Goal: Task Accomplishment & Management: Manage account settings

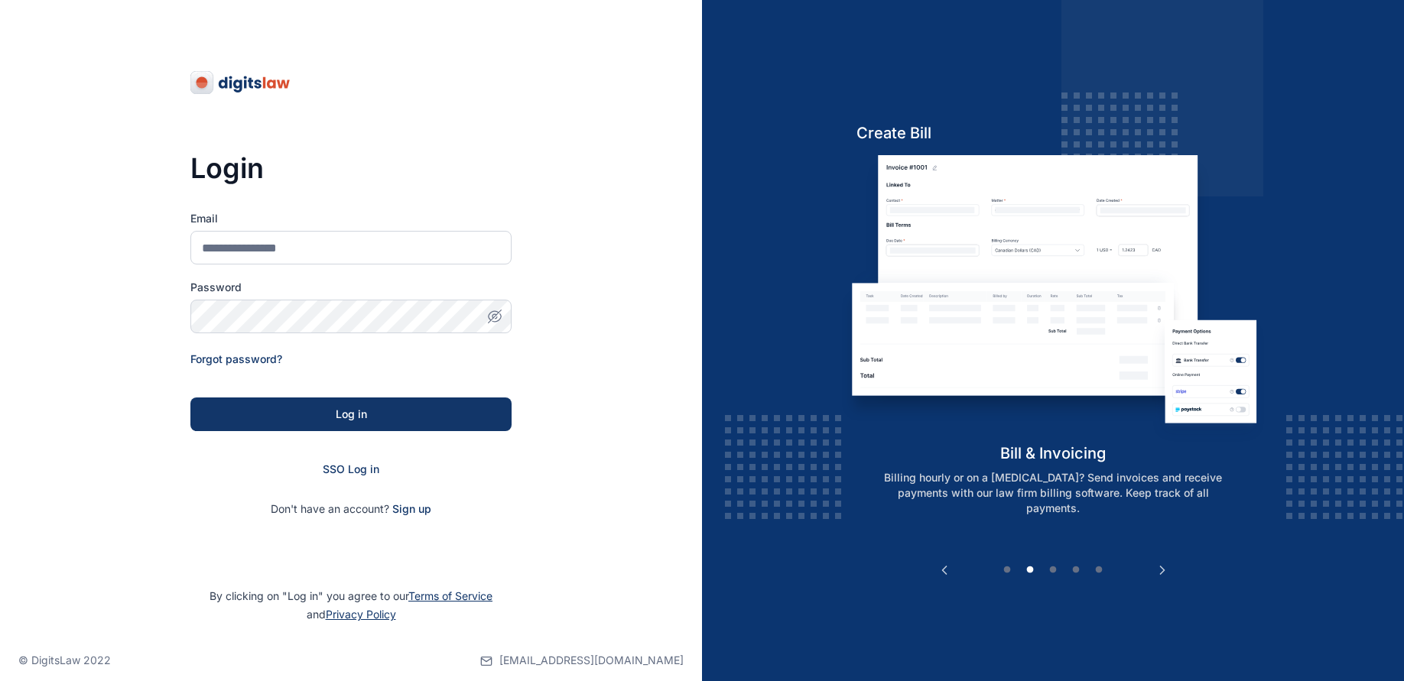
type input "**********"
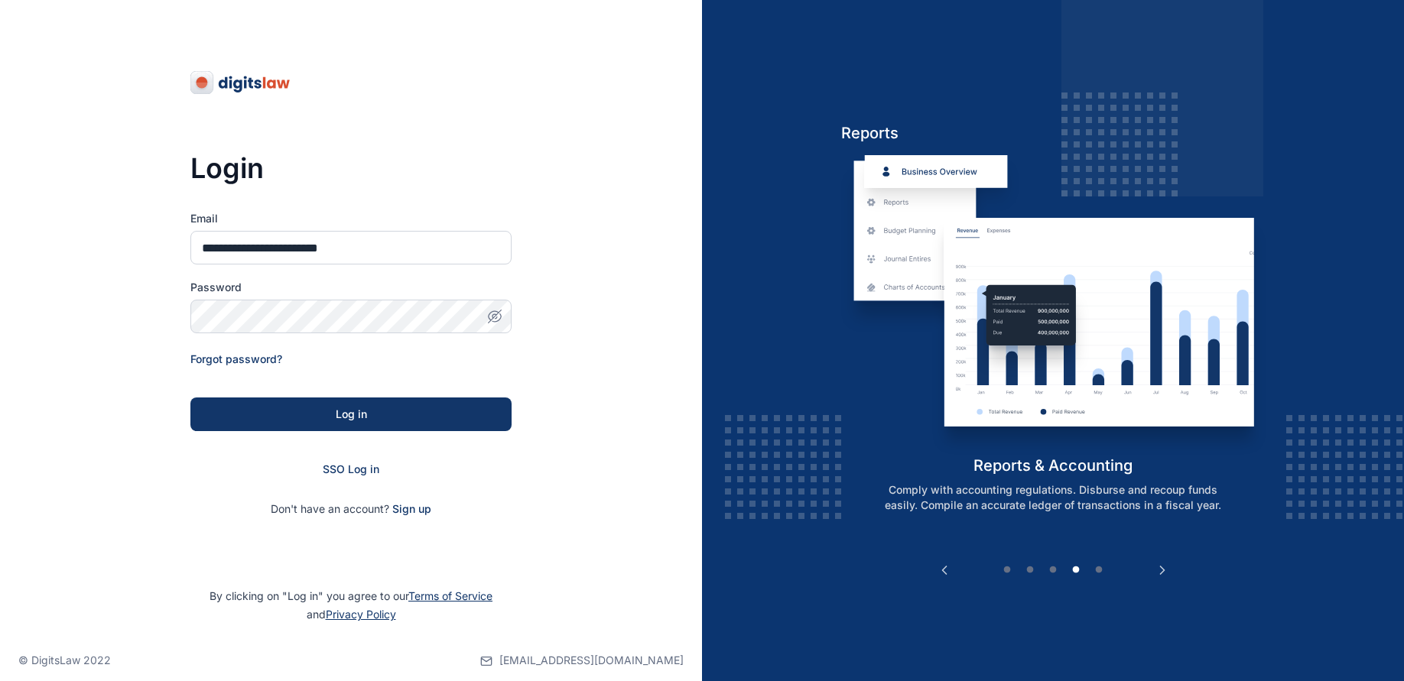
click at [618, 322] on div "**********" at bounding box center [351, 348] width 702 height 697
click at [370, 408] on div "Log in" at bounding box center [351, 414] width 272 height 15
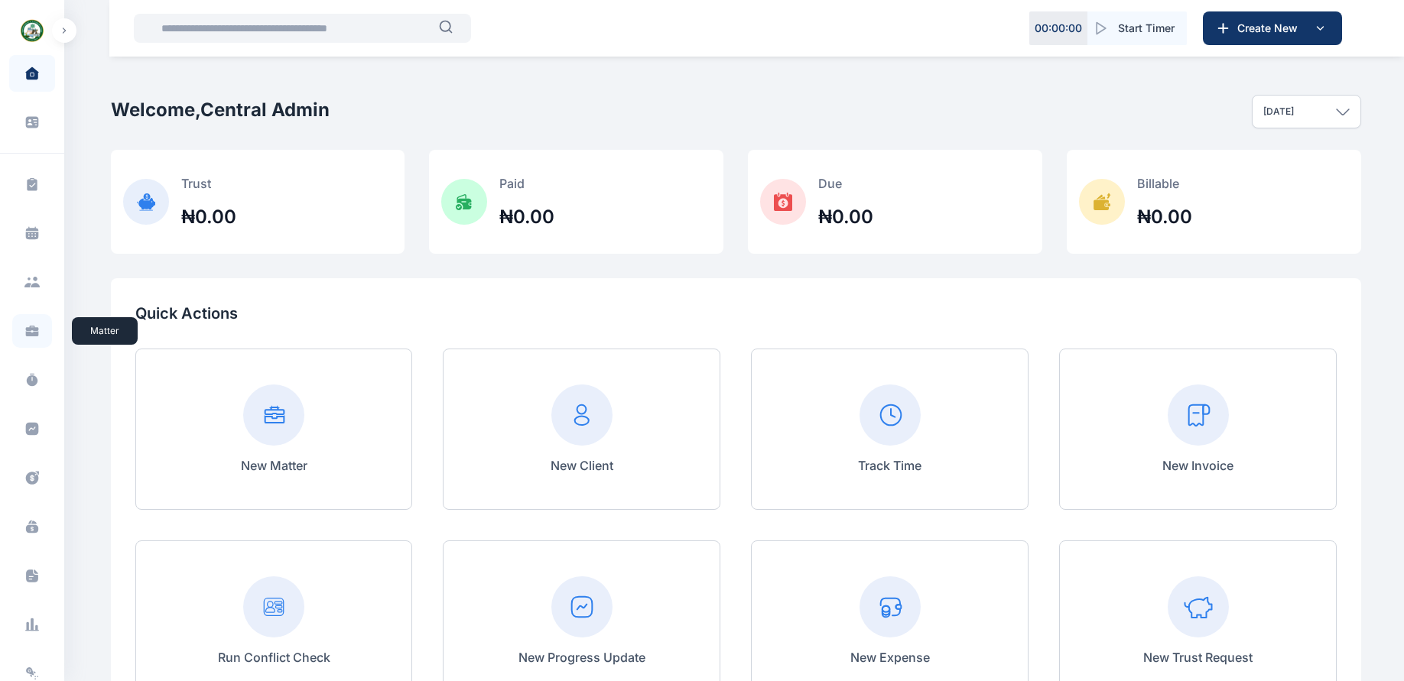
click at [26, 329] on icon at bounding box center [32, 328] width 13 height 5
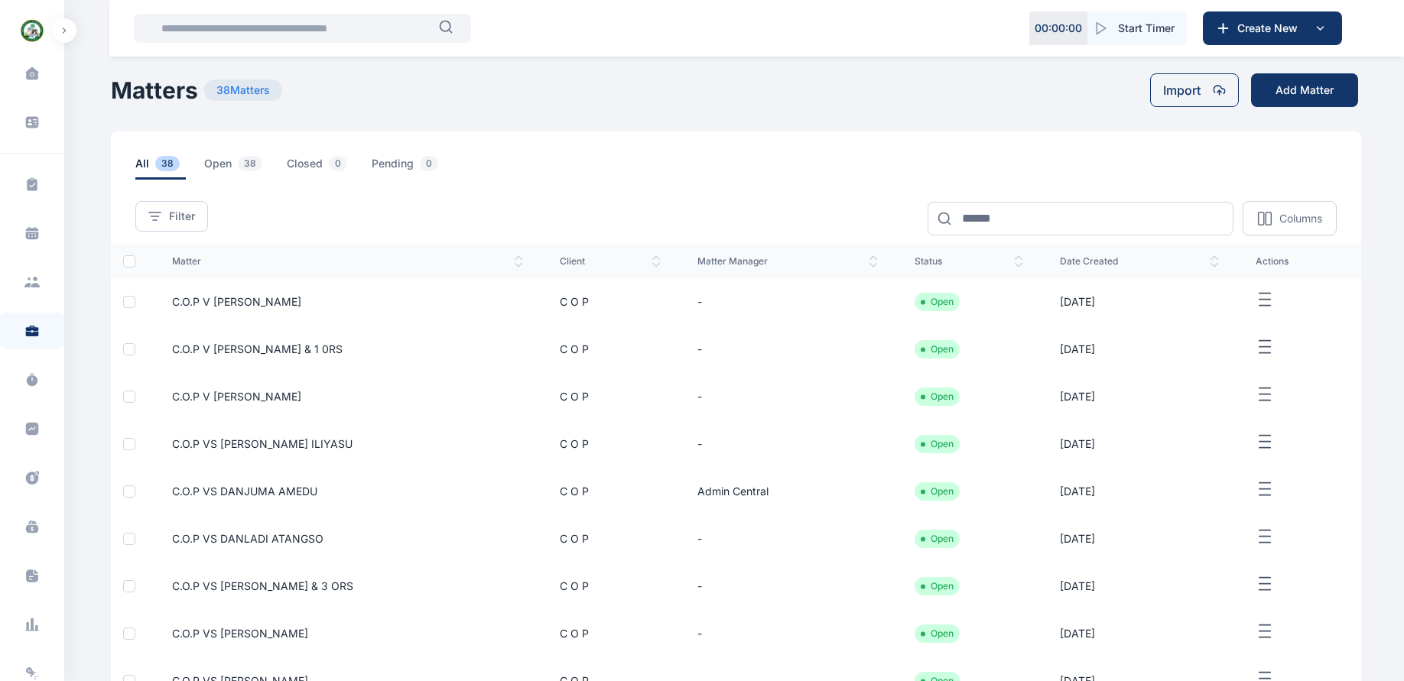
click at [235, 302] on span "C.O.P V [PERSON_NAME]" at bounding box center [236, 301] width 129 height 13
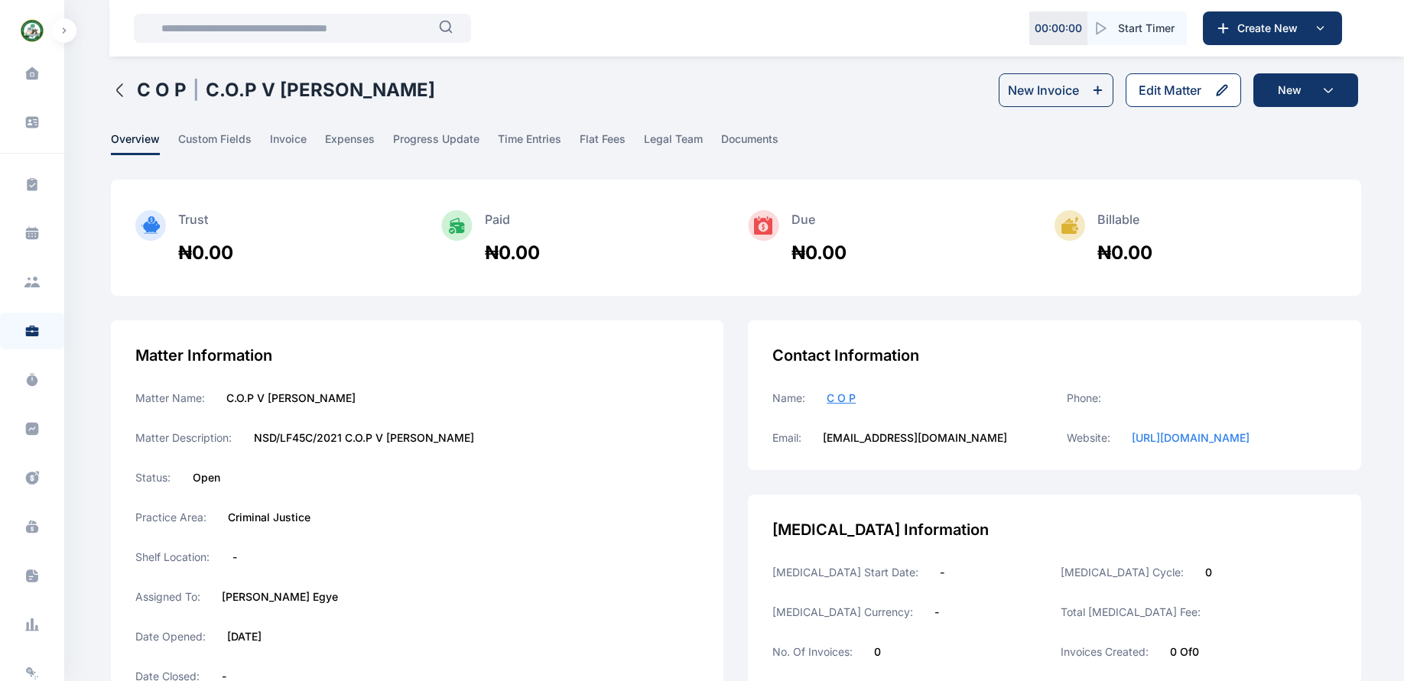
click at [1152, 87] on div "Edit Matter" at bounding box center [1169, 90] width 63 height 18
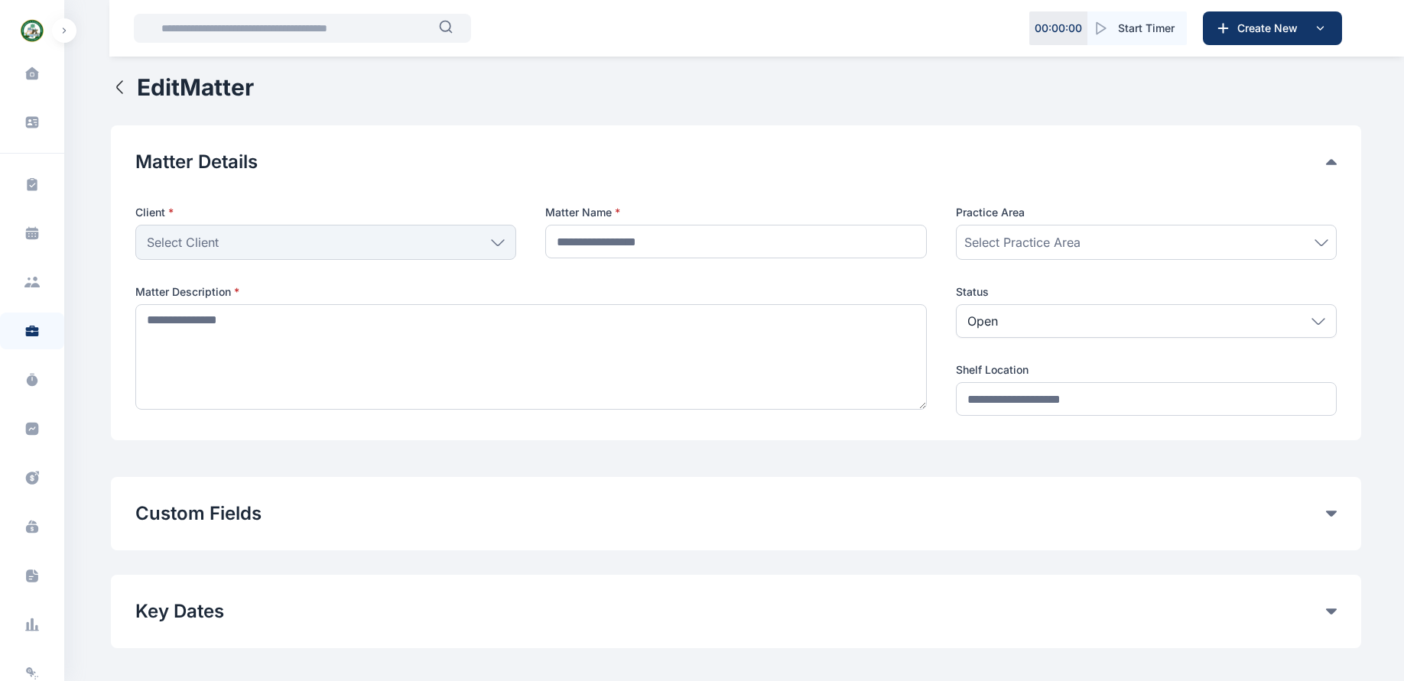
type input "**********"
type textarea "**********"
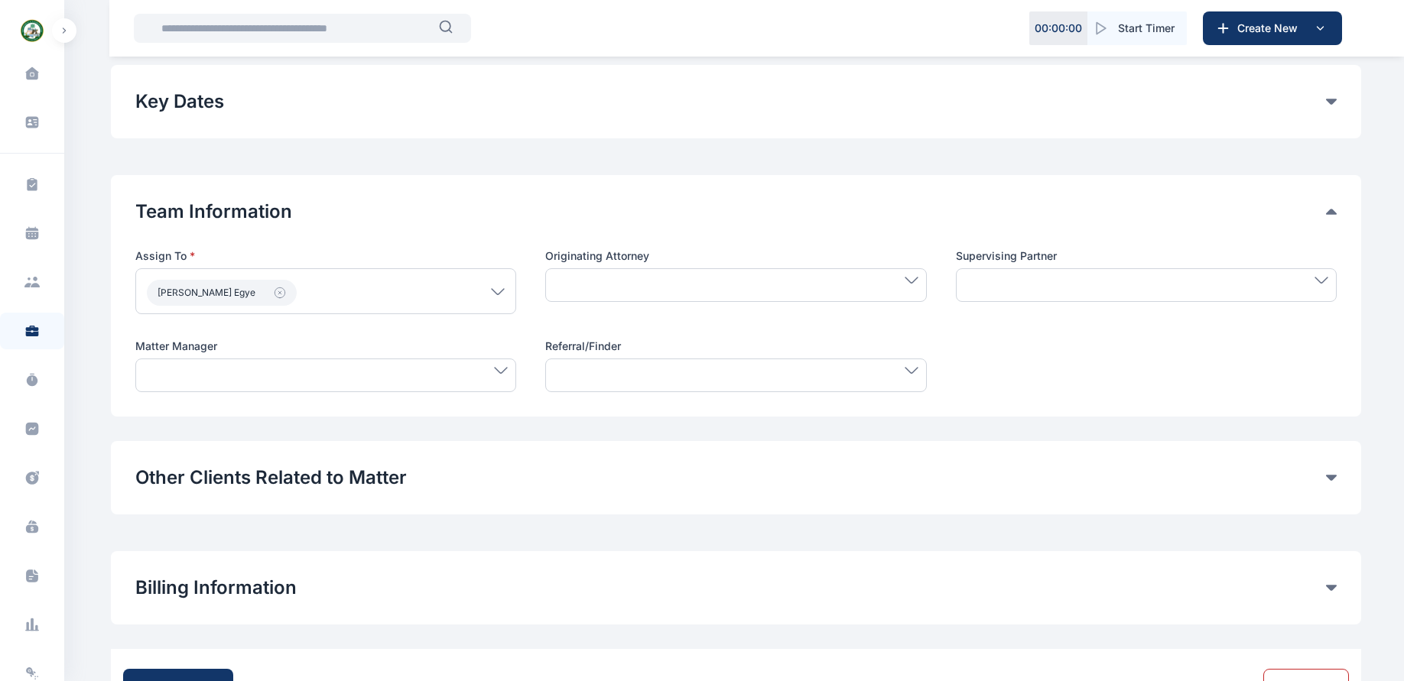
scroll to position [516, 0]
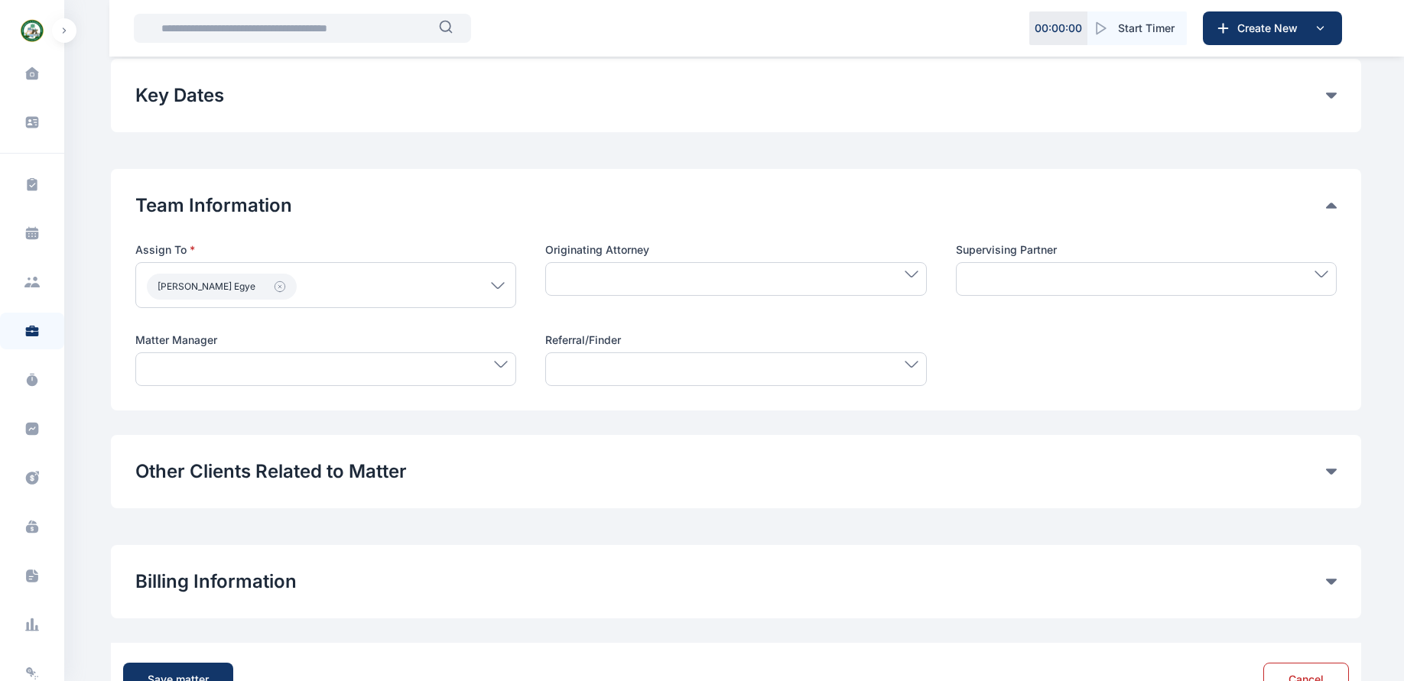
click at [500, 365] on icon at bounding box center [501, 364] width 14 height 7
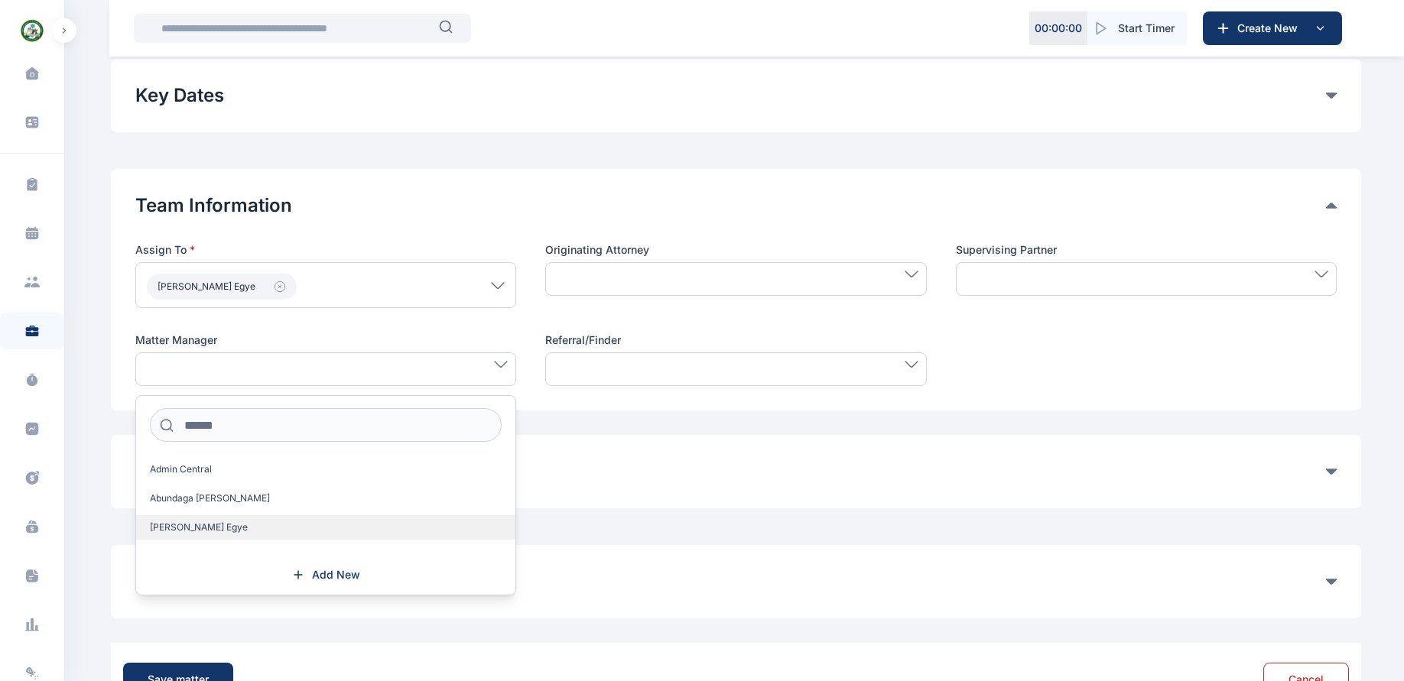
click at [305, 528] on label "[PERSON_NAME] Egye" at bounding box center [325, 527] width 379 height 24
click at [658, 453] on div "Other Clients Related to Matter Add Other Clients" at bounding box center [736, 473] width 1250 height 73
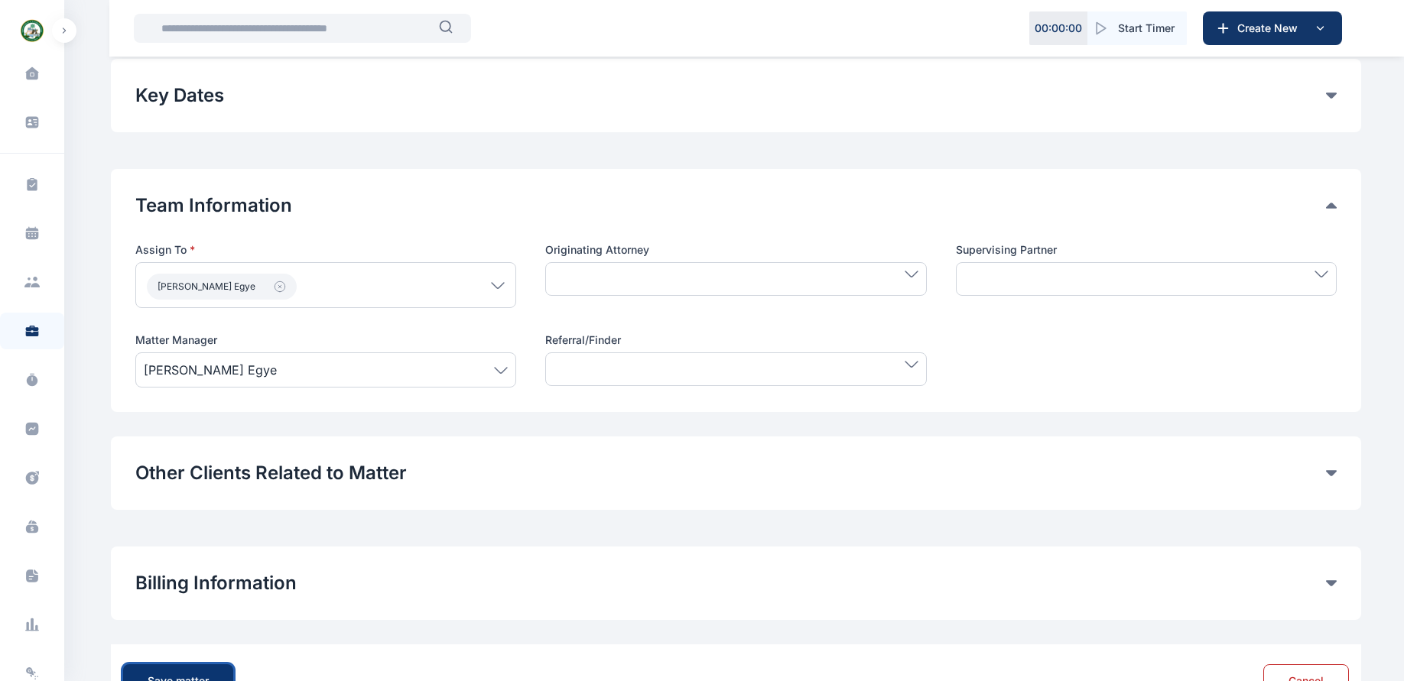
click at [213, 671] on button "Save matter" at bounding box center [178, 681] width 110 height 34
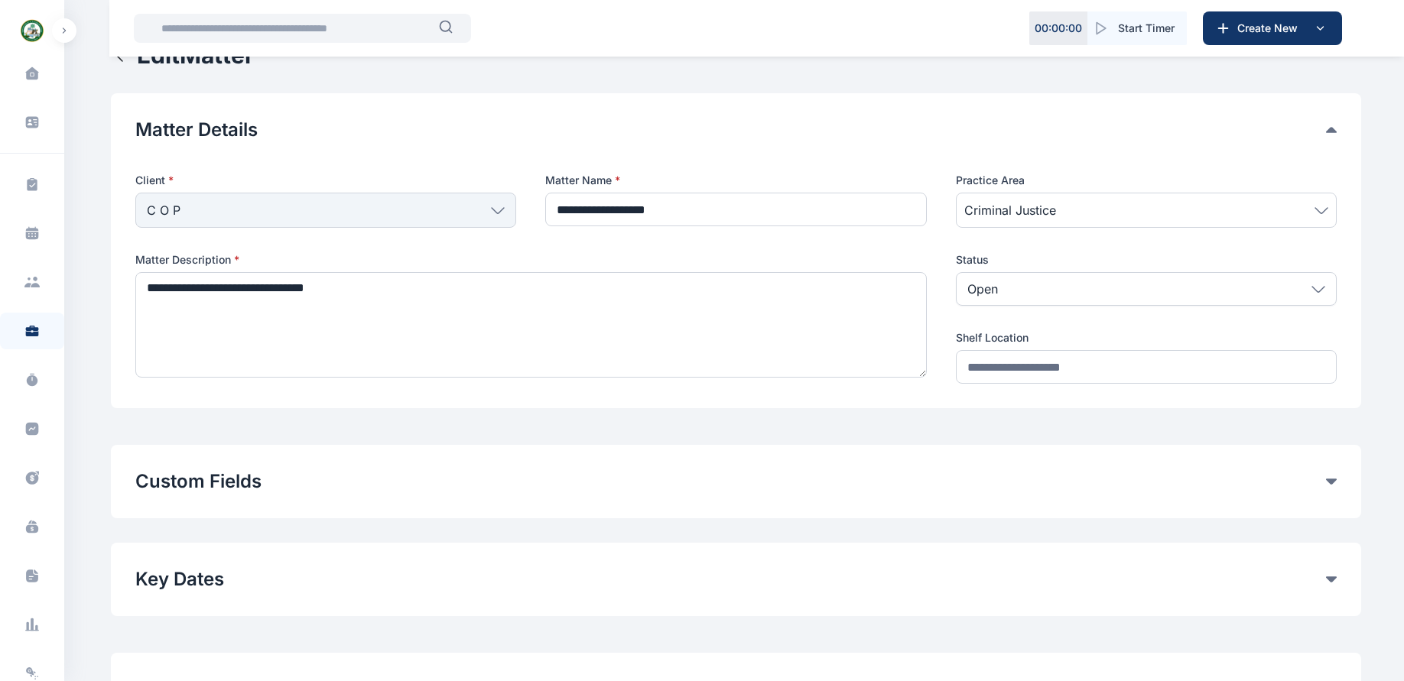
scroll to position [27, 0]
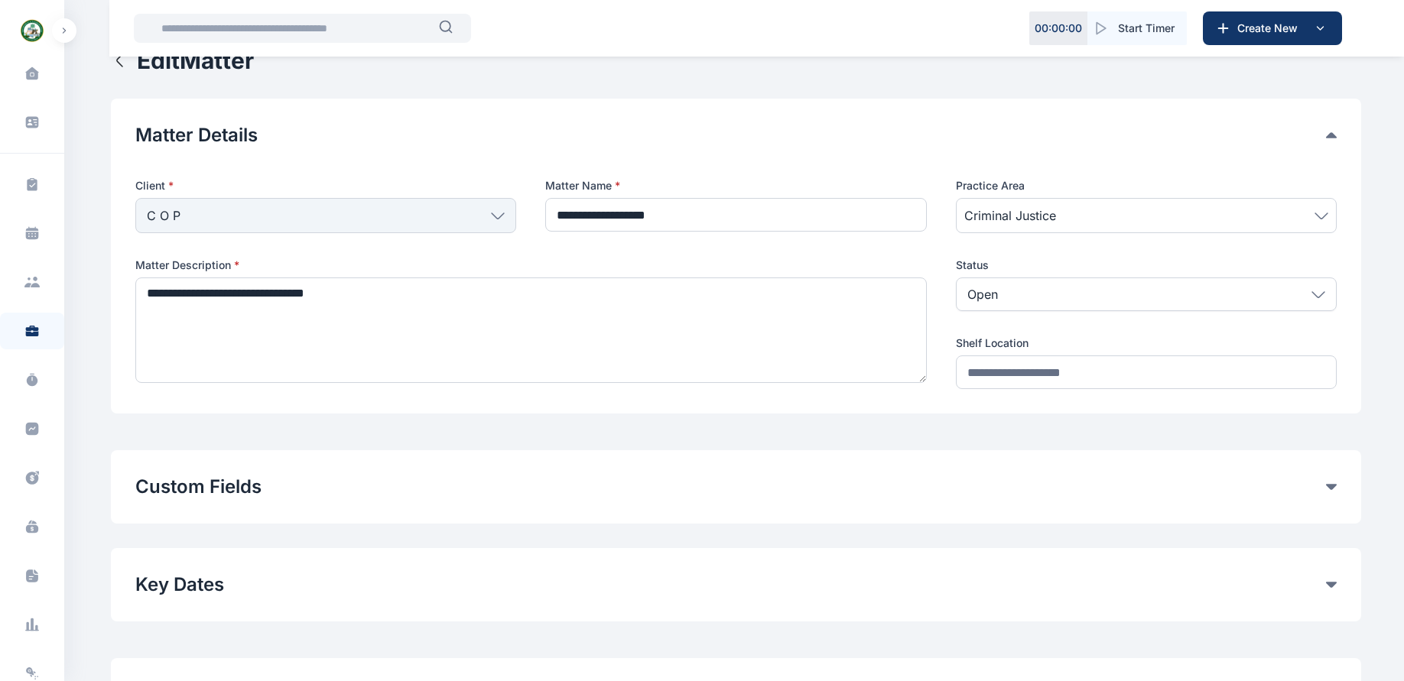
click at [499, 216] on icon at bounding box center [498, 216] width 14 height 7
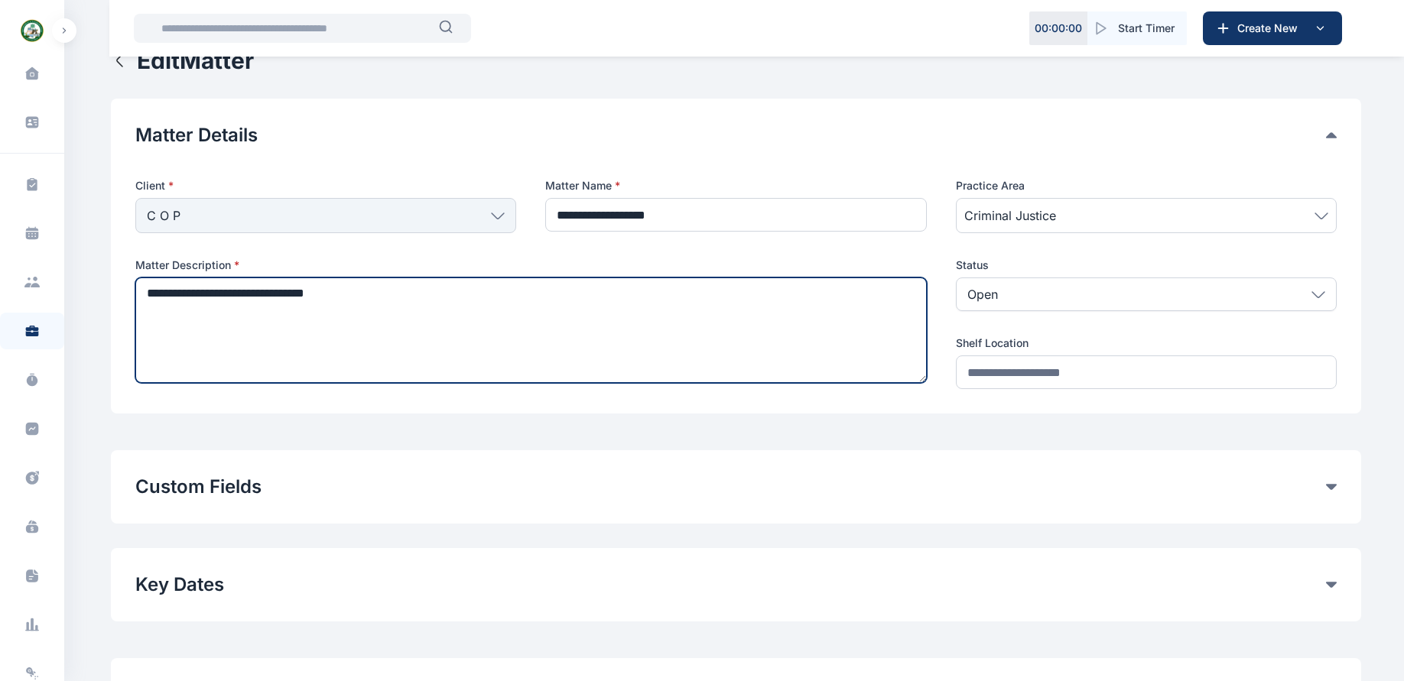
click at [530, 309] on textarea "**********" at bounding box center [530, 331] width 791 height 106
drag, startPoint x: 248, startPoint y: 294, endPoint x: 132, endPoint y: 298, distance: 115.5
click at [132, 298] on div "**********" at bounding box center [736, 256] width 1250 height 315
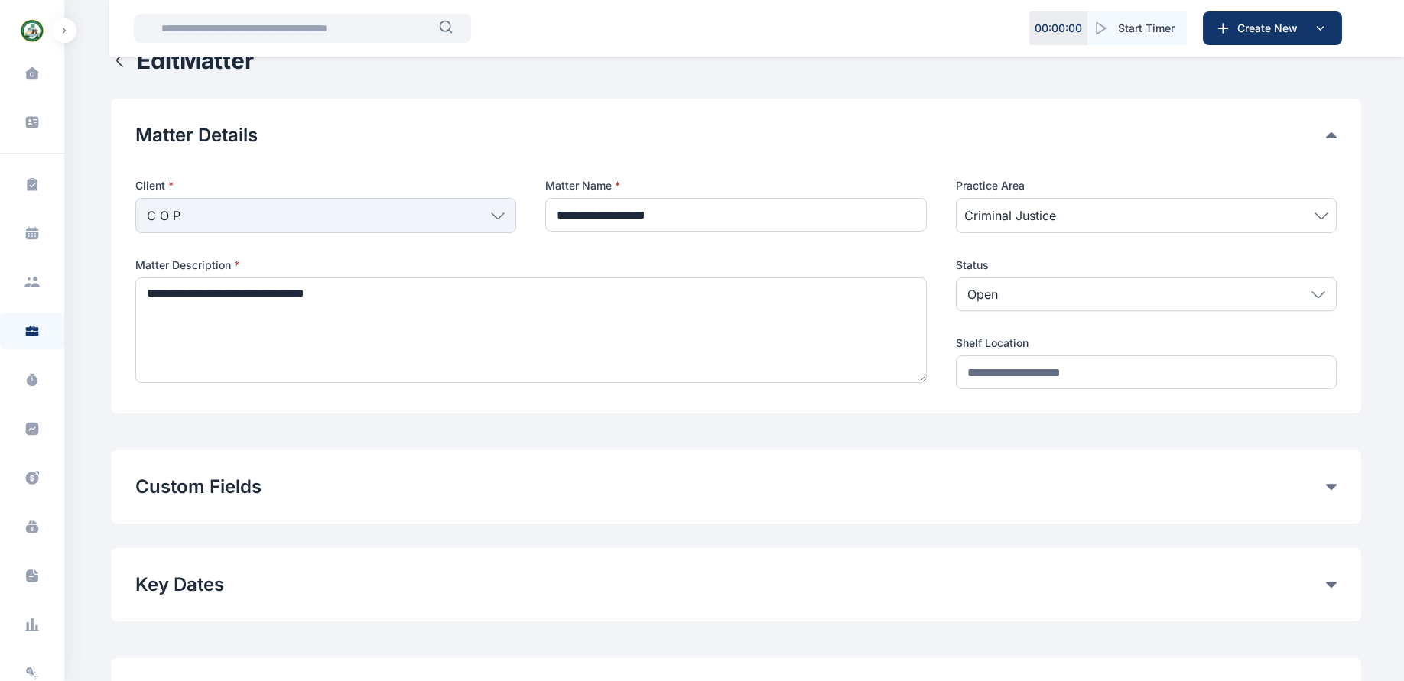
click at [708, 476] on button "Custom Fields" at bounding box center [730, 487] width 1190 height 24
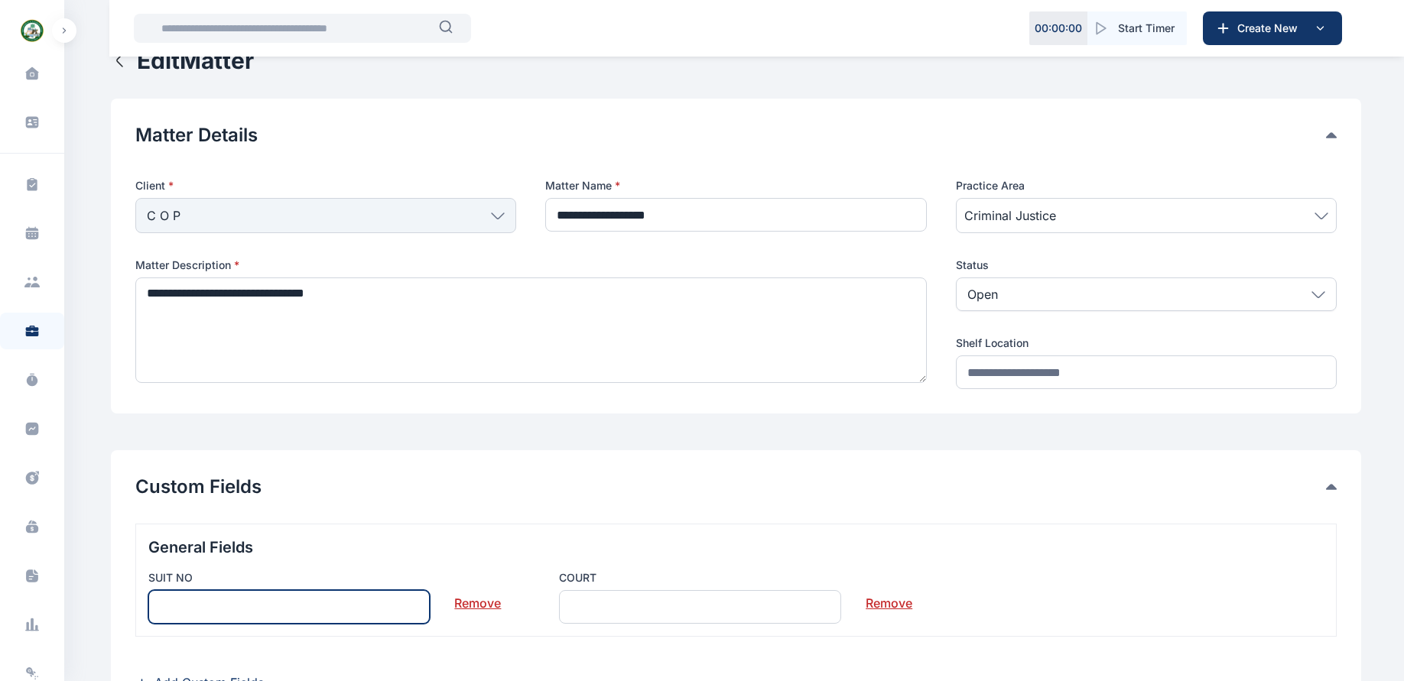
click at [406, 609] on input "text" at bounding box center [289, 607] width 282 height 34
paste input "**********"
type input "**********"
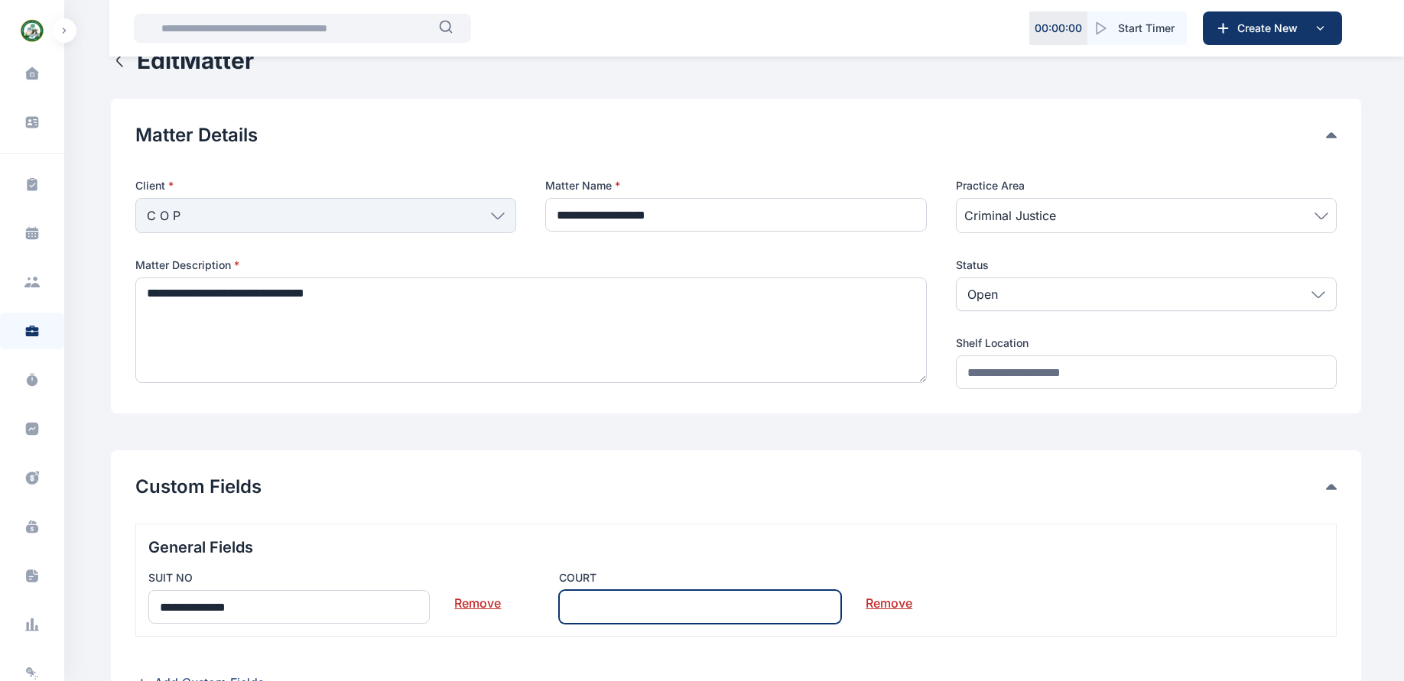
click at [675, 595] on input "text" at bounding box center [700, 607] width 282 height 34
type input "**********"
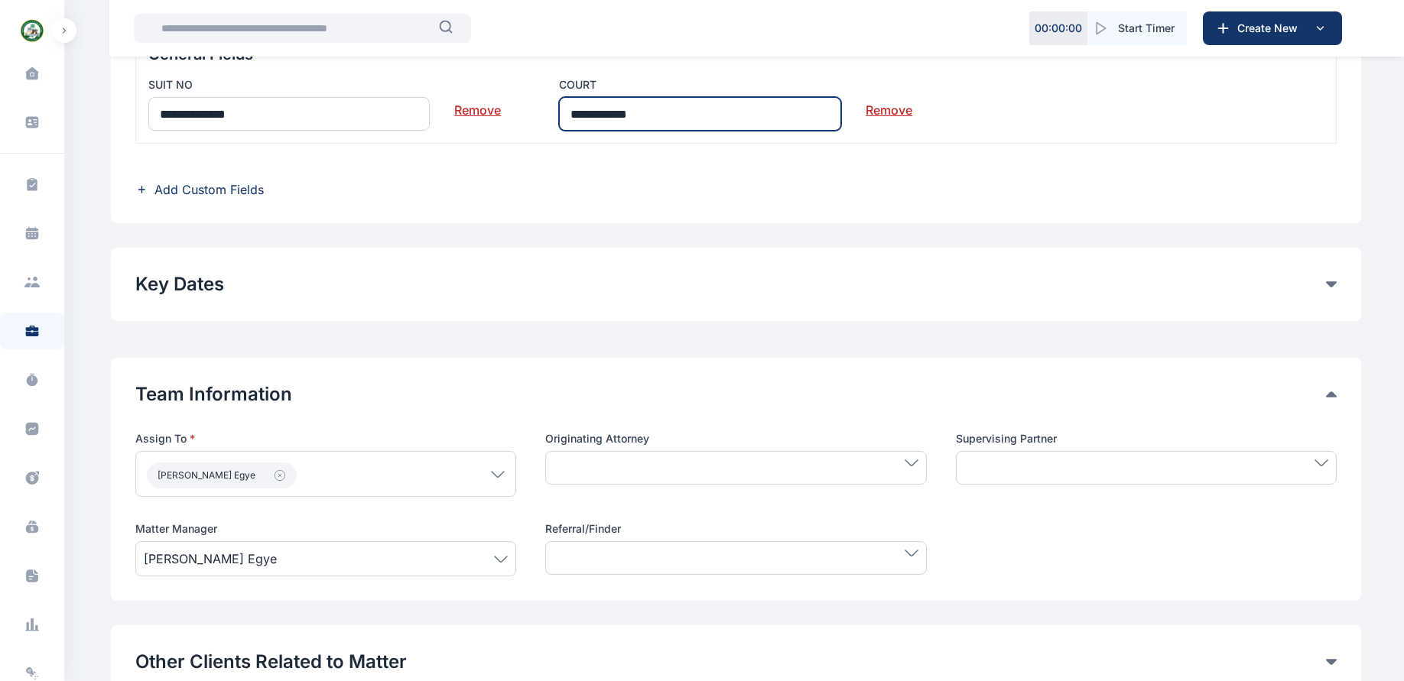
scroll to position [522, 0]
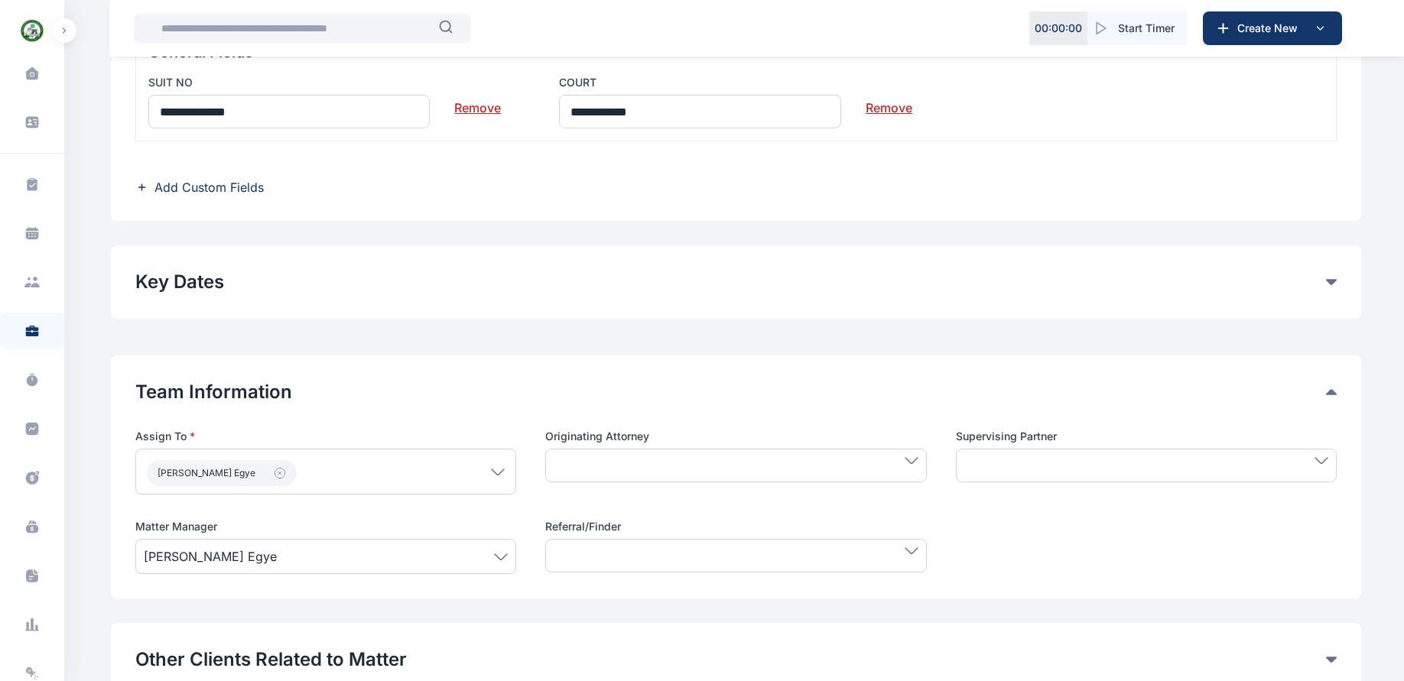
click at [1292, 297] on div "**********" at bounding box center [736, 281] width 1250 height 73
click at [1330, 282] on icon at bounding box center [1331, 282] width 11 height 6
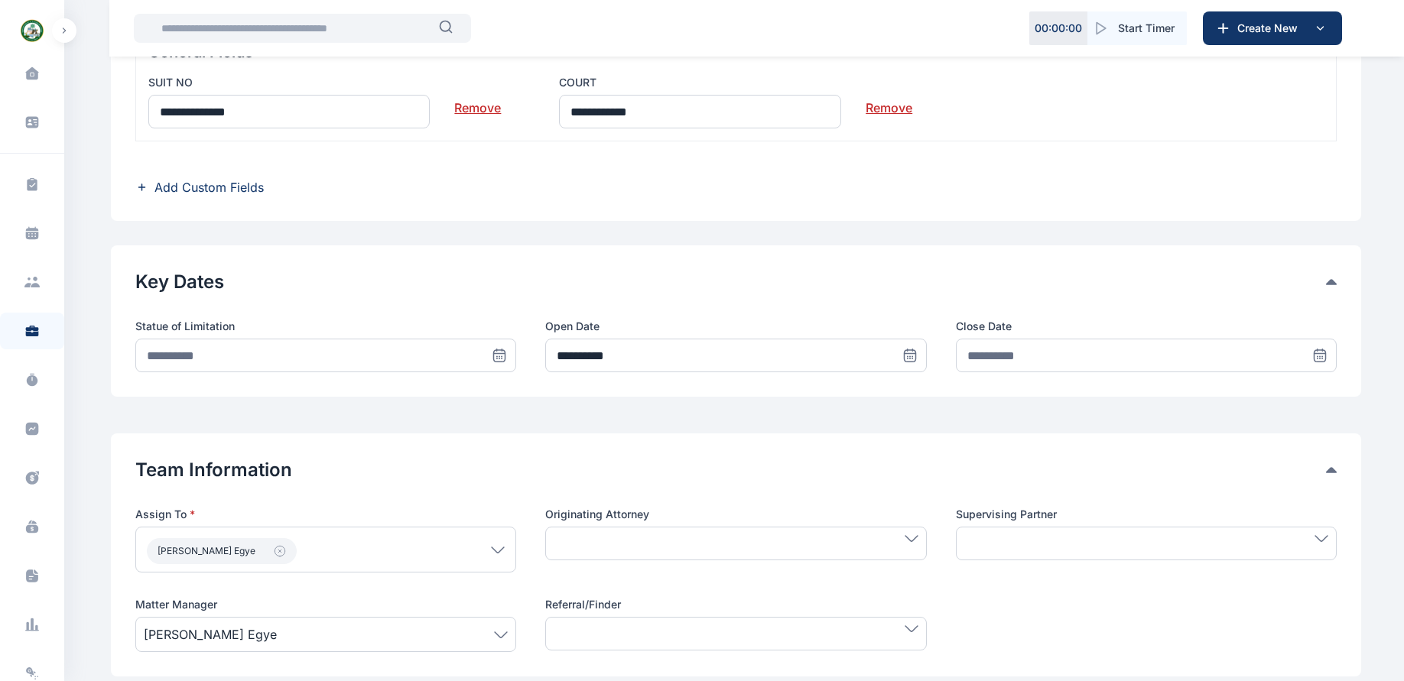
click at [502, 359] on icon at bounding box center [499, 355] width 15 height 15
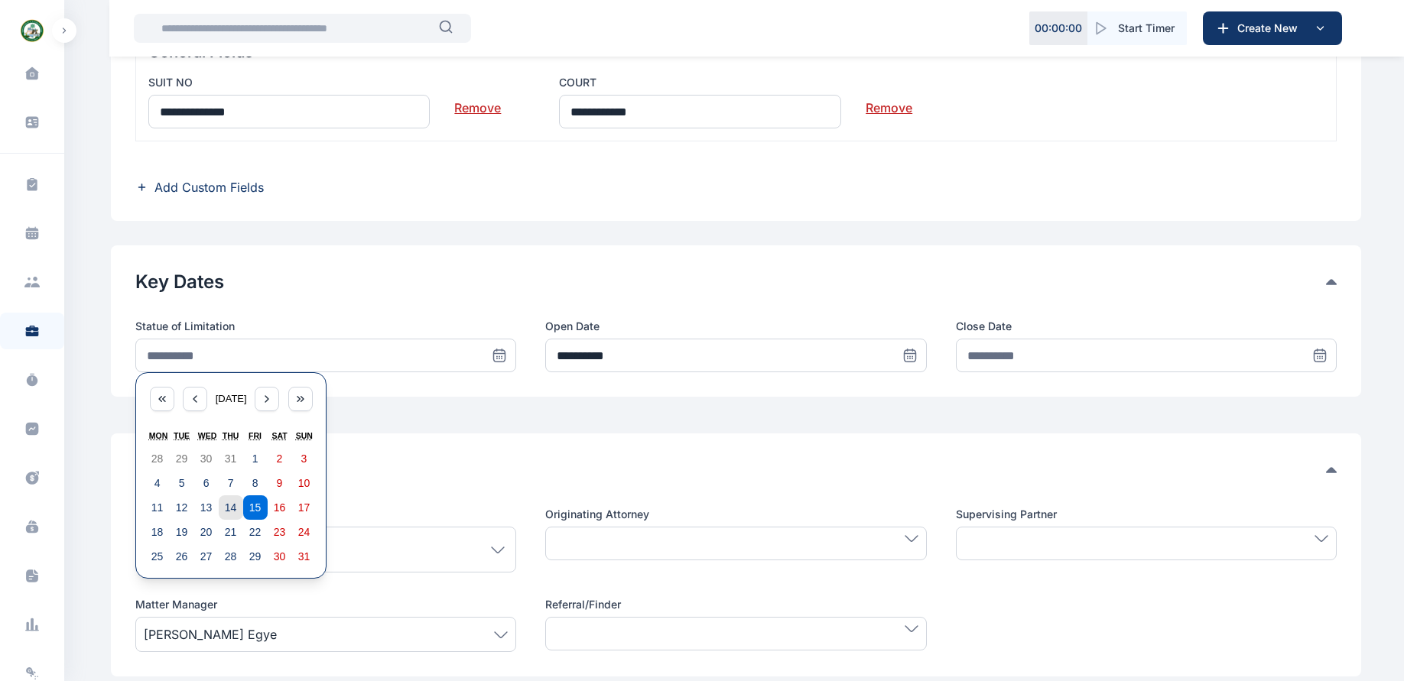
click at [227, 502] on abbr "14" at bounding box center [231, 508] width 12 height 12
type input "**********"
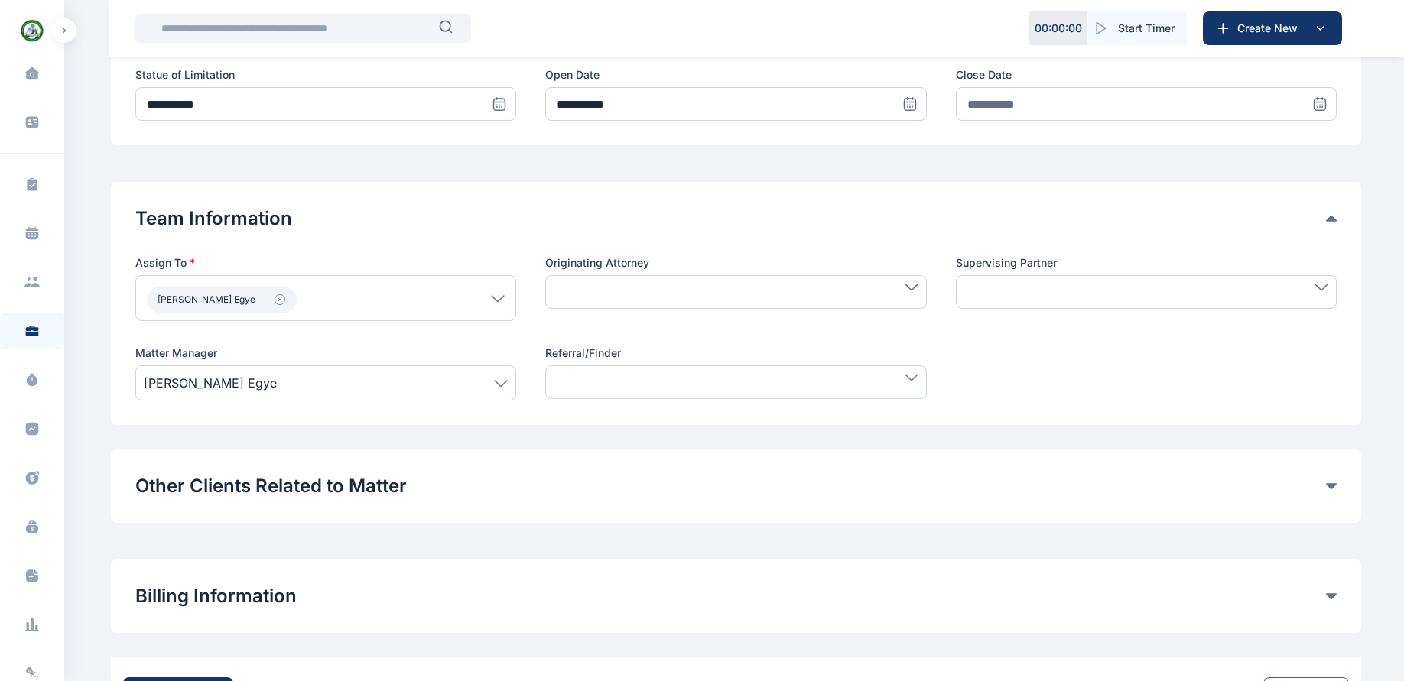
scroll to position [848, 0]
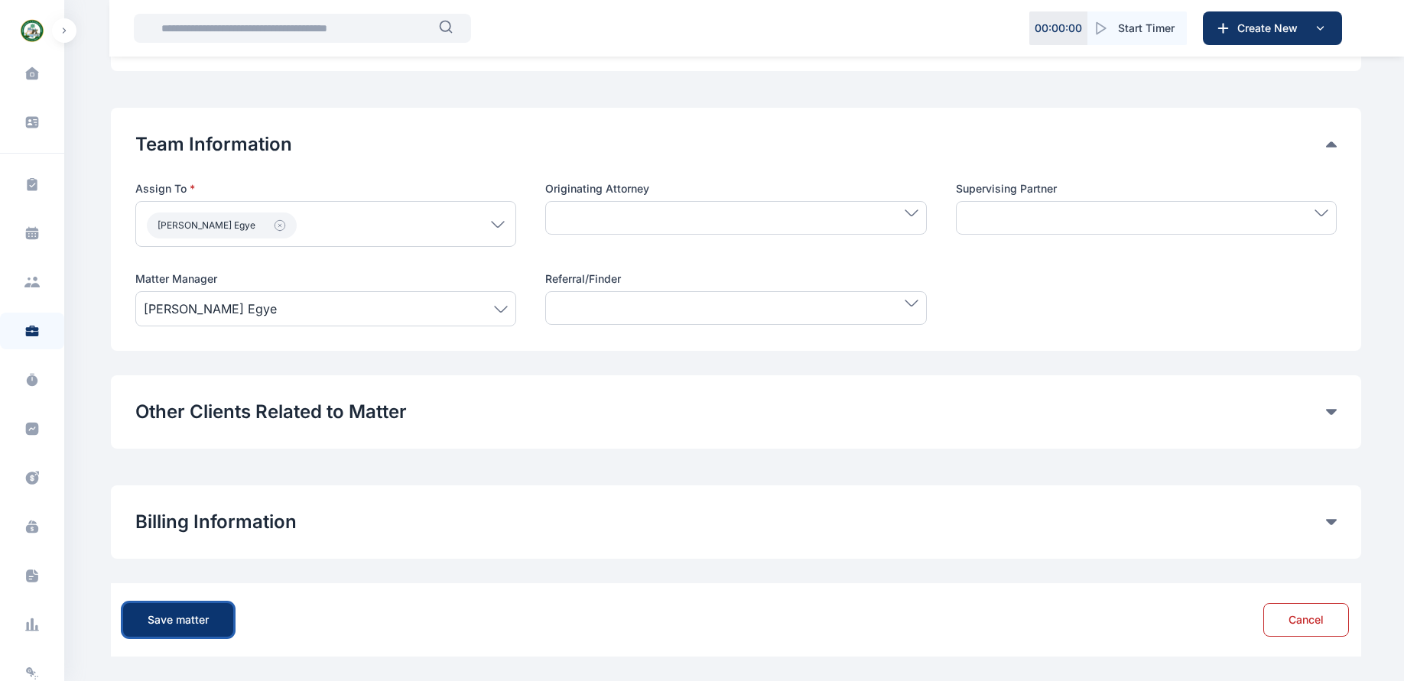
click at [210, 623] on button "Save matter" at bounding box center [178, 620] width 110 height 34
click at [799, 421] on button "Other Clients Related to Matter" at bounding box center [730, 412] width 1190 height 24
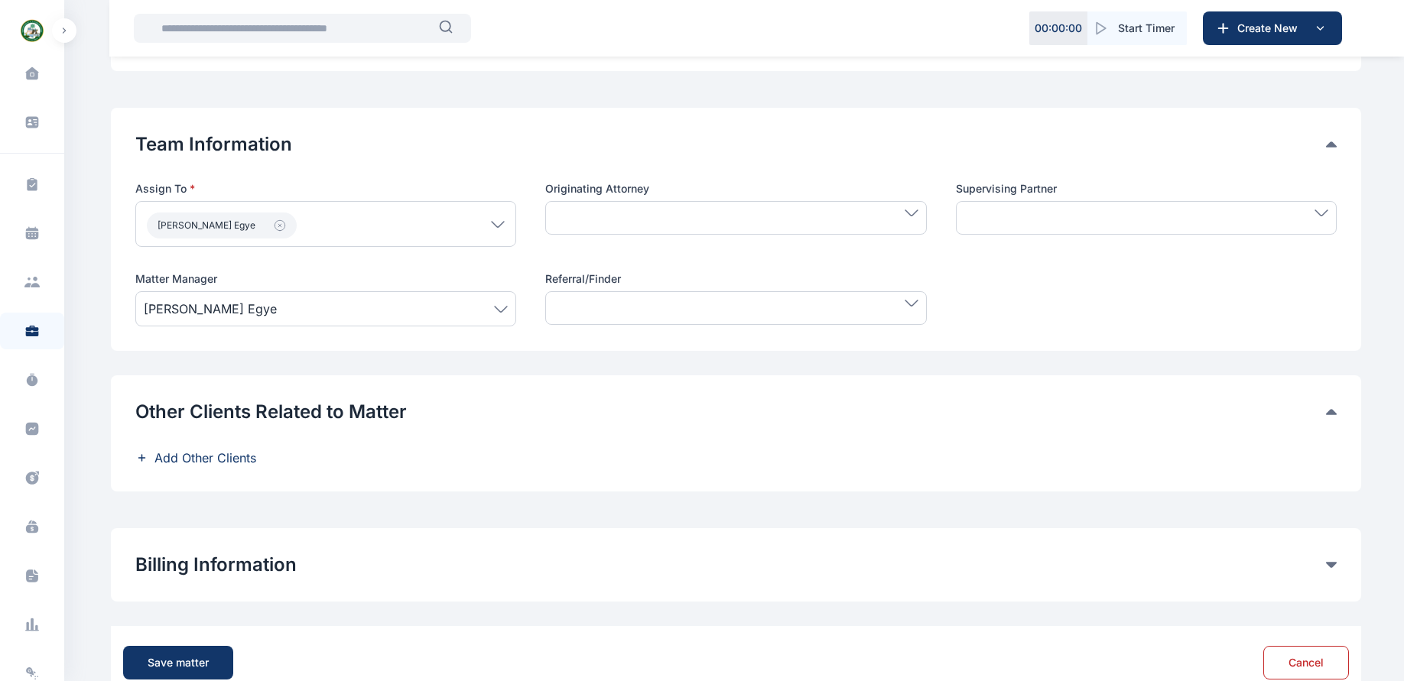
click at [1168, 219] on div at bounding box center [1146, 218] width 381 height 34
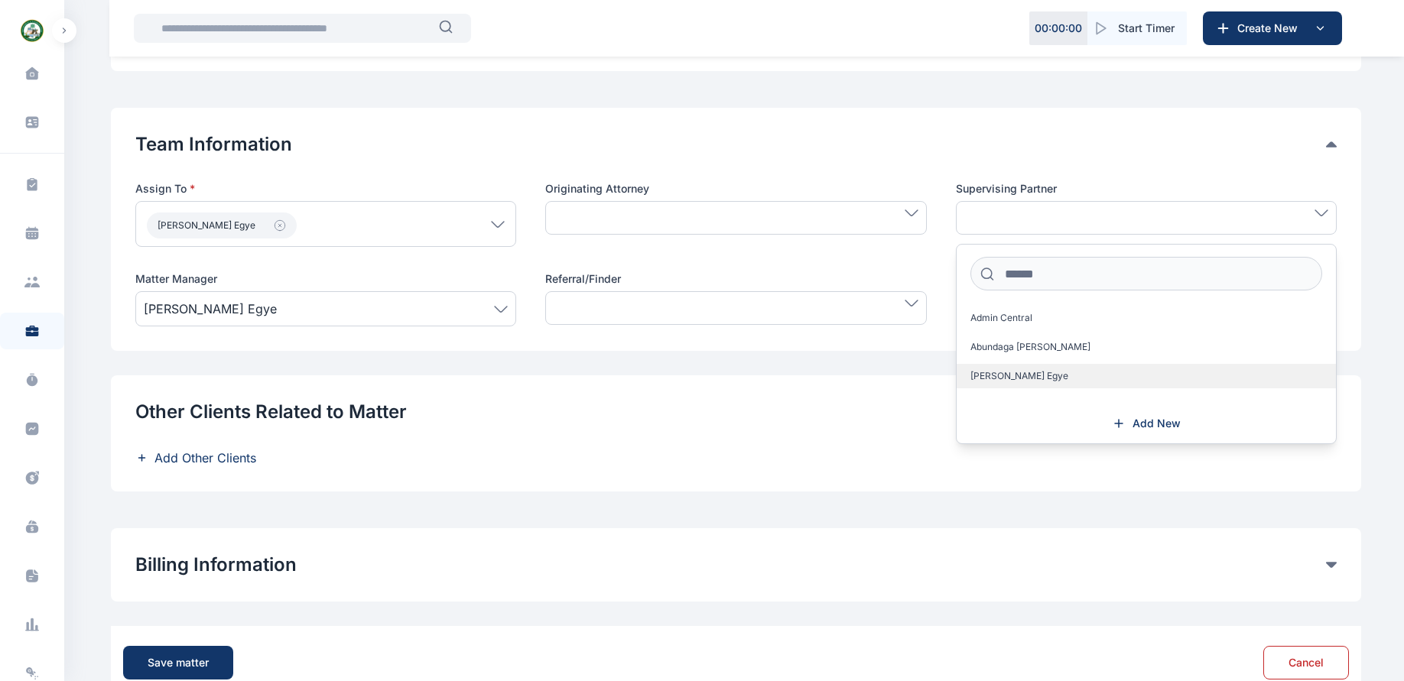
click at [1027, 372] on span "[PERSON_NAME] Egye" at bounding box center [1019, 376] width 98 height 12
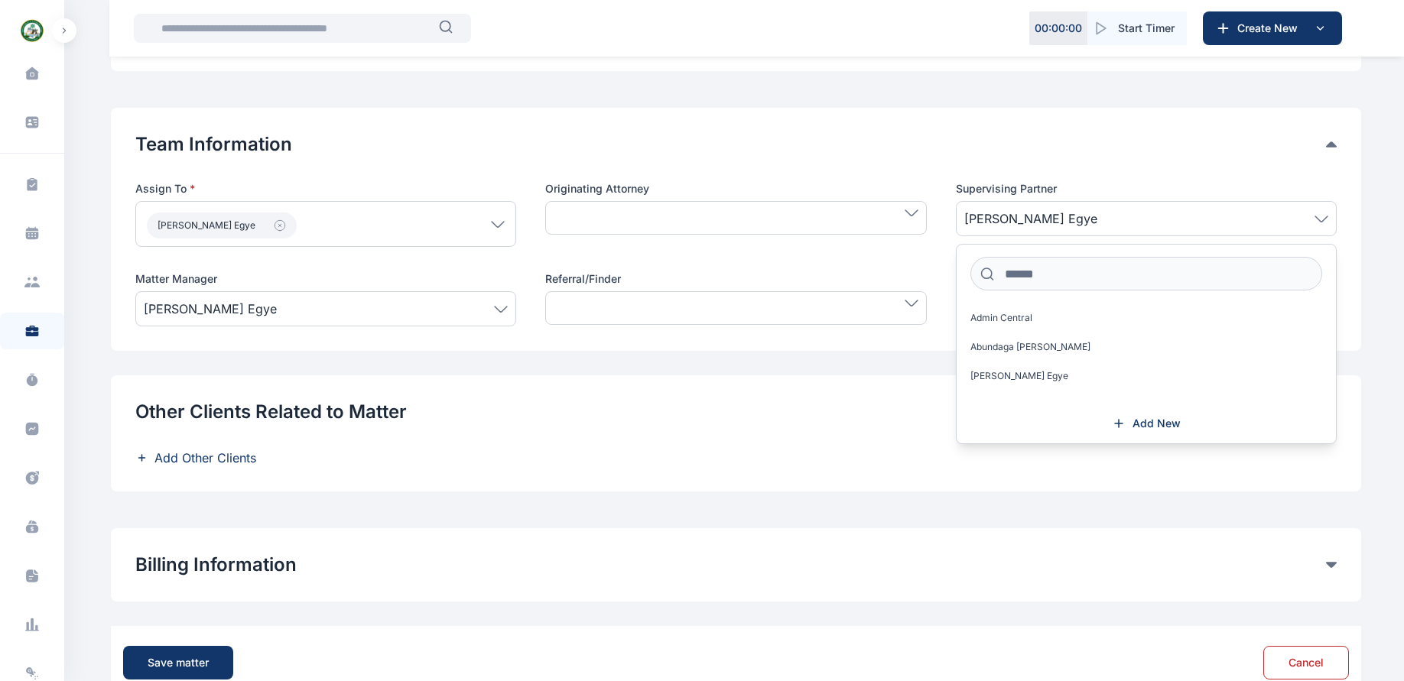
click at [898, 224] on div at bounding box center [735, 218] width 381 height 34
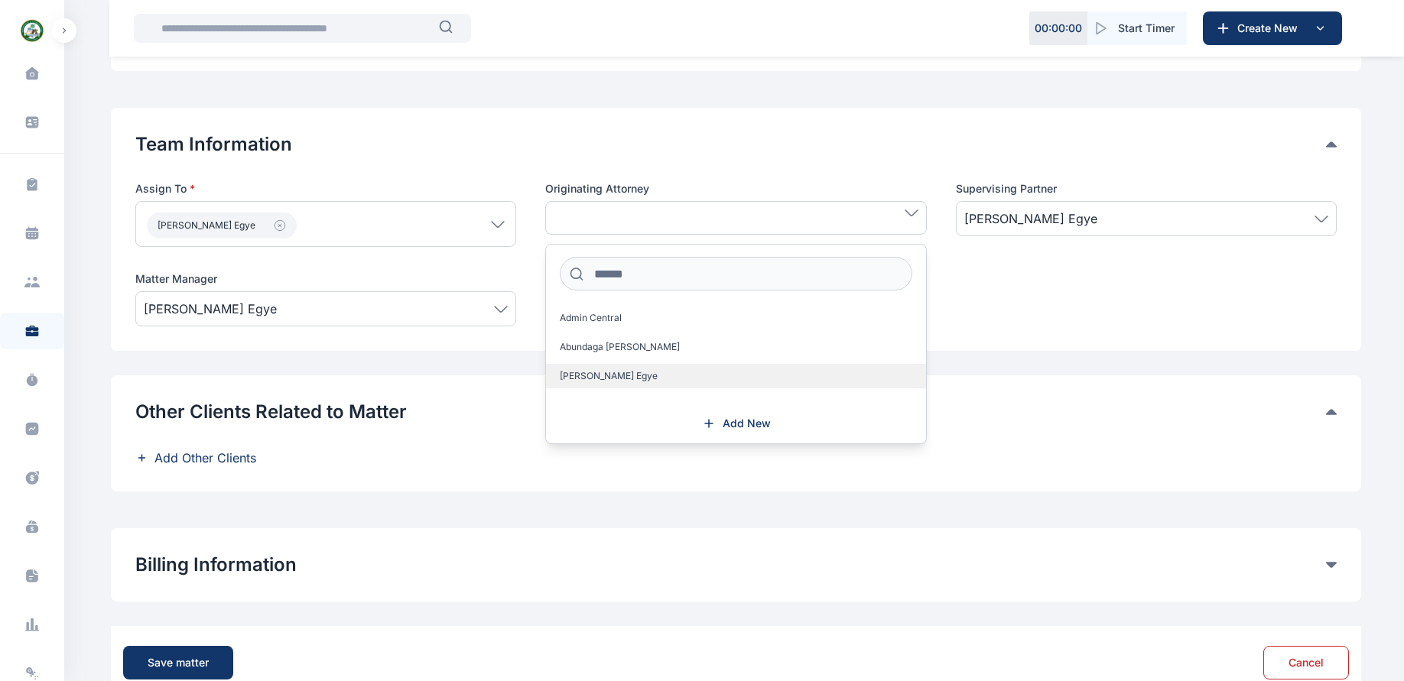
click at [830, 374] on label "[PERSON_NAME] Egye" at bounding box center [735, 376] width 379 height 24
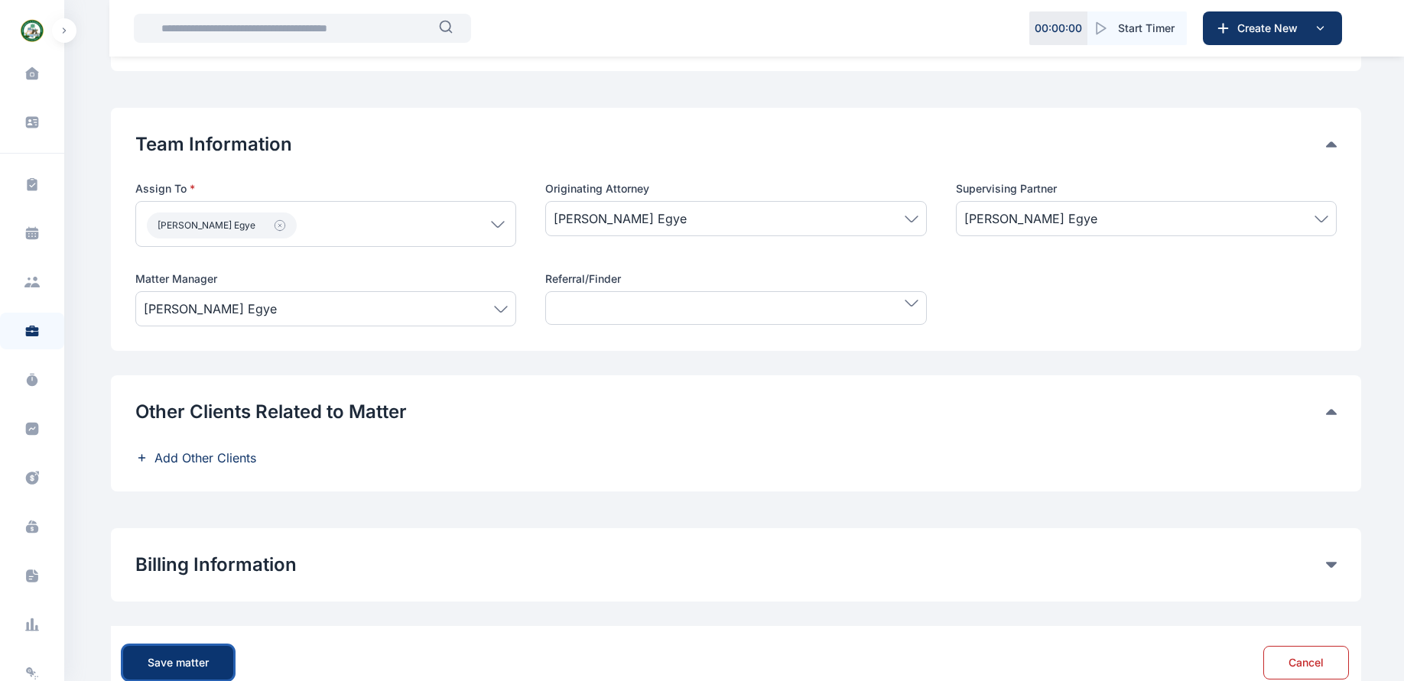
click at [177, 659] on div "Save matter" at bounding box center [178, 662] width 61 height 15
click at [177, 658] on div "Save matter" at bounding box center [178, 662] width 61 height 15
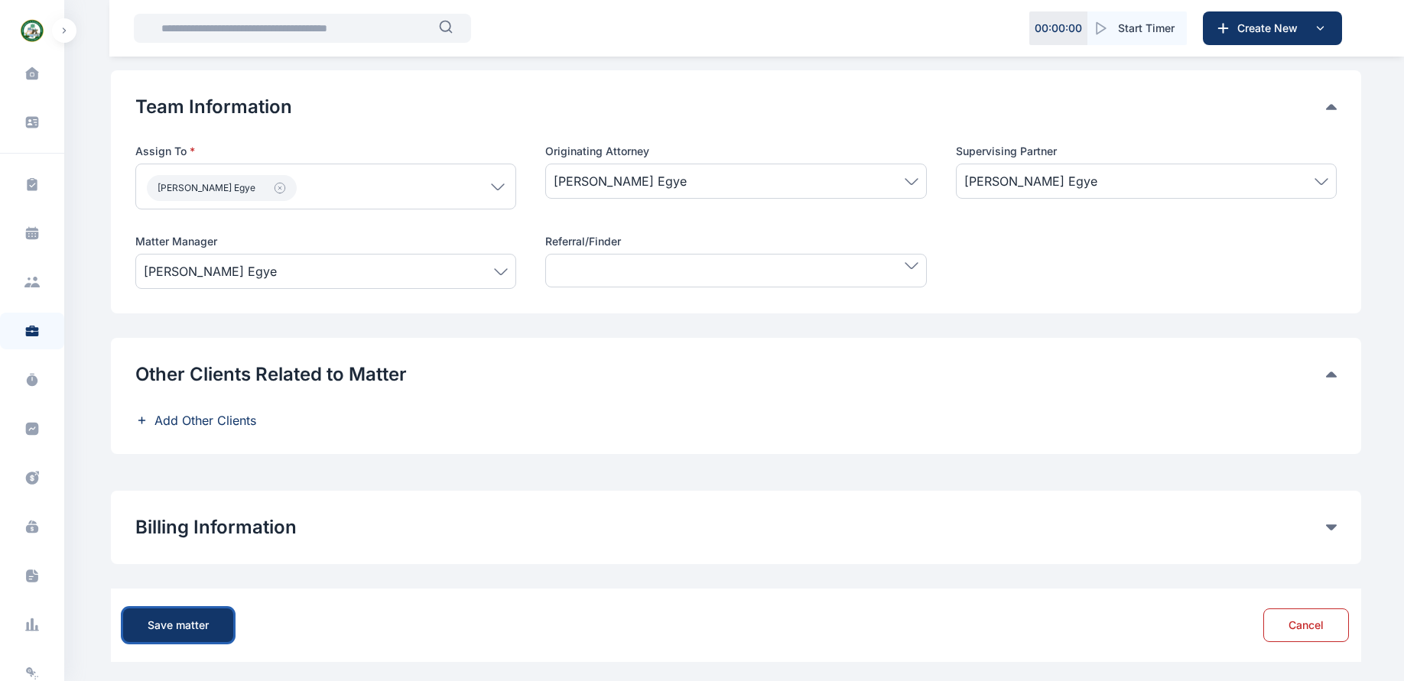
scroll to position [891, 0]
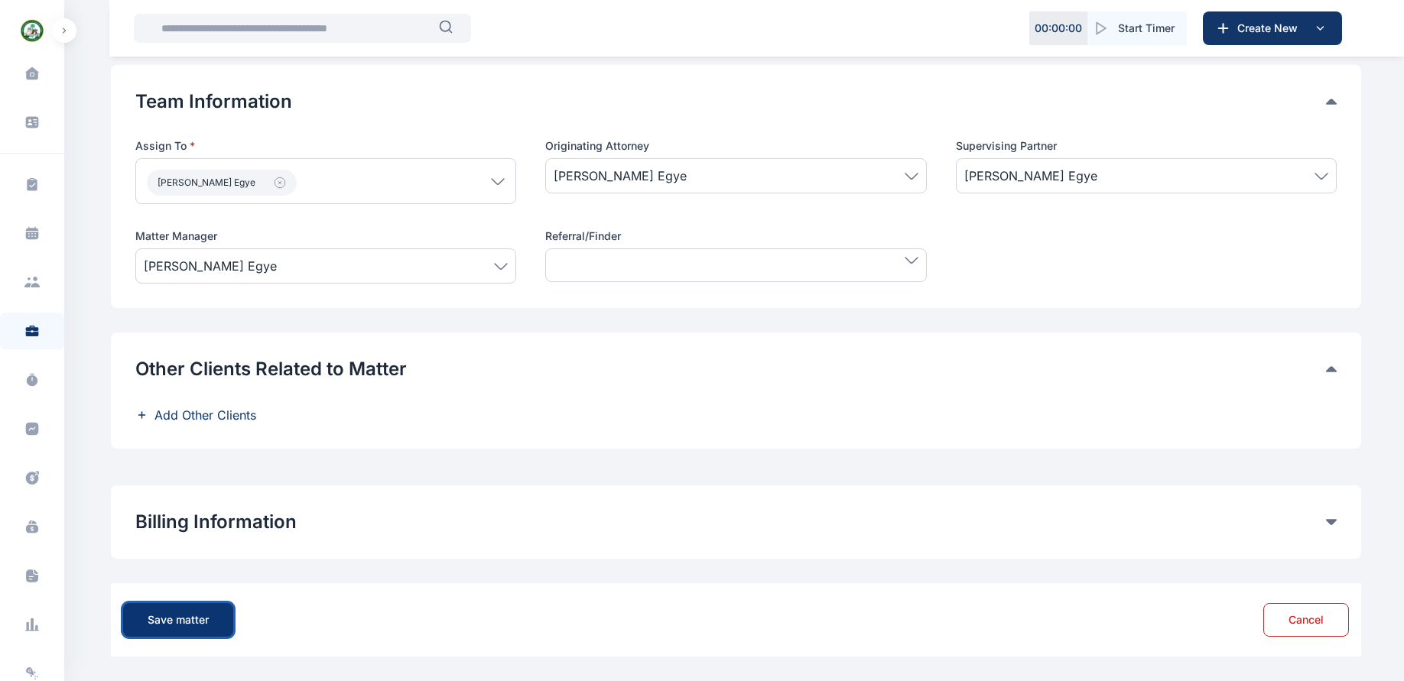
click at [173, 629] on button "Save matter" at bounding box center [178, 620] width 110 height 34
click at [258, 540] on div "Billing Information Matter Rate User Hourly Rate Flat Rate User Hourly Rate Mat…" at bounding box center [736, 521] width 1250 height 73
click at [327, 509] on div "Billing Information Matter Rate User Hourly Rate Flat Rate User Hourly Rate Mat…" at bounding box center [736, 521] width 1250 height 73
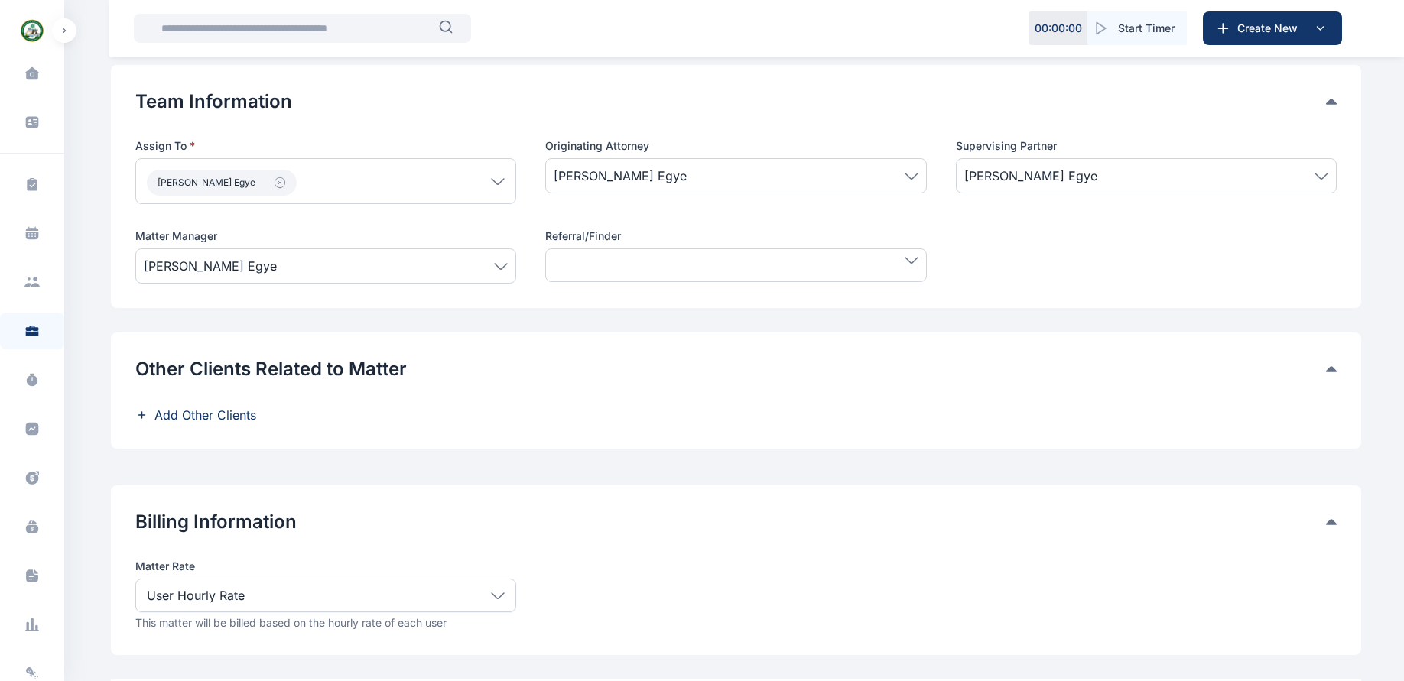
scroll to position [987, 0]
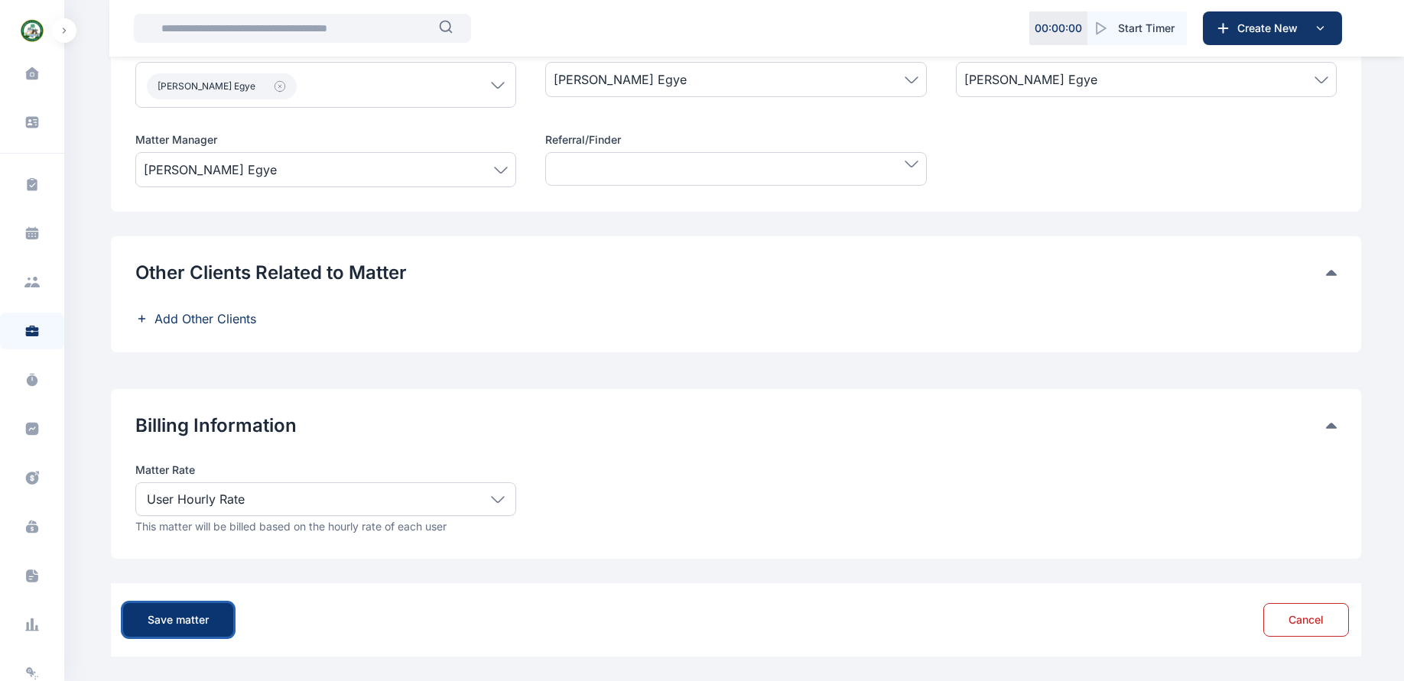
click at [186, 622] on div "Save matter" at bounding box center [178, 619] width 61 height 15
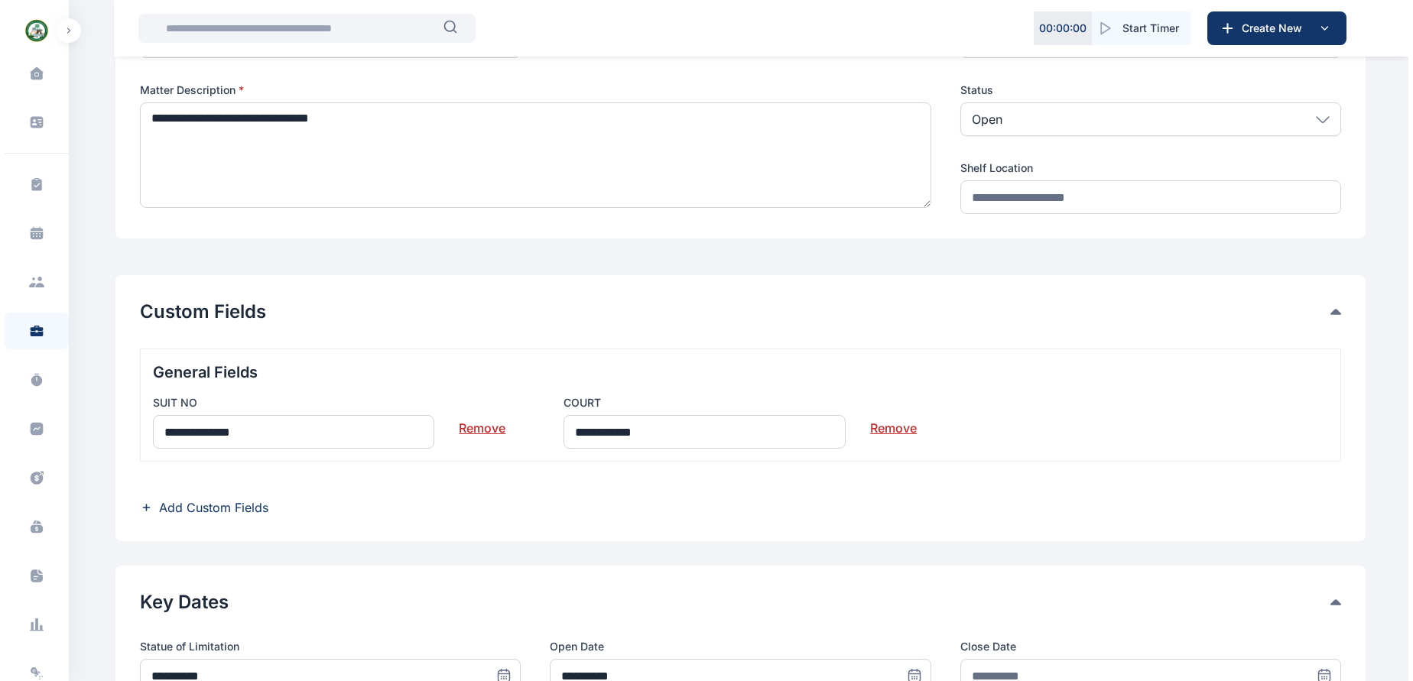
scroll to position [0, 0]
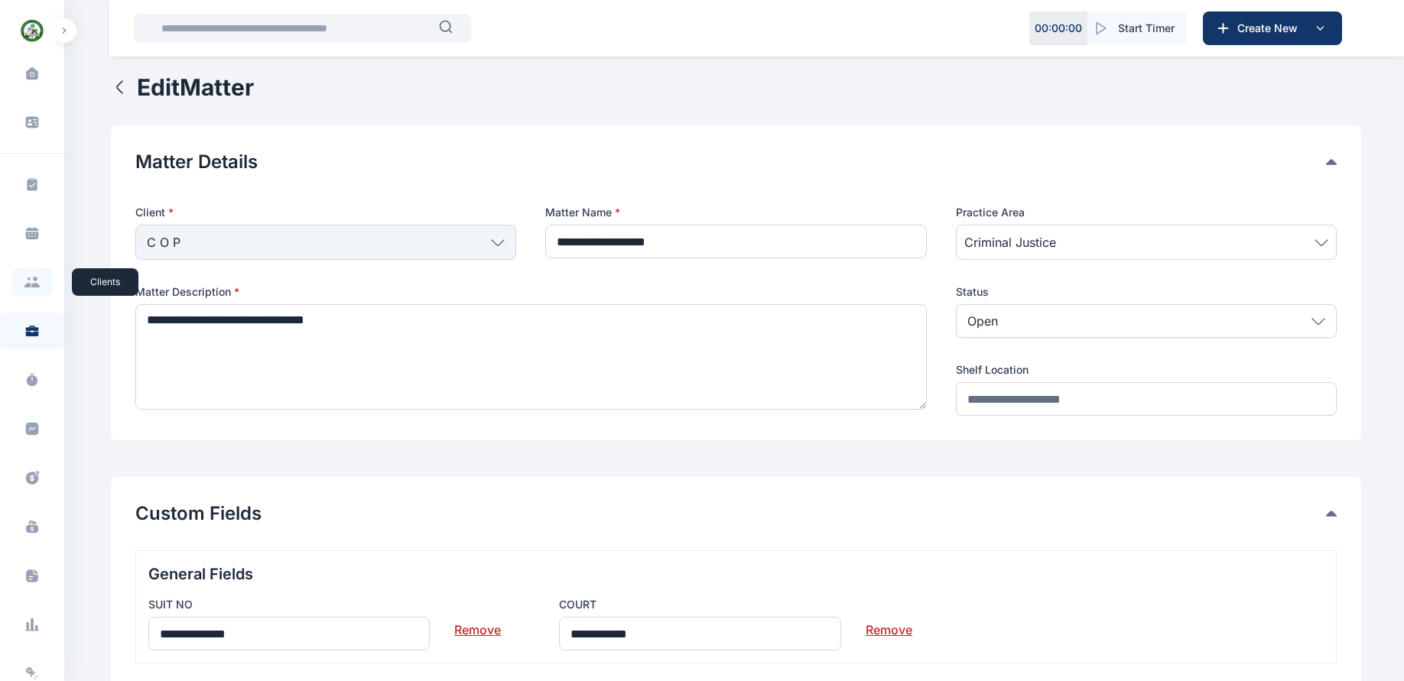
click at [33, 278] on icon at bounding box center [35, 279] width 5 height 5
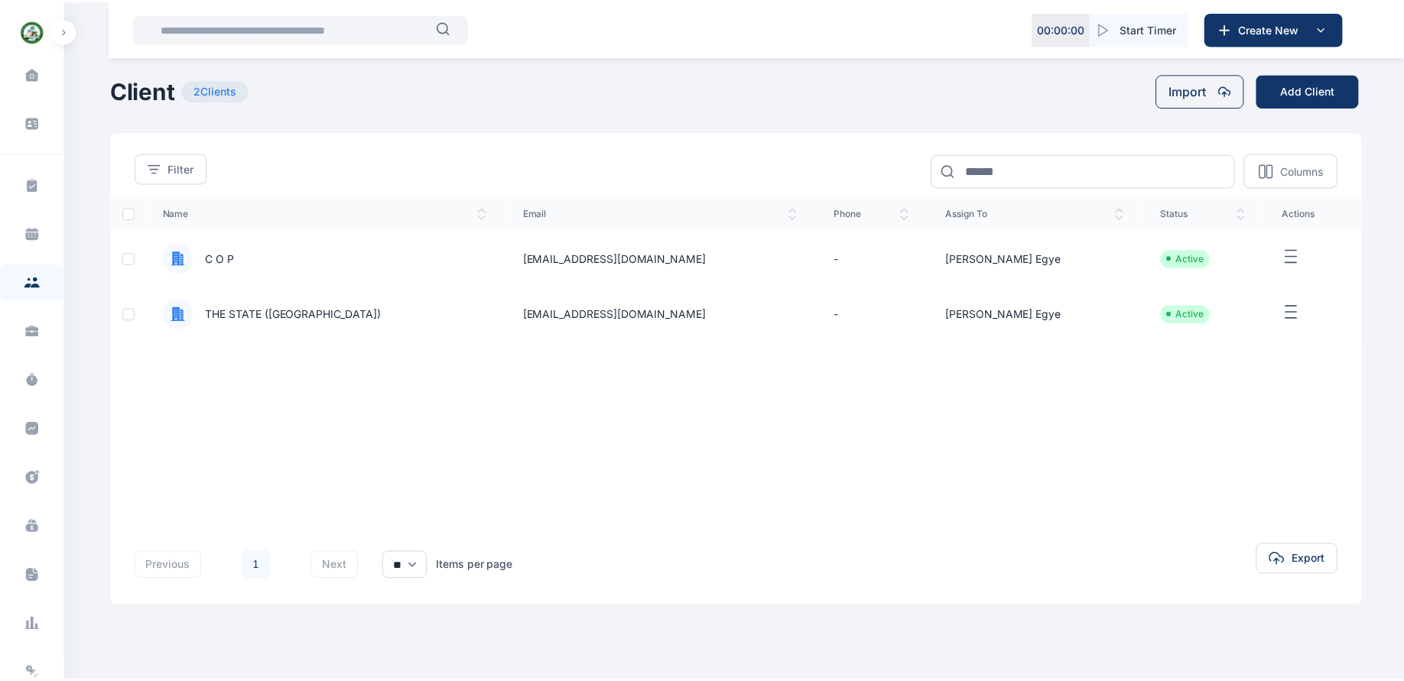
scroll to position [151, 0]
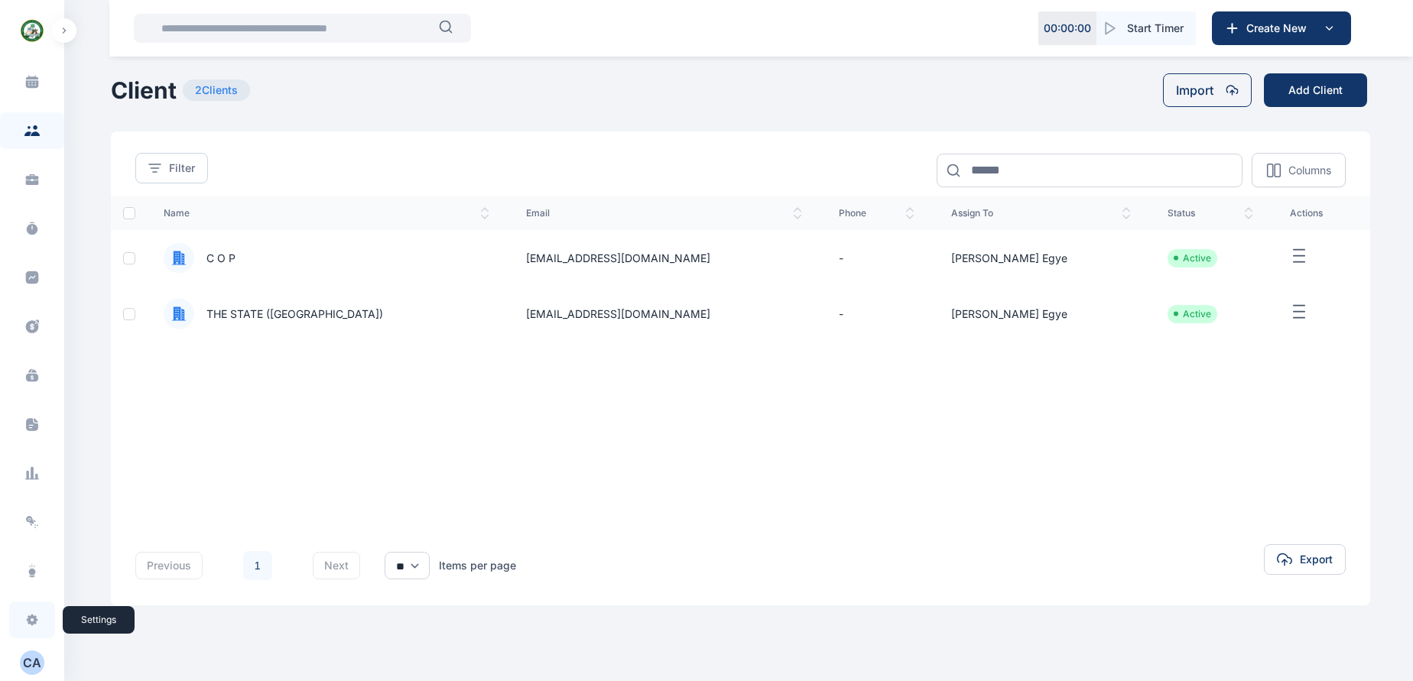
click at [27, 619] on icon at bounding box center [32, 620] width 11 height 11
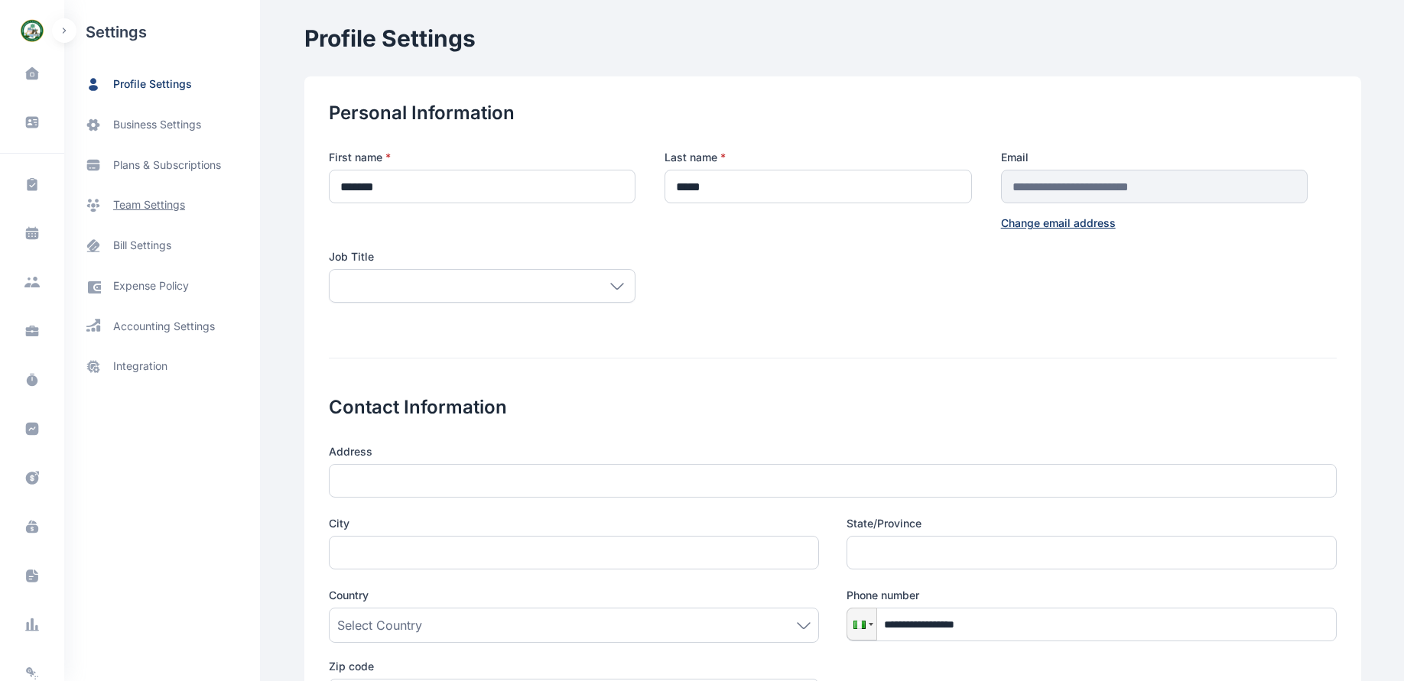
click at [146, 205] on span "team settings" at bounding box center [149, 205] width 72 height 16
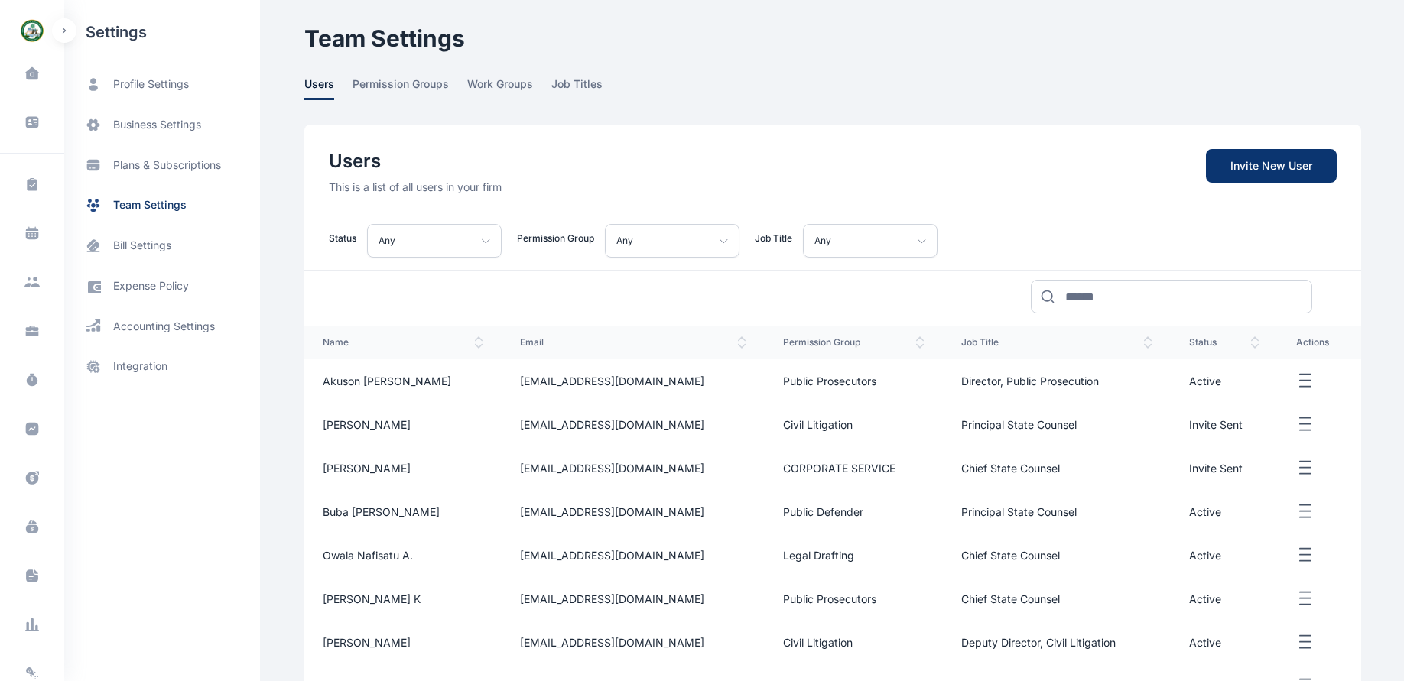
click at [1251, 162] on span "Invite New User" at bounding box center [1271, 166] width 131 height 34
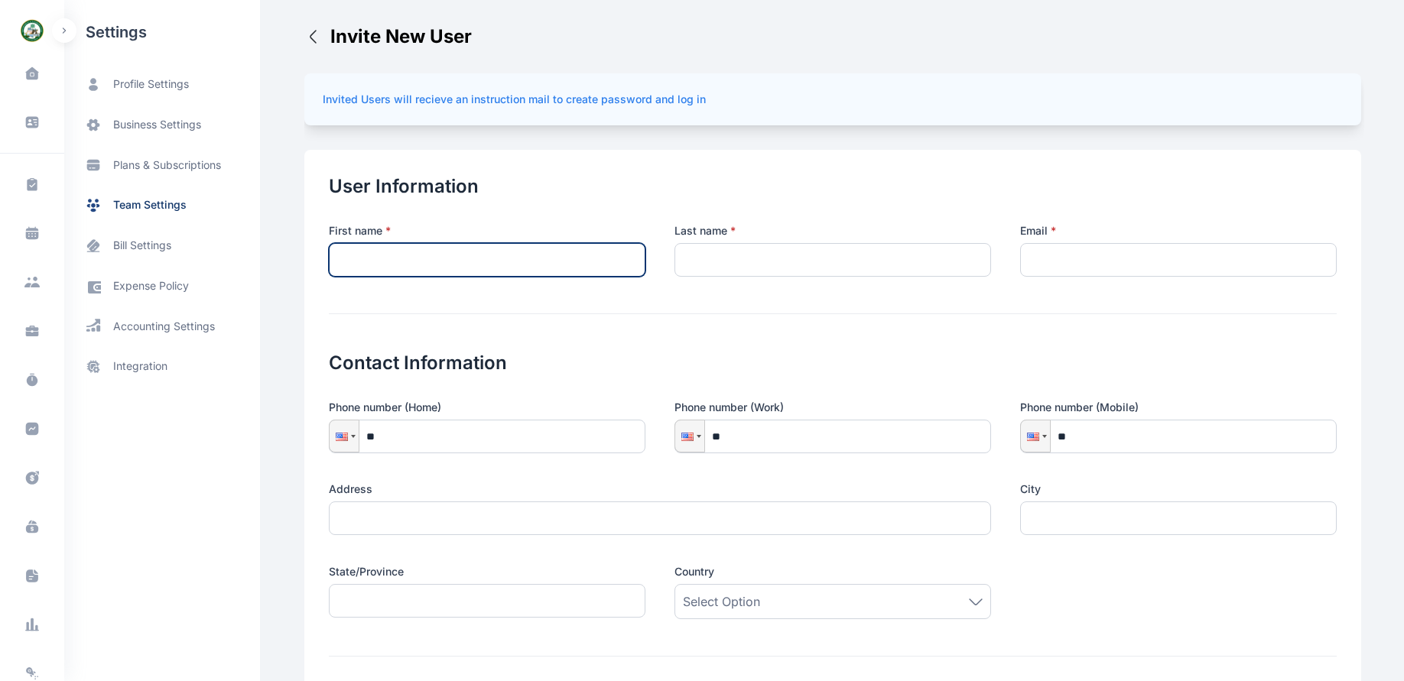
click at [495, 248] on input "text" at bounding box center [487, 260] width 317 height 34
type input "*******"
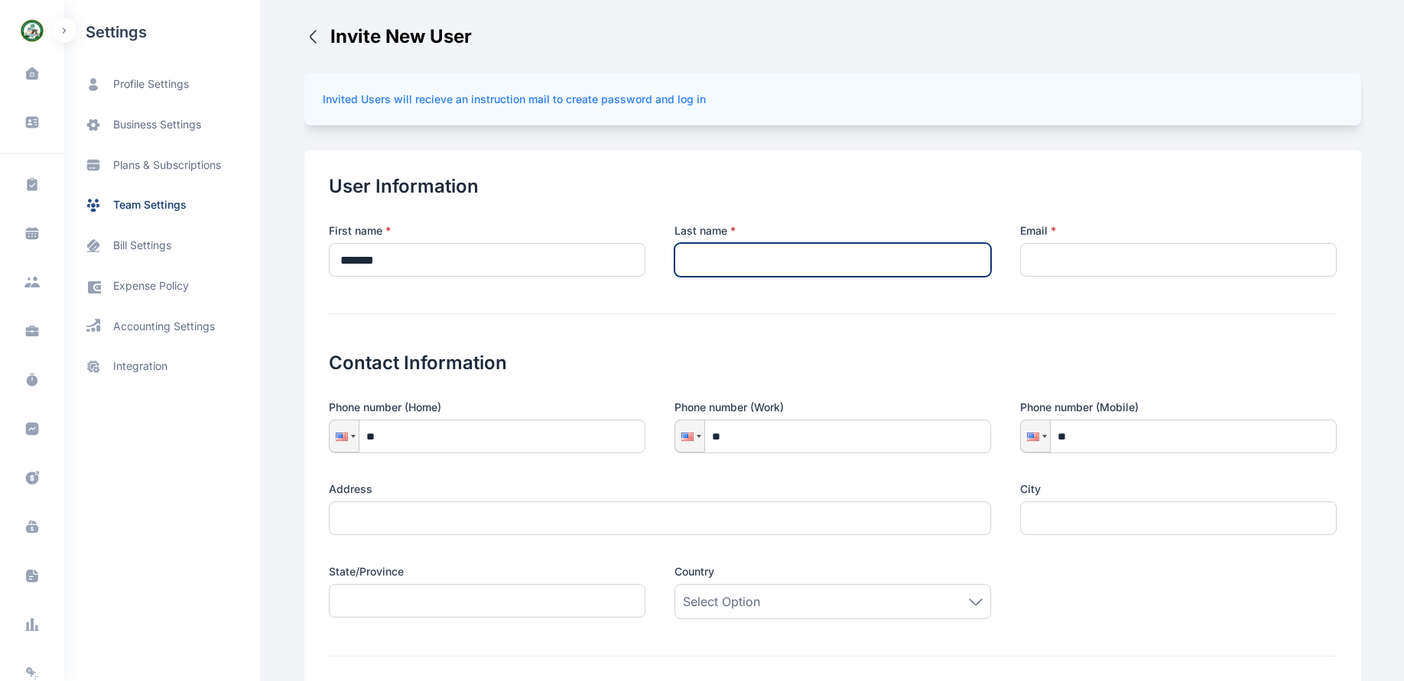
click at [768, 261] on input "text" at bounding box center [832, 260] width 317 height 34
type input "*******"
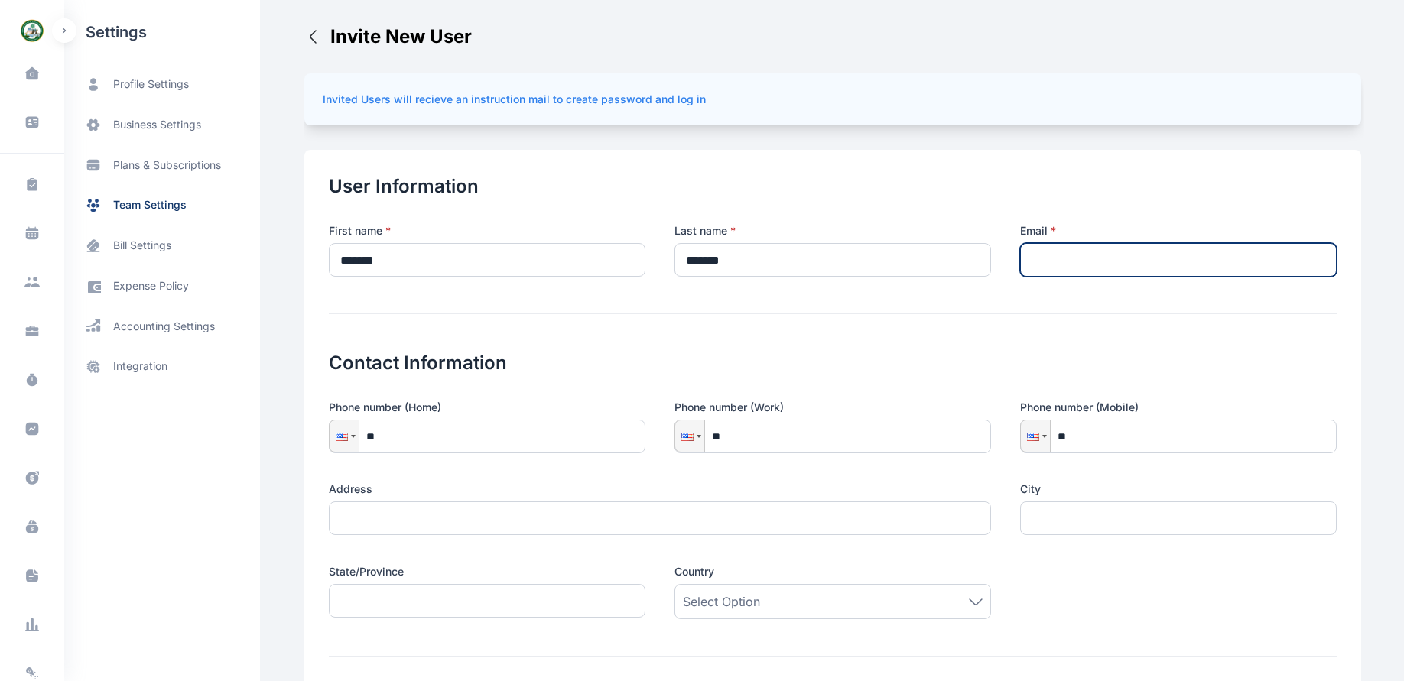
click at [1058, 259] on input "email" at bounding box center [1178, 260] width 317 height 34
type input "**********"
click at [337, 438] on div at bounding box center [342, 437] width 12 height 8
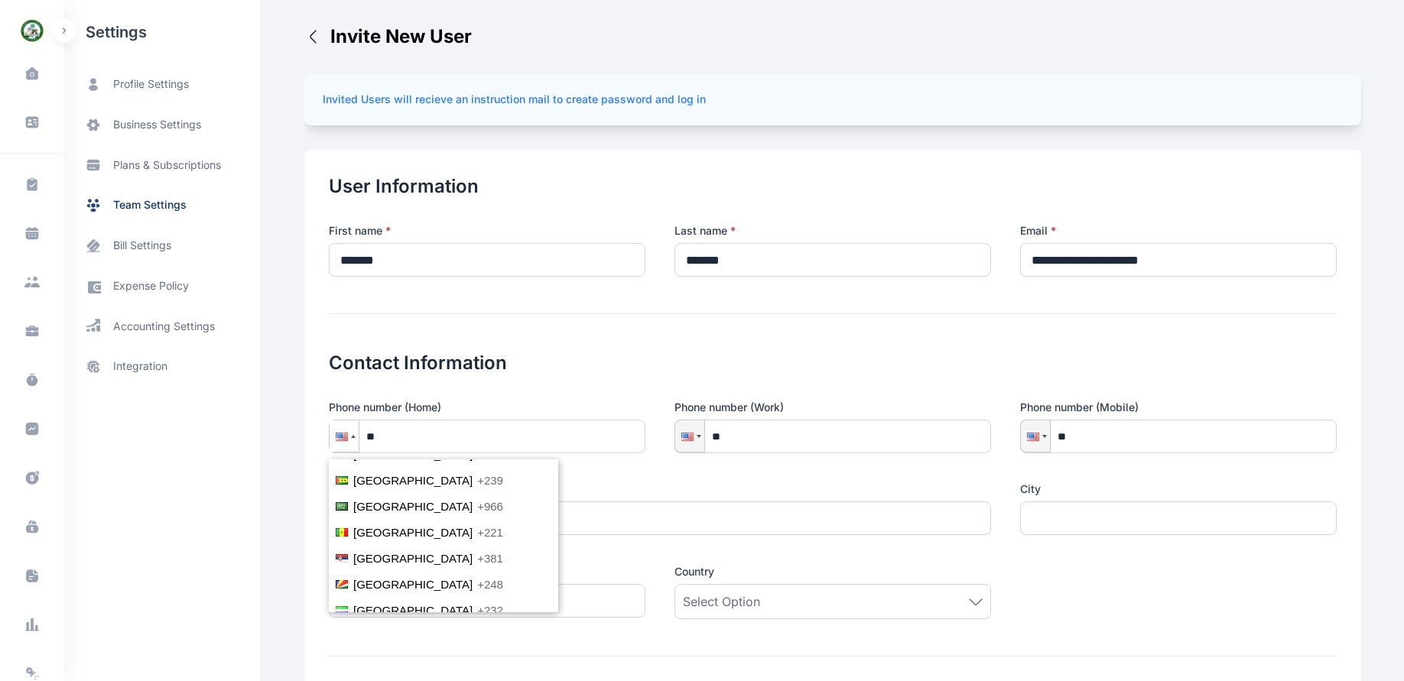
scroll to position [3316, 0]
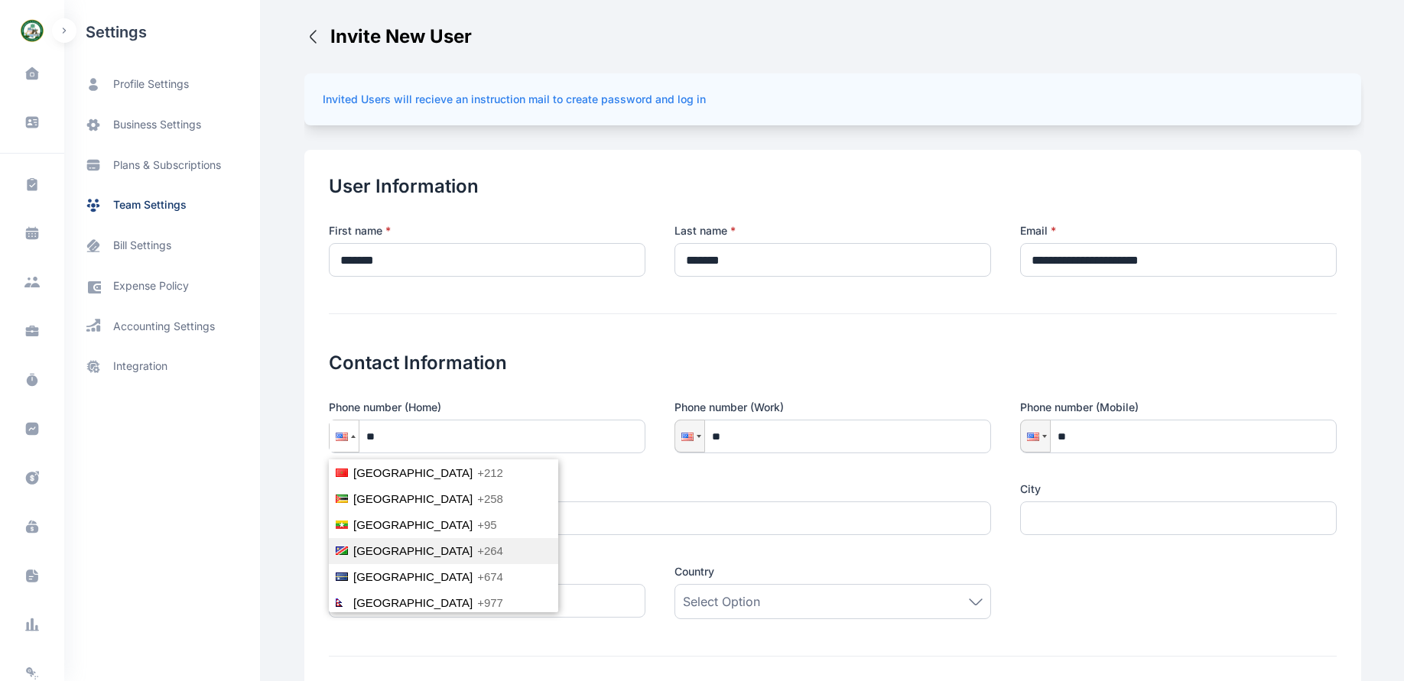
click at [336, 438] on div at bounding box center [342, 437] width 12 height 8
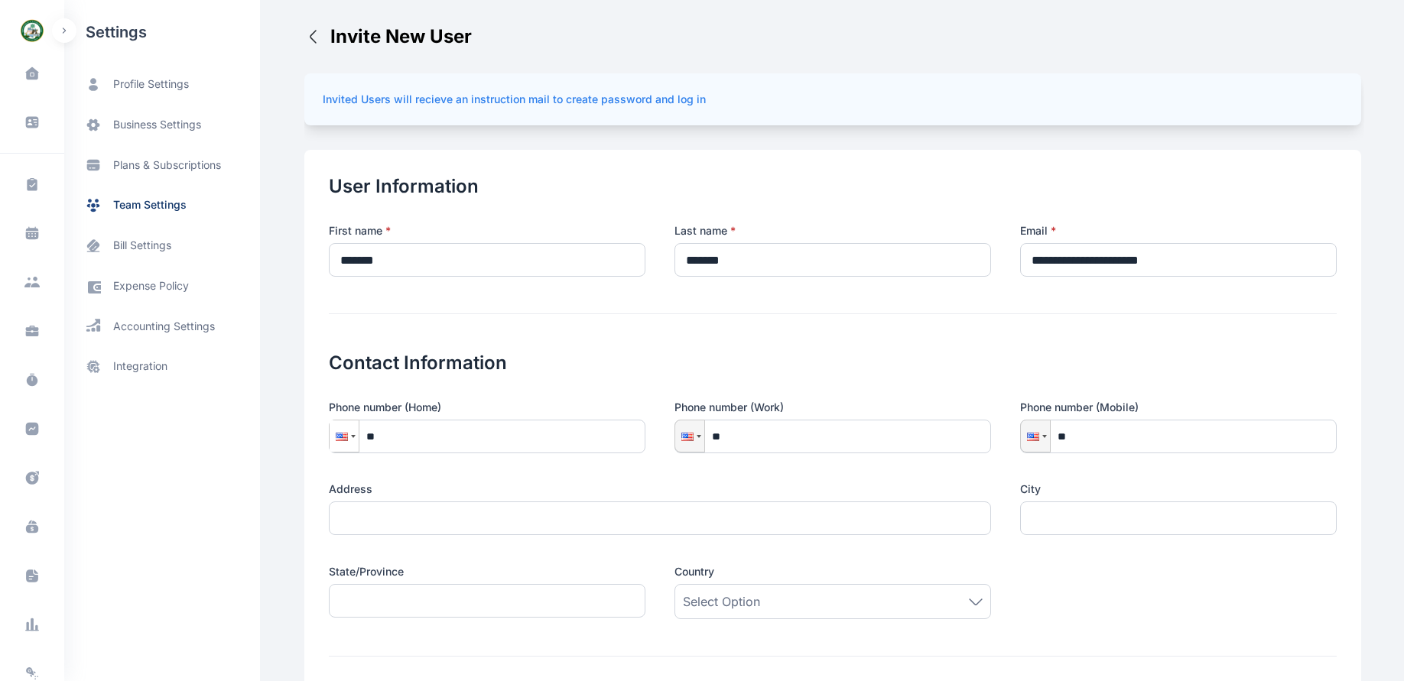
click at [336, 437] on div at bounding box center [342, 437] width 12 height 8
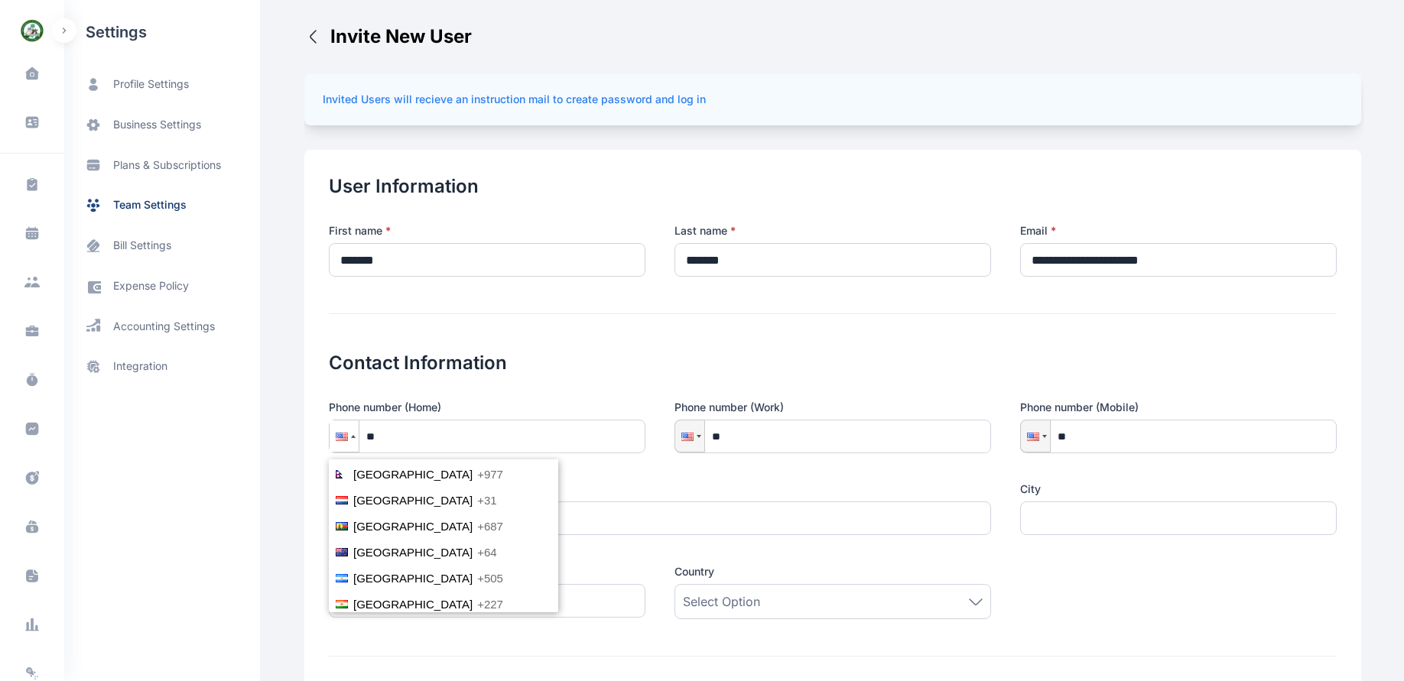
scroll to position [3505, 0]
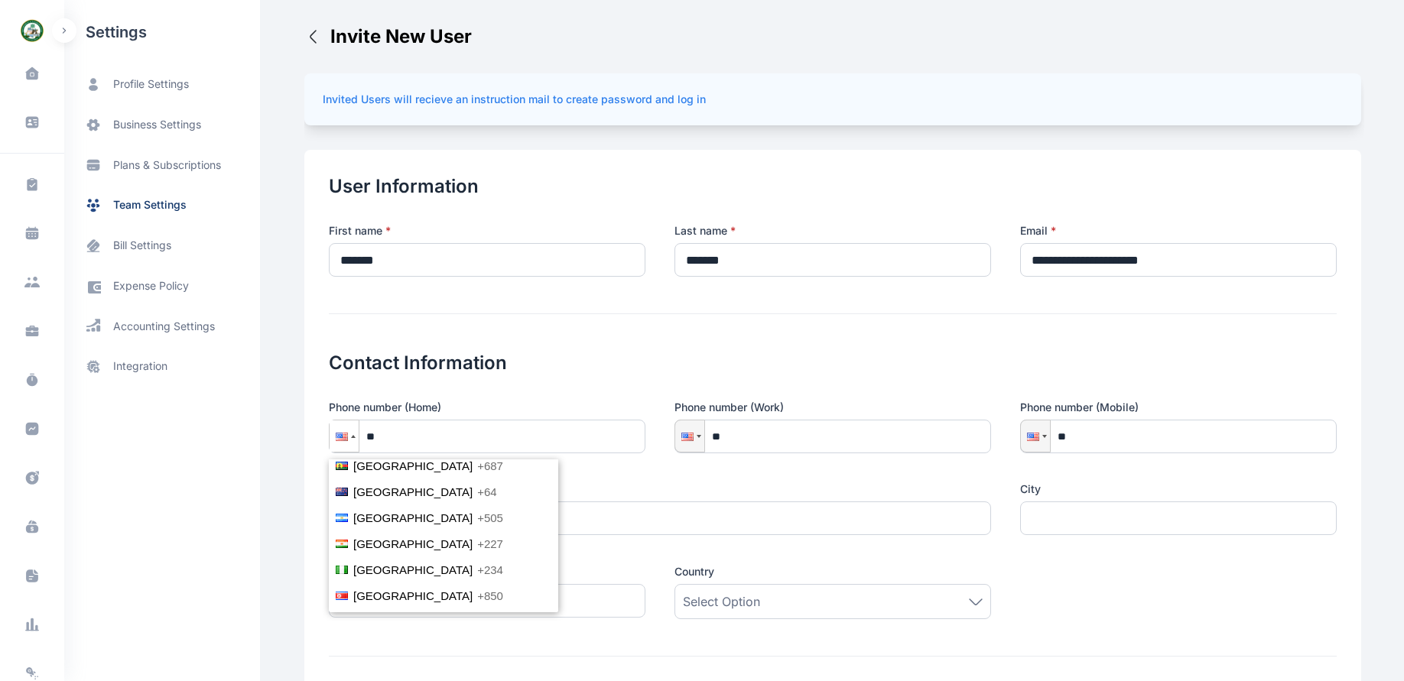
click at [434, 560] on li "Nigeria +234" at bounding box center [443, 570] width 229 height 26
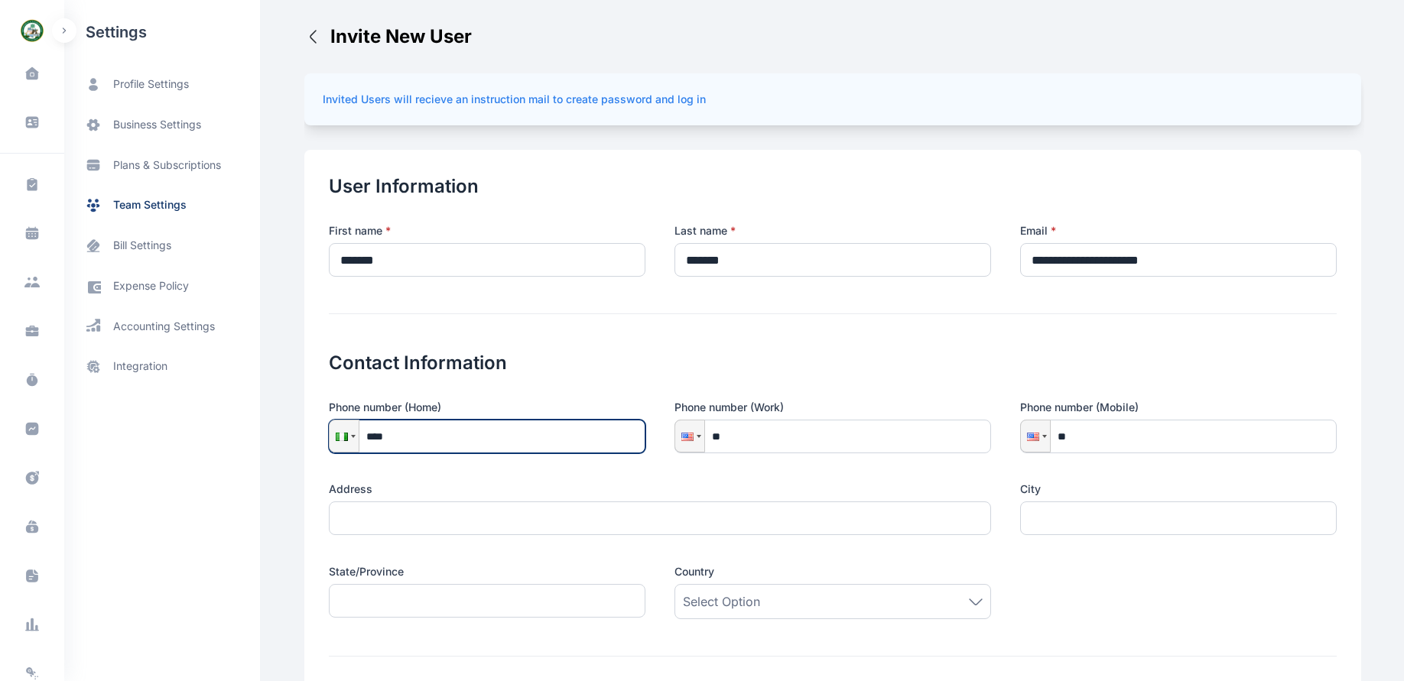
click at [417, 437] on input "****" at bounding box center [487, 437] width 317 height 34
click at [424, 437] on input "****" at bounding box center [487, 437] width 317 height 34
type input "**********"
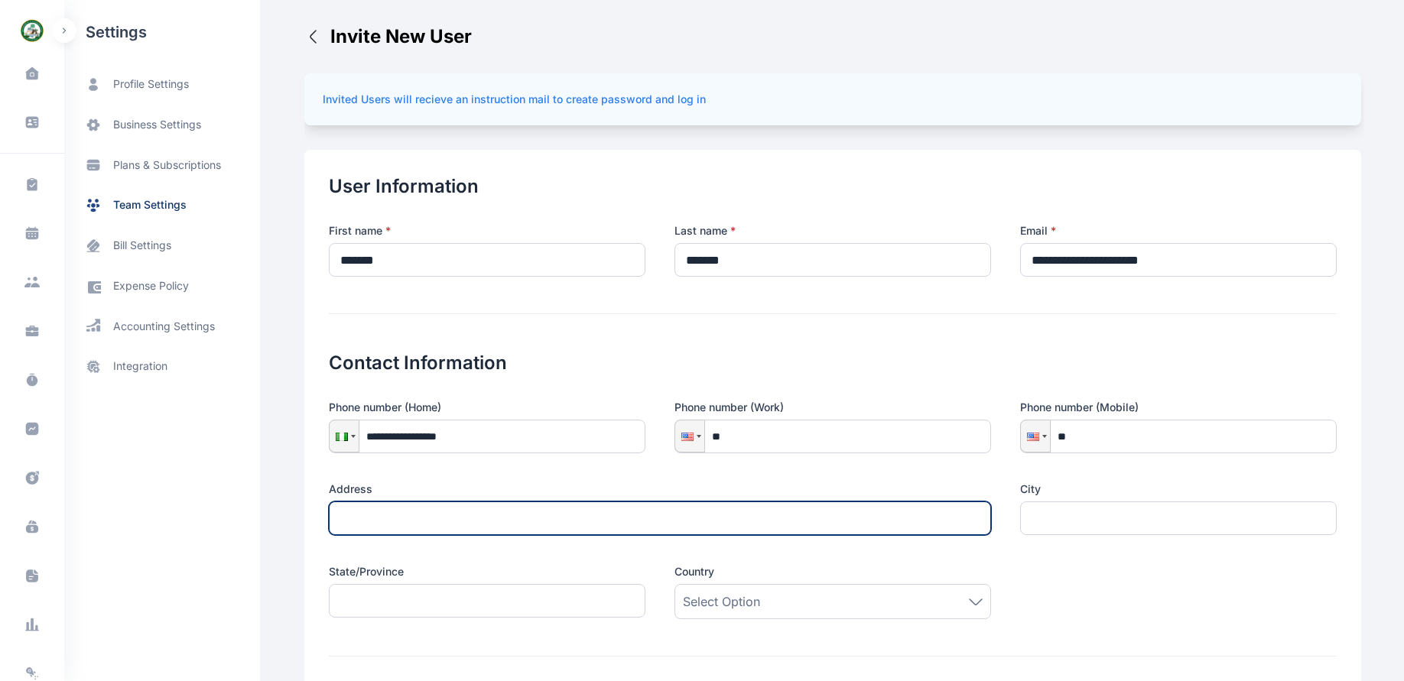
click at [430, 520] on input "text" at bounding box center [660, 519] width 662 height 34
type input "**********"
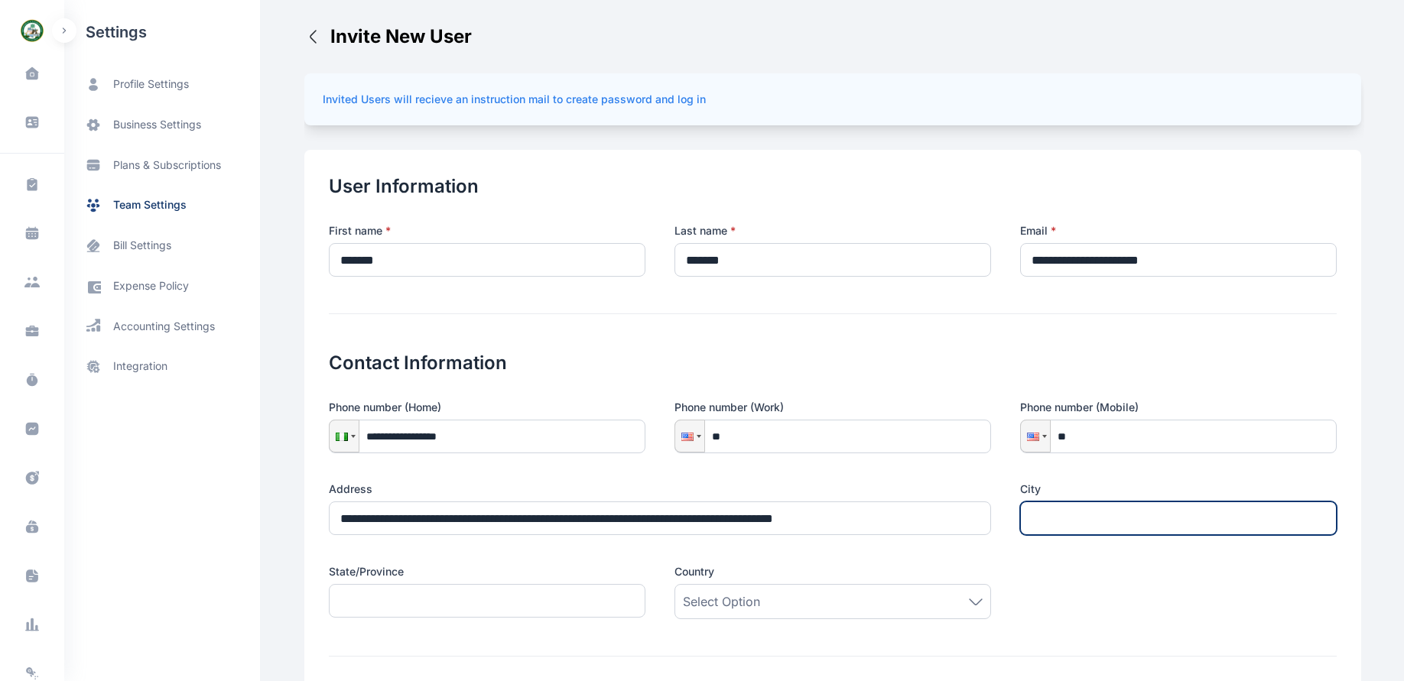
type input "*****"
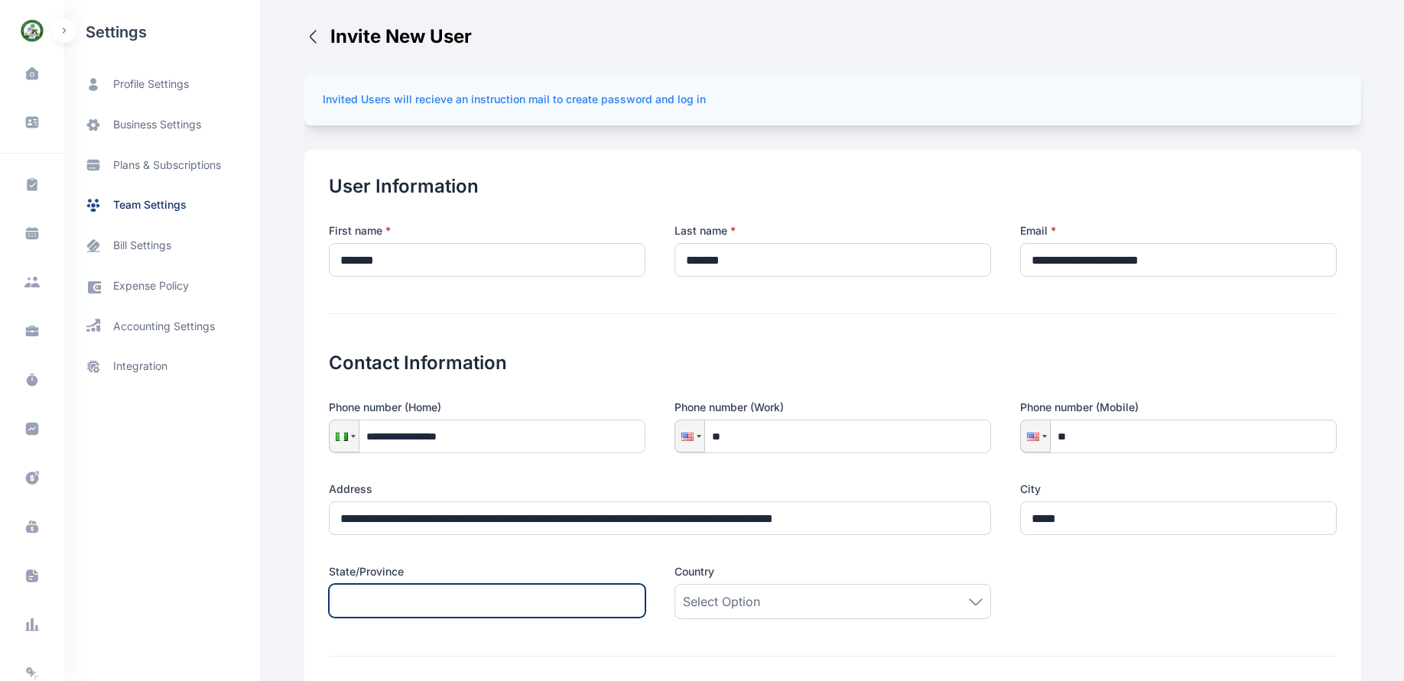
type input "**********"
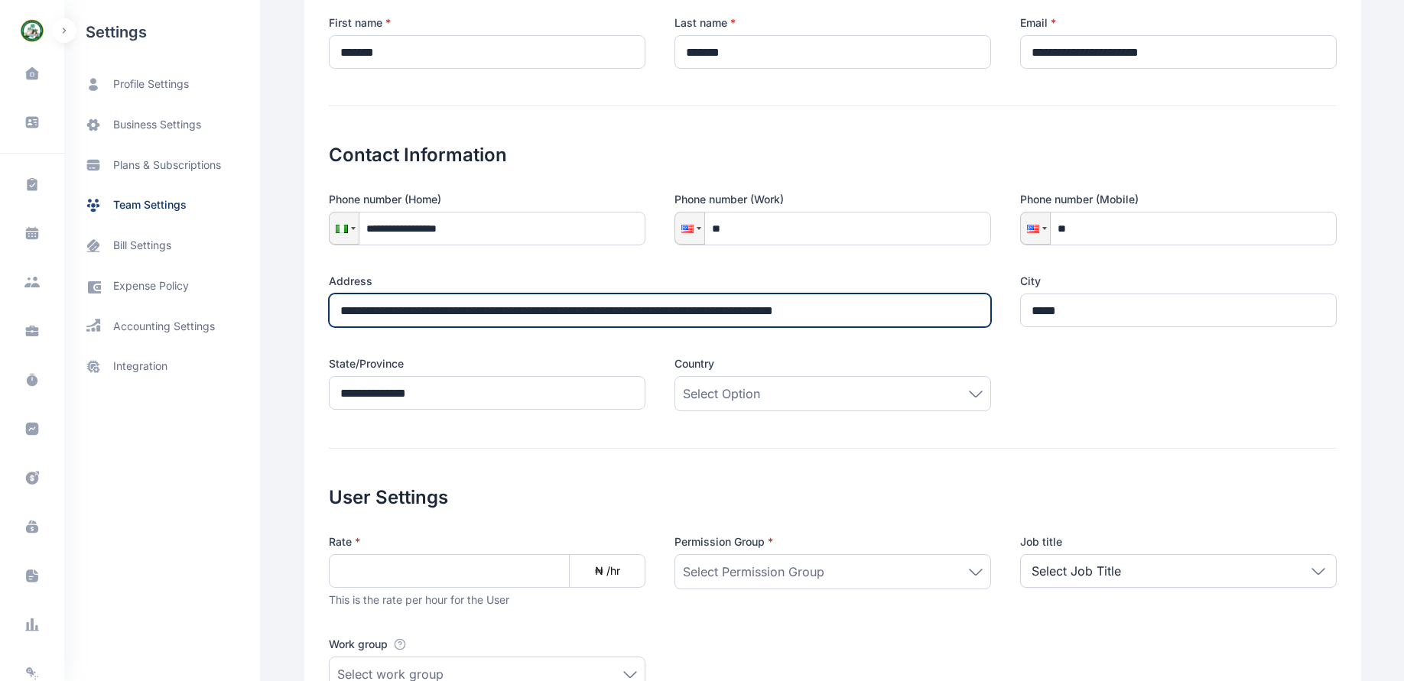
scroll to position [210, 0]
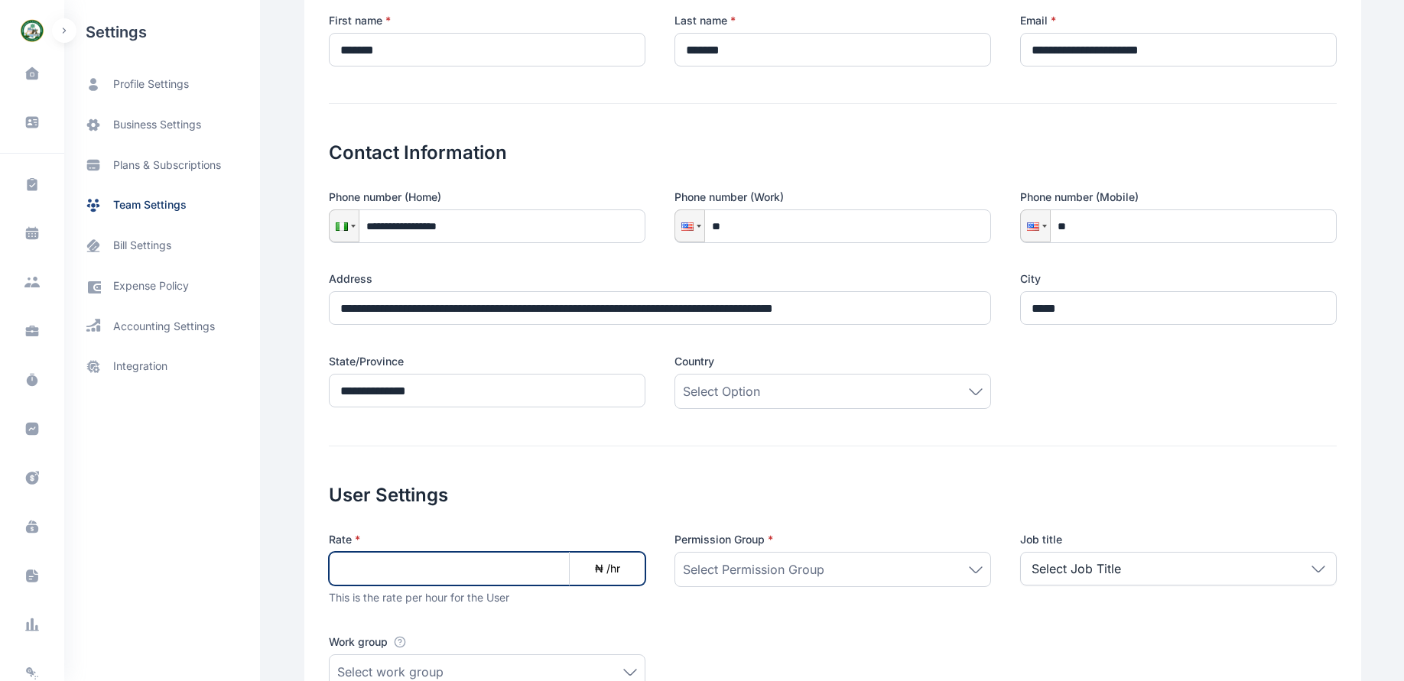
click at [521, 574] on input at bounding box center [487, 569] width 317 height 34
type input "***"
click at [908, 569] on div "Select Permission Group" at bounding box center [833, 569] width 300 height 18
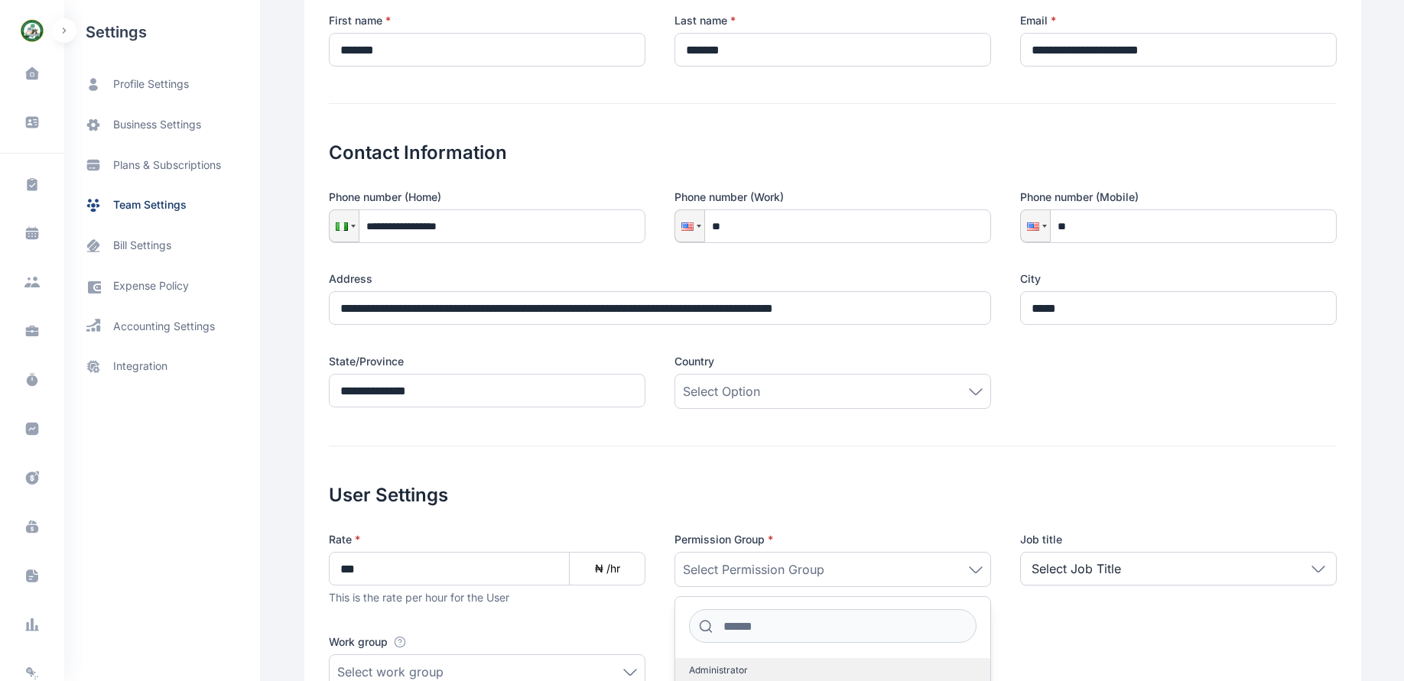
click at [841, 674] on label "Administrator" at bounding box center [832, 670] width 315 height 24
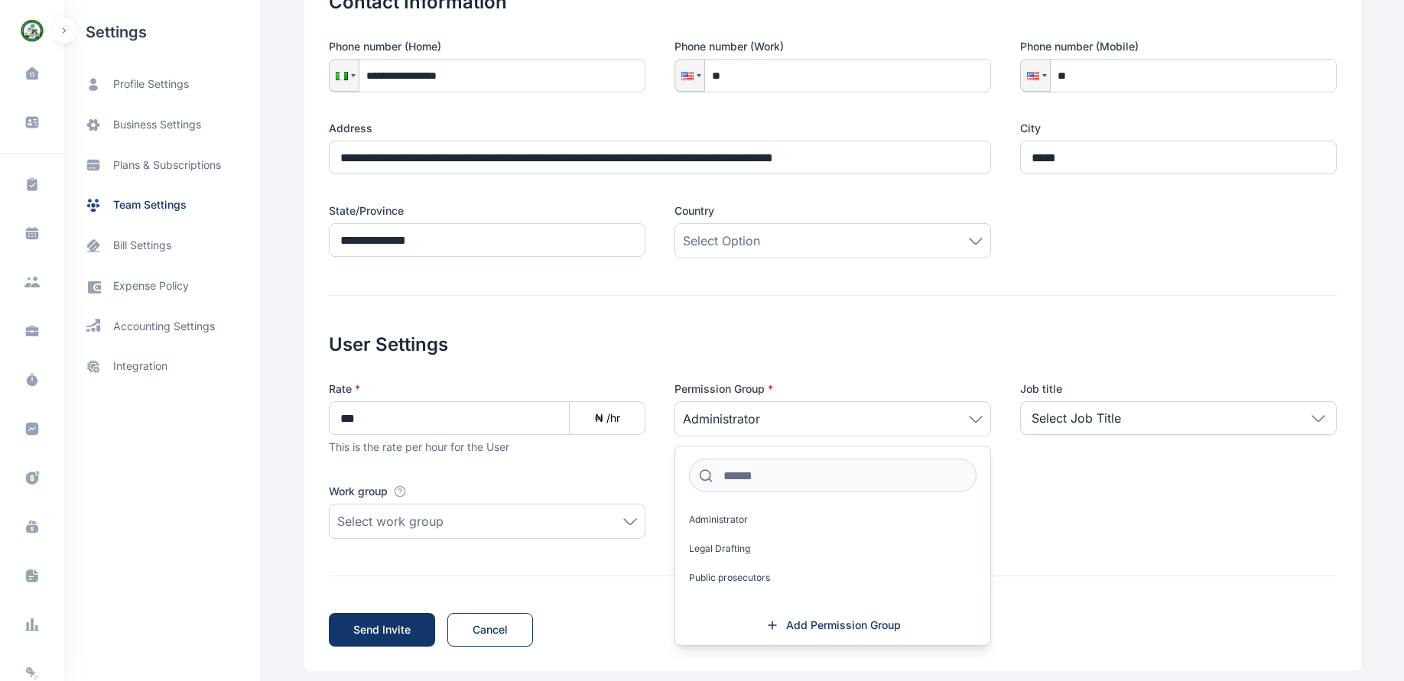
scroll to position [375, 0]
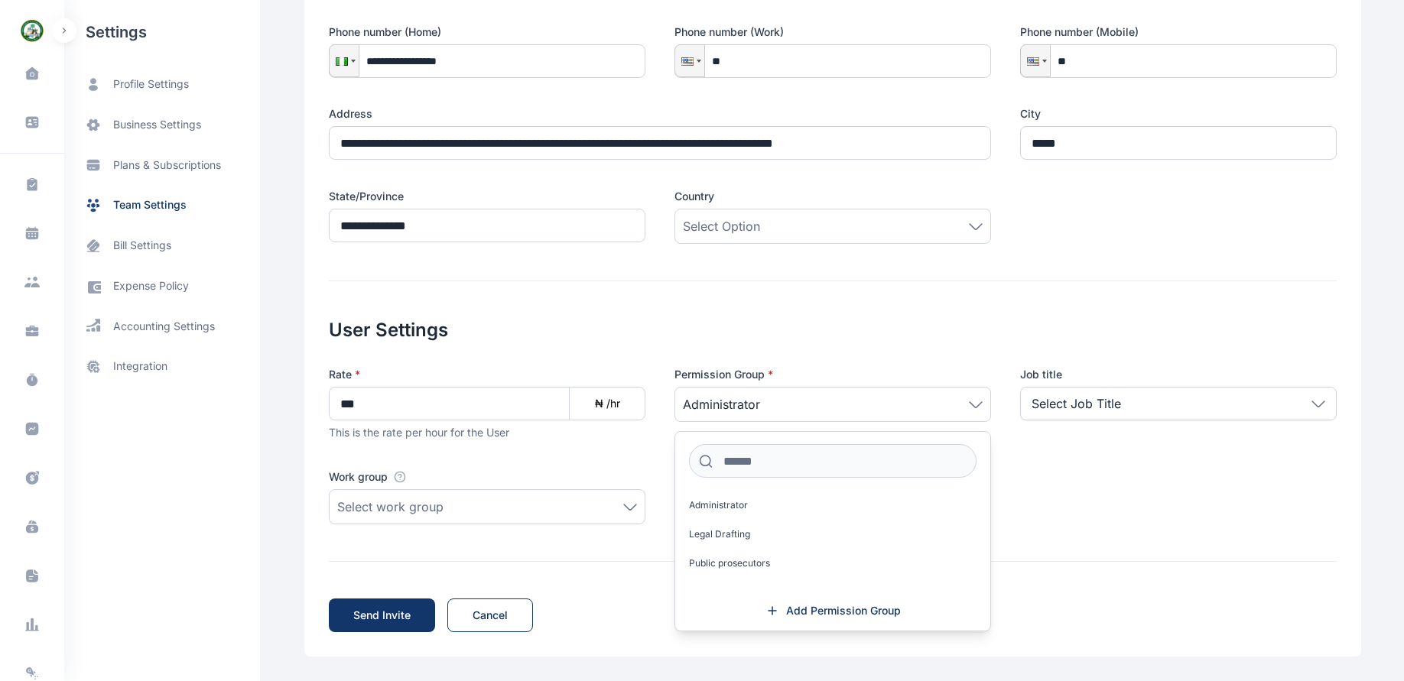
click at [585, 511] on div "Select work group" at bounding box center [487, 507] width 300 height 18
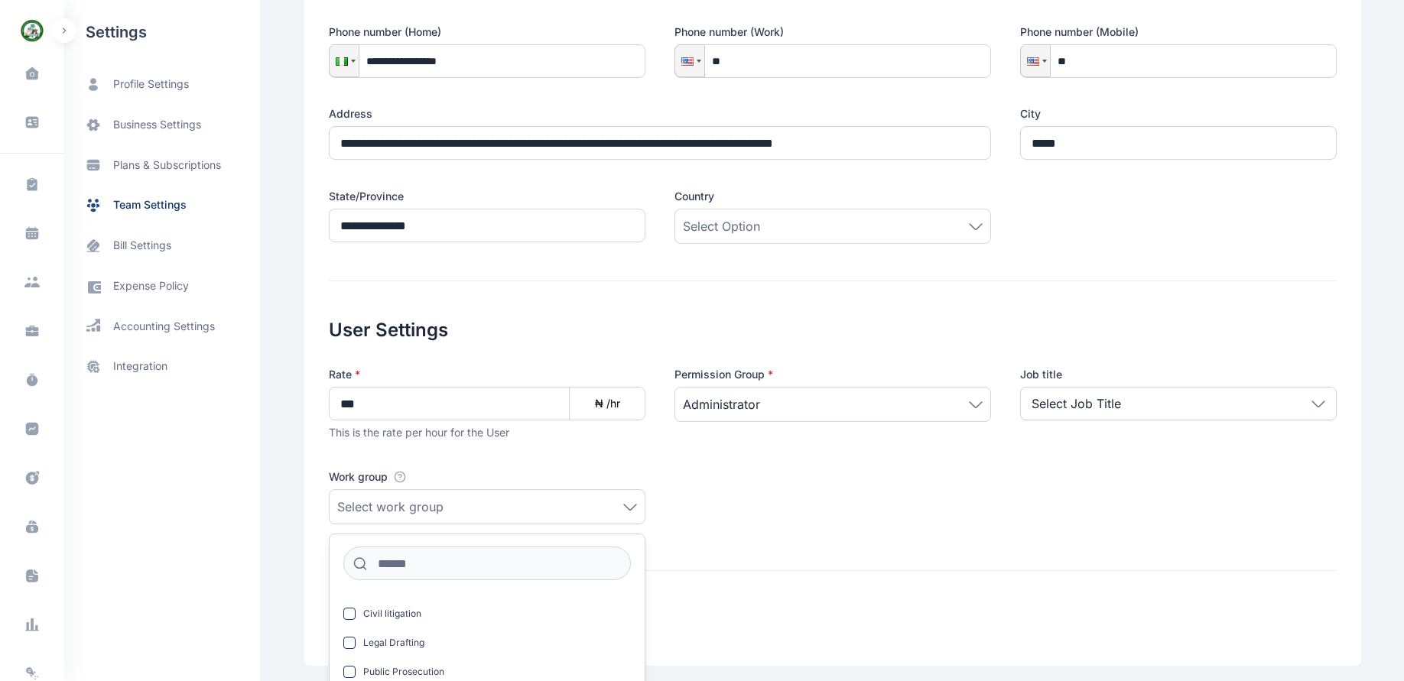
scroll to position [83, 0]
click at [578, 639] on label "Legal Drafting" at bounding box center [487, 641] width 315 height 24
click at [343, 637] on span at bounding box center [349, 639] width 12 height 12
click at [833, 591] on div "Send Invite Invite Cancel" at bounding box center [833, 614] width 1008 height 70
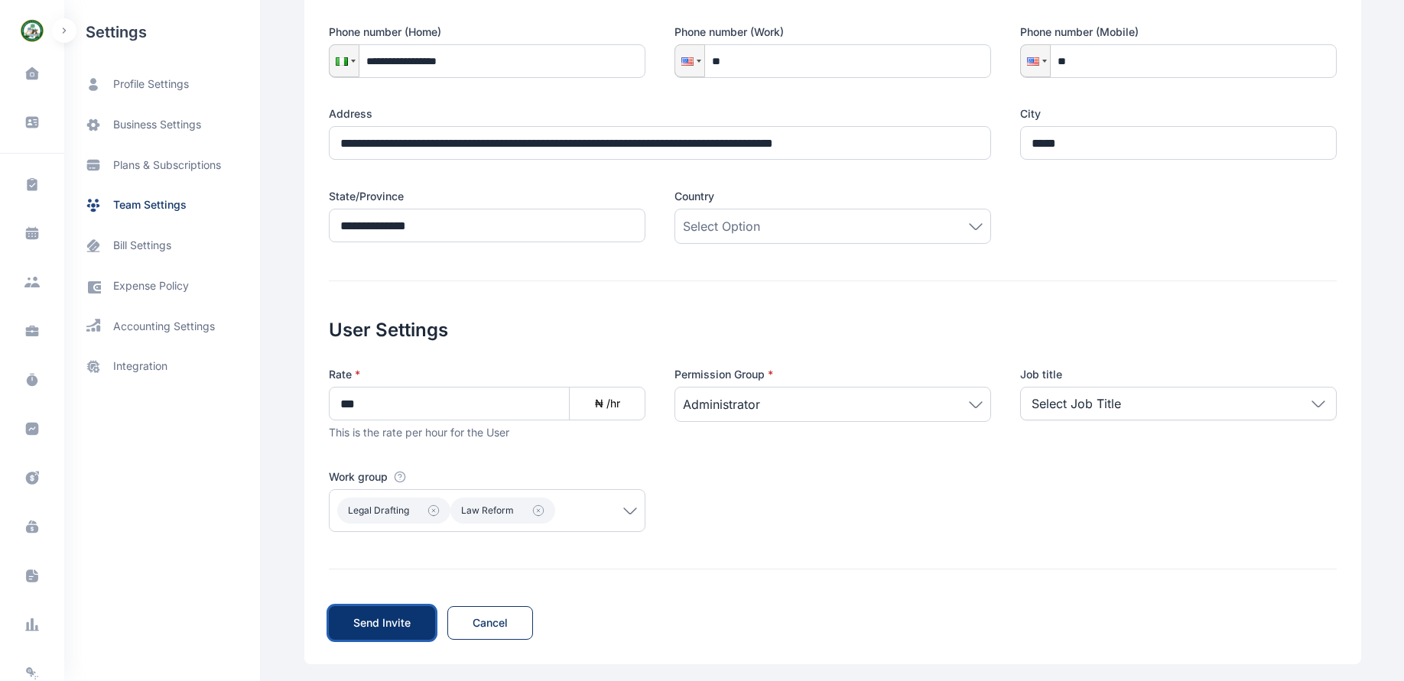
click at [374, 622] on span "Send Invite" at bounding box center [381, 622] width 57 height 15
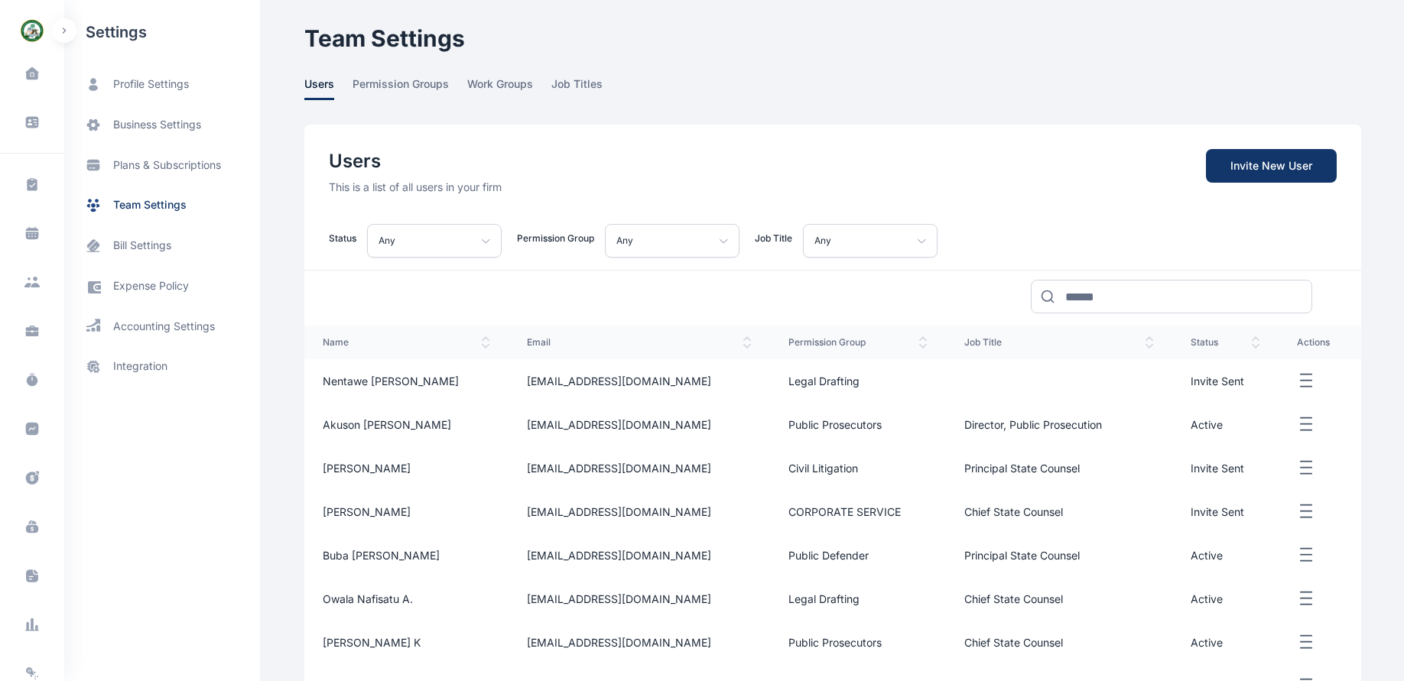
click at [1301, 378] on icon "button" at bounding box center [1306, 381] width 18 height 19
click at [1247, 428] on span "Resend Invite" at bounding box center [1253, 432] width 68 height 15
click at [1297, 378] on icon "button" at bounding box center [1306, 381] width 18 height 19
click at [1222, 398] on span "Edit" at bounding box center [1228, 398] width 19 height 15
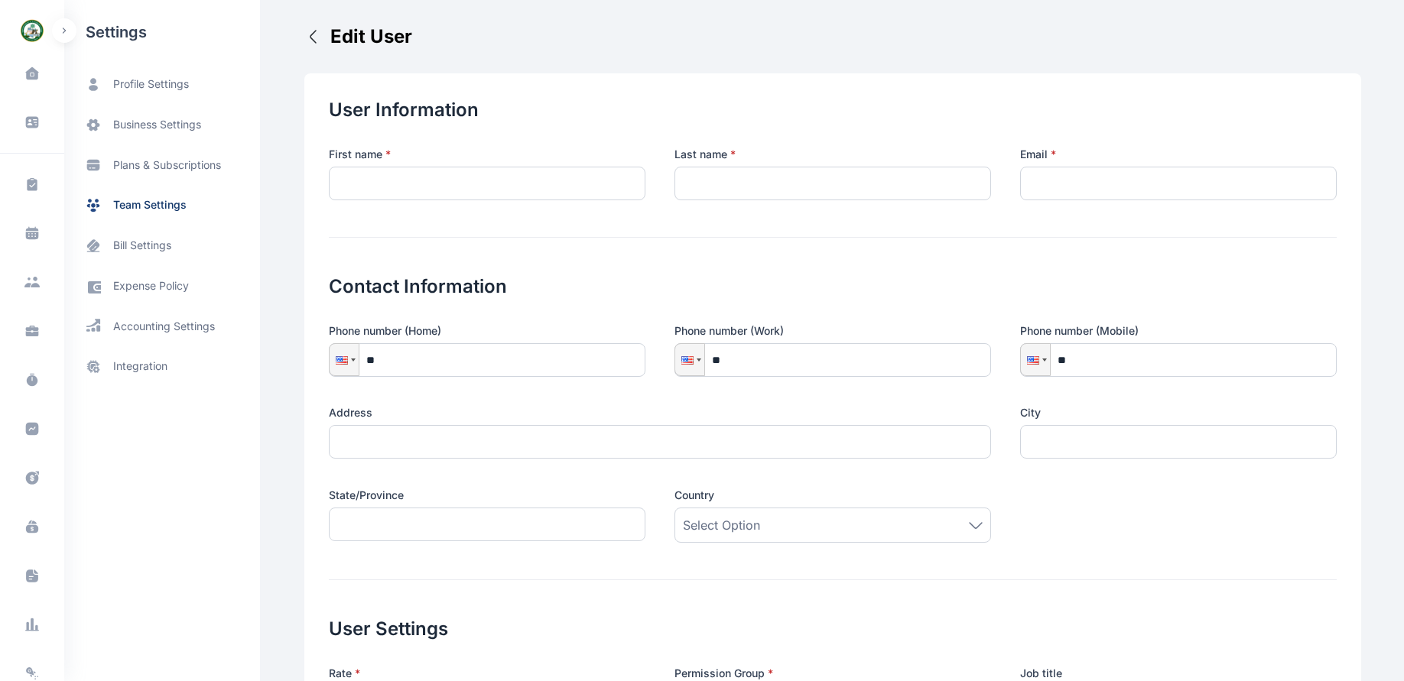
type input "*******"
type input "**********"
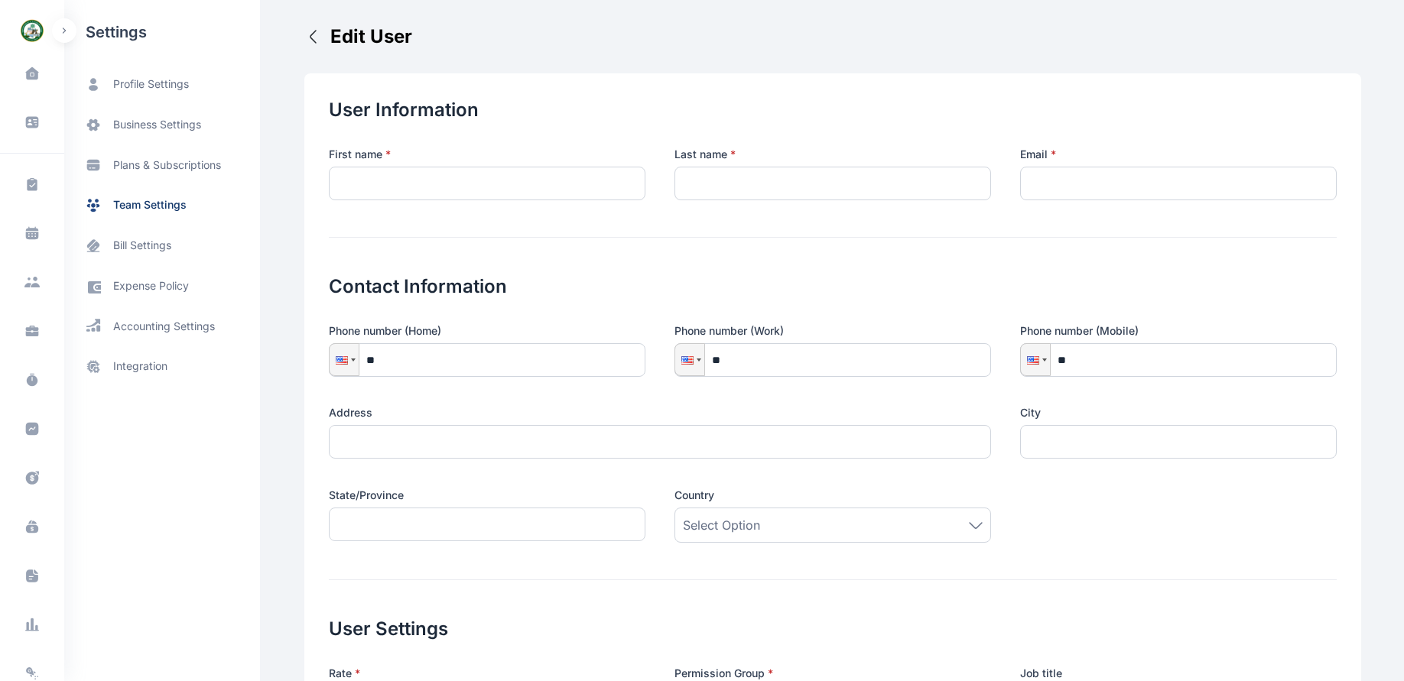
type input "*****"
type input "**********"
type input "***"
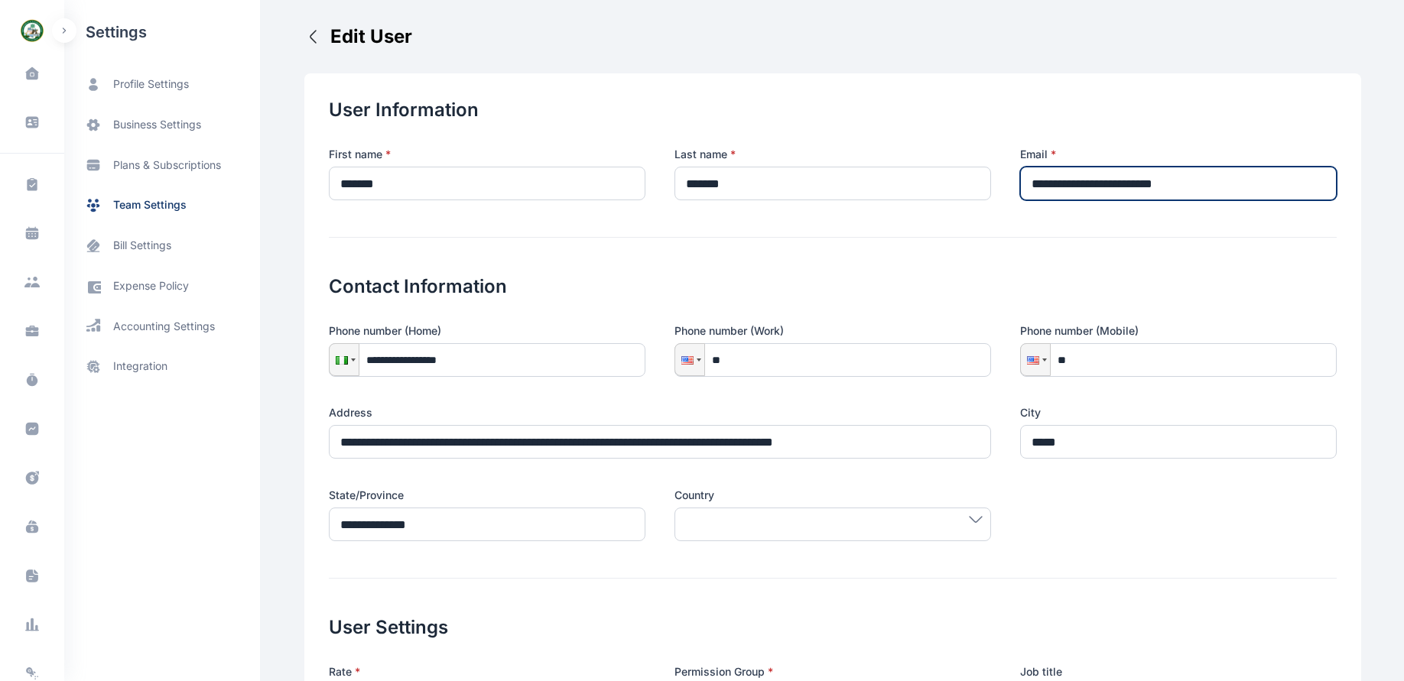
drag, startPoint x: 1216, startPoint y: 174, endPoint x: 974, endPoint y: 182, distance: 241.7
click at [974, 182] on div "**********" at bounding box center [833, 174] width 1008 height 54
click at [1155, 184] on input "****" at bounding box center [1178, 184] width 317 height 34
type input "**********"
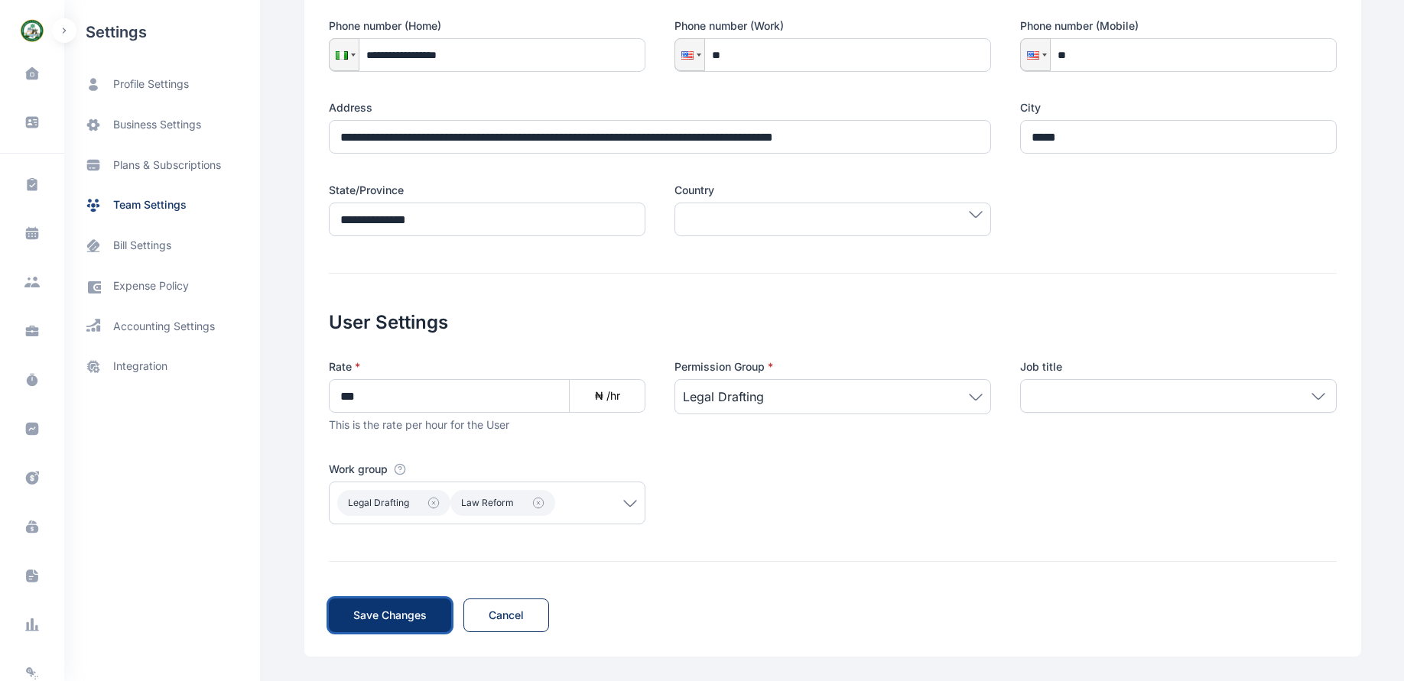
click at [360, 614] on span "Save Changes" at bounding box center [389, 615] width 73 height 15
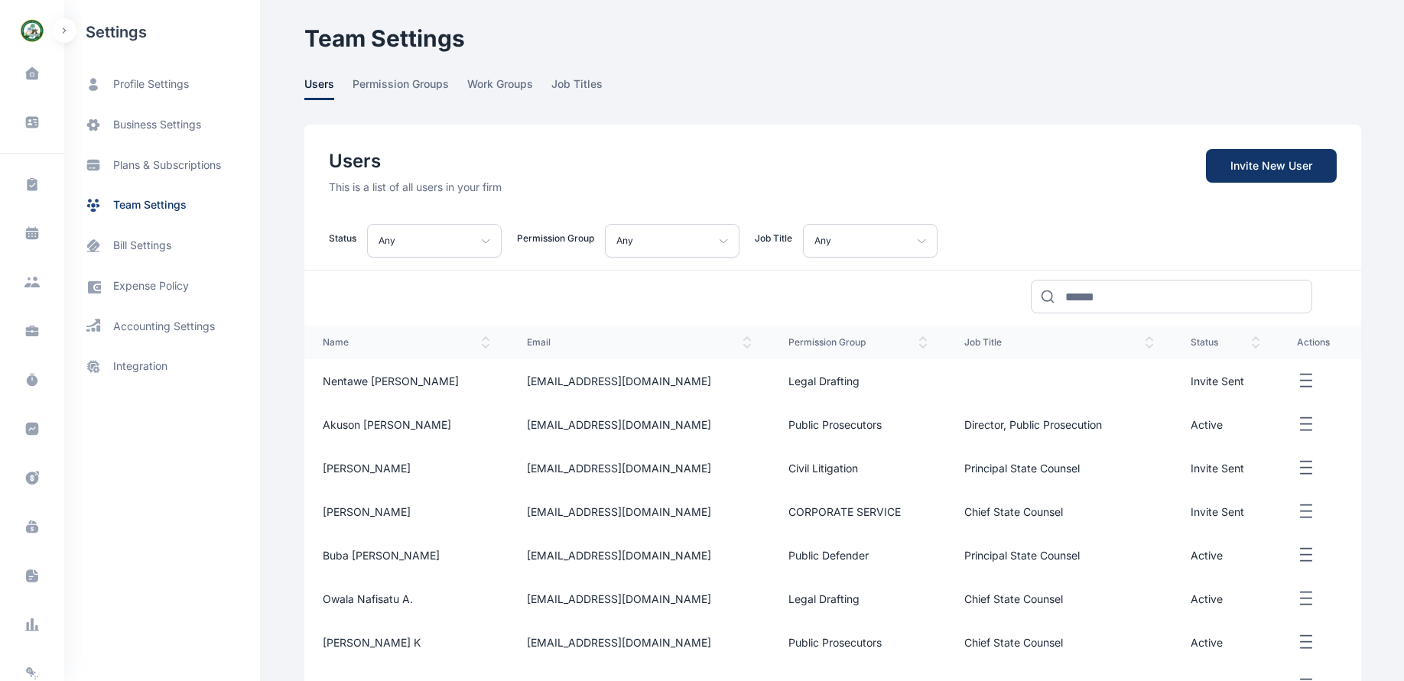
click at [1301, 377] on icon "button" at bounding box center [1306, 381] width 18 height 19
click at [1221, 429] on span "Resend Invite" at bounding box center [1253, 432] width 68 height 15
click at [1301, 378] on icon "button" at bounding box center [1306, 381] width 18 height 19
click at [1244, 400] on div "Edit" at bounding box center [1243, 399] width 123 height 34
click at [574, 383] on span "[EMAIL_ADDRESS][DOMAIN_NAME]" at bounding box center [619, 381] width 184 height 13
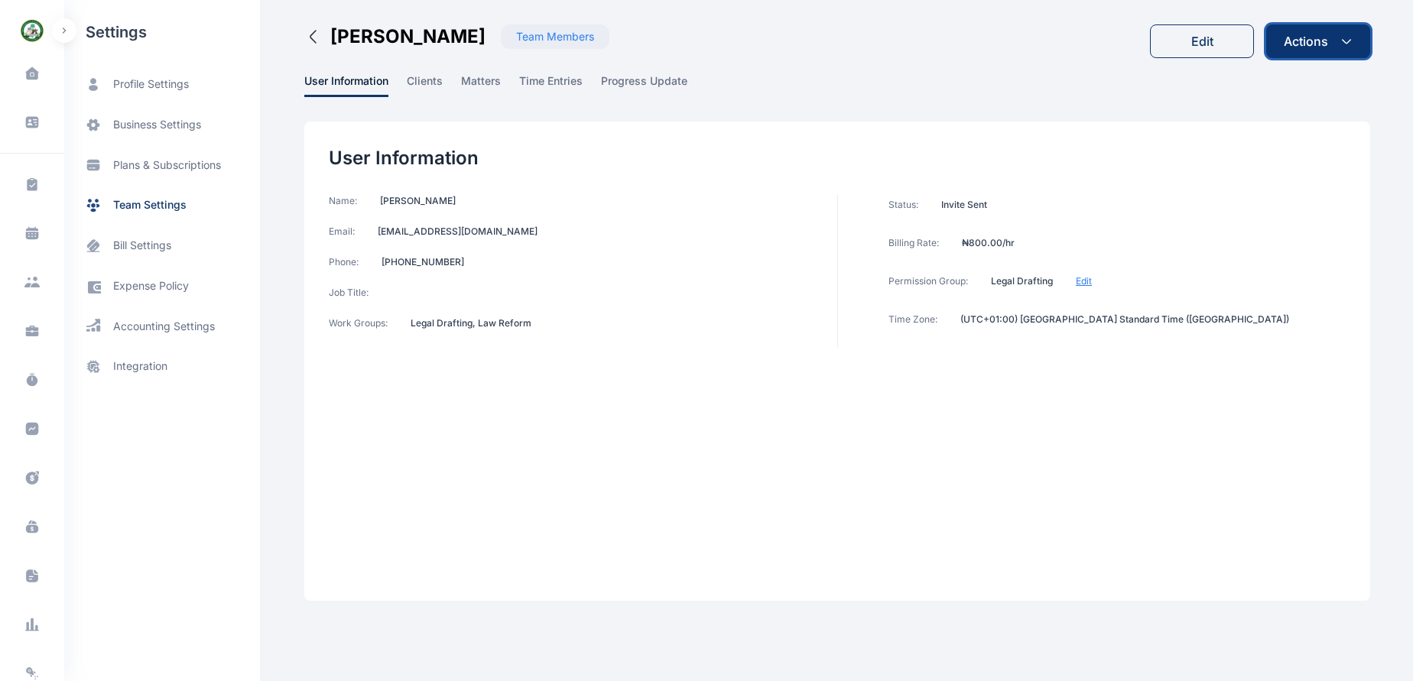
click at [1348, 44] on icon "button" at bounding box center [1346, 41] width 12 height 12
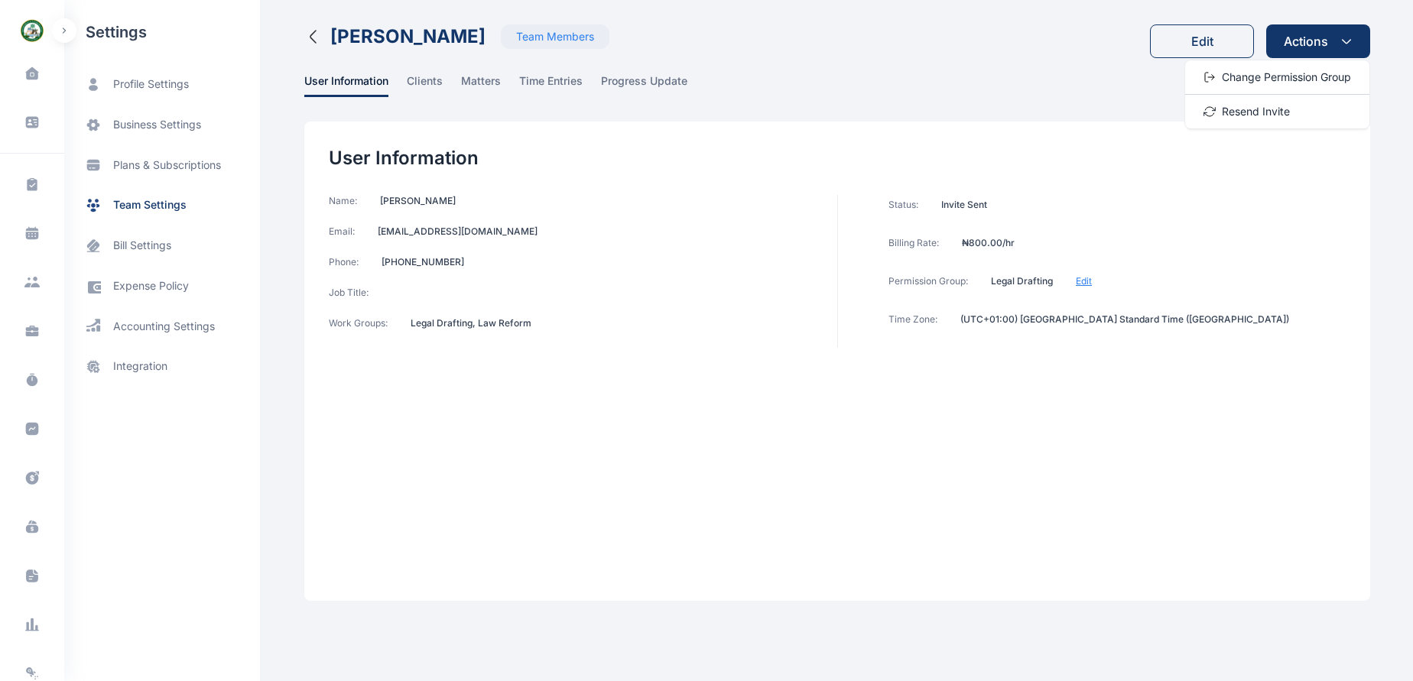
click at [552, 37] on div "Team Members" at bounding box center [555, 36] width 78 height 15
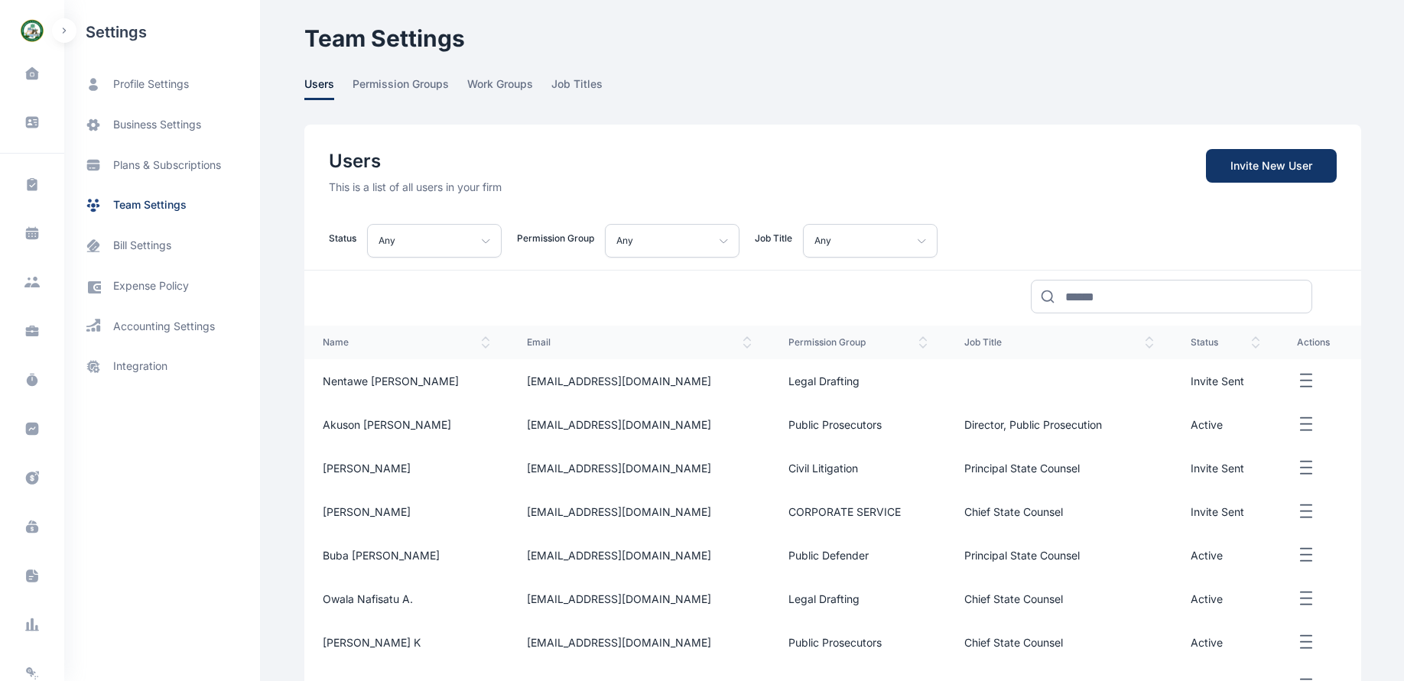
click at [1298, 376] on icon "button" at bounding box center [1306, 381] width 18 height 19
click at [1297, 376] on icon "button" at bounding box center [1306, 381] width 18 height 19
click at [325, 378] on span "Nentawe [PERSON_NAME]" at bounding box center [391, 381] width 136 height 13
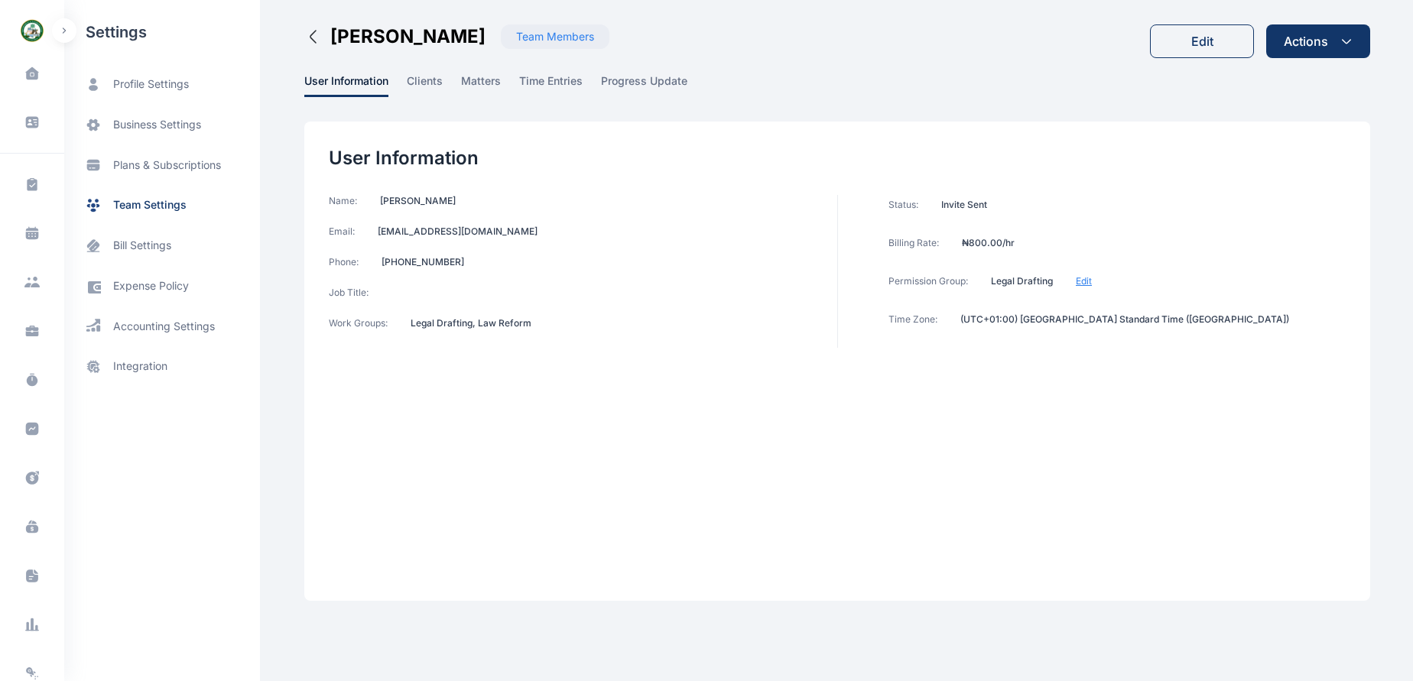
drag, startPoint x: 325, startPoint y: 378, endPoint x: 1066, endPoint y: 573, distance: 766.1
click at [1066, 573] on div "User Information Name: [PERSON_NAME] Email: [EMAIL_ADDRESS][DOMAIN_NAME] Phone:…" at bounding box center [837, 361] width 1066 height 479
click at [434, 79] on span "clients" at bounding box center [425, 85] width 36 height 24
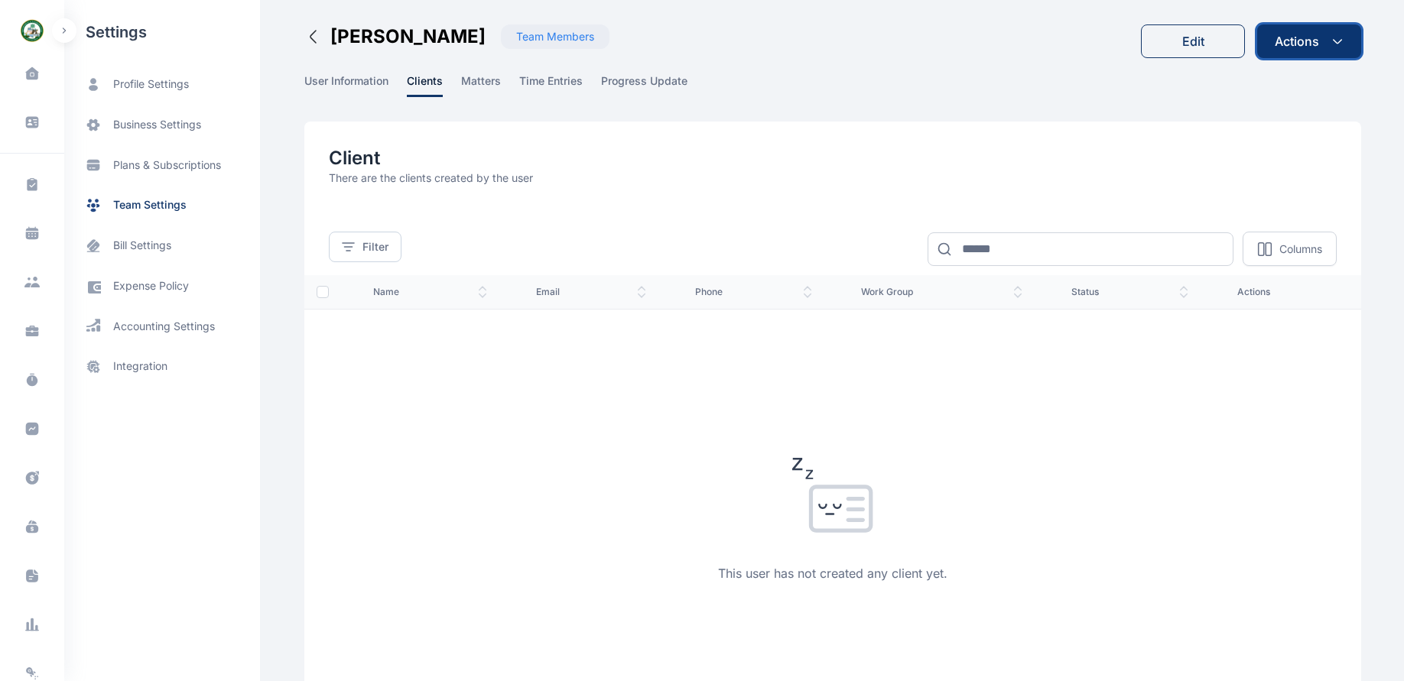
click at [1337, 41] on icon "button" at bounding box center [1337, 41] width 12 height 12
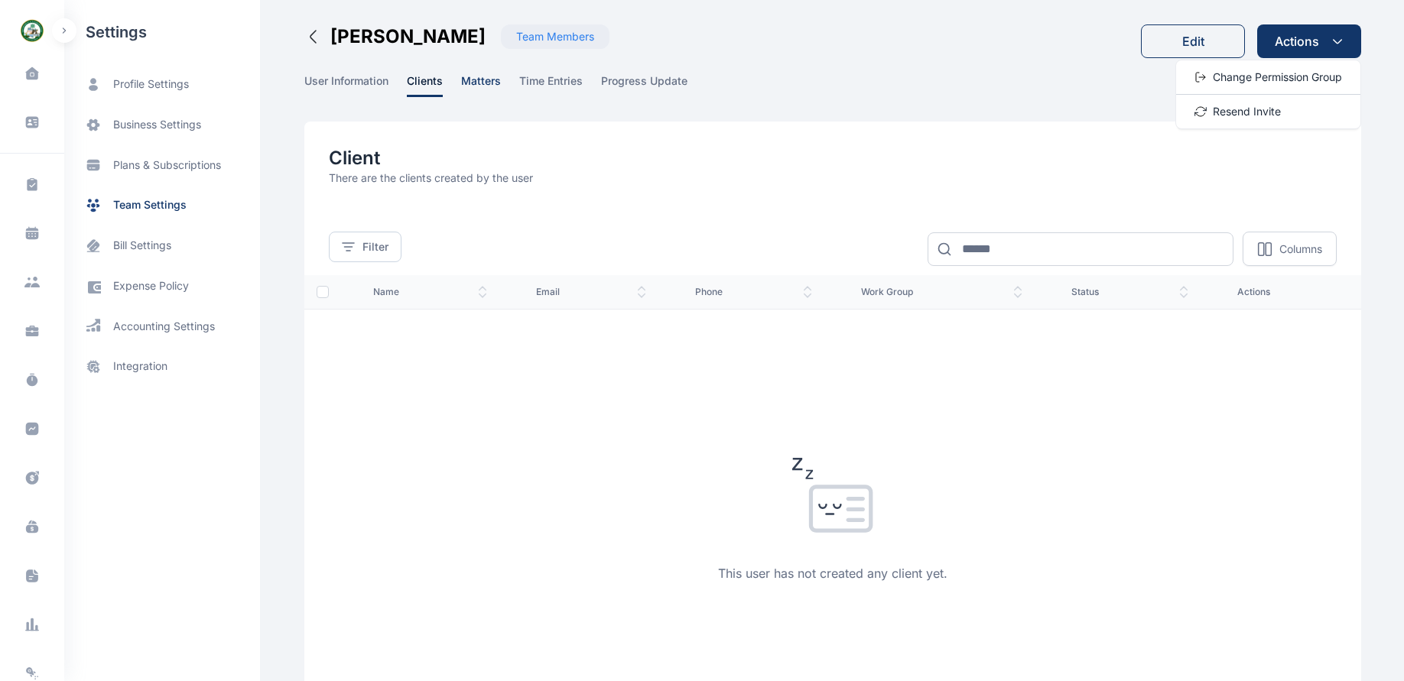
click at [474, 79] on span "matters" at bounding box center [481, 85] width 40 height 24
click at [468, 82] on span "matters" at bounding box center [481, 85] width 40 height 24
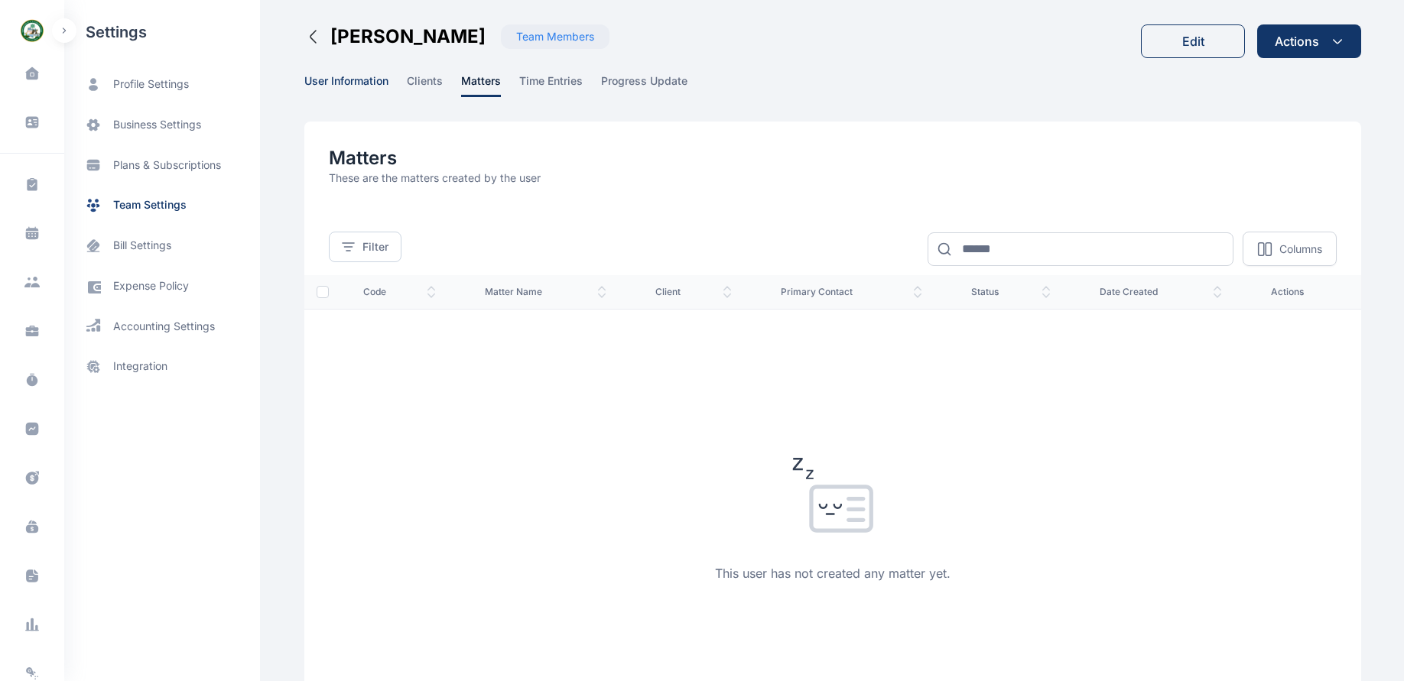
click at [353, 82] on span "user information" at bounding box center [346, 85] width 84 height 24
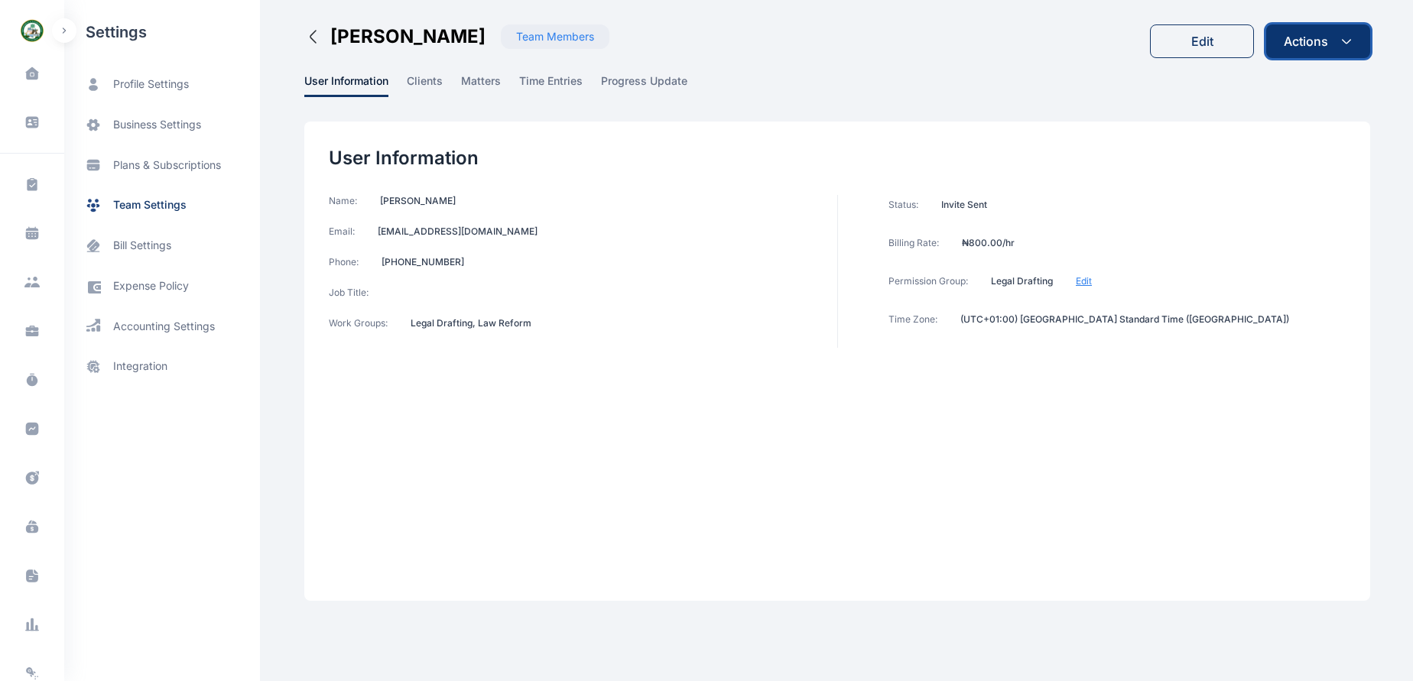
click at [1345, 44] on icon "button" at bounding box center [1346, 41] width 12 height 12
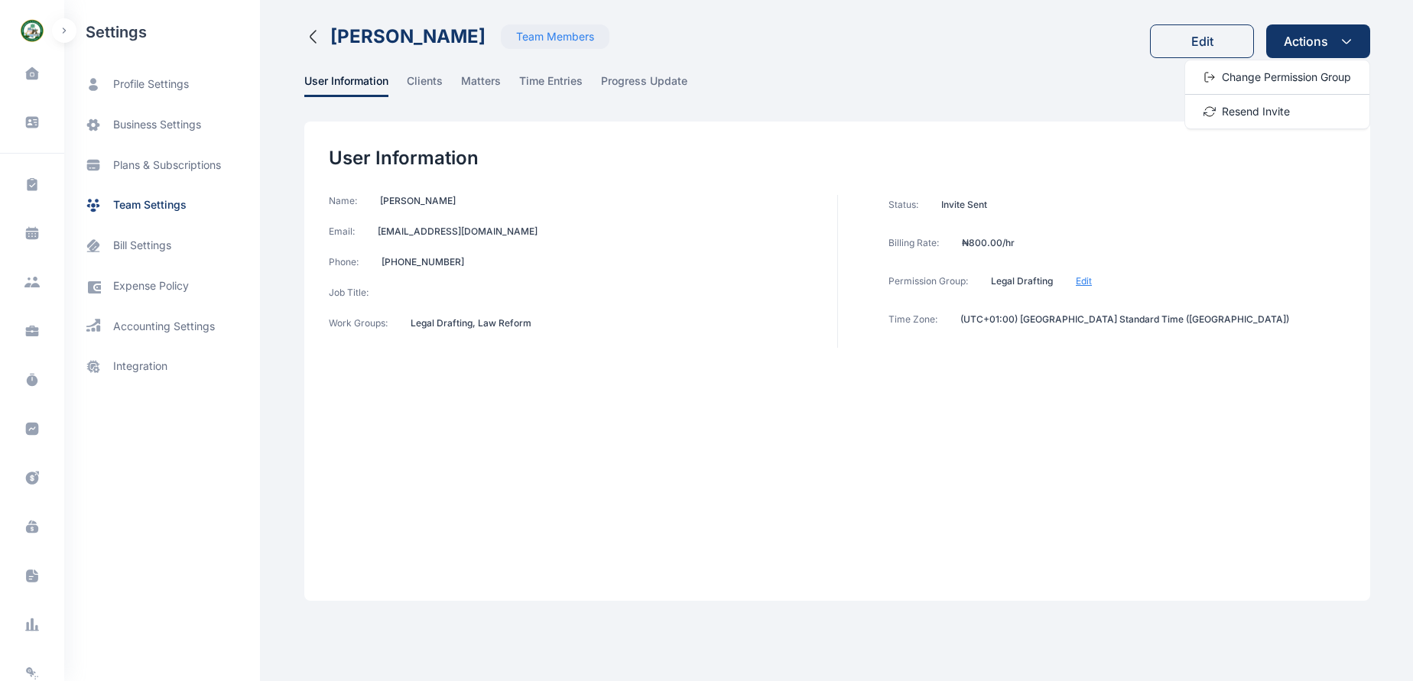
click at [316, 41] on icon "button" at bounding box center [313, 37] width 18 height 18
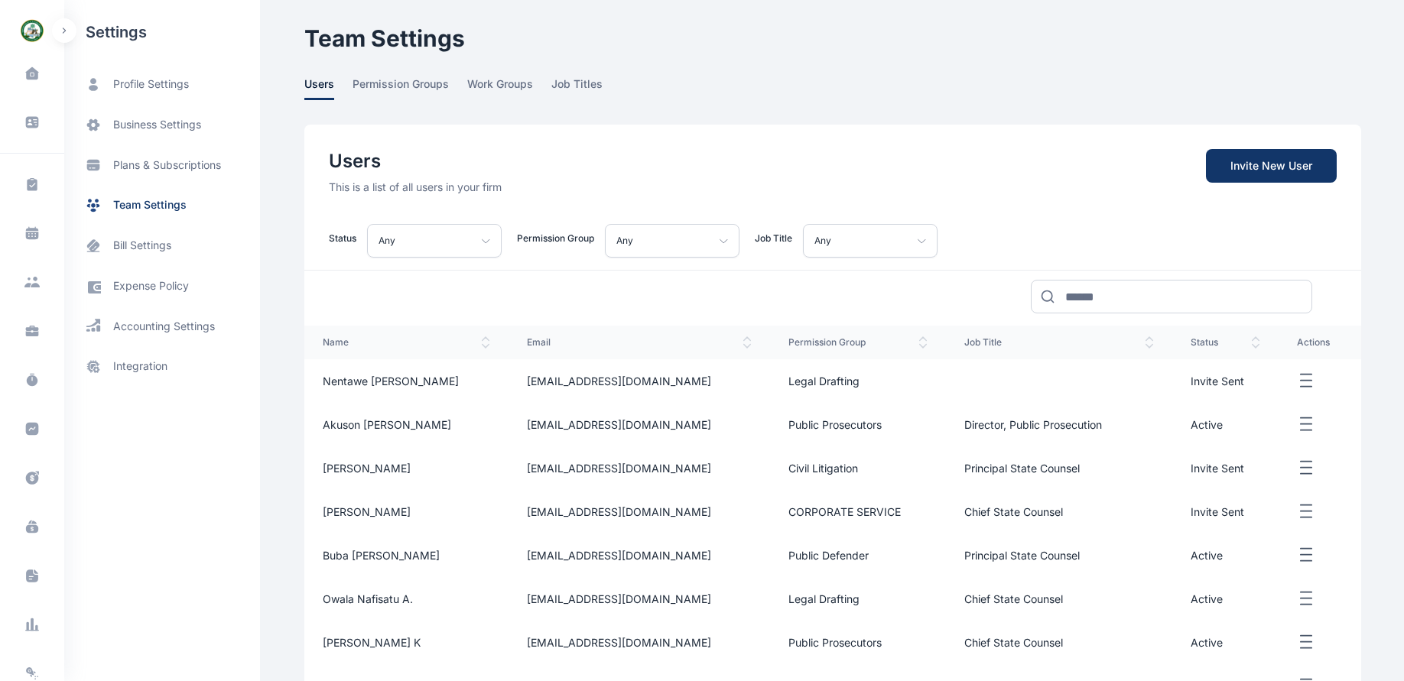
click at [1305, 381] on line "button" at bounding box center [1306, 381] width 11 height 0
click at [1236, 396] on div "Edit" at bounding box center [1243, 399] width 123 height 34
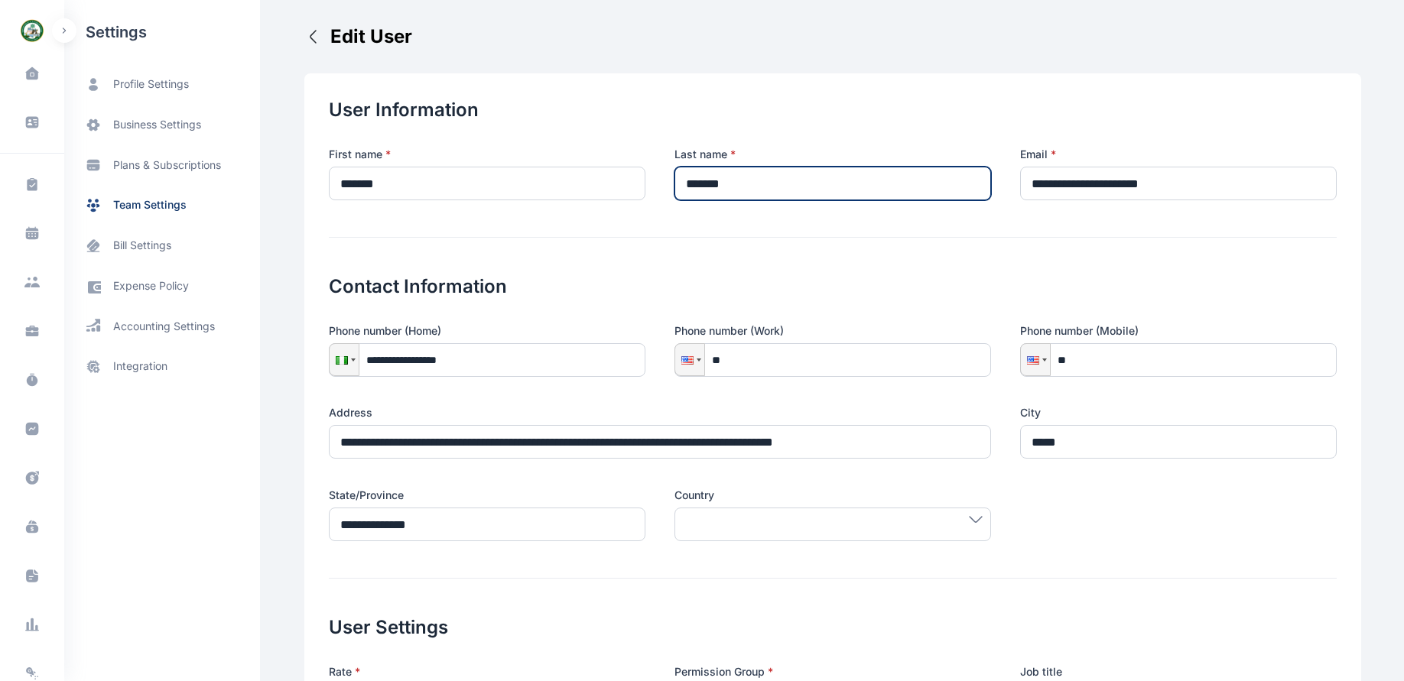
click at [847, 183] on input "*******" at bounding box center [832, 184] width 317 height 34
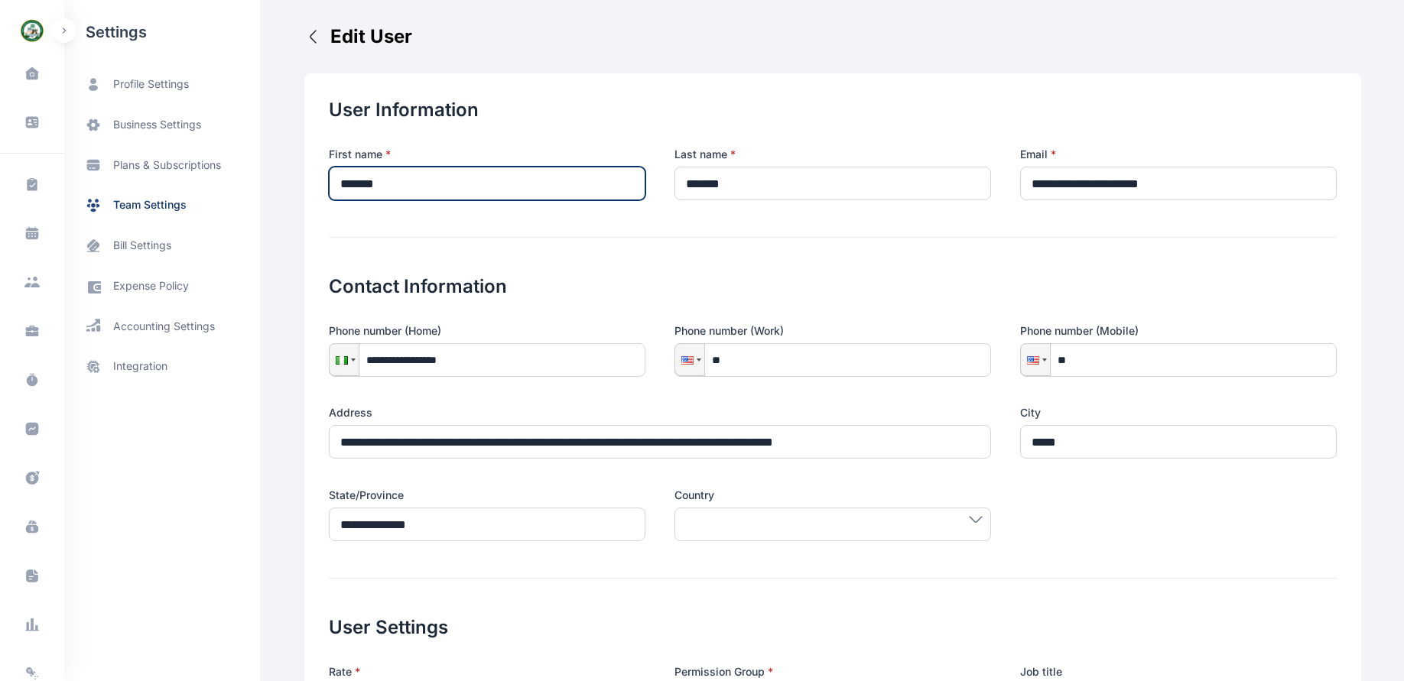
click at [502, 184] on input "*******" at bounding box center [487, 184] width 317 height 34
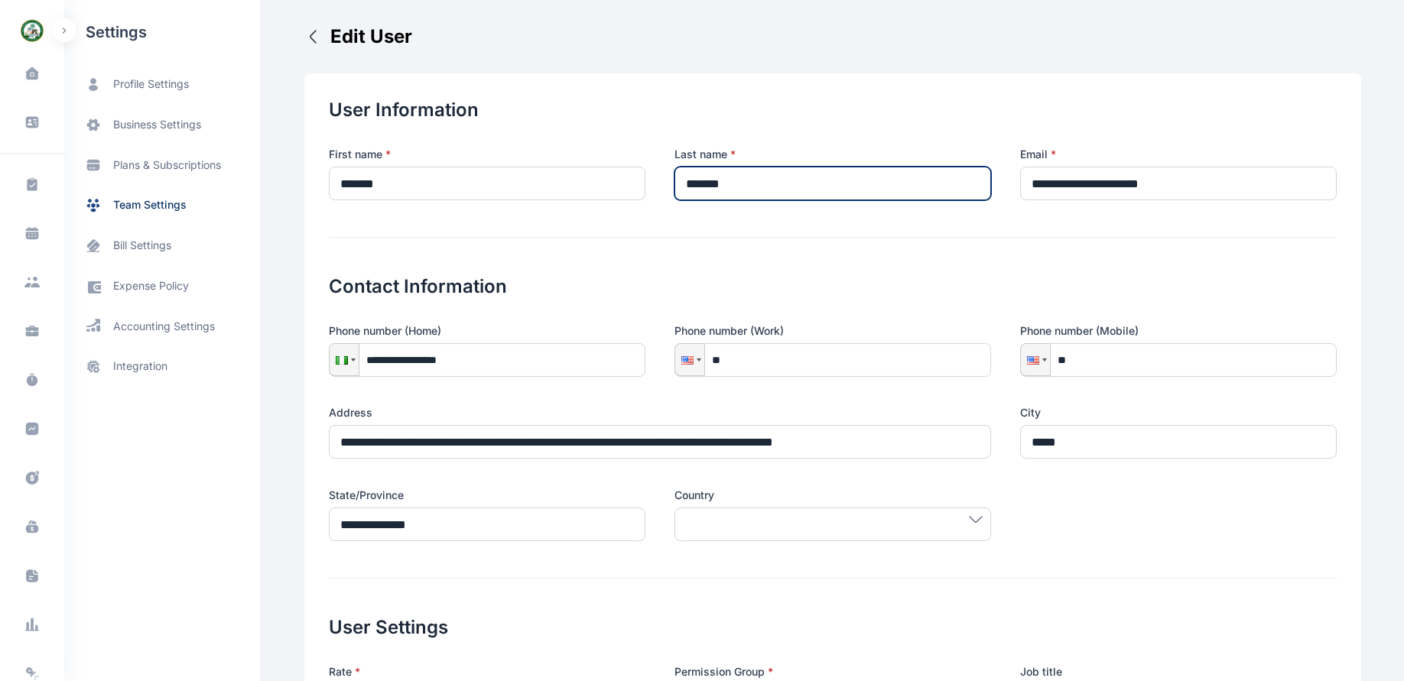
click at [891, 187] on input "*******" at bounding box center [832, 184] width 317 height 34
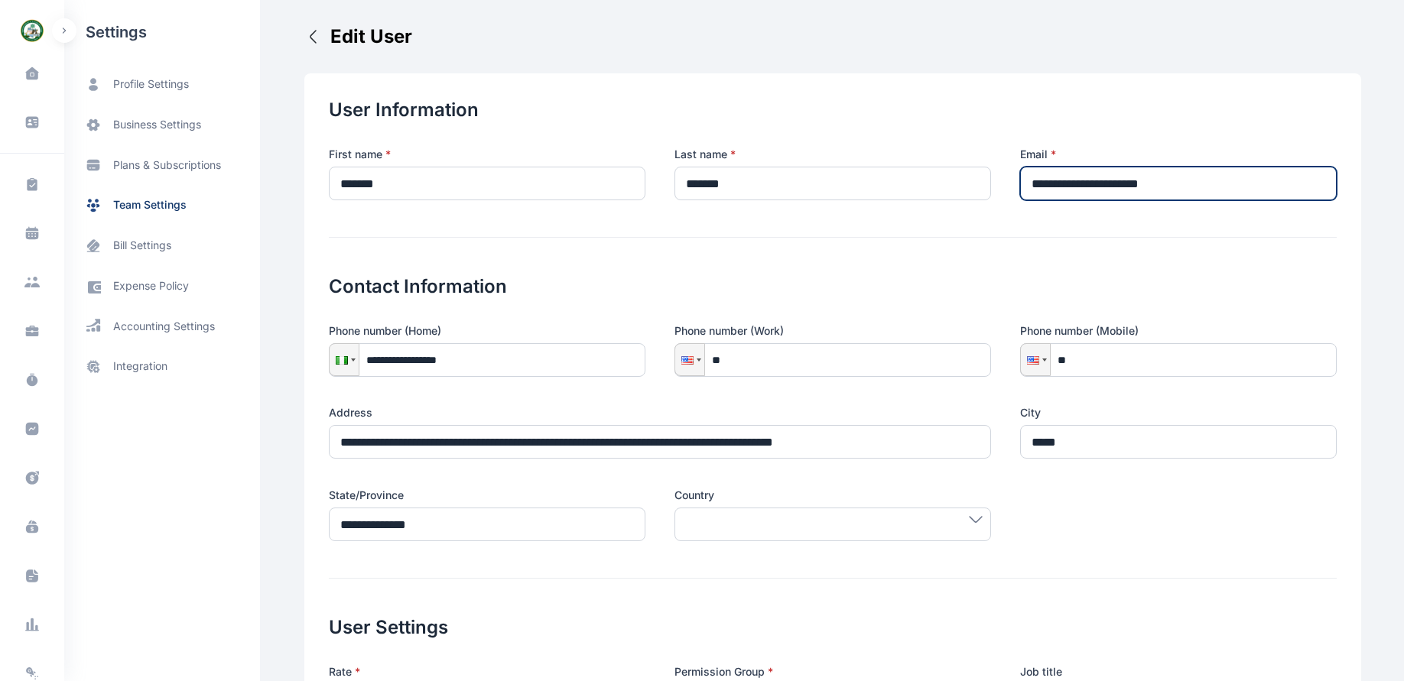
click at [1198, 183] on input "**********" at bounding box center [1178, 184] width 317 height 34
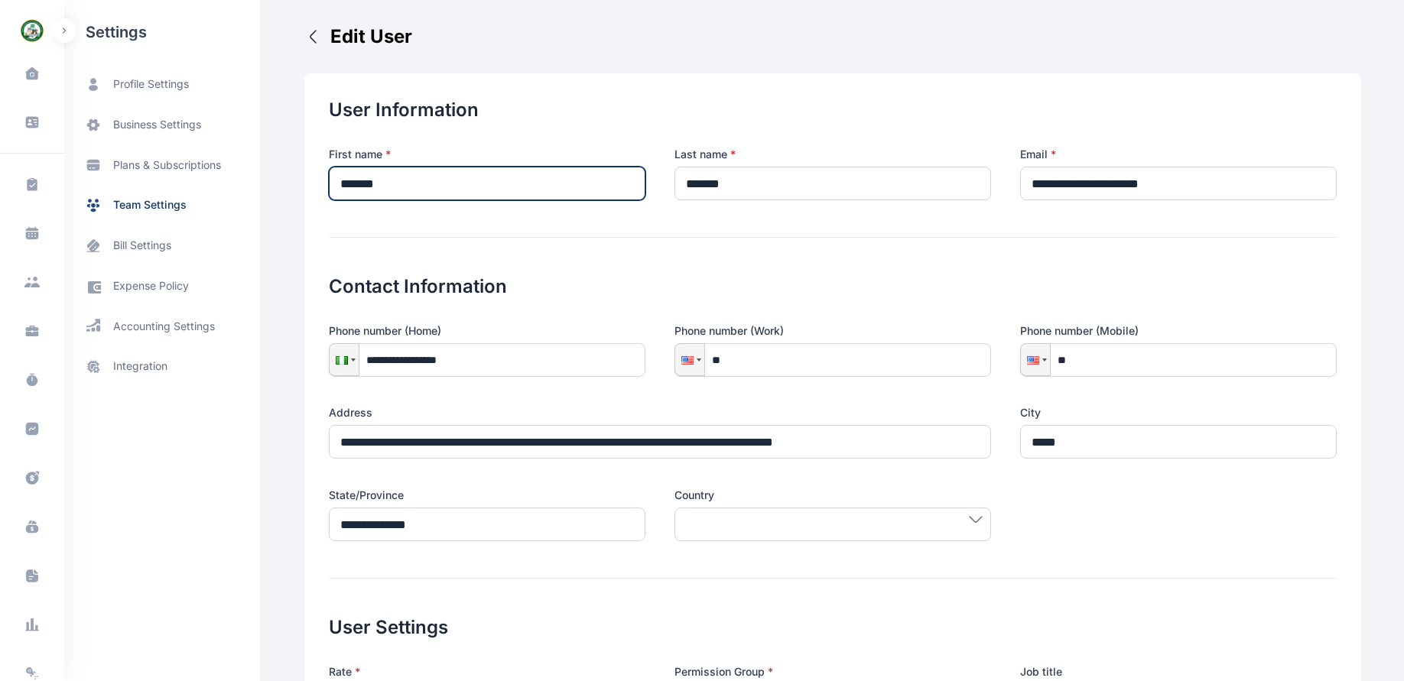
click at [422, 187] on input "*******" at bounding box center [487, 184] width 317 height 34
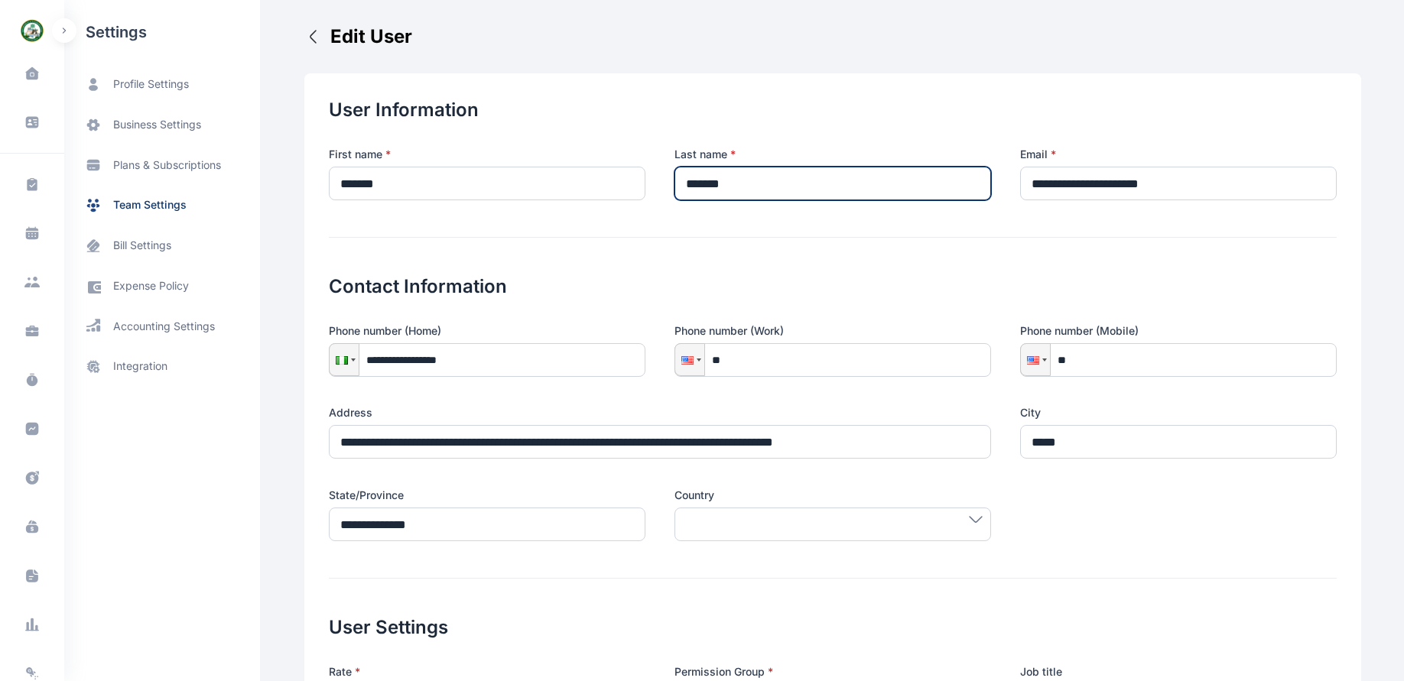
click at [792, 182] on input "*******" at bounding box center [832, 184] width 317 height 34
type input "*******"
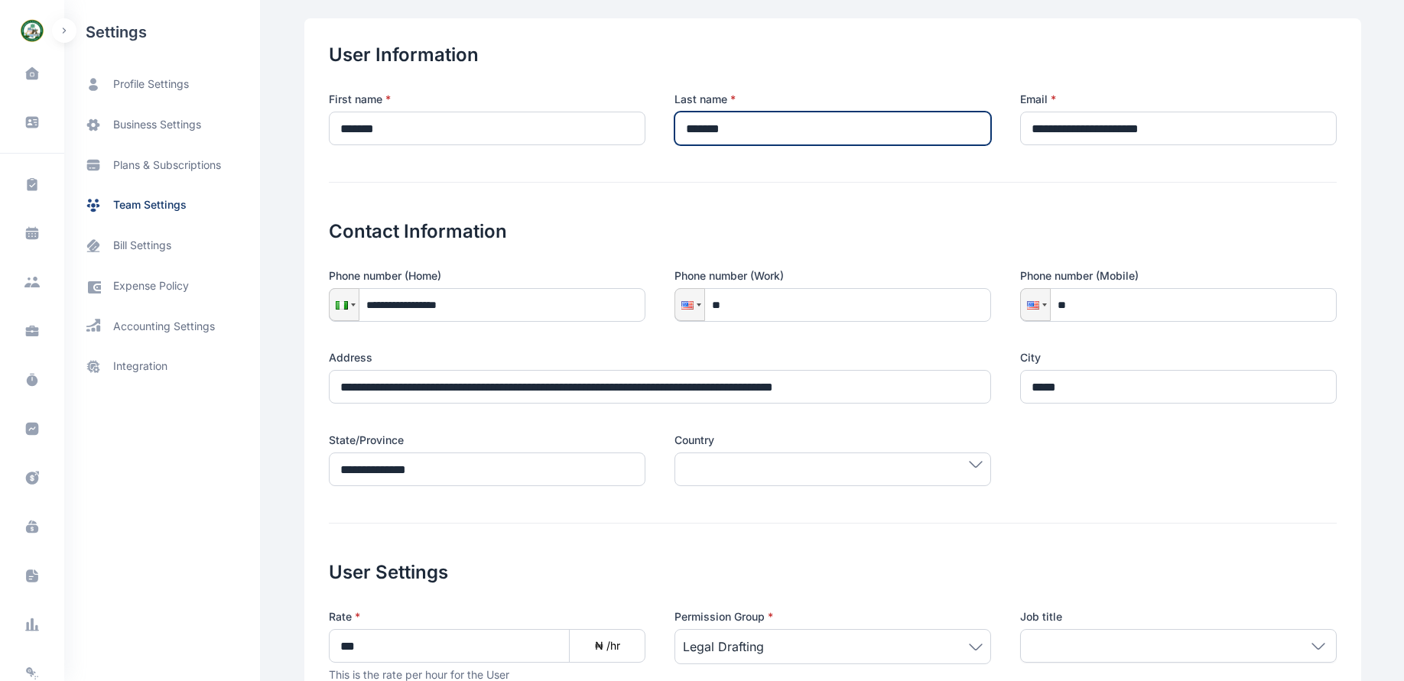
scroll to position [57, 0]
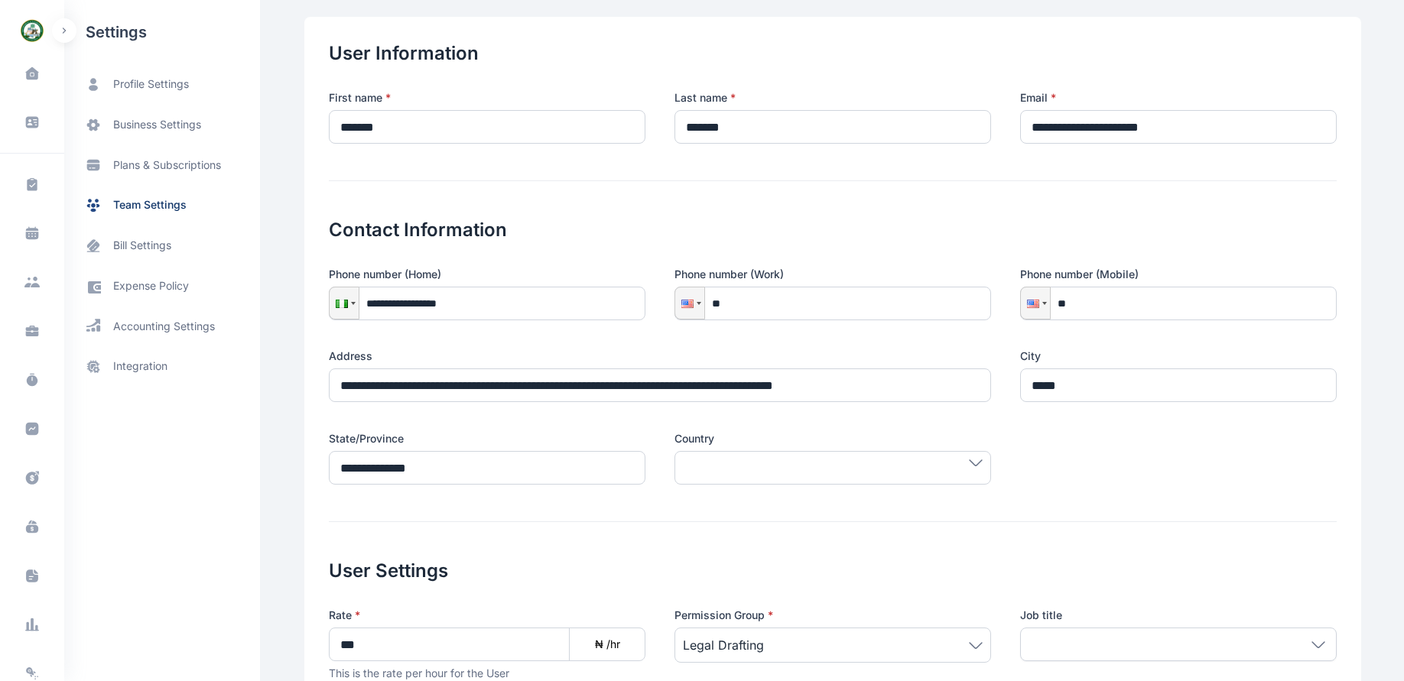
click at [973, 642] on icon at bounding box center [976, 645] width 14 height 7
click at [973, 647] on icon at bounding box center [976, 645] width 14 height 7
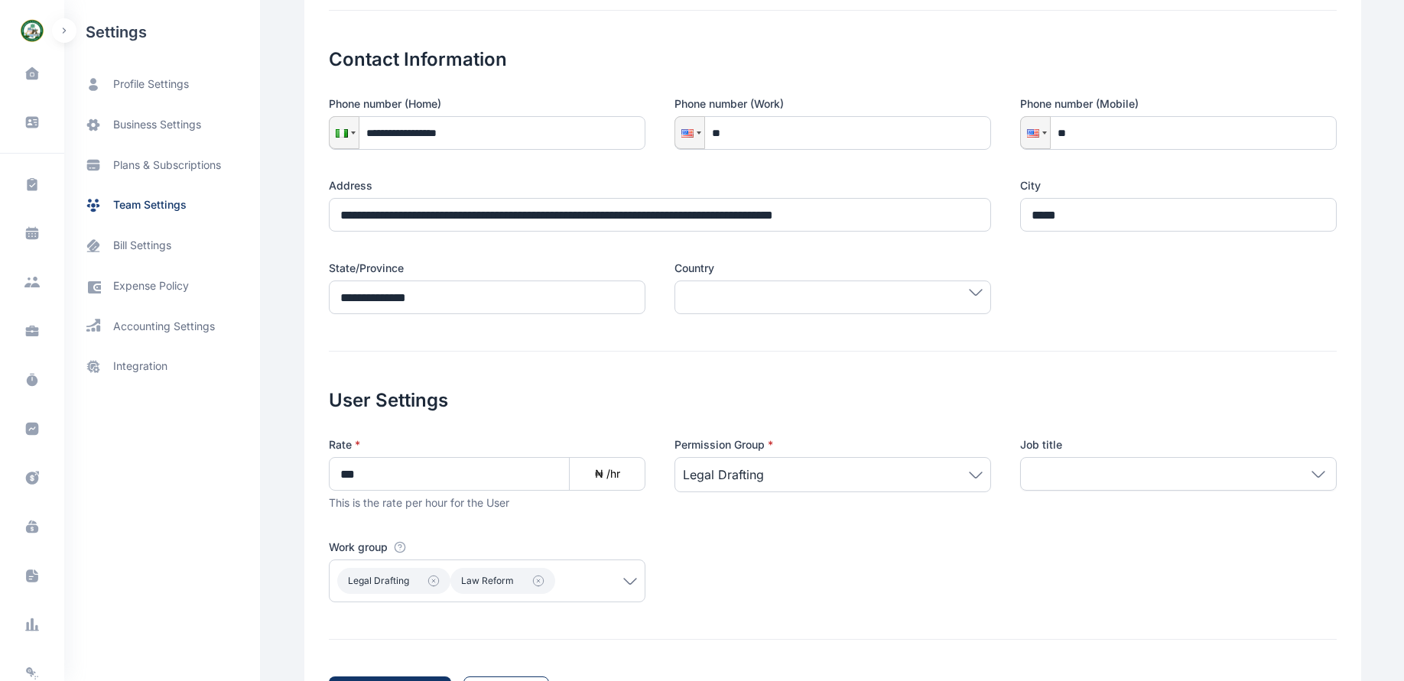
scroll to position [228, 0]
click at [971, 475] on icon at bounding box center [976, 474] width 14 height 7
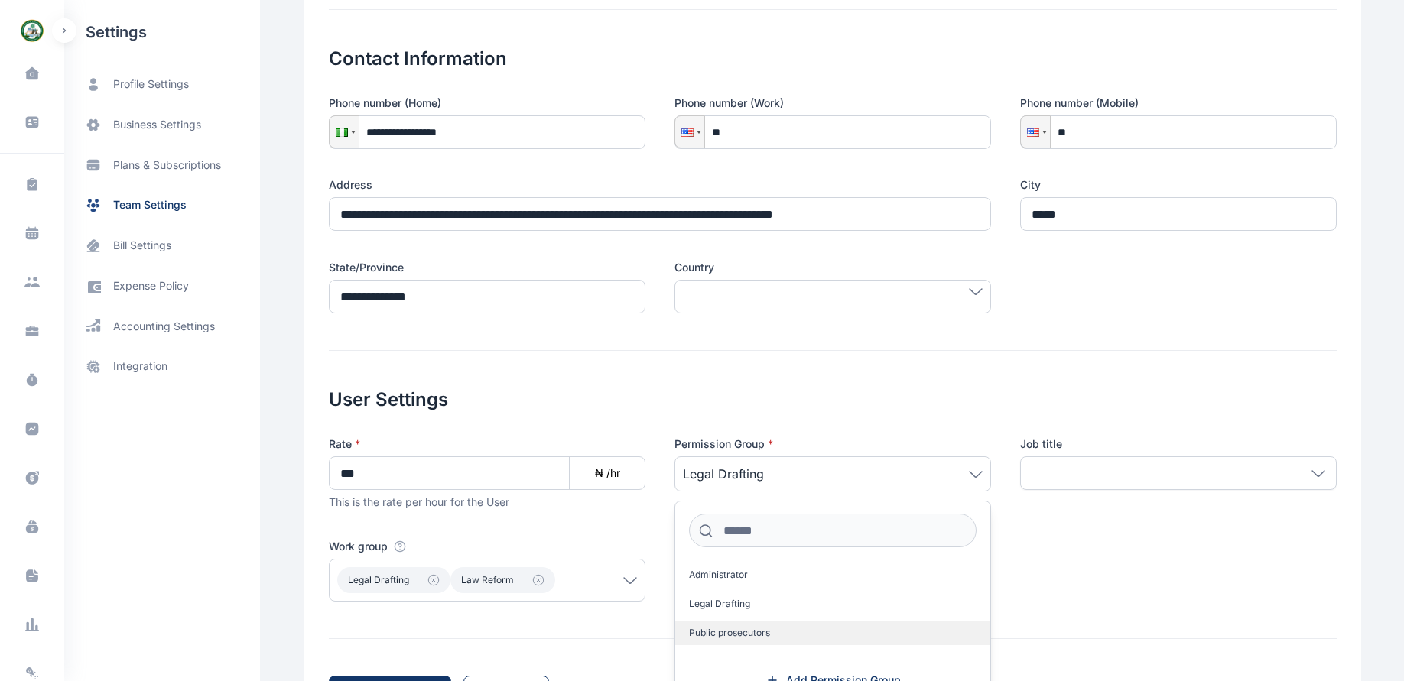
click at [777, 634] on label "Public prosecutors" at bounding box center [832, 633] width 315 height 24
click at [1118, 564] on div "Rate * *** ₦ /hr This is the rate per hour for the User Permission Group * Publ…" at bounding box center [833, 519] width 1008 height 165
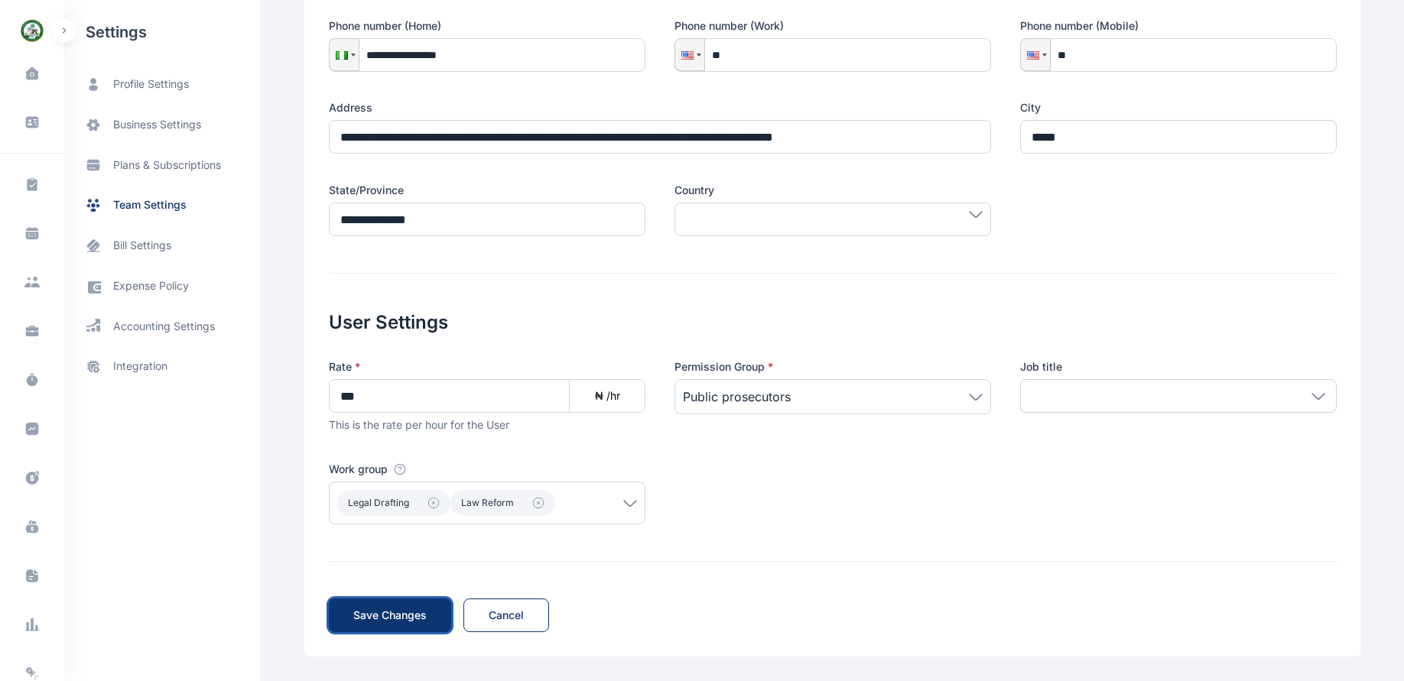
click at [382, 619] on span "Save Changes" at bounding box center [389, 615] width 73 height 15
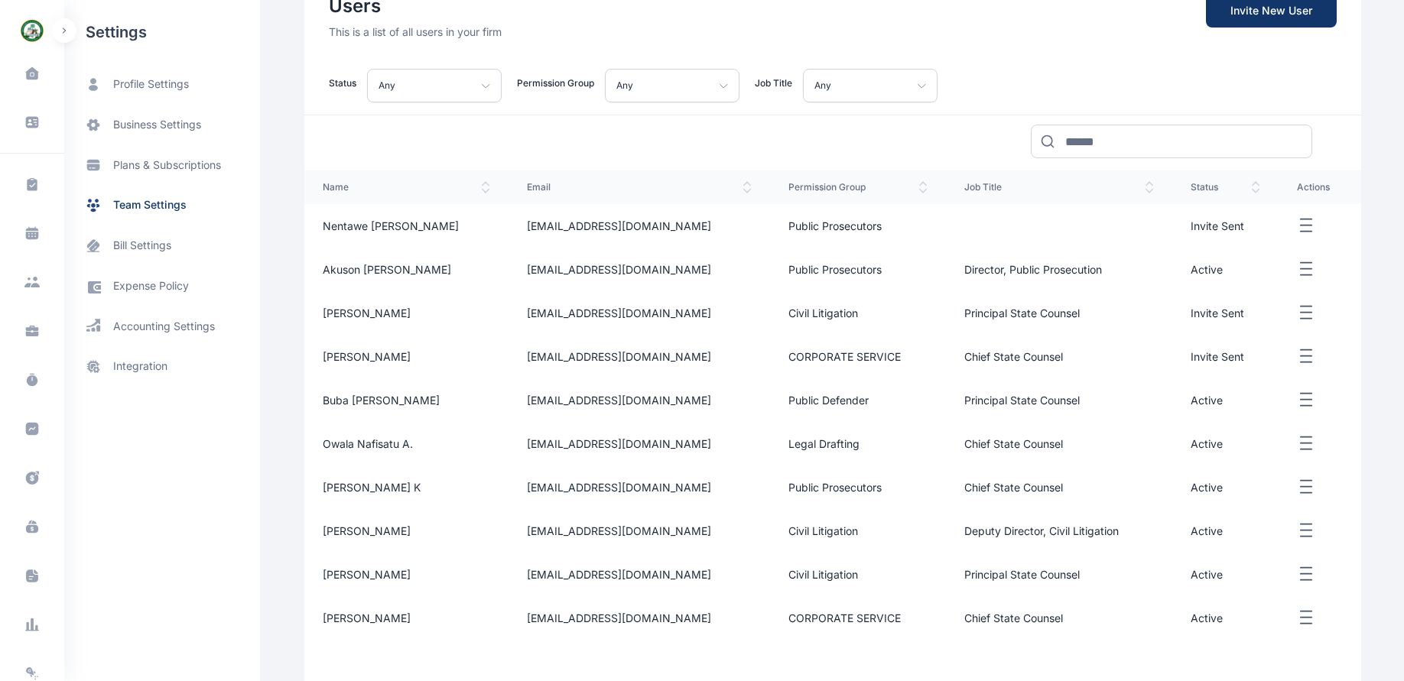
scroll to position [154, 0]
click at [1302, 233] on line "button" at bounding box center [1306, 233] width 11 height 0
click at [1229, 279] on span "Resend Invite" at bounding box center [1253, 278] width 68 height 15
click at [915, 147] on div at bounding box center [832, 138] width 1057 height 44
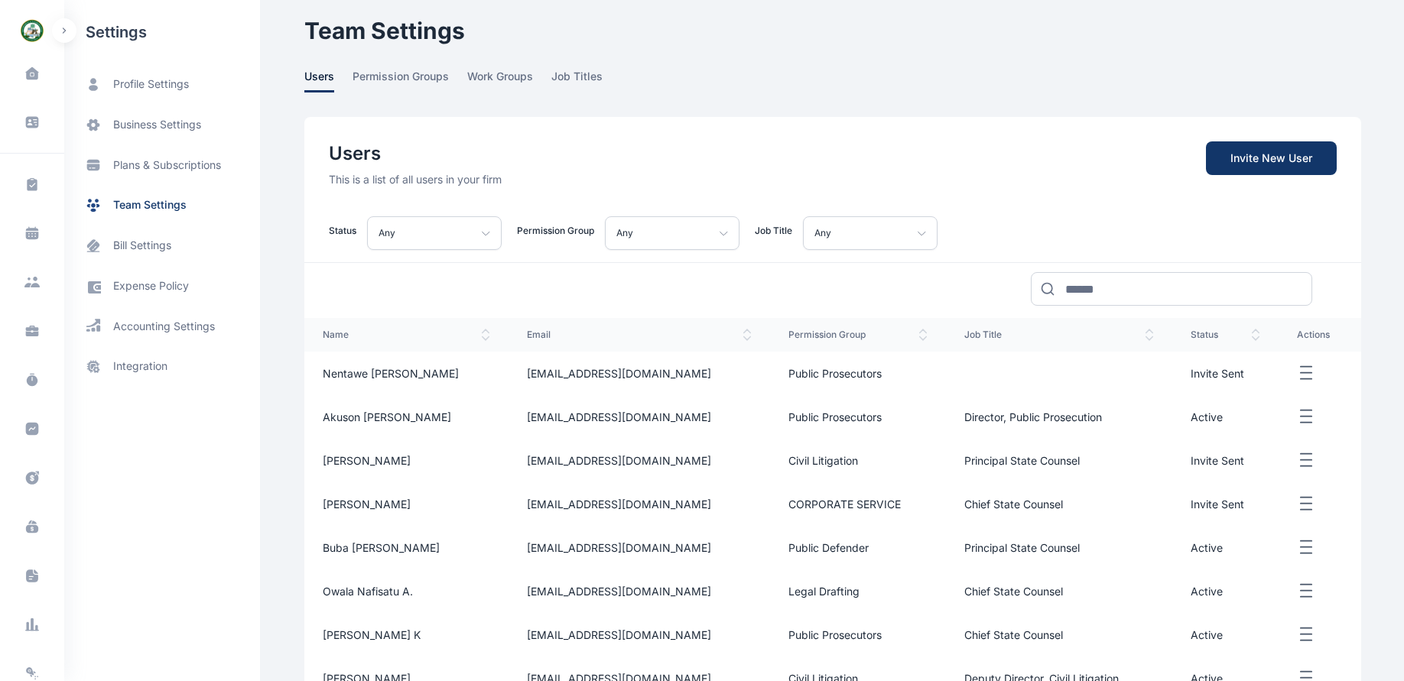
scroll to position [0, 0]
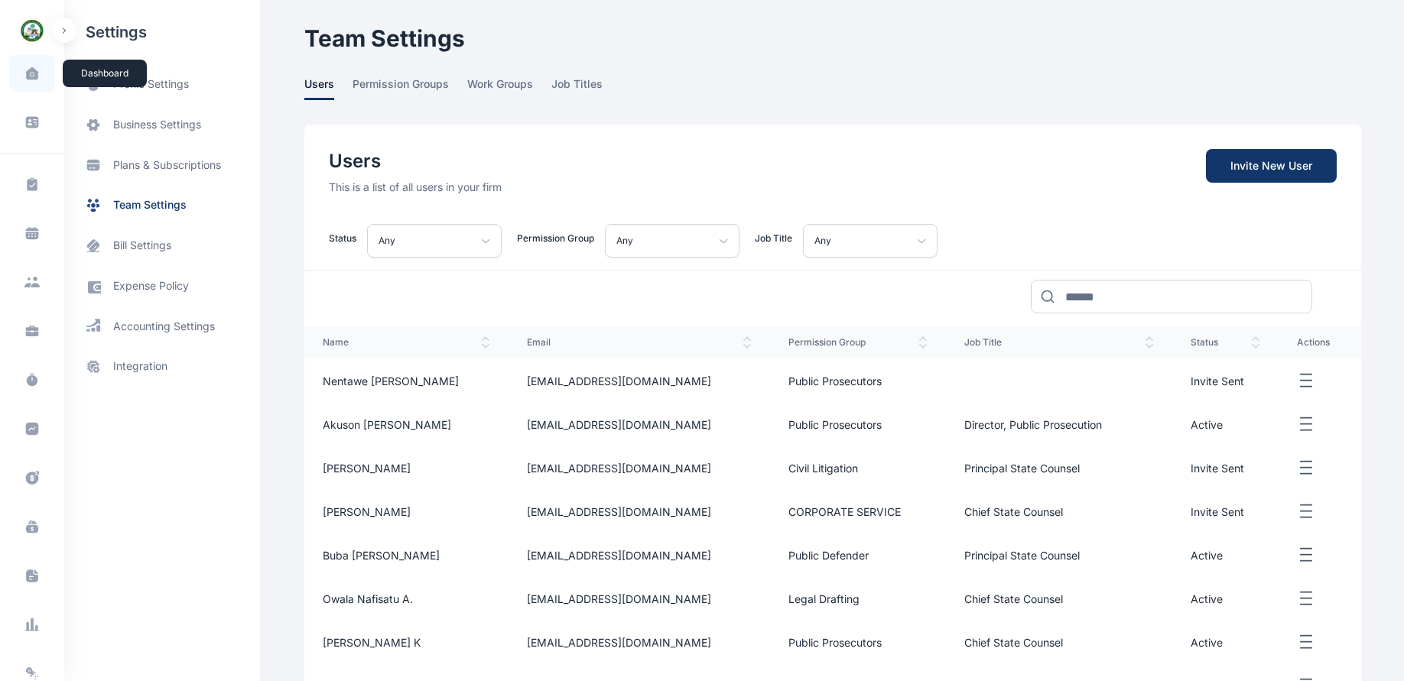
click at [29, 73] on icon at bounding box center [32, 74] width 14 height 14
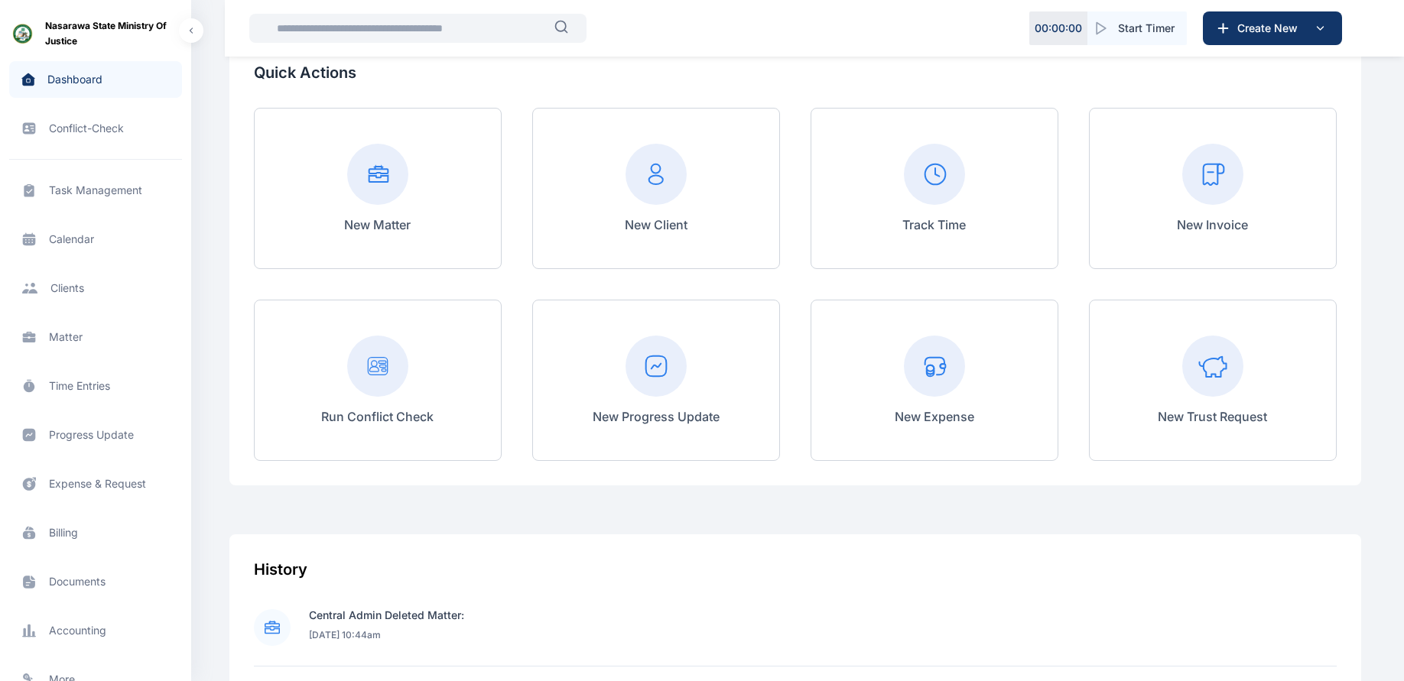
scroll to position [239, 0]
click at [95, 129] on span "Conflict-Check conflict-check conflict-check" at bounding box center [95, 128] width 173 height 37
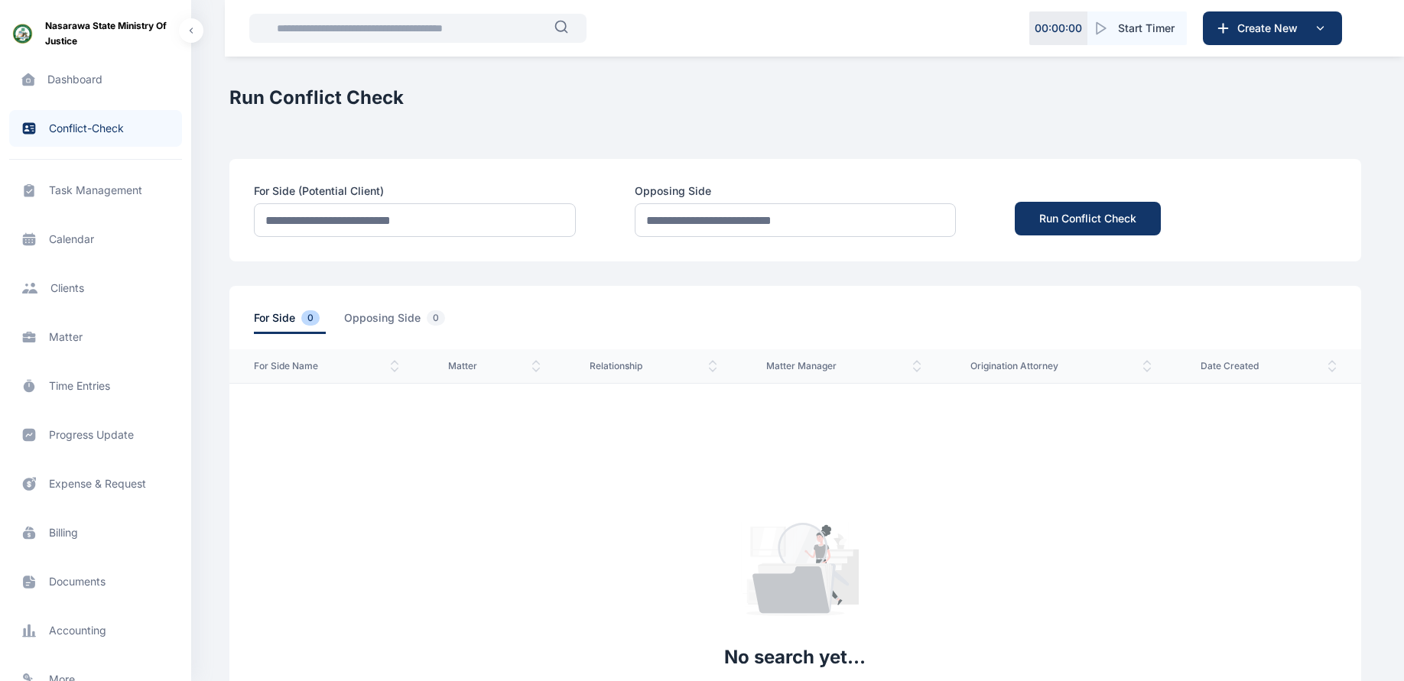
click at [64, 288] on span "Client clients clients" at bounding box center [95, 288] width 173 height 37
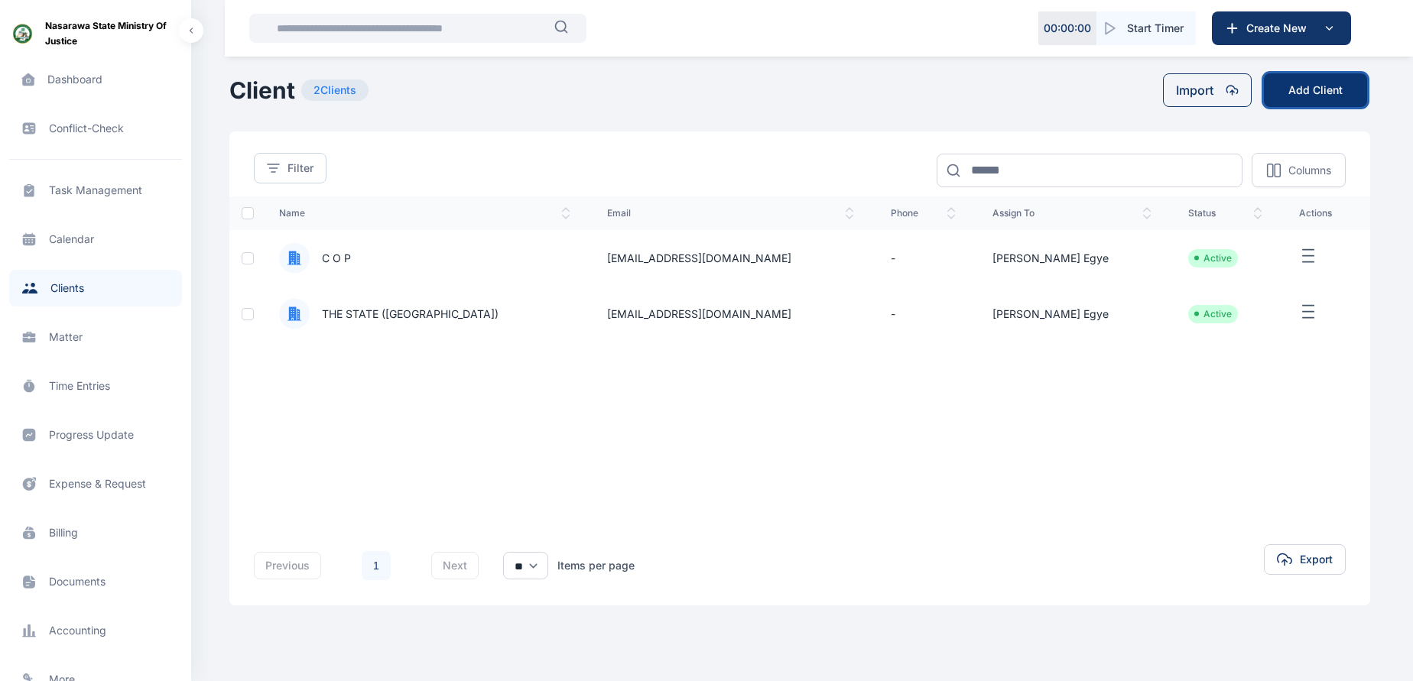
click at [1310, 89] on button "Add Client" at bounding box center [1315, 90] width 103 height 34
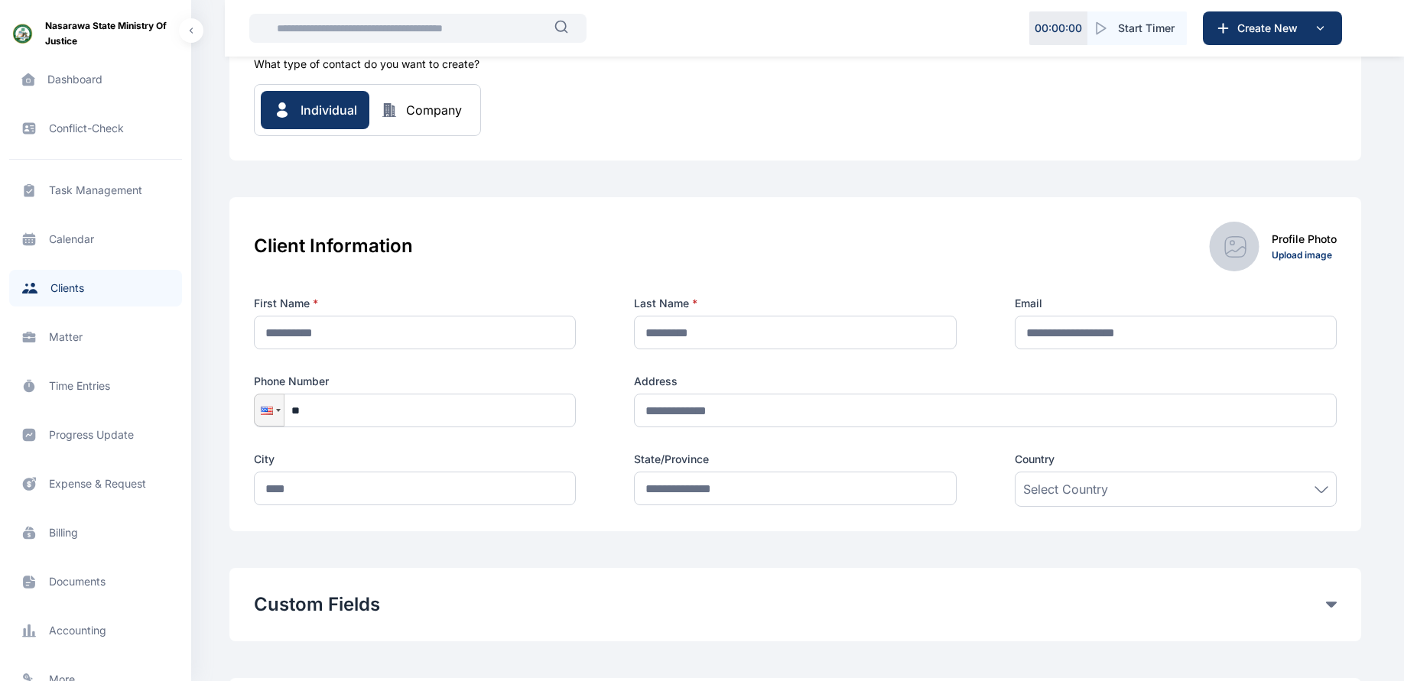
scroll to position [83, 0]
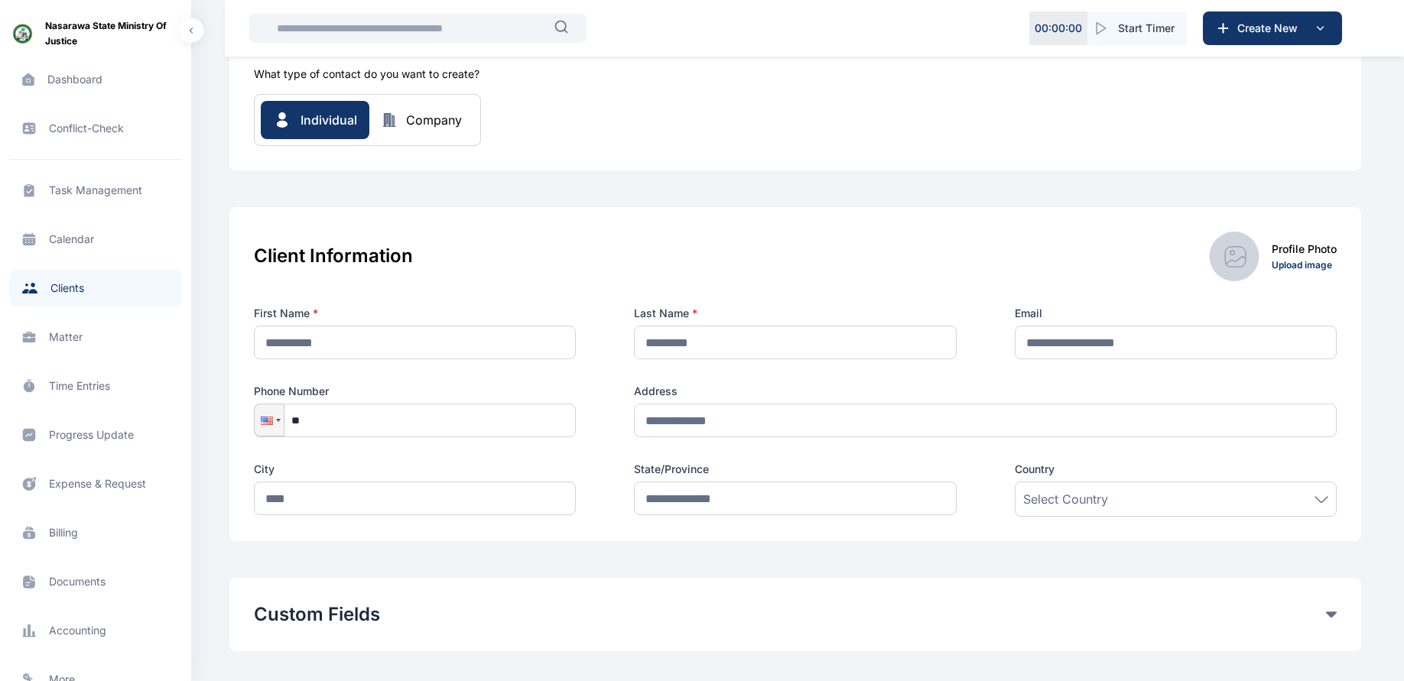
click at [419, 124] on div "Company" at bounding box center [434, 120] width 56 height 18
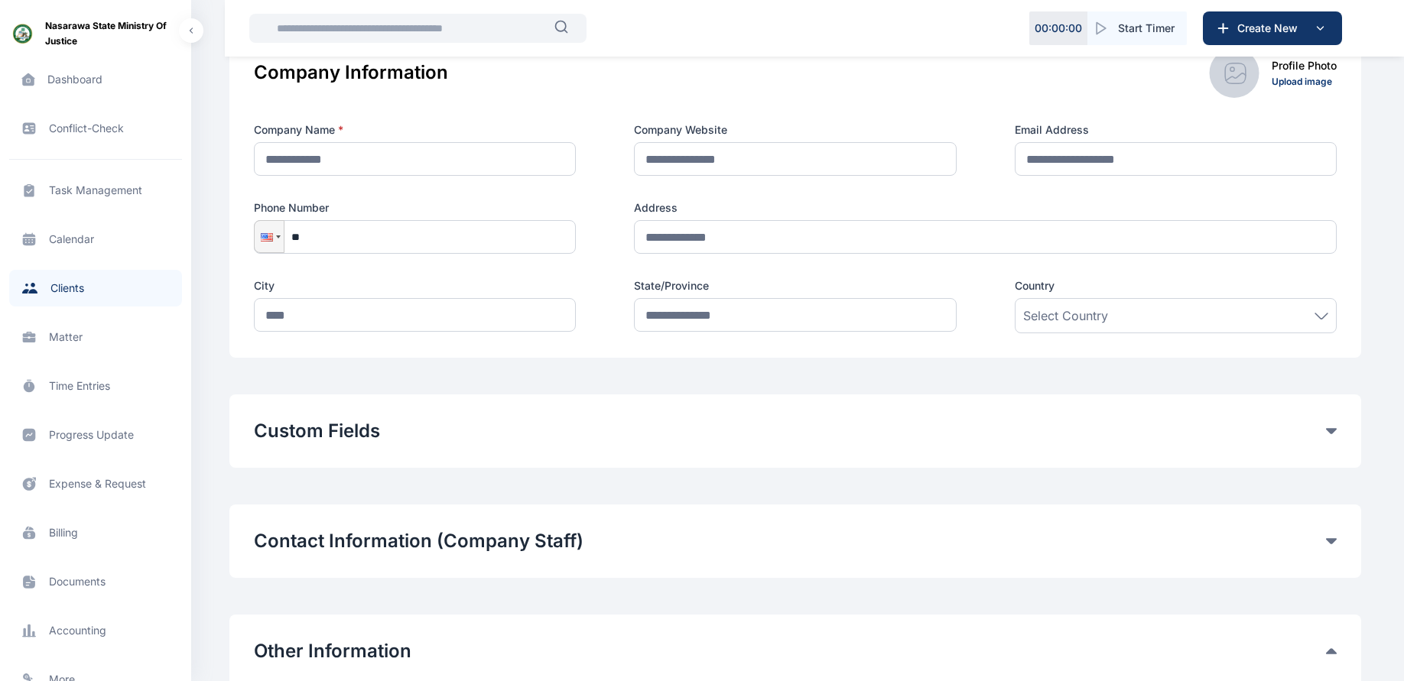
scroll to position [264, 0]
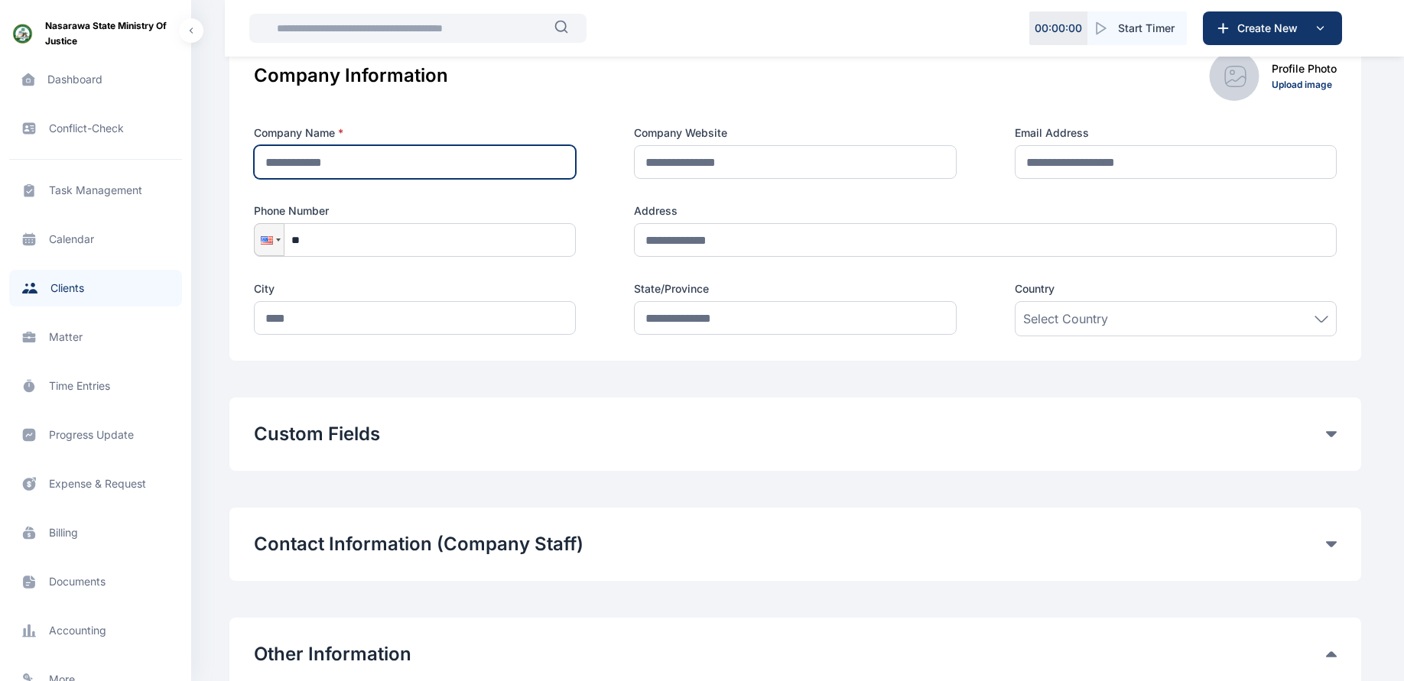
click at [323, 155] on input "text" at bounding box center [415, 162] width 322 height 34
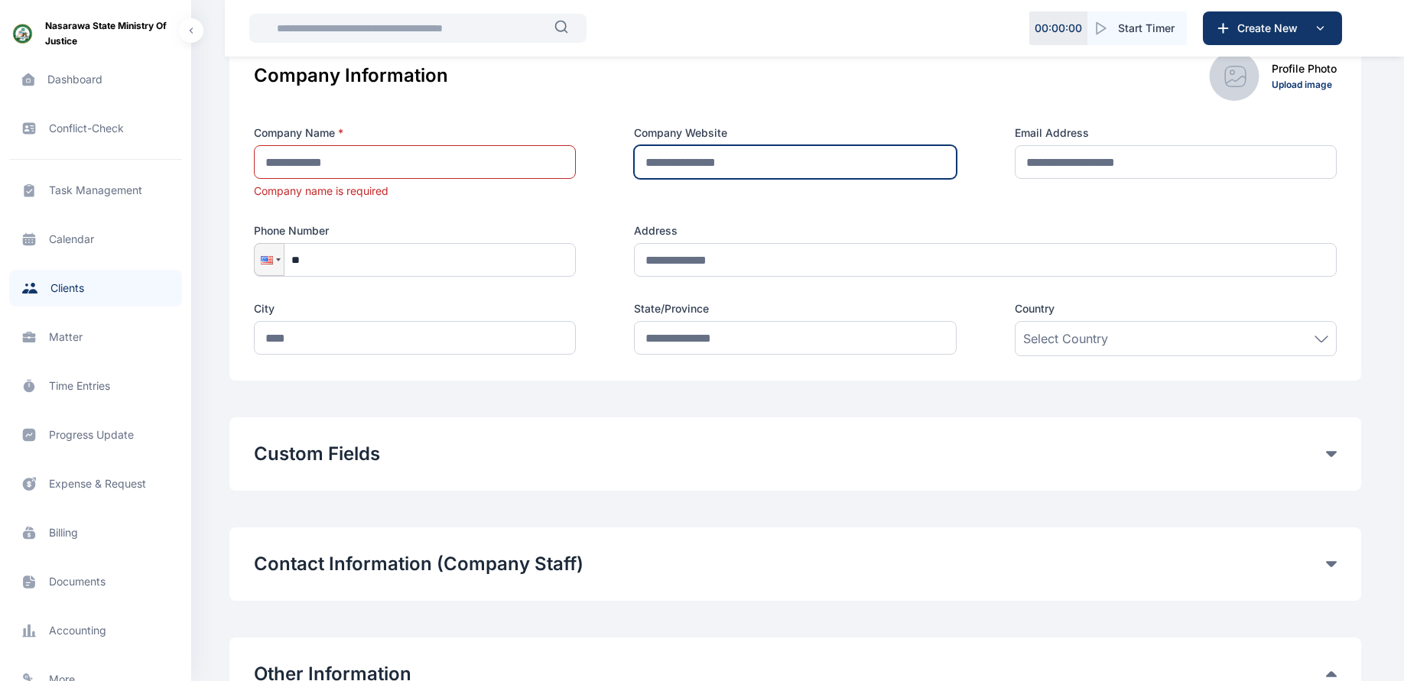
click at [764, 162] on input "text" at bounding box center [795, 162] width 322 height 34
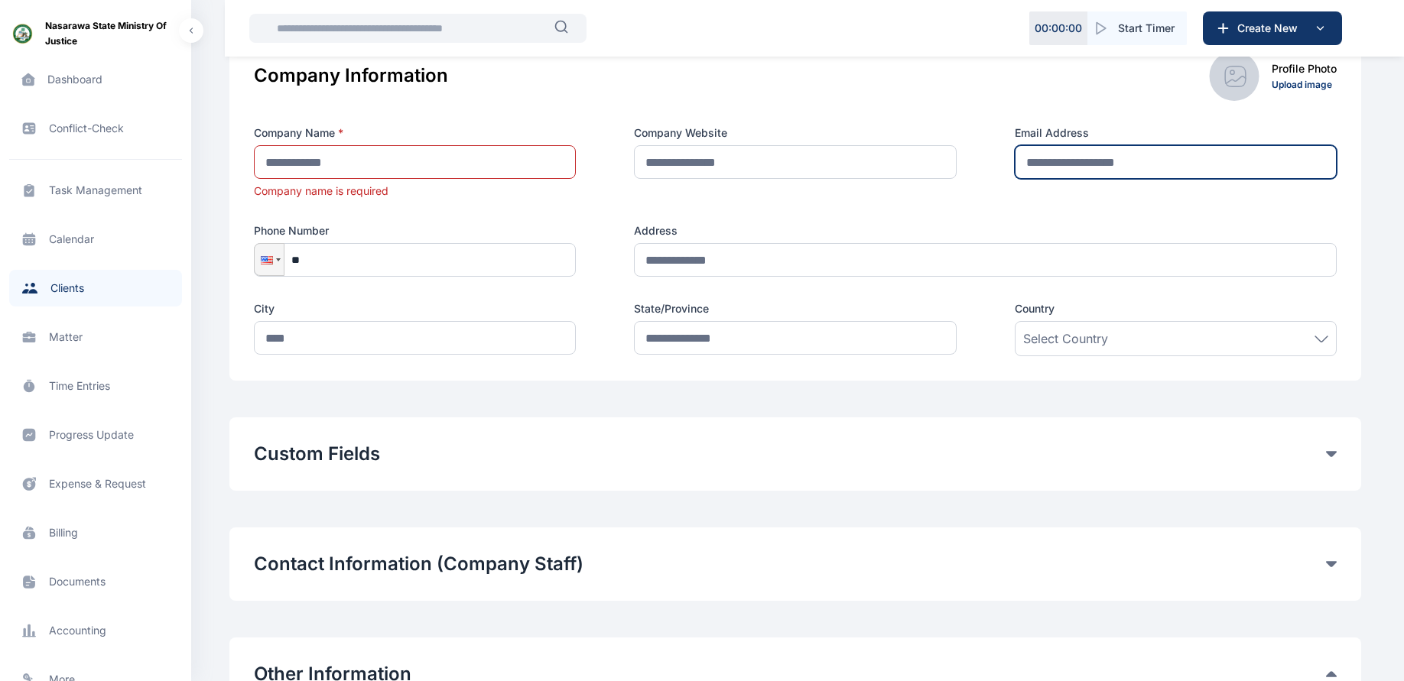
click at [1151, 166] on input "text" at bounding box center [1176, 162] width 322 height 34
click at [602, 464] on button "Custom Fields" at bounding box center [790, 454] width 1072 height 24
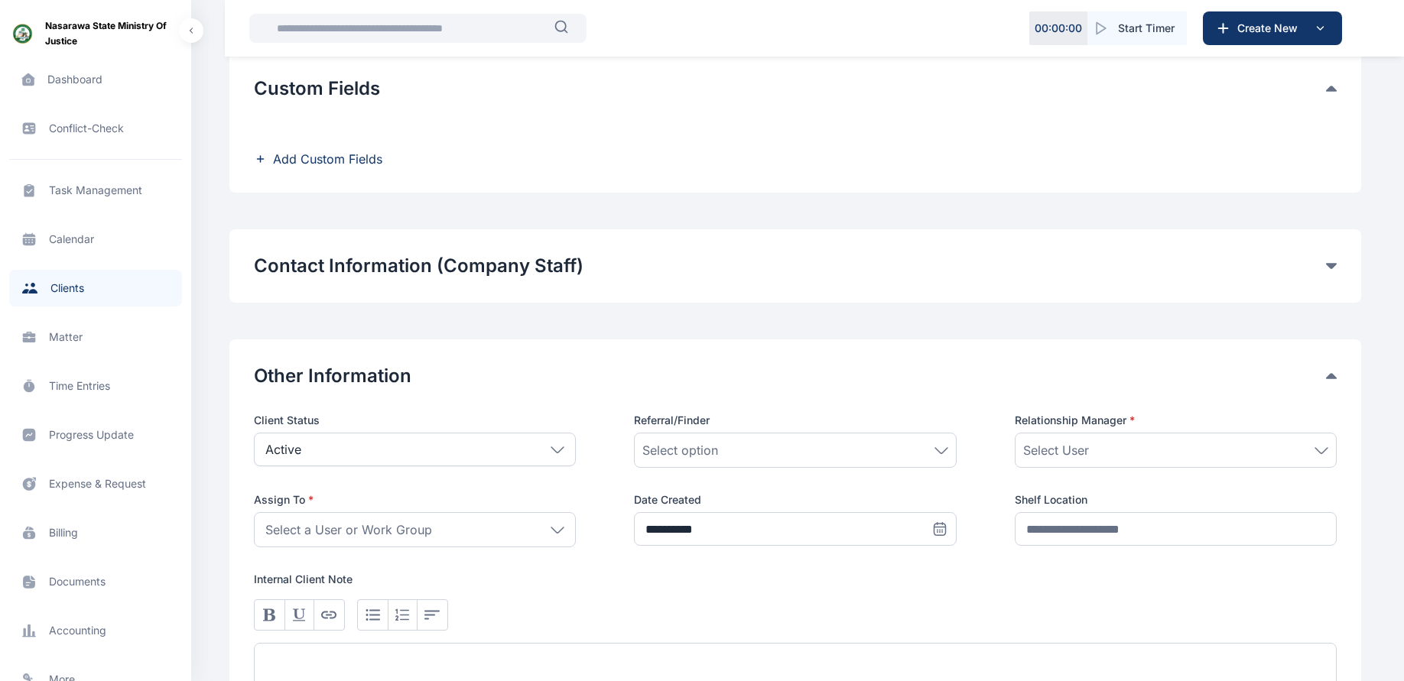
scroll to position [635, 0]
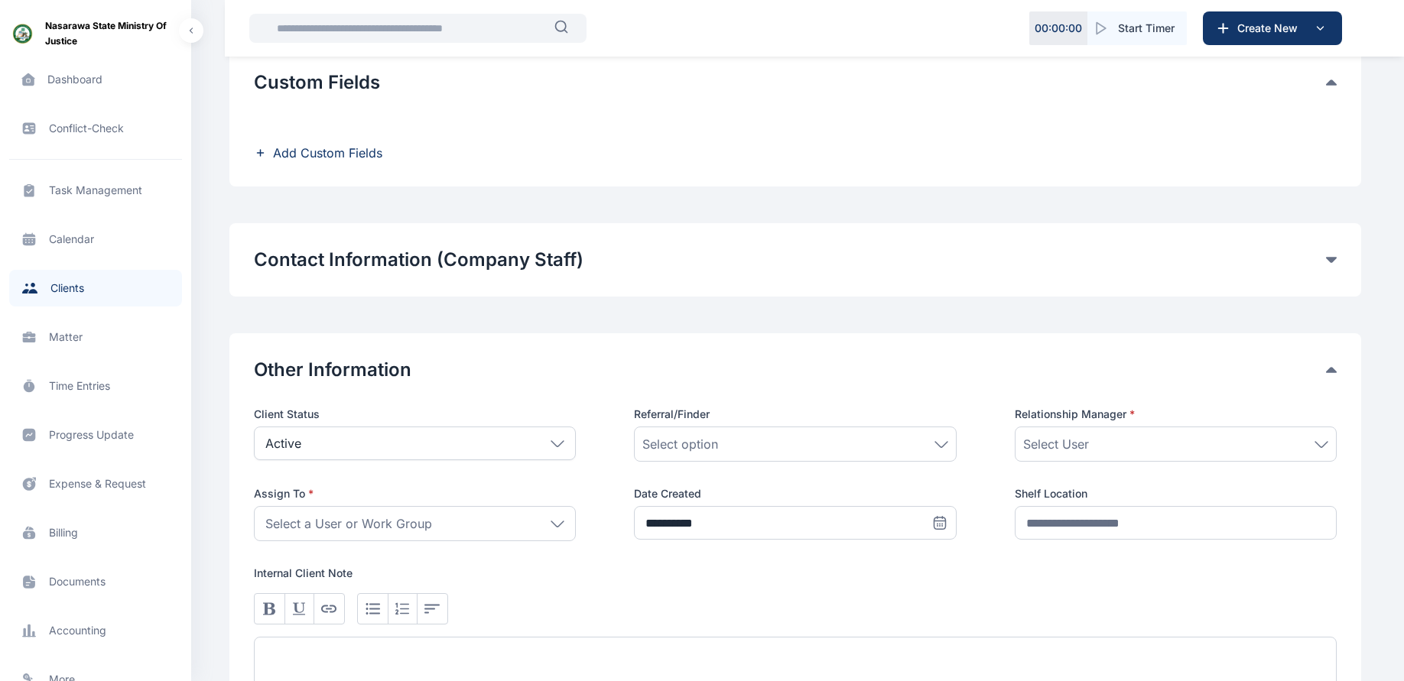
click at [791, 275] on div "Contact Information (Company Staff) Make Primary Contact First Name Last Name E…" at bounding box center [795, 259] width 1132 height 73
click at [1329, 259] on icon at bounding box center [1331, 260] width 11 height 6
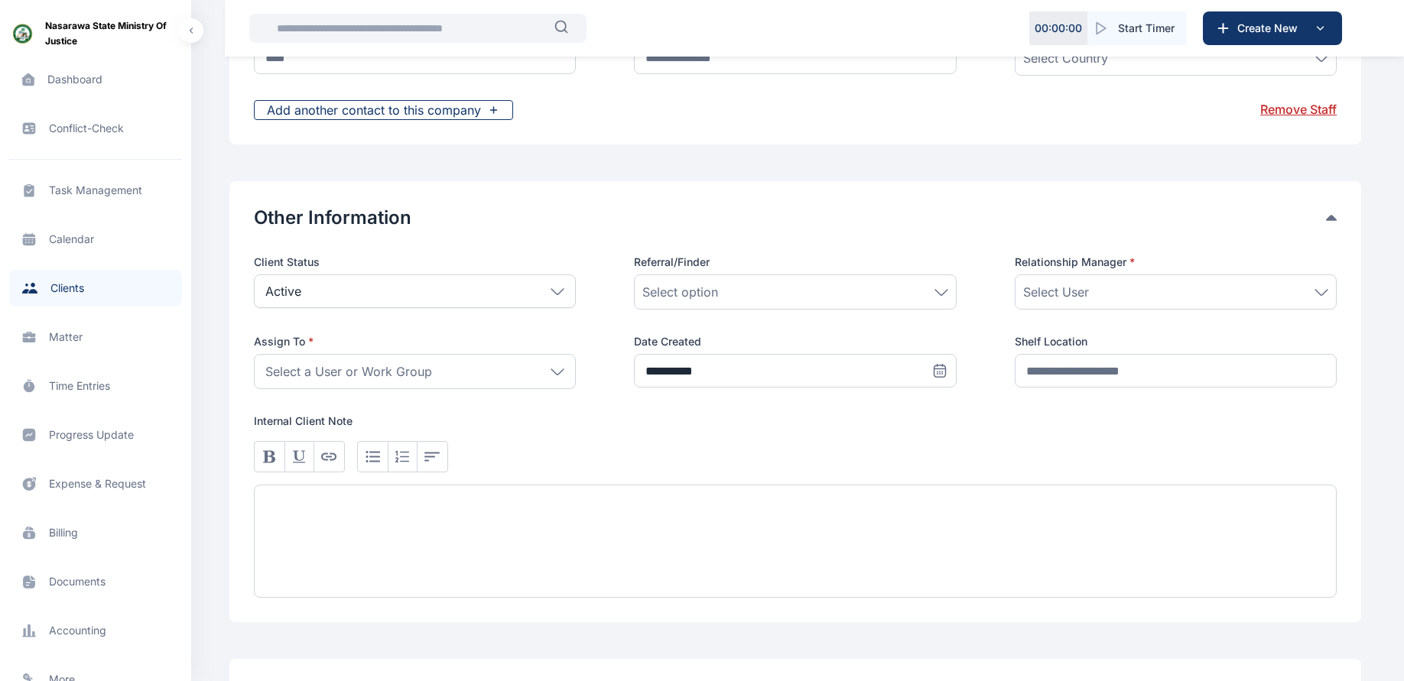
scroll to position [1149, 0]
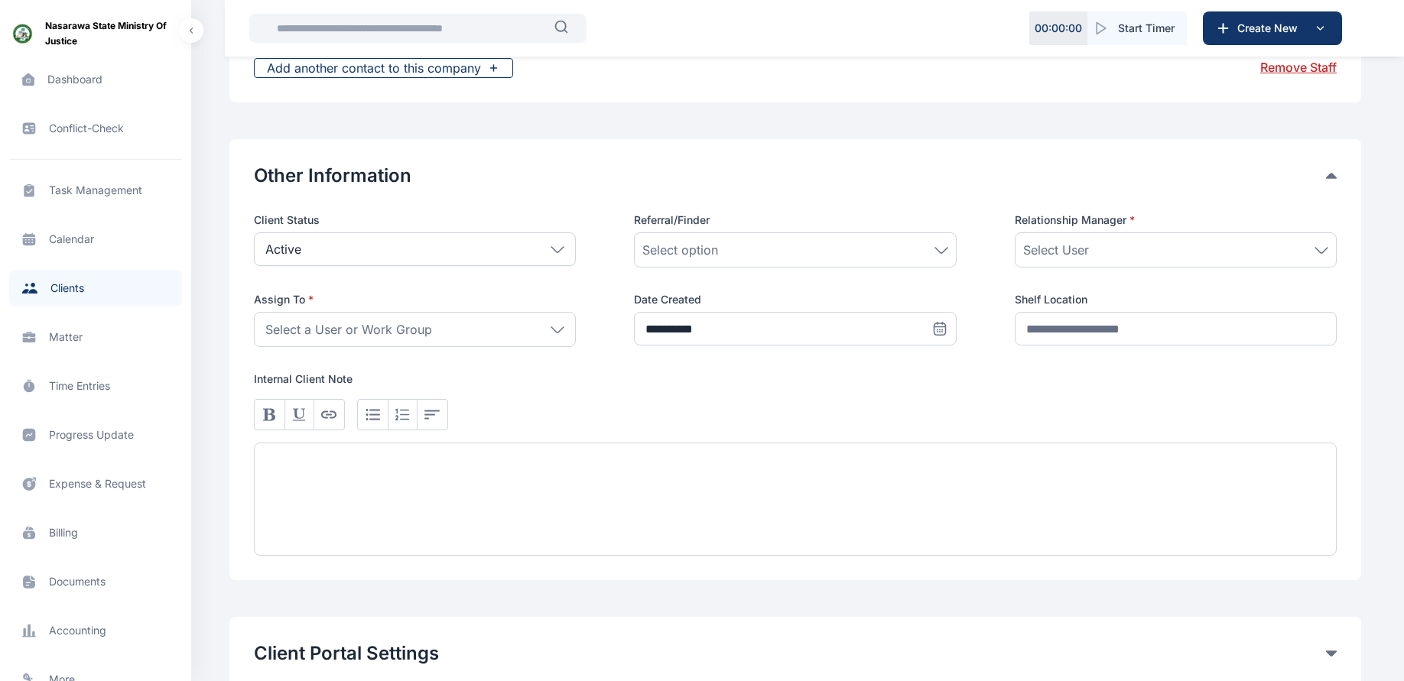
click at [380, 476] on div at bounding box center [795, 499] width 1083 height 113
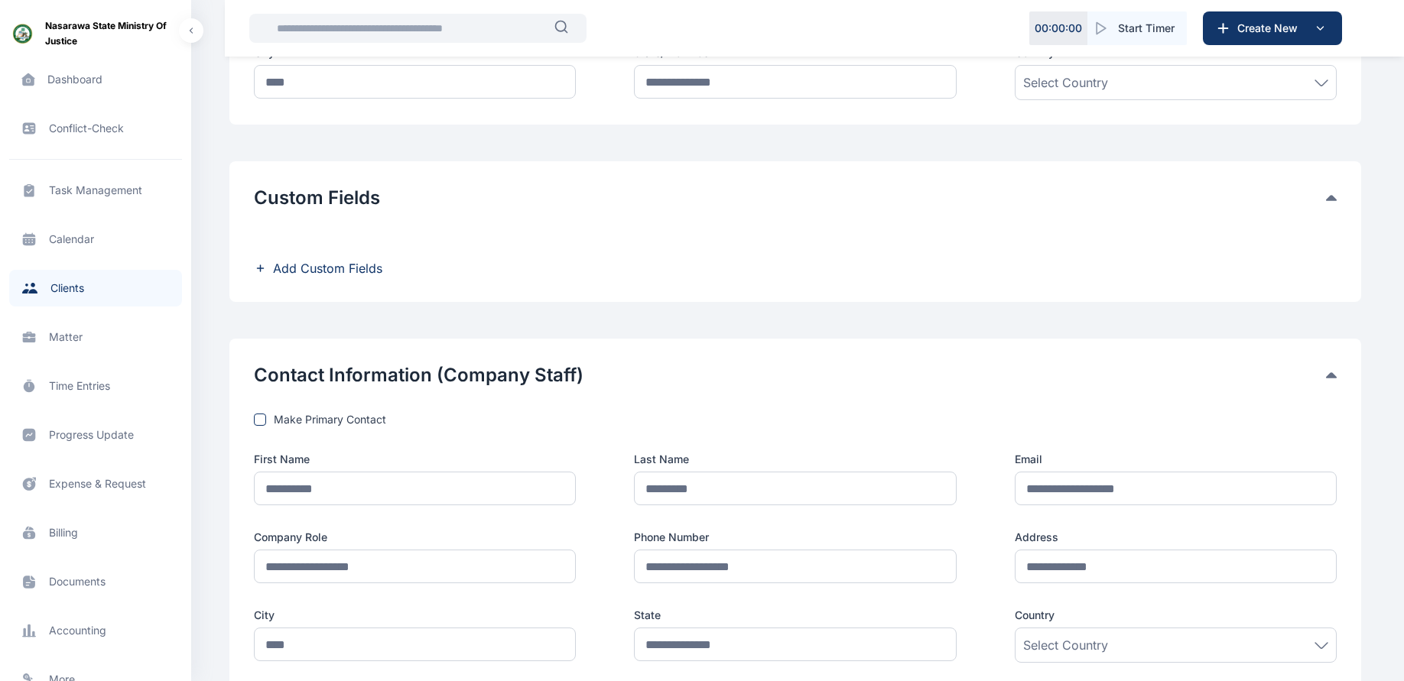
scroll to position [401, 0]
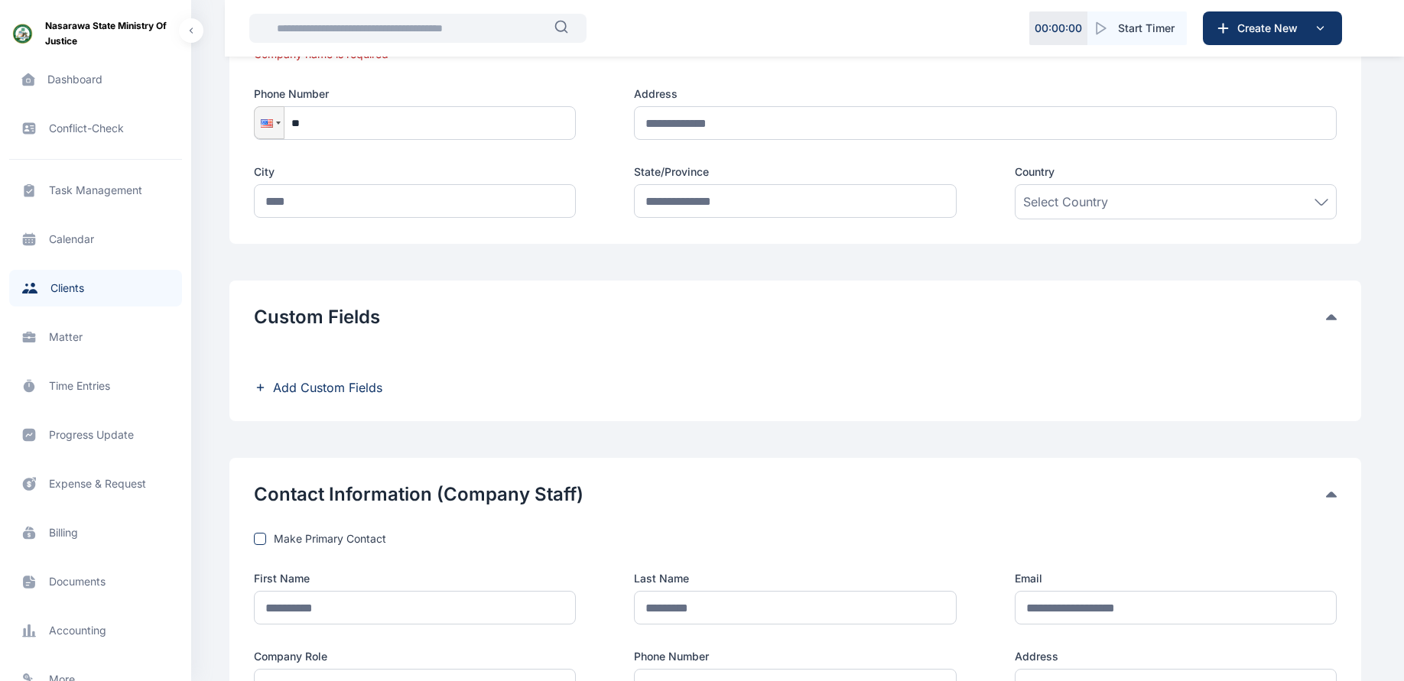
click at [51, 334] on span "Matter matter matter" at bounding box center [95, 337] width 173 height 37
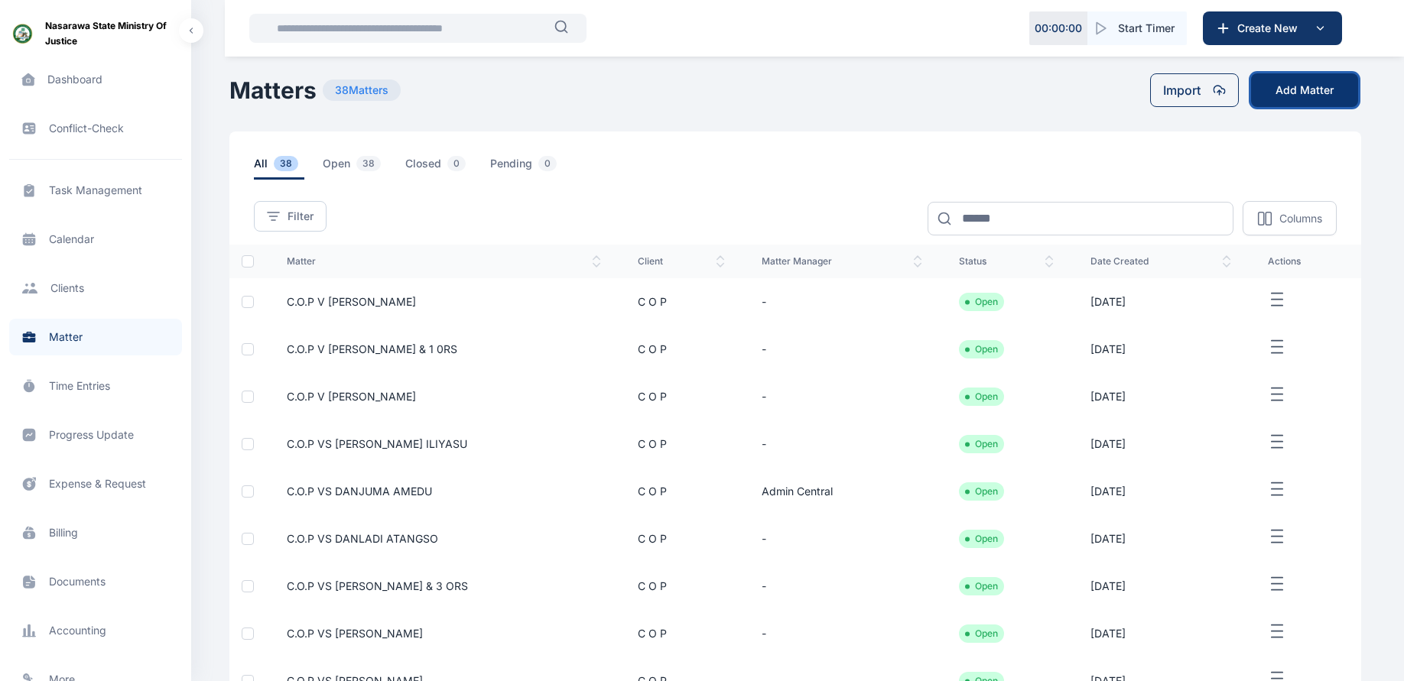
click at [1301, 93] on button "Add Matter" at bounding box center [1304, 90] width 107 height 34
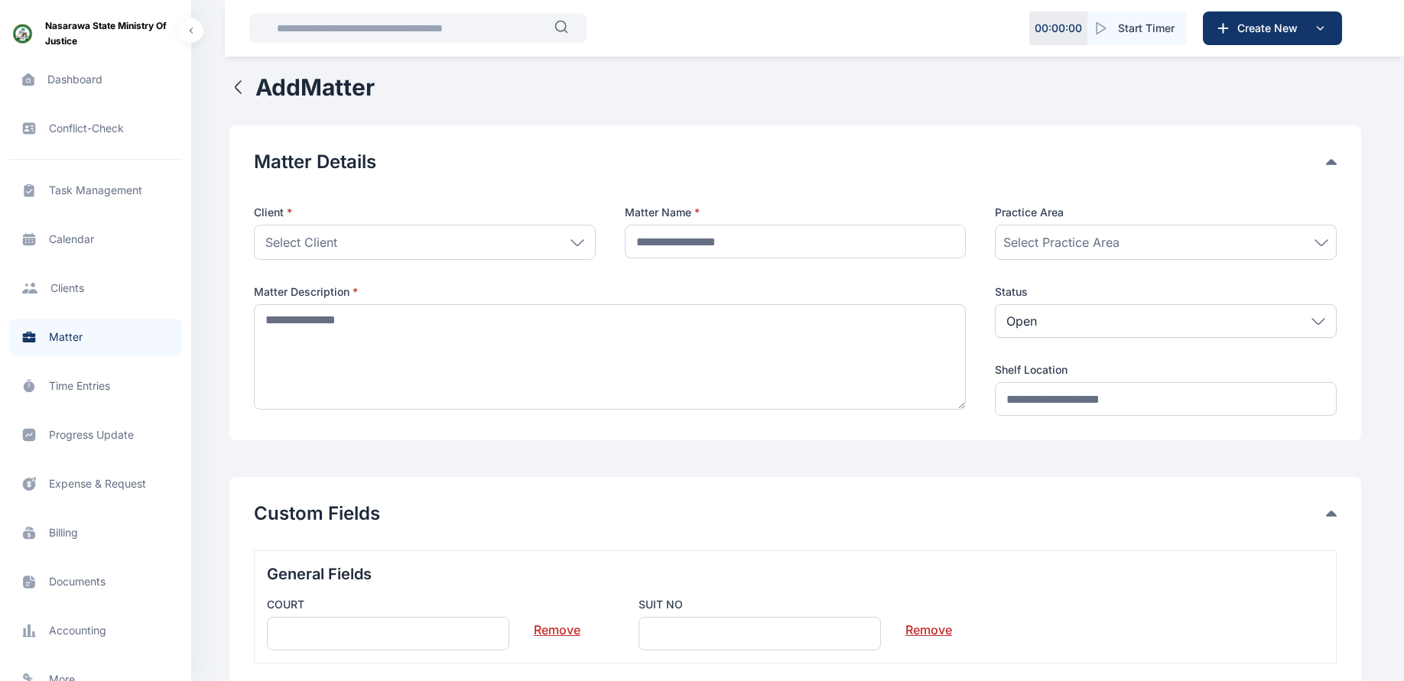
click at [529, 242] on div "Select Client" at bounding box center [425, 242] width 342 height 35
click at [752, 244] on input "text" at bounding box center [796, 242] width 342 height 34
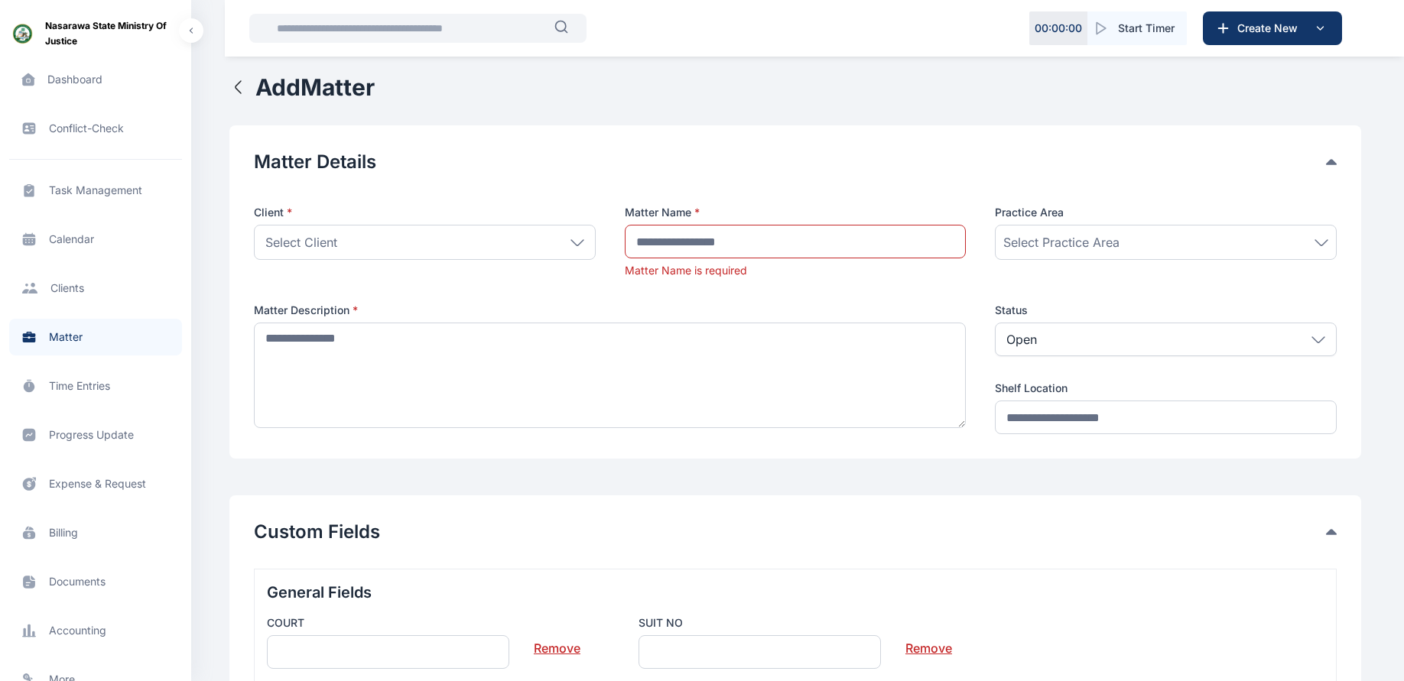
click at [1069, 238] on span "Select Practice Area" at bounding box center [1061, 242] width 116 height 18
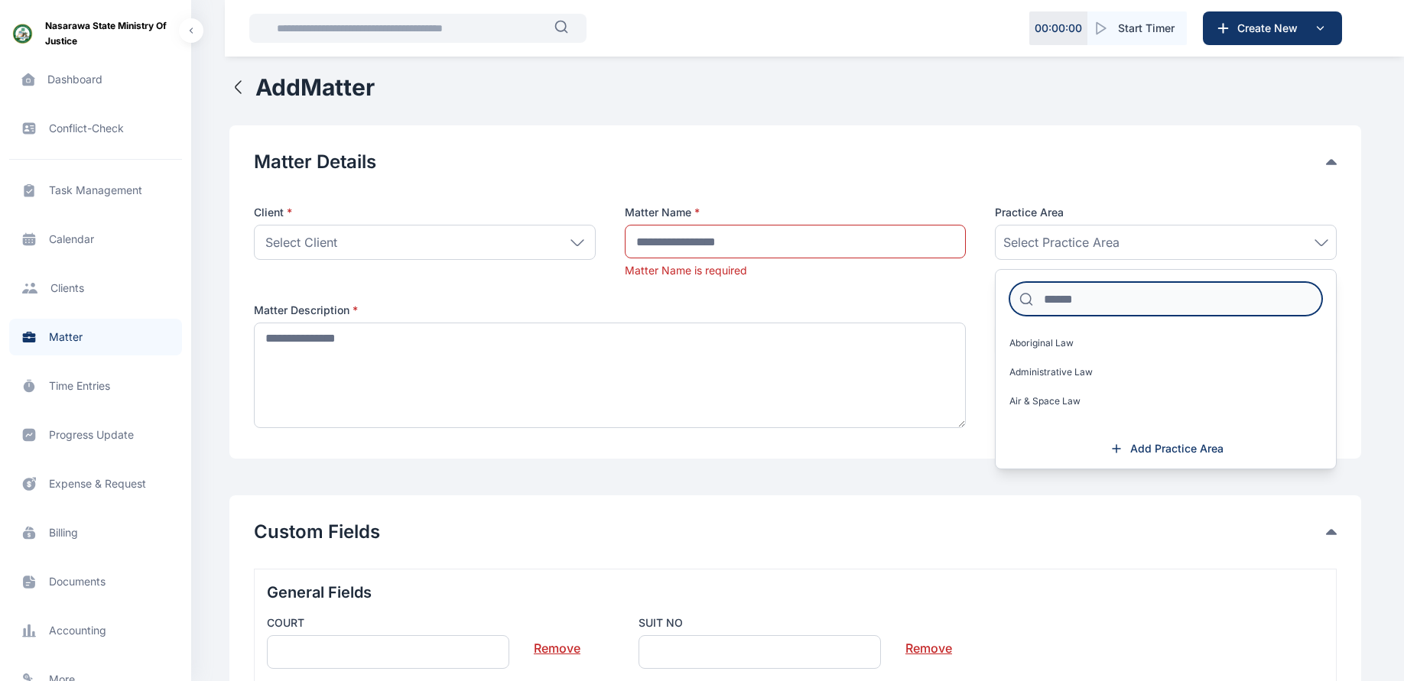
click at [1080, 296] on input at bounding box center [1165, 299] width 313 height 34
type input "**"
drag, startPoint x: 1070, startPoint y: 305, endPoint x: 1024, endPoint y: 304, distance: 45.9
click at [1024, 304] on div "**" at bounding box center [1165, 297] width 340 height 31
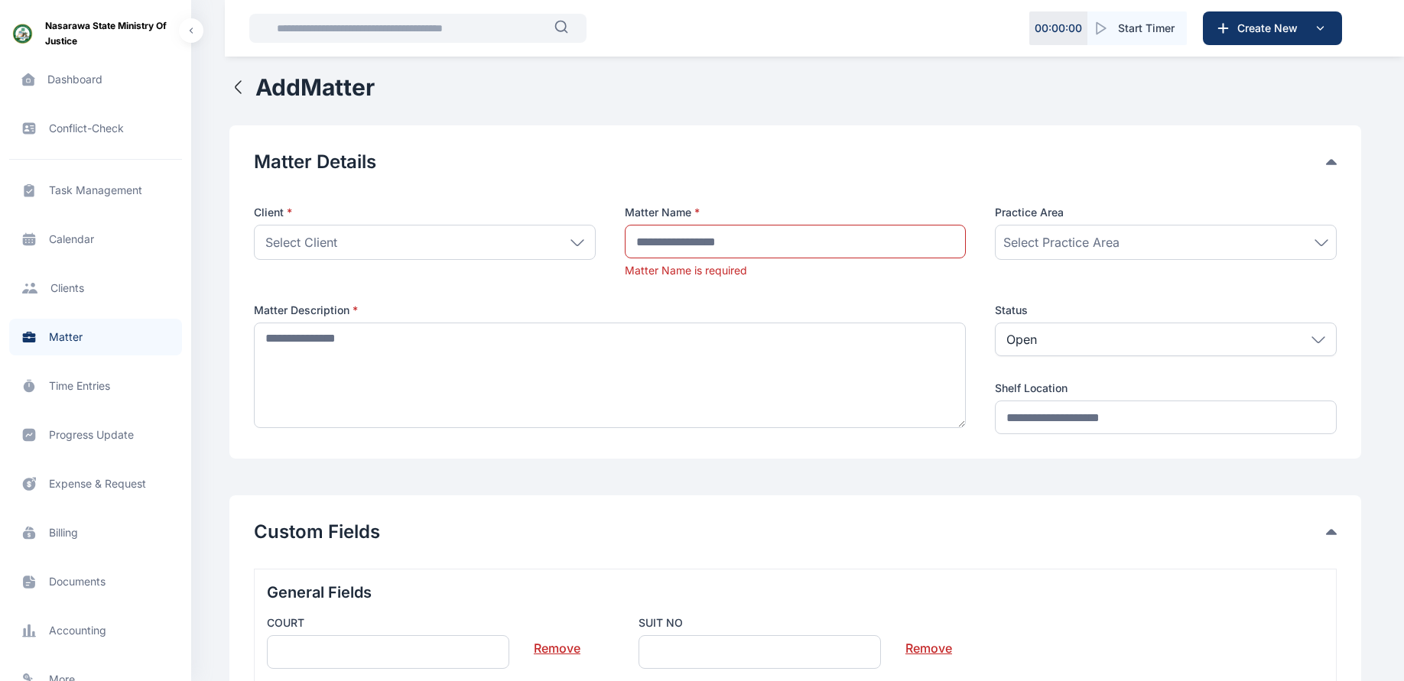
click at [1060, 242] on span "Select Practice Area" at bounding box center [1061, 242] width 116 height 18
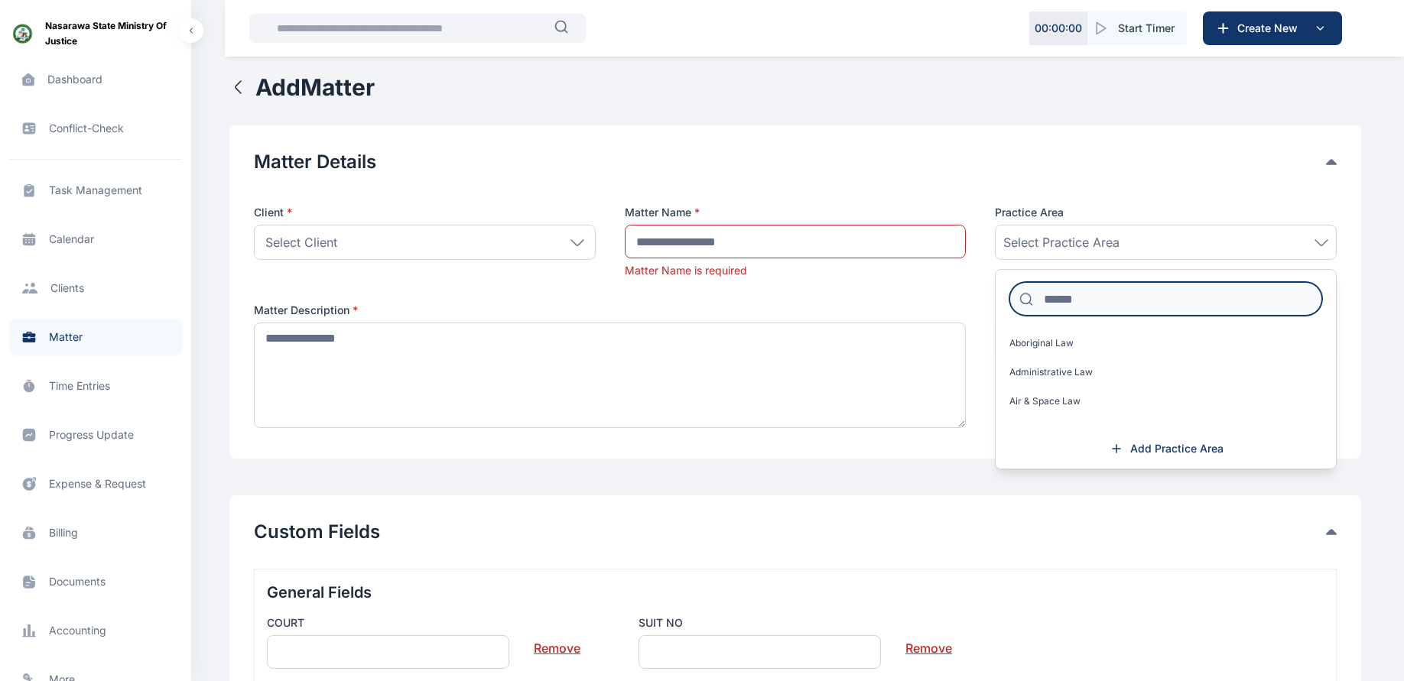
click at [1068, 300] on input at bounding box center [1165, 299] width 313 height 34
type input "**"
click at [1157, 448] on span "Add Practice Area" at bounding box center [1176, 448] width 93 height 15
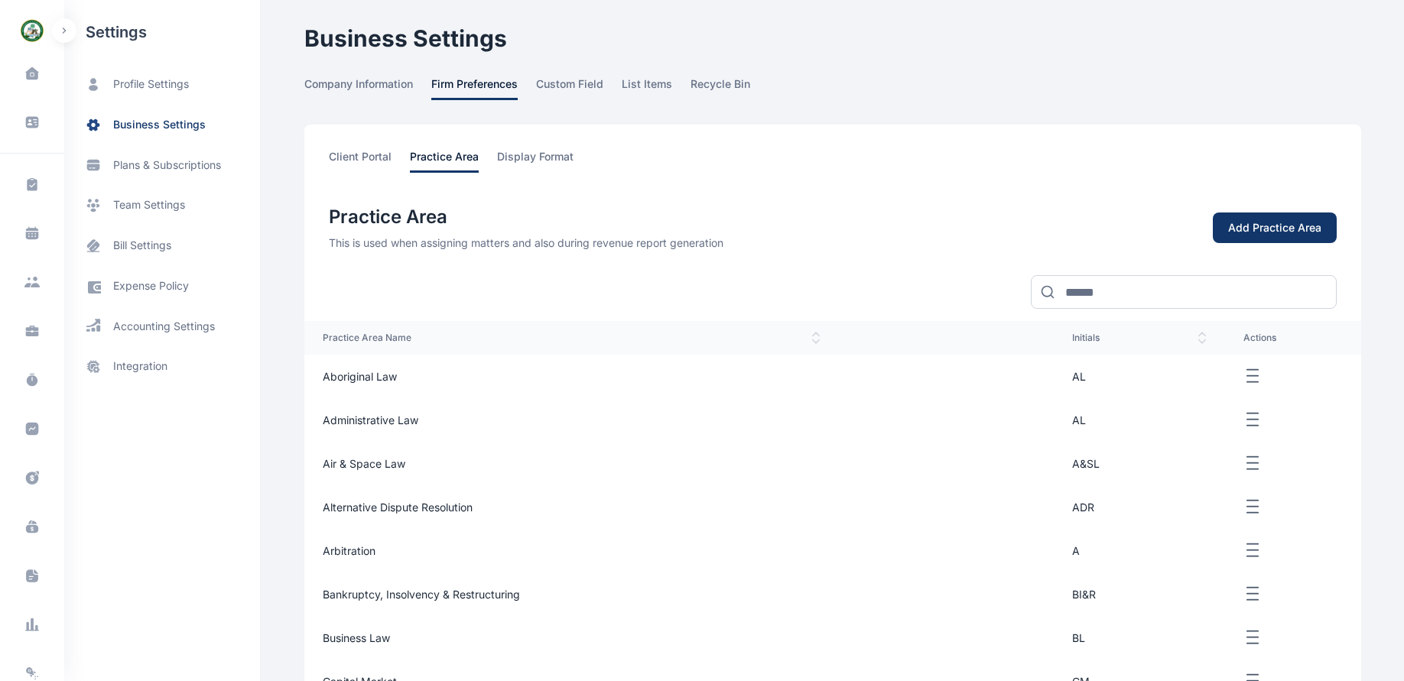
click at [1266, 229] on div "Add Practice Area" at bounding box center [1274, 227] width 93 height 15
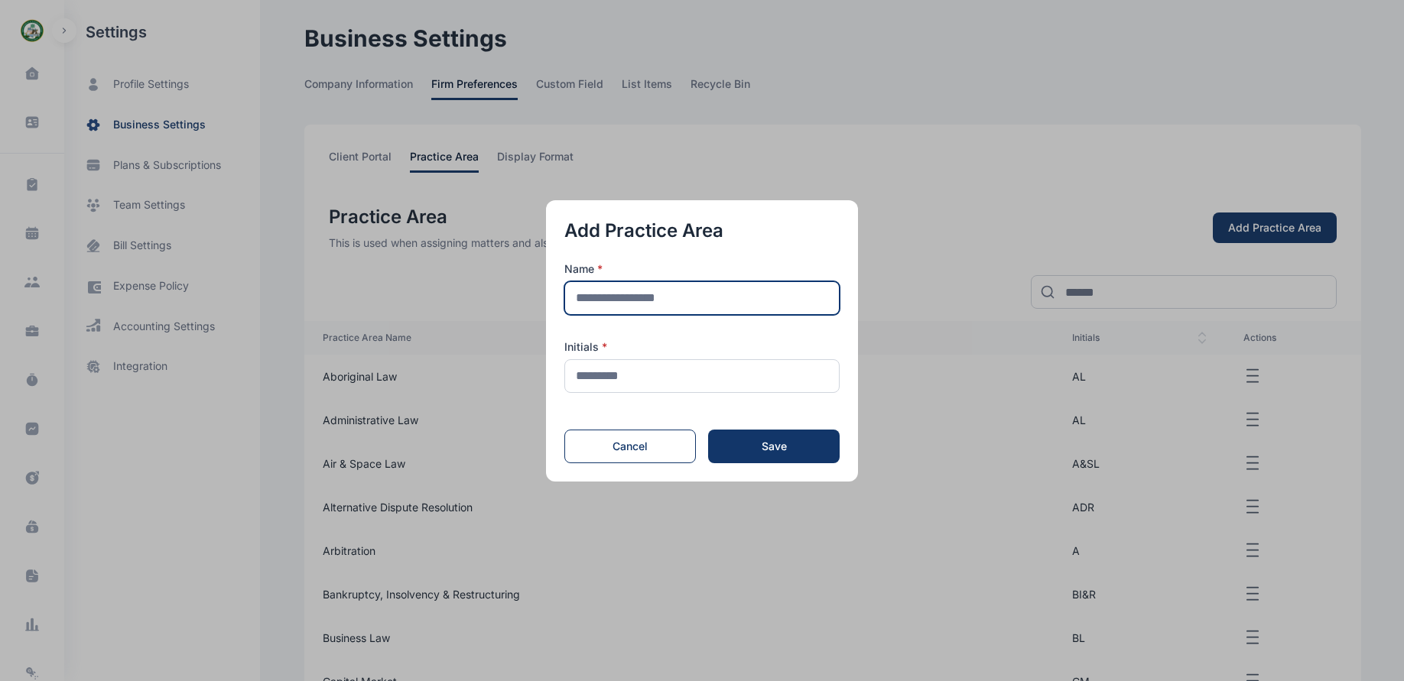
click at [665, 294] on input "text" at bounding box center [701, 298] width 275 height 34
click at [620, 436] on div "Name * Initials * Cancel Save" at bounding box center [701, 362] width 275 height 202
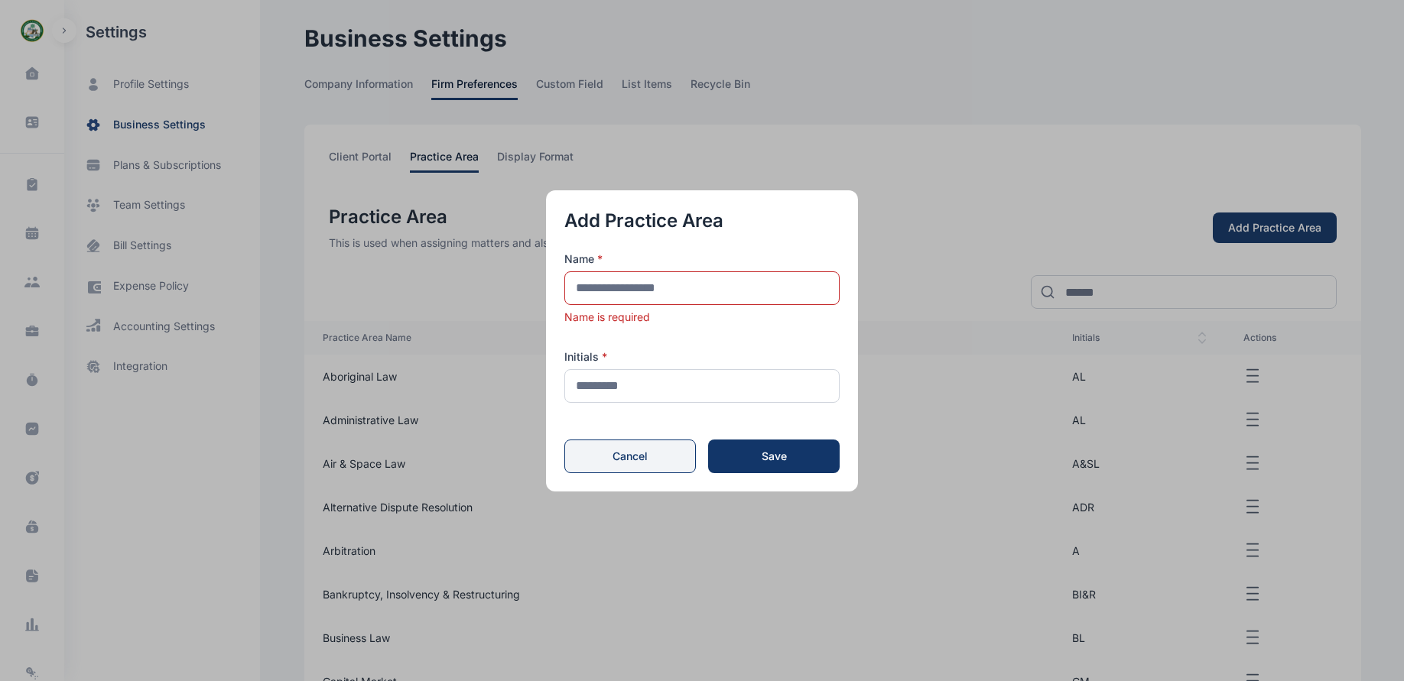
click at [625, 464] on button "Cancel" at bounding box center [630, 457] width 132 height 34
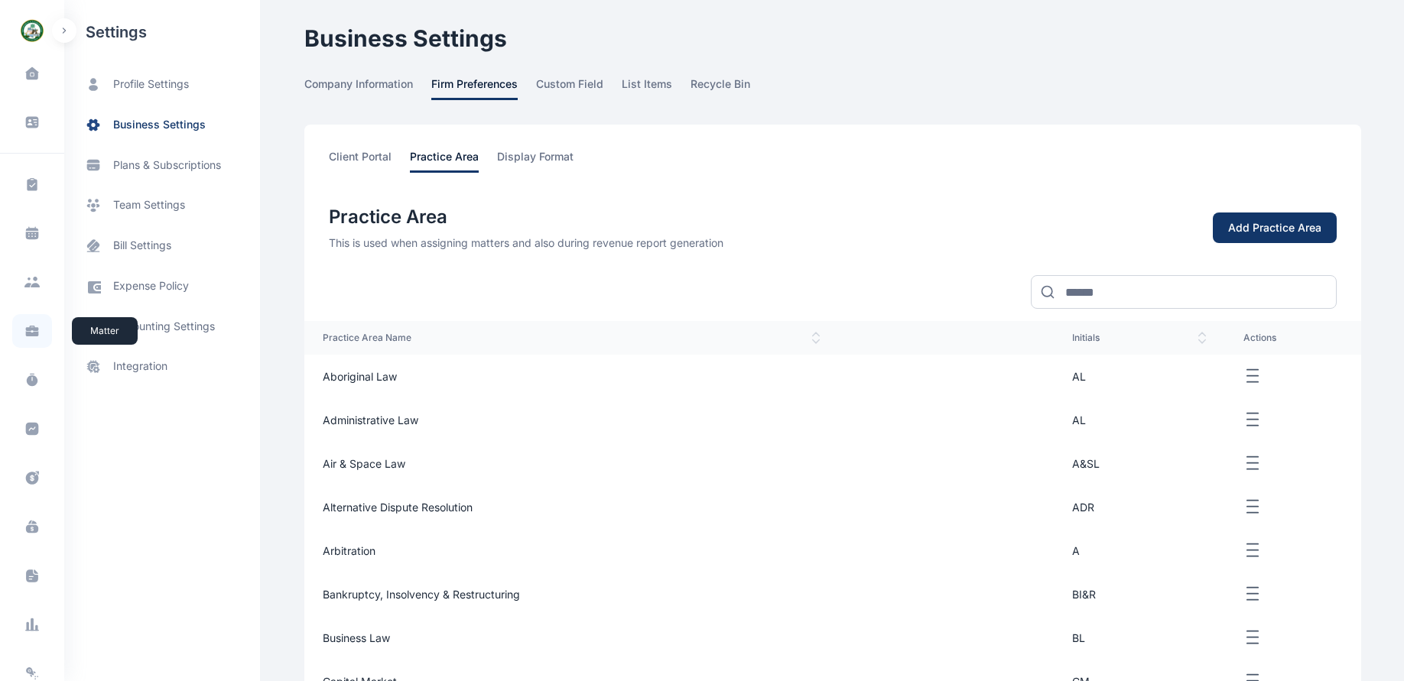
click at [27, 325] on icon at bounding box center [31, 330] width 15 height 15
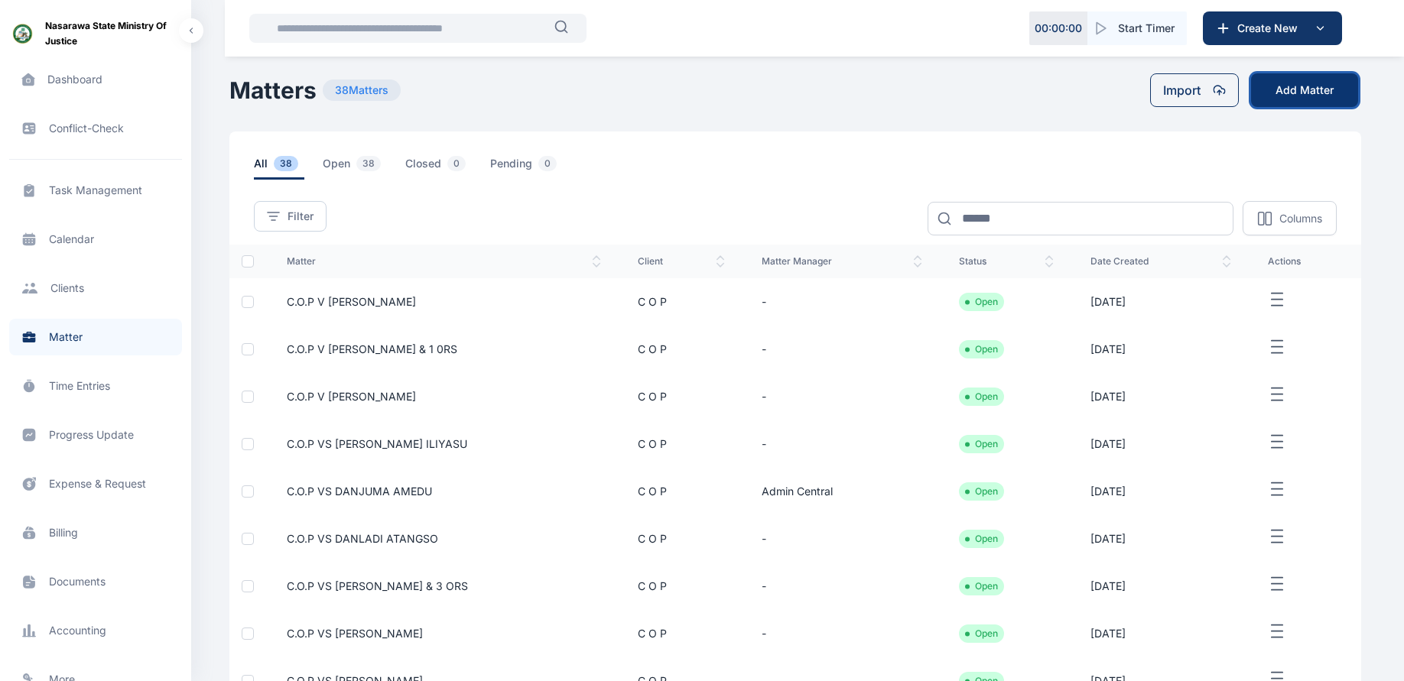
click at [1289, 97] on button "Add Matter" at bounding box center [1304, 90] width 107 height 34
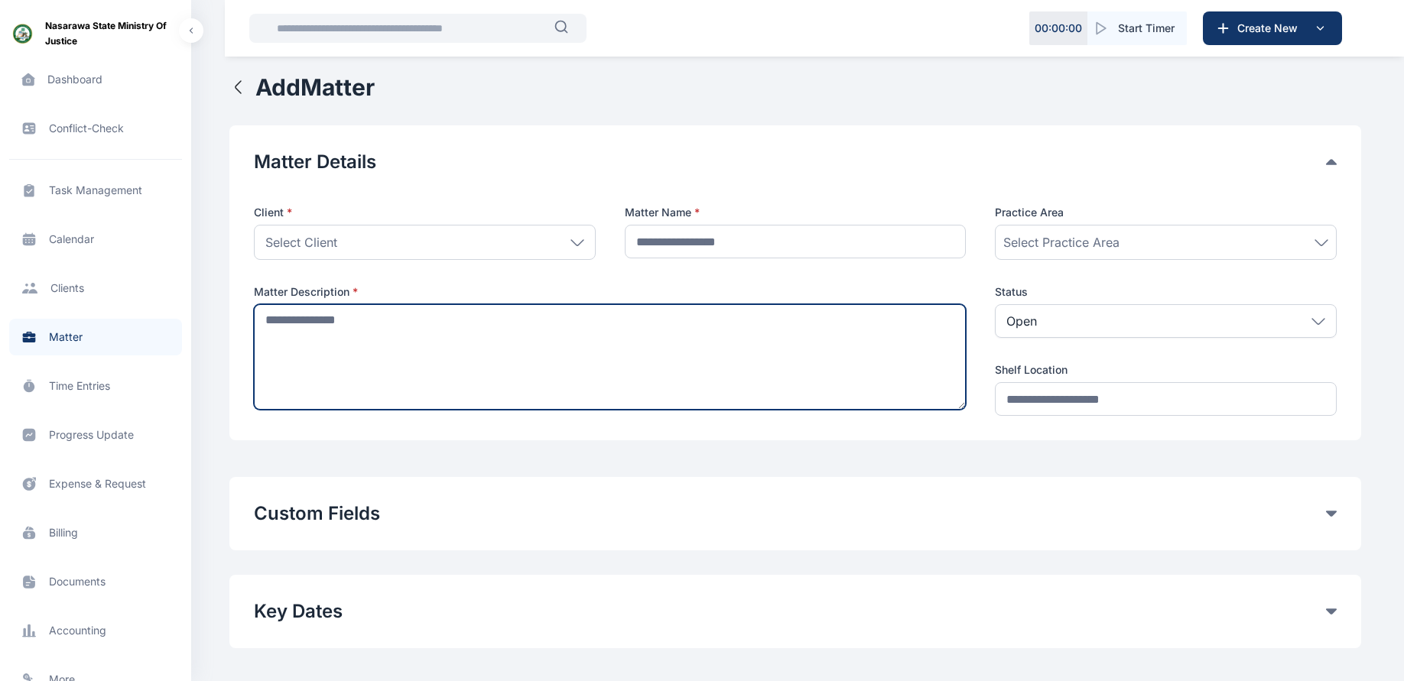
click at [703, 329] on textarea at bounding box center [610, 357] width 712 height 106
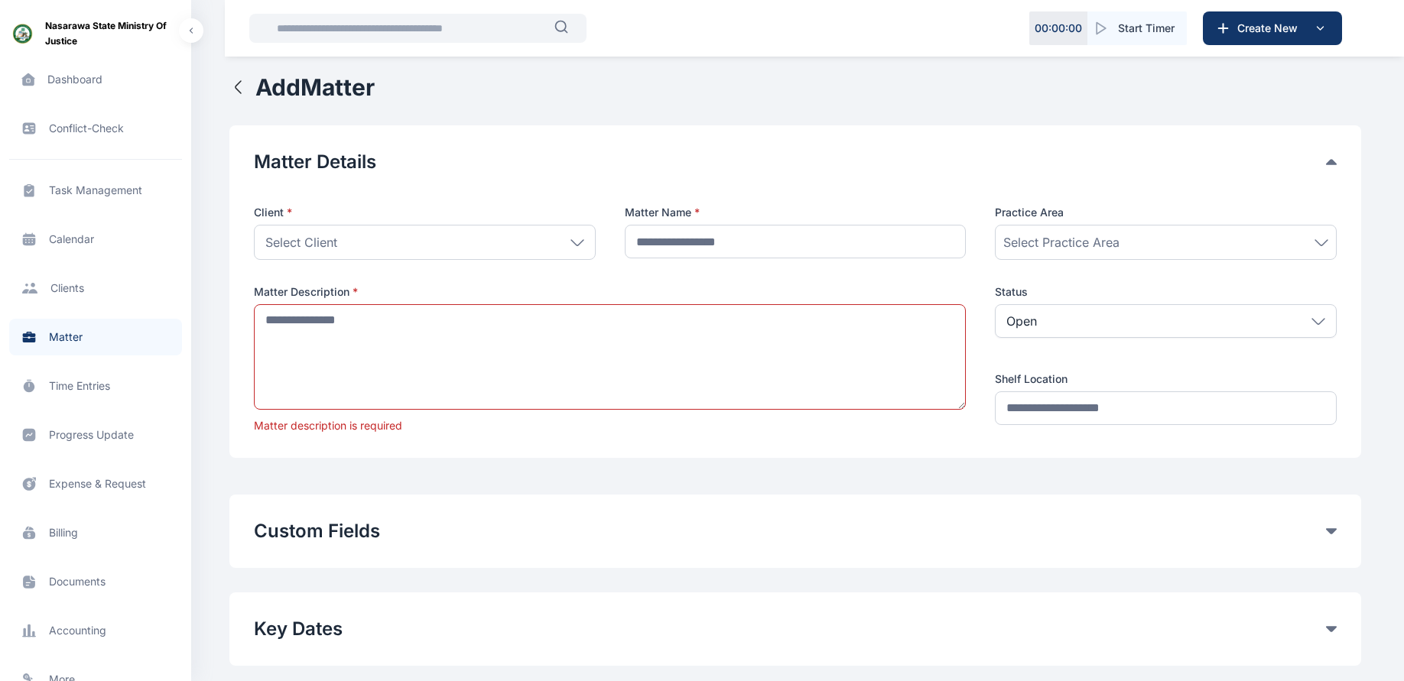
click at [1090, 323] on div "Open" at bounding box center [1166, 321] width 342 height 34
click at [895, 440] on div "Matter Details Client * Select Client Individual Company THE STATE (Nasarawa) C…" at bounding box center [795, 291] width 1132 height 333
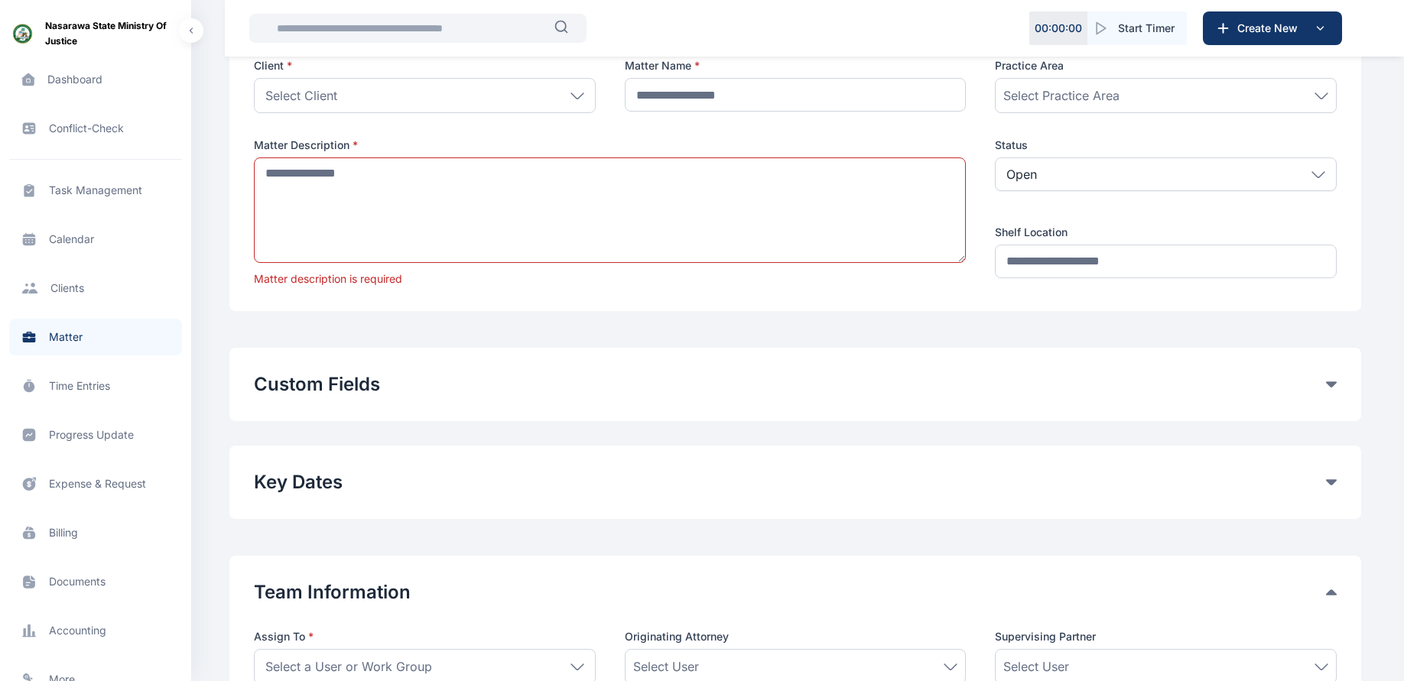
scroll to position [148, 0]
click at [895, 388] on button "Custom Fields" at bounding box center [790, 384] width 1072 height 24
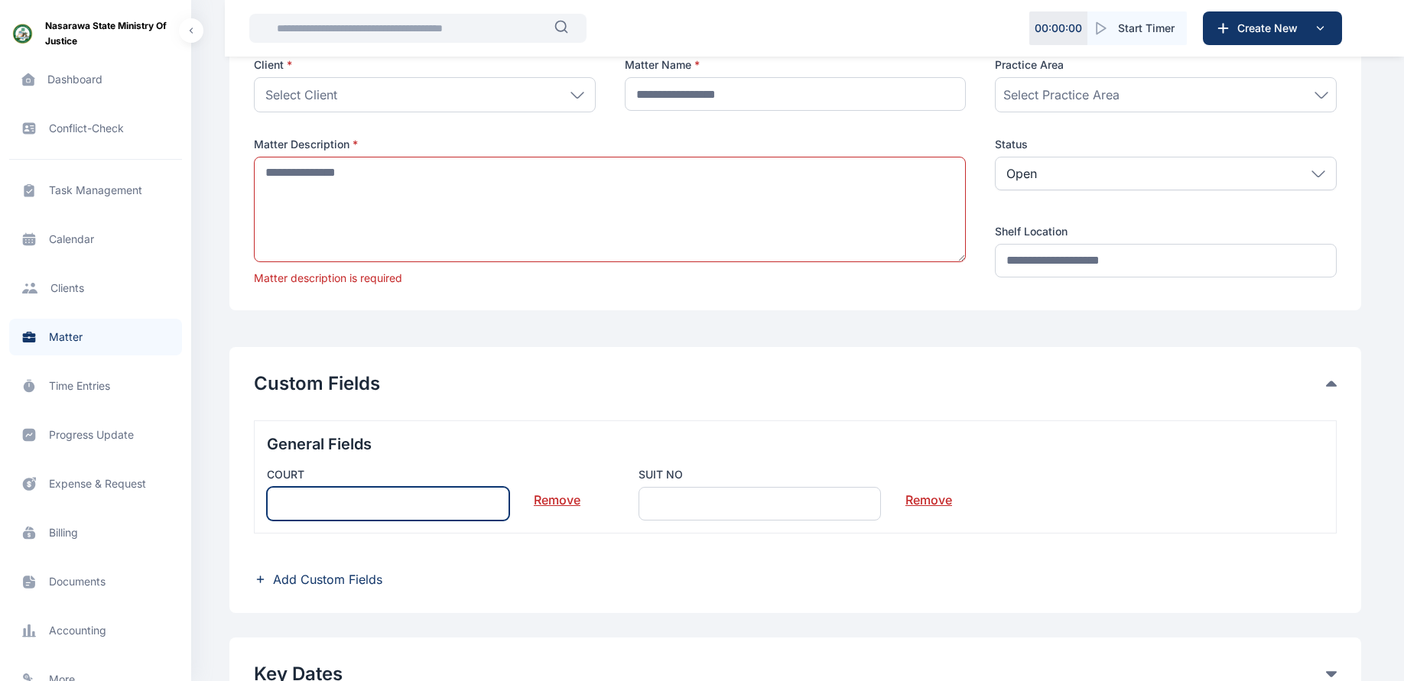
click at [331, 508] on input "text" at bounding box center [388, 504] width 242 height 34
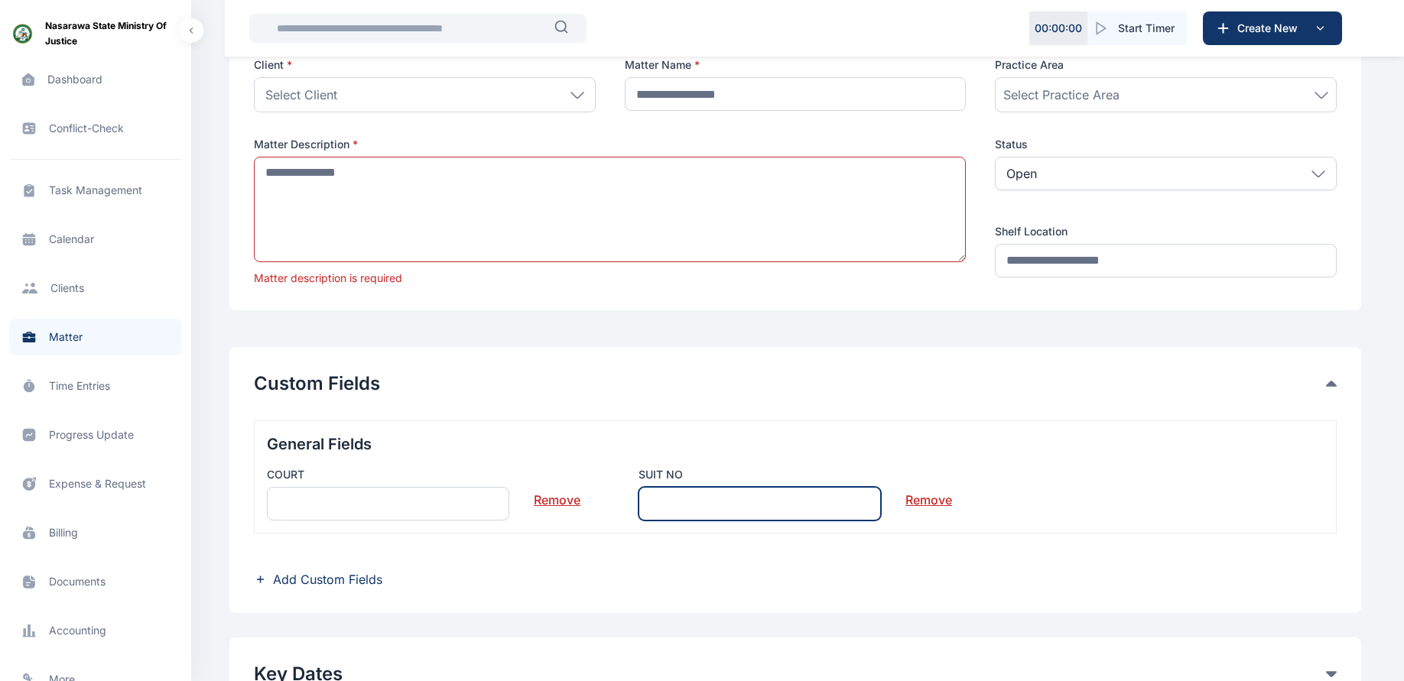
click at [731, 498] on input "text" at bounding box center [759, 504] width 242 height 34
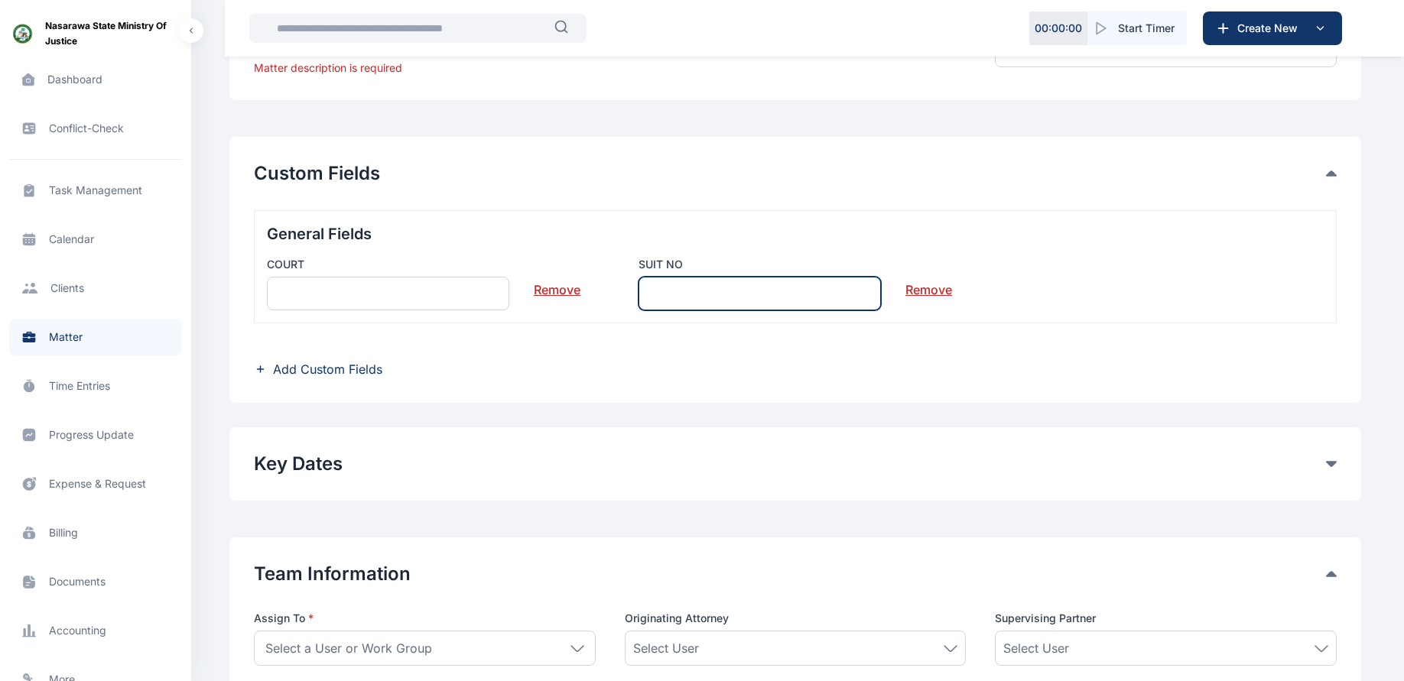
scroll to position [460, 0]
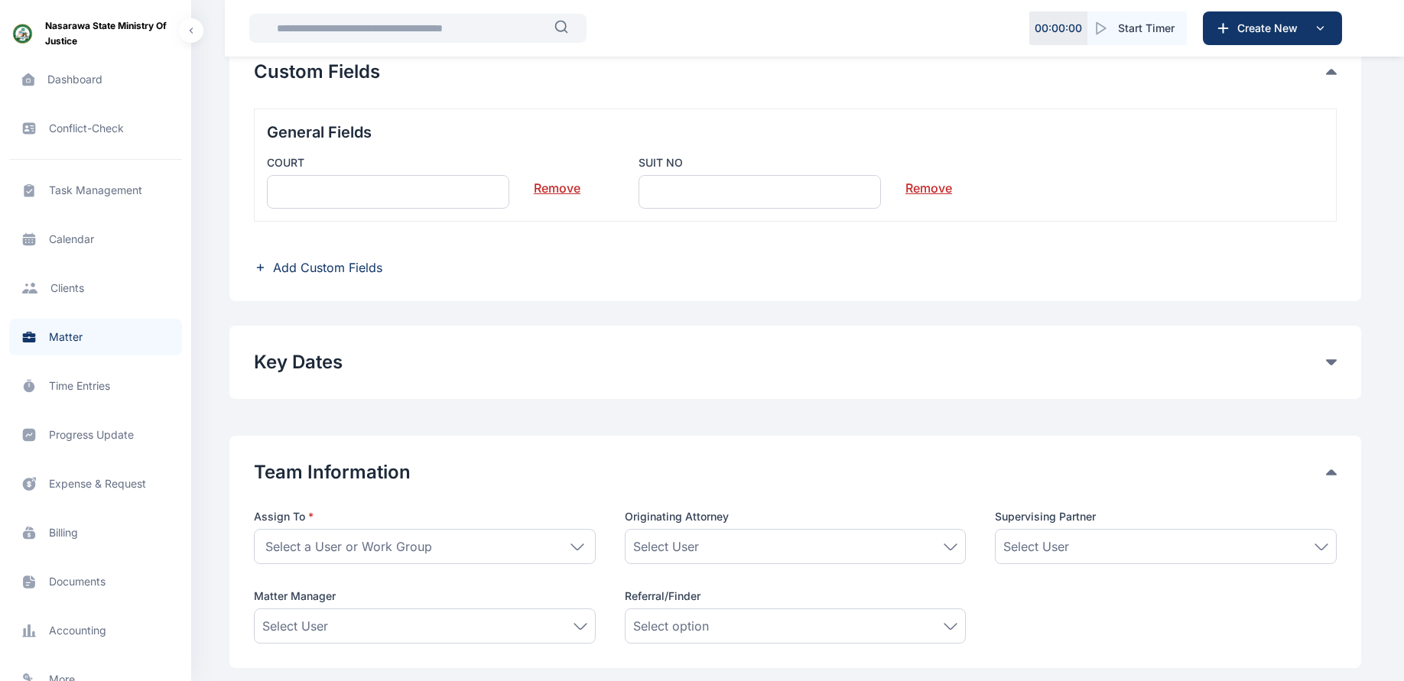
click at [1269, 368] on button "Key Dates" at bounding box center [790, 362] width 1072 height 24
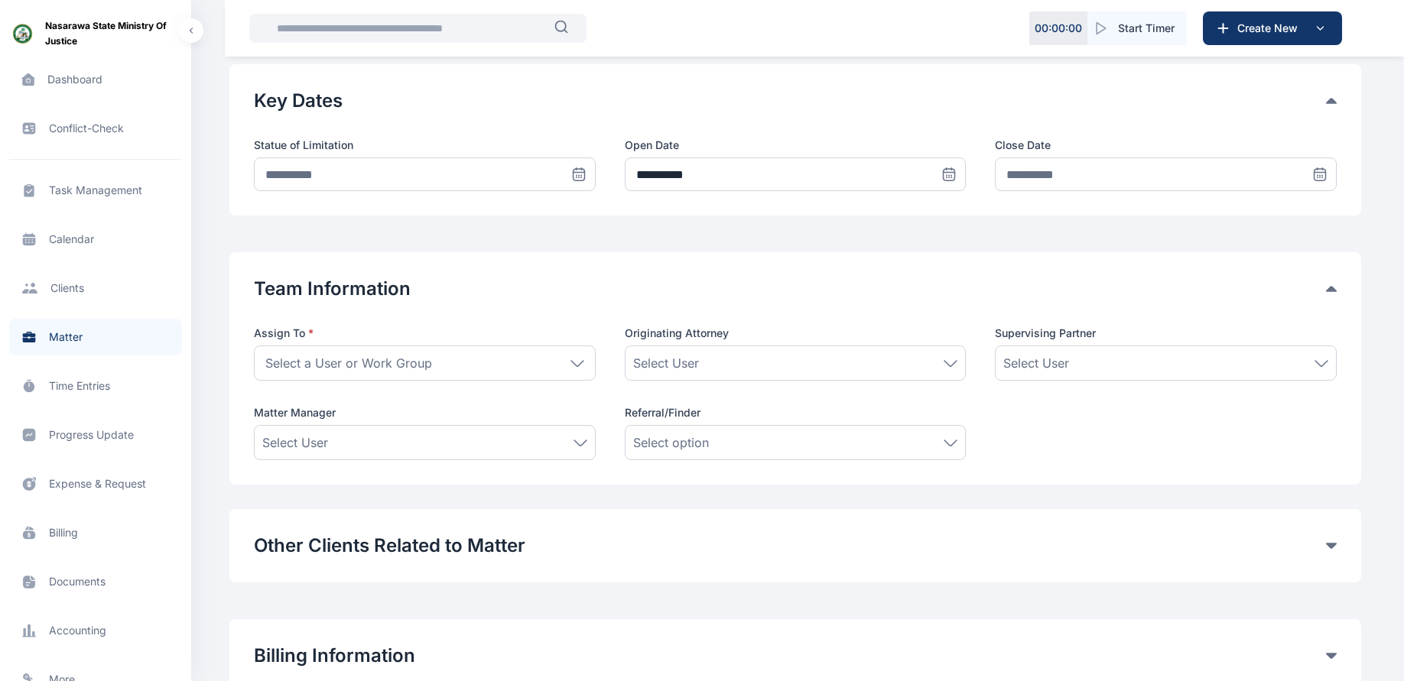
scroll to position [723, 0]
click at [504, 374] on div "Select a User or Work Group" at bounding box center [425, 361] width 342 height 35
click at [719, 576] on div "Other Clients Related to Matter Here, you can link other contacts beyond the Ma…" at bounding box center [795, 544] width 1132 height 73
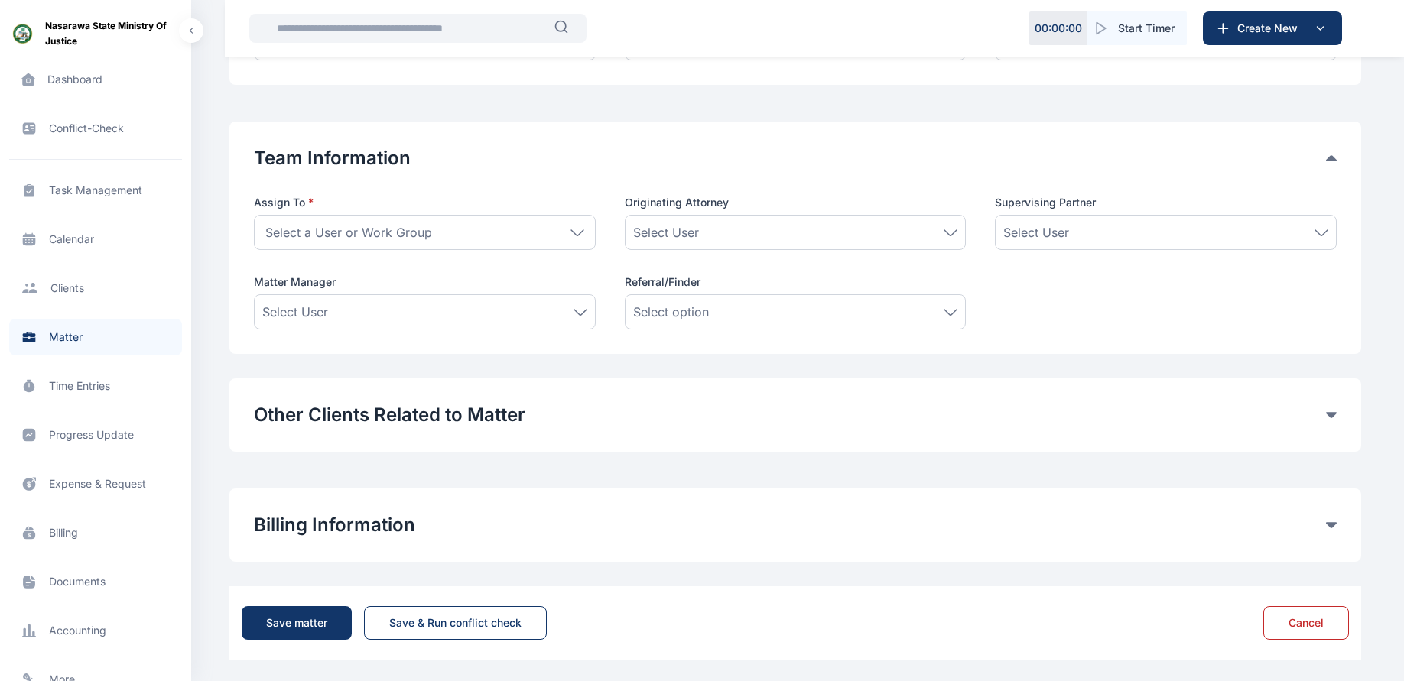
scroll to position [855, 0]
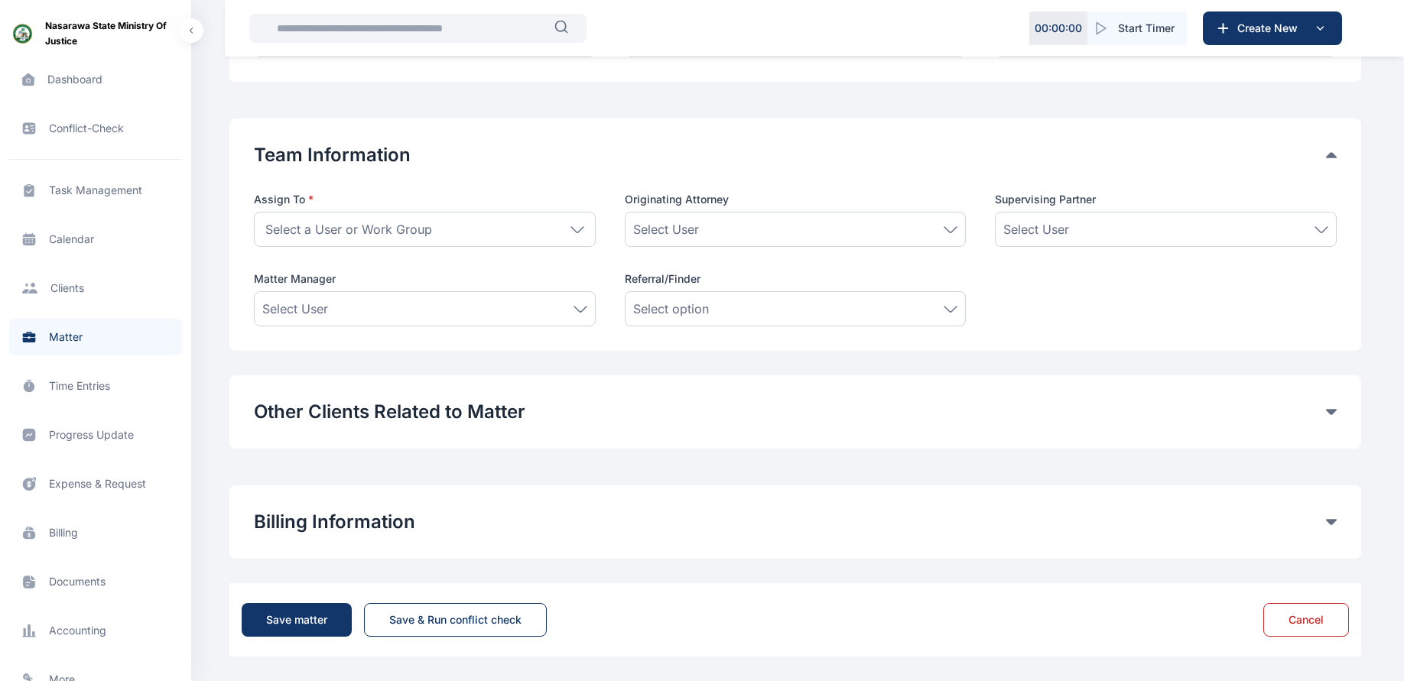
click at [549, 416] on button "Other Clients Related to Matter" at bounding box center [790, 412] width 1072 height 24
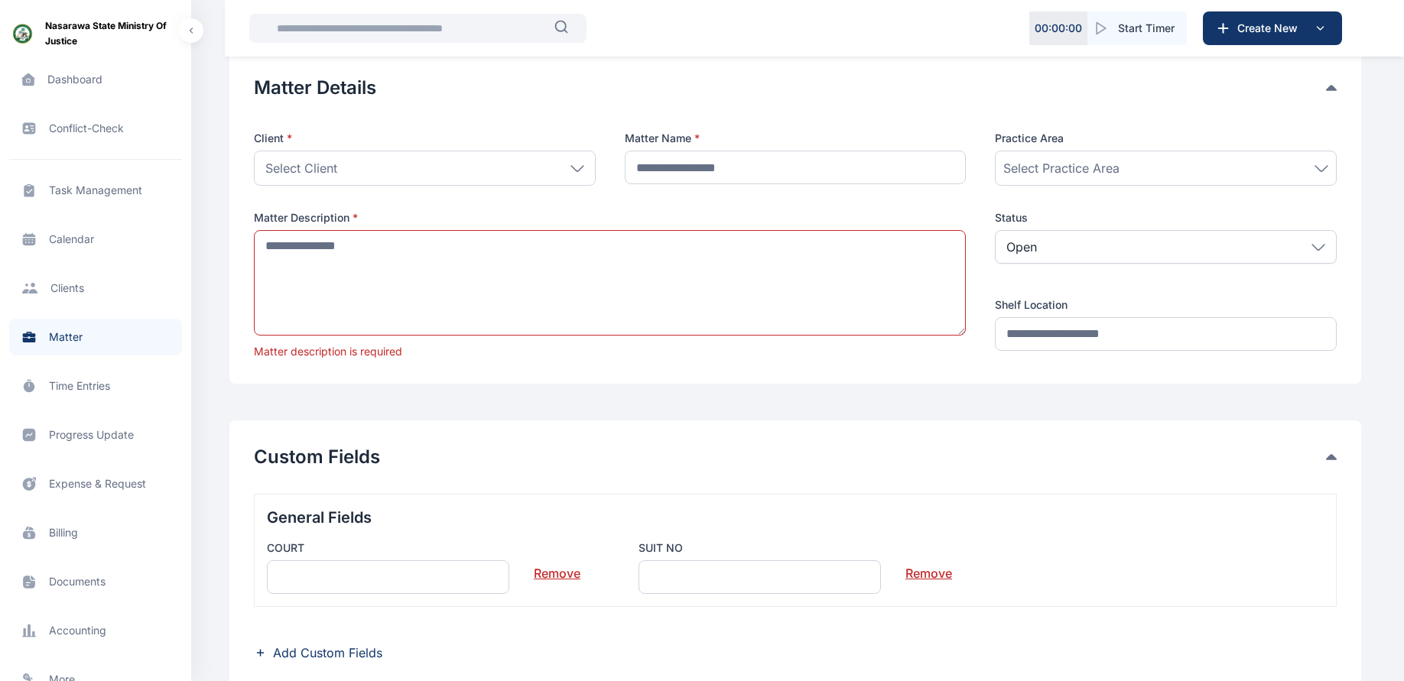
scroll to position [70, 0]
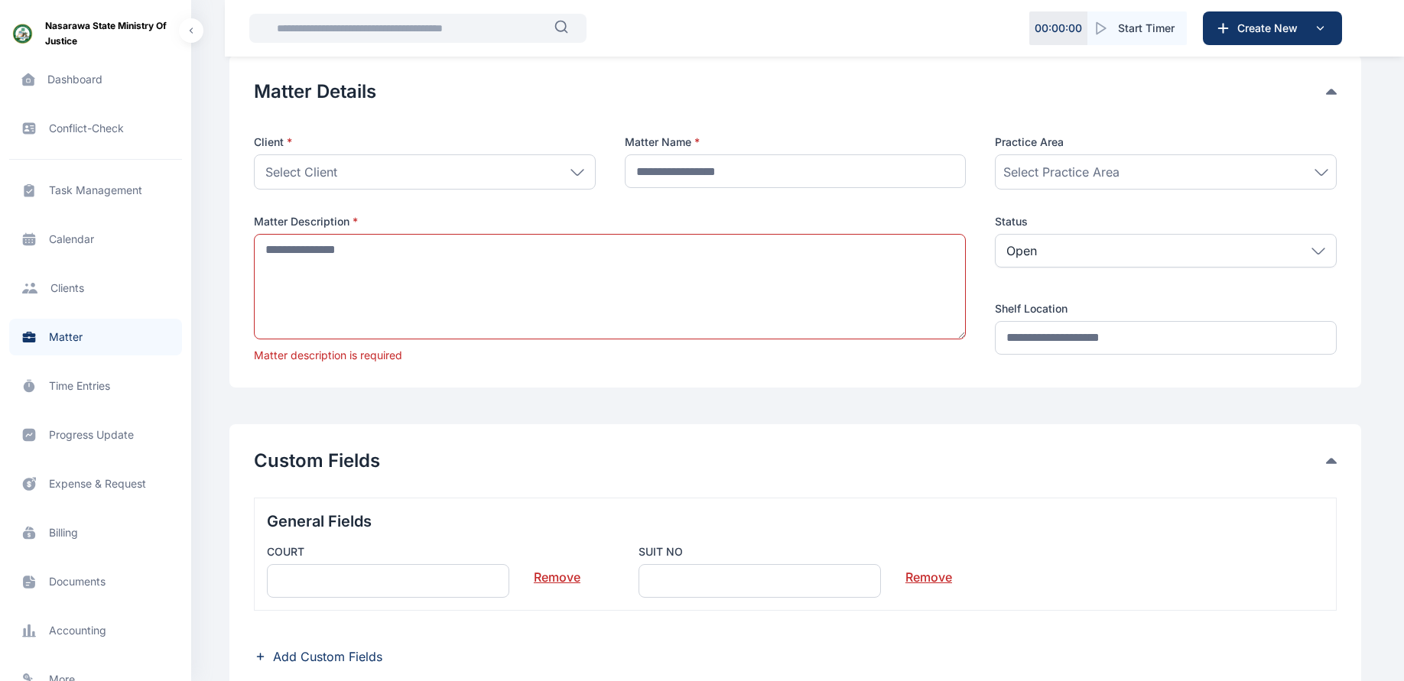
click at [73, 434] on span "Progress Update progress update progress update" at bounding box center [95, 435] width 173 height 37
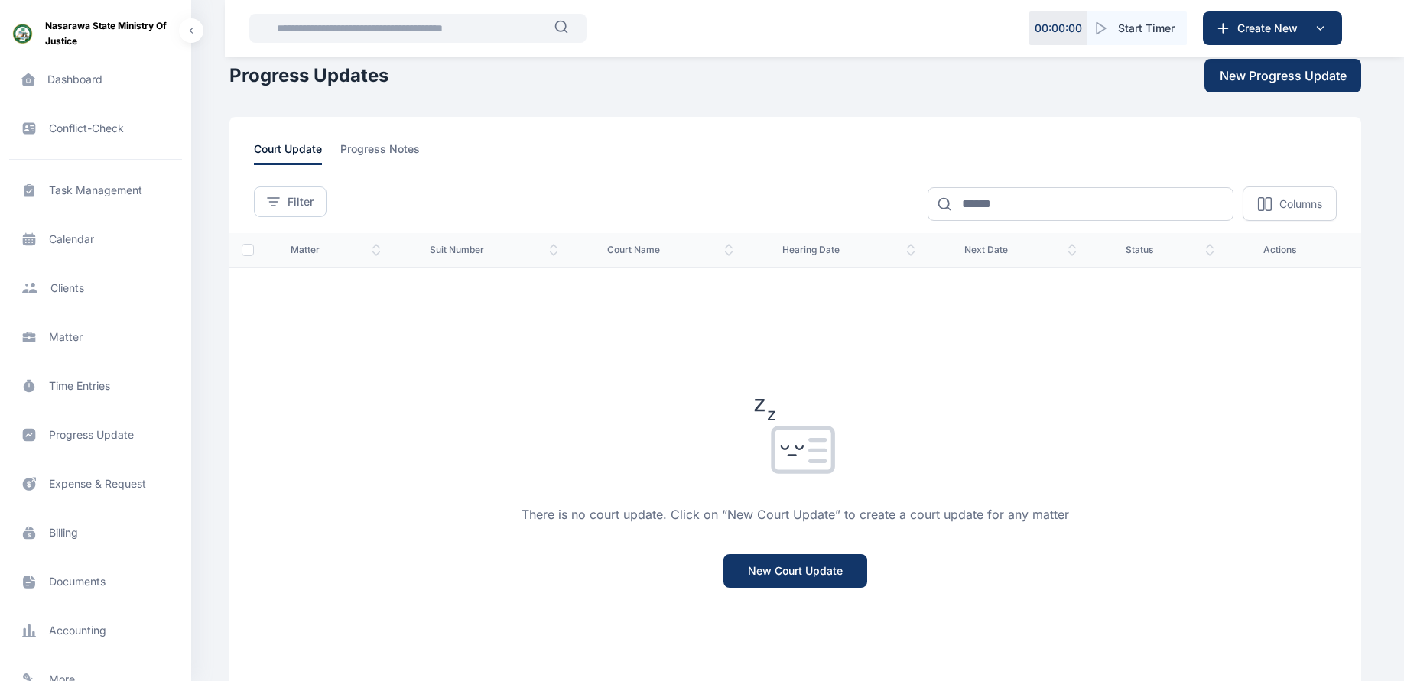
scroll to position [11, 0]
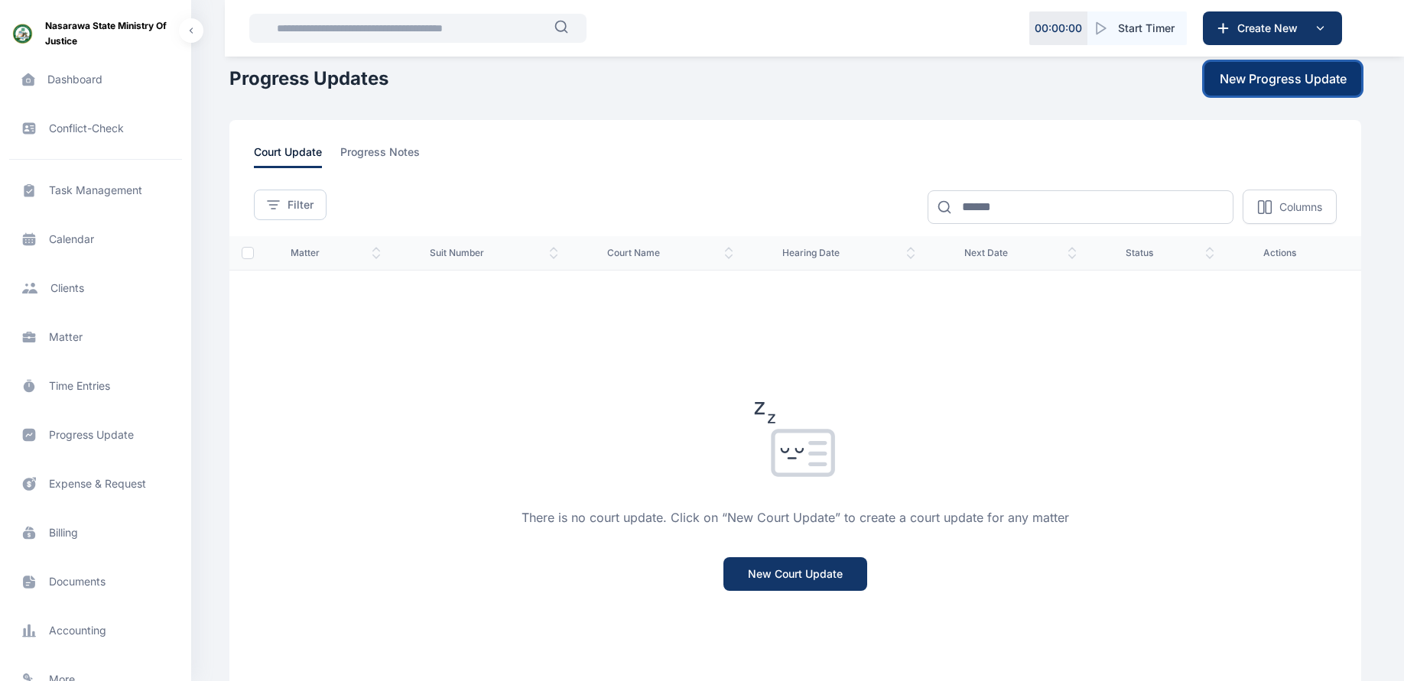
click at [1274, 82] on span "New Progress Update" at bounding box center [1282, 79] width 127 height 18
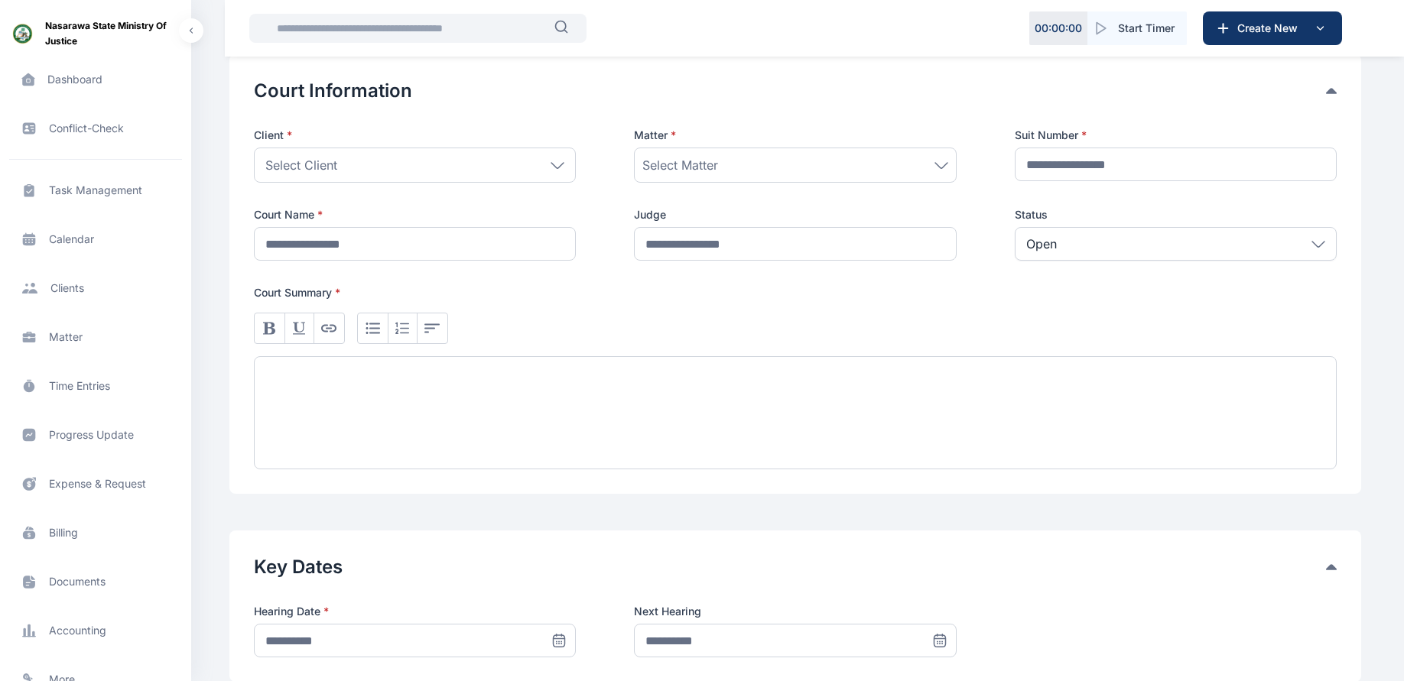
scroll to position [303, 0]
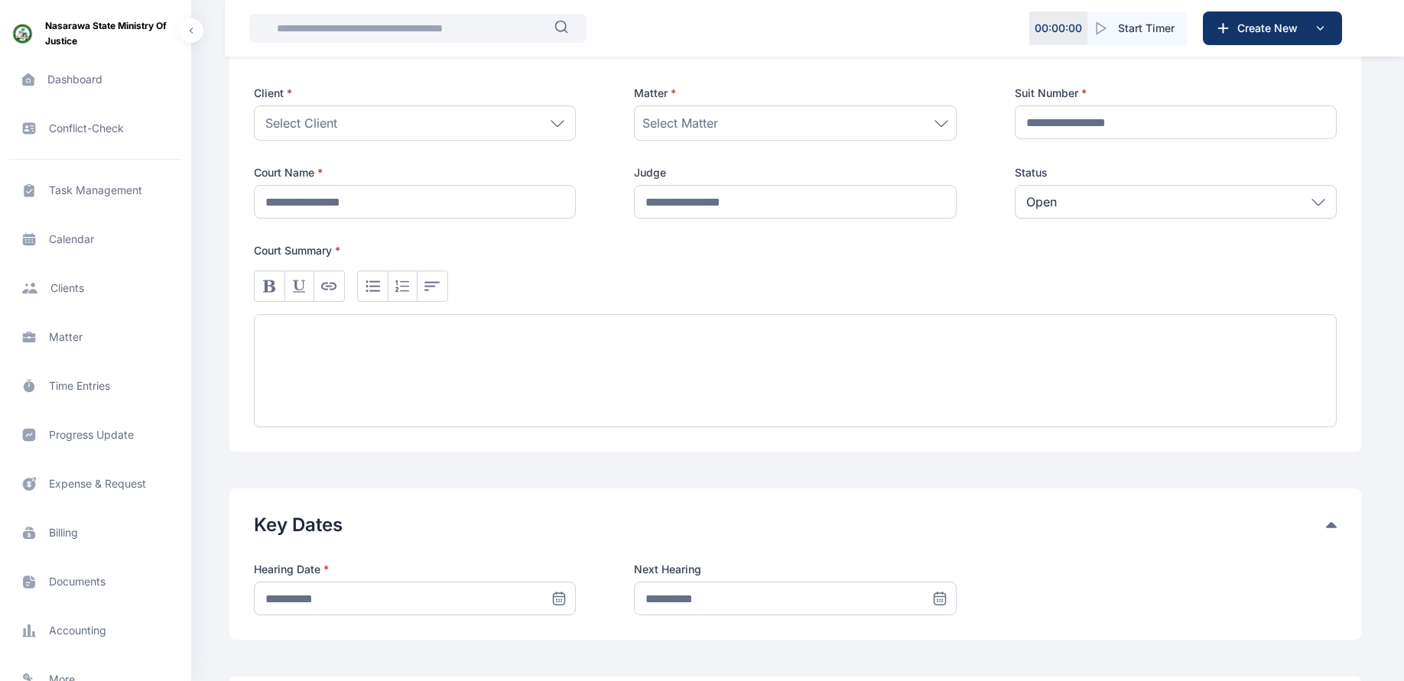
click at [568, 356] on div at bounding box center [795, 370] width 1083 height 113
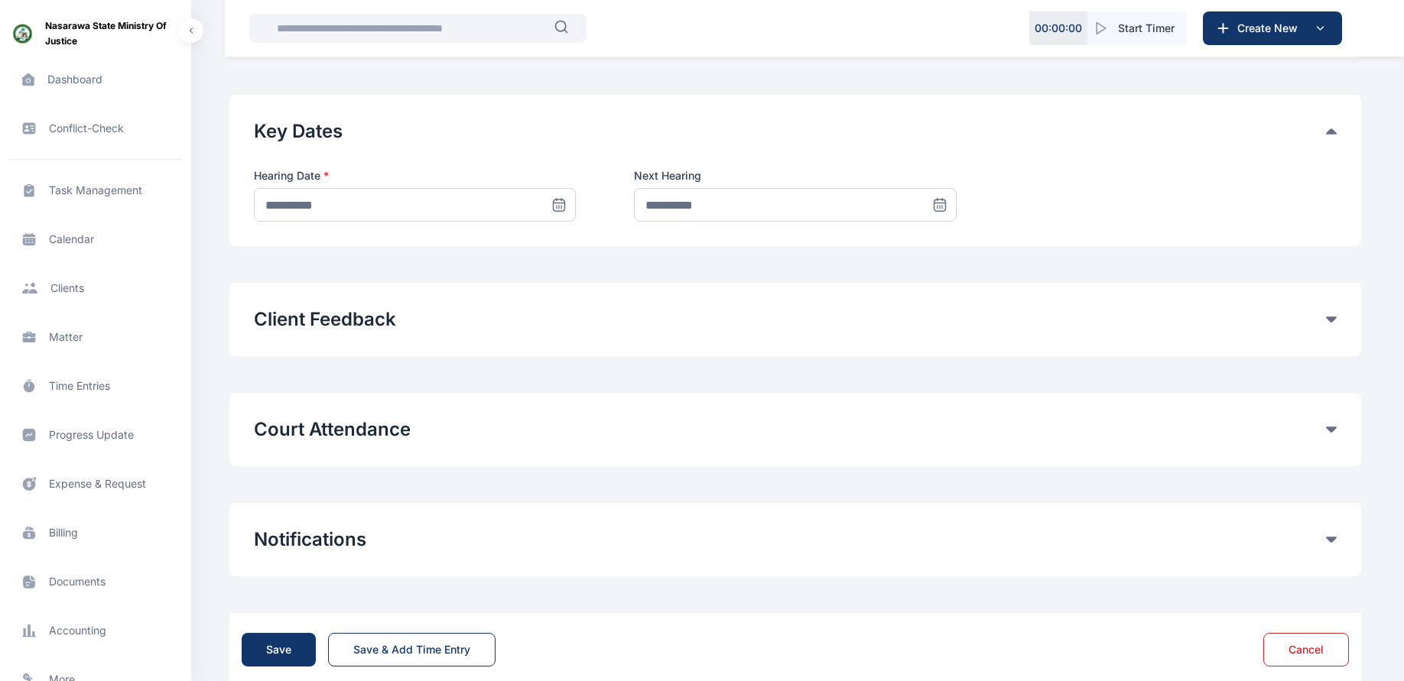
scroll to position [701, 0]
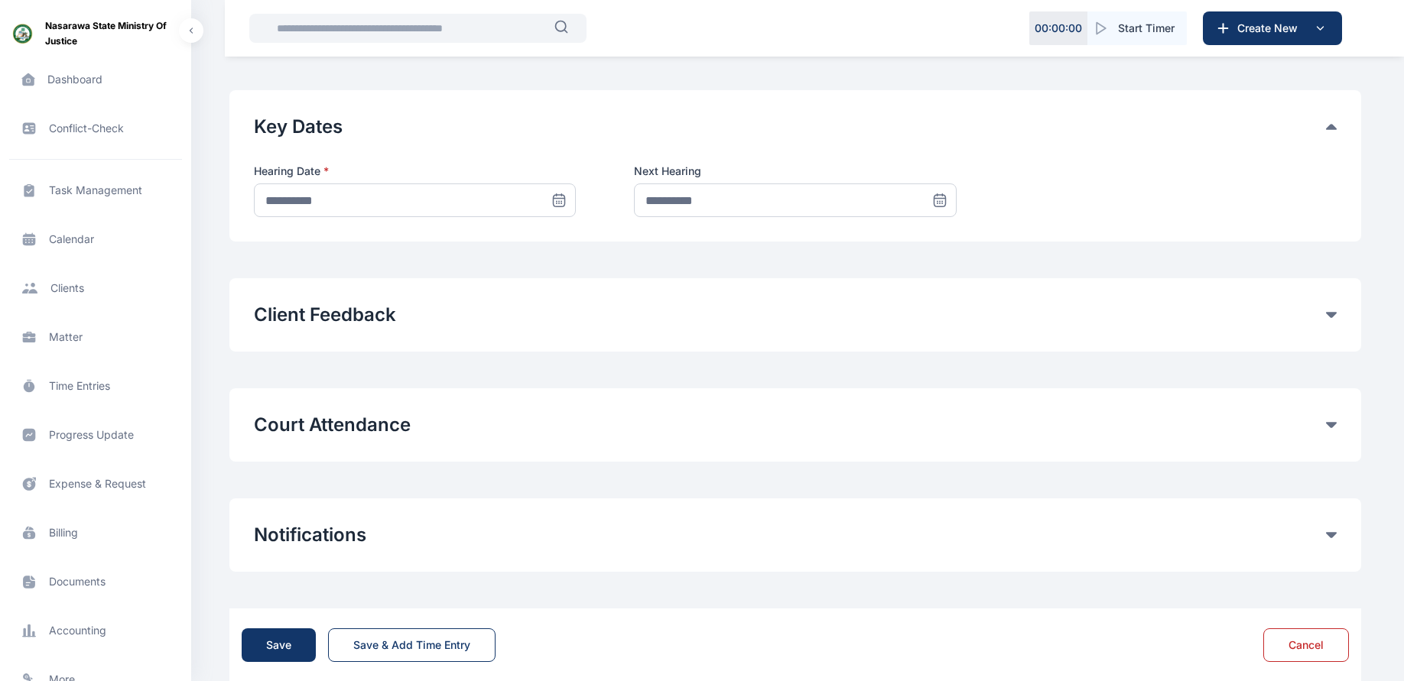
click at [1064, 438] on div "Court Attendance Time entries will be automatically logged for Court attendance…" at bounding box center [795, 424] width 1132 height 73
click at [1332, 318] on icon at bounding box center [1331, 315] width 11 height 6
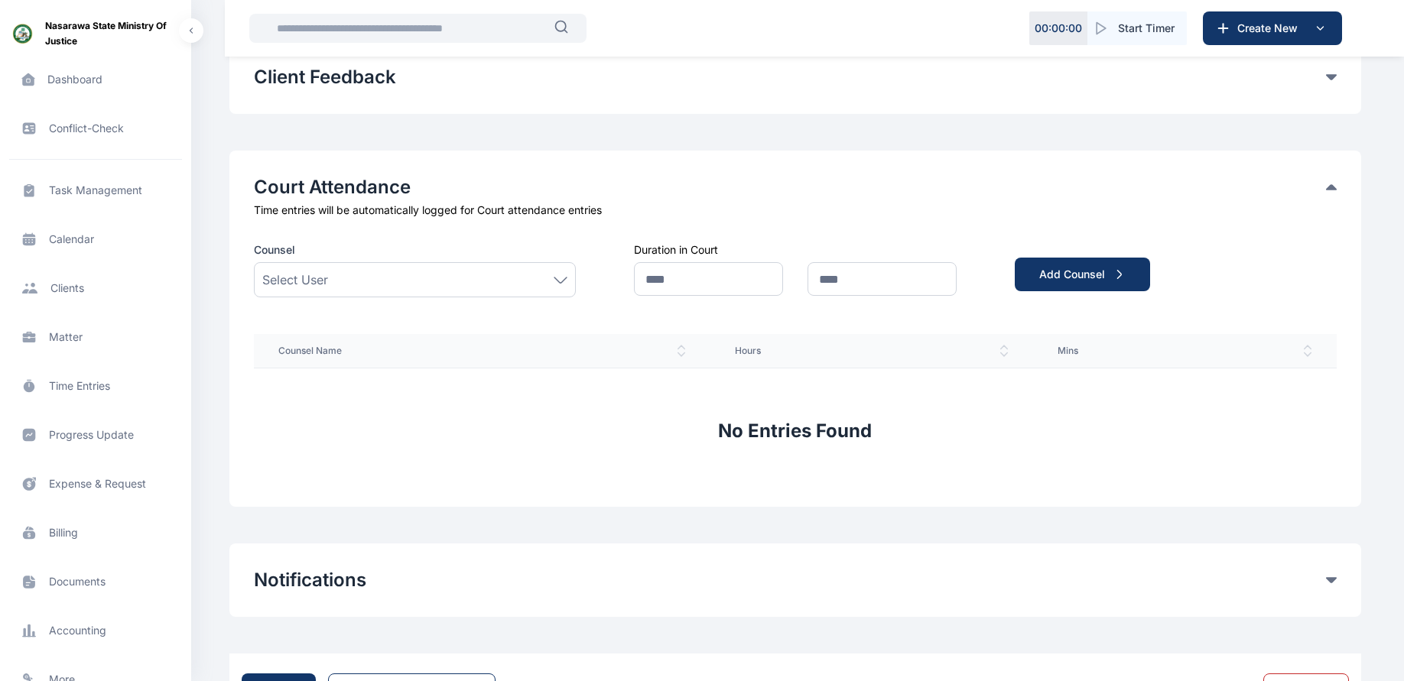
scroll to position [1009, 0]
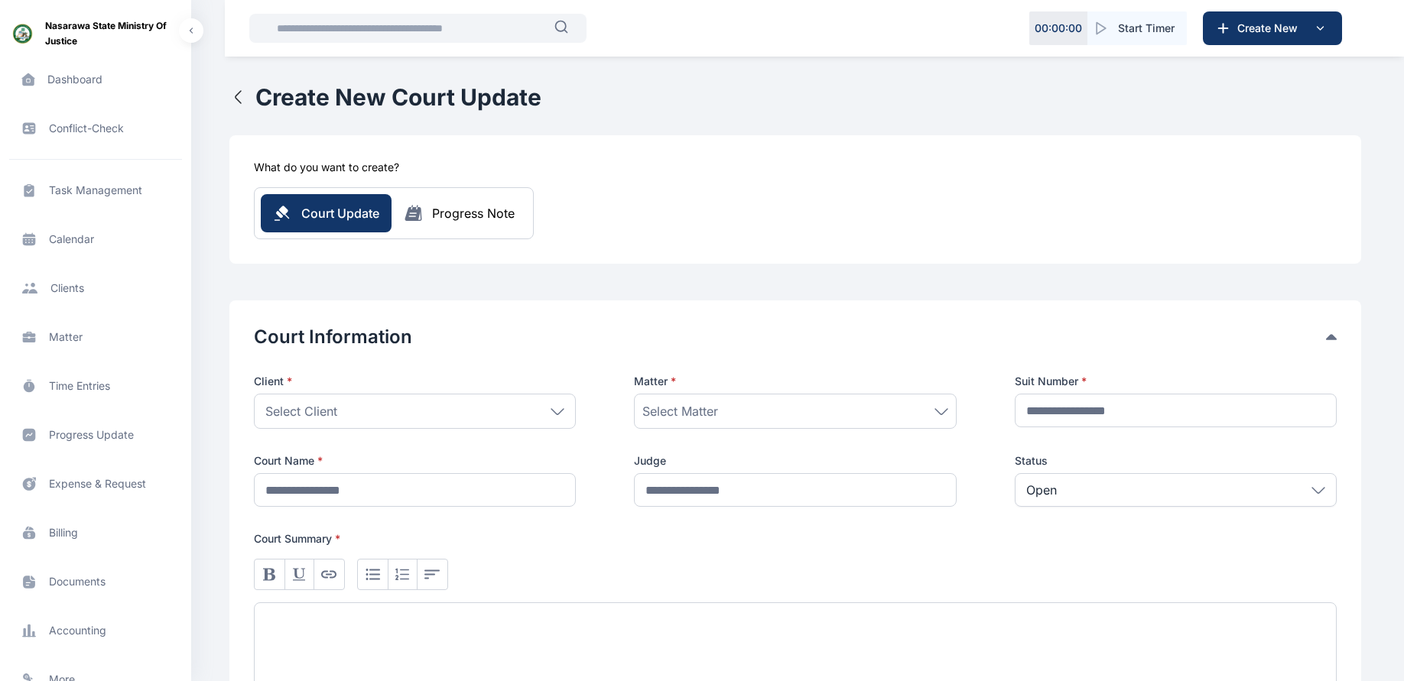
scroll to position [6, 0]
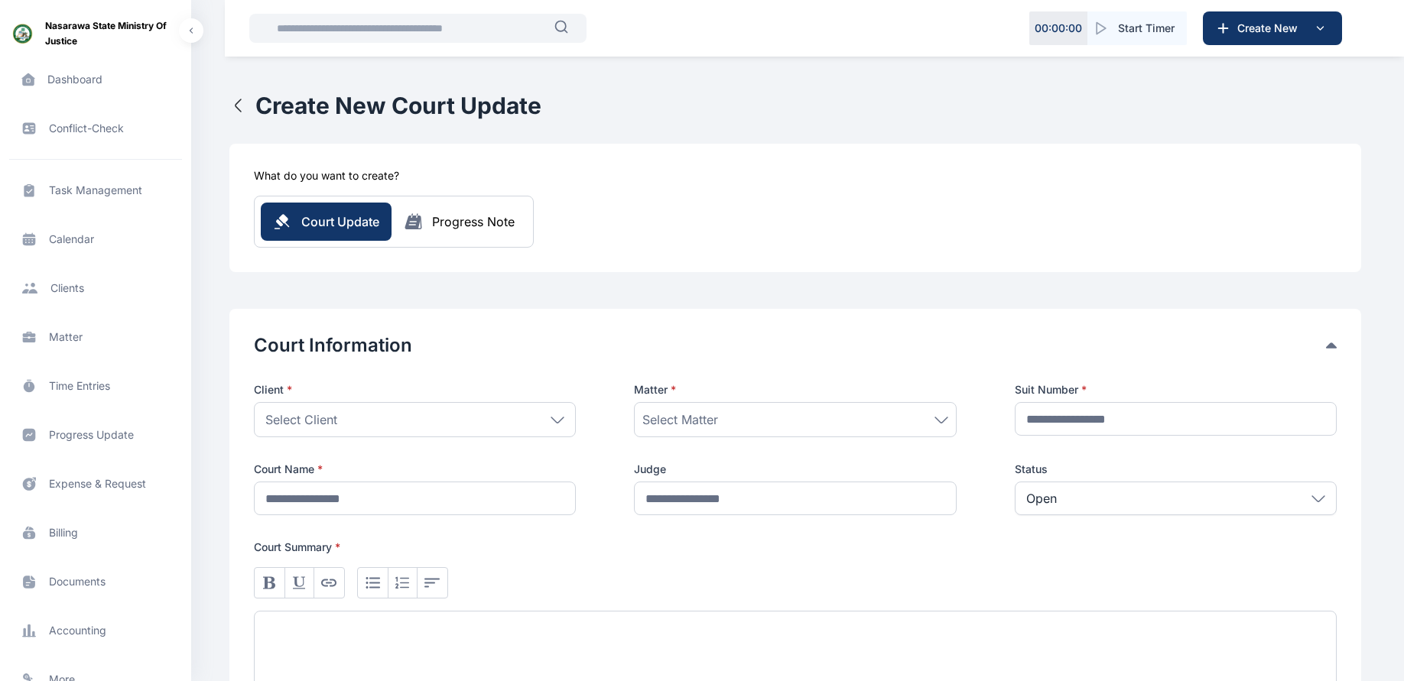
click at [460, 227] on div "Progress Note" at bounding box center [473, 222] width 83 height 18
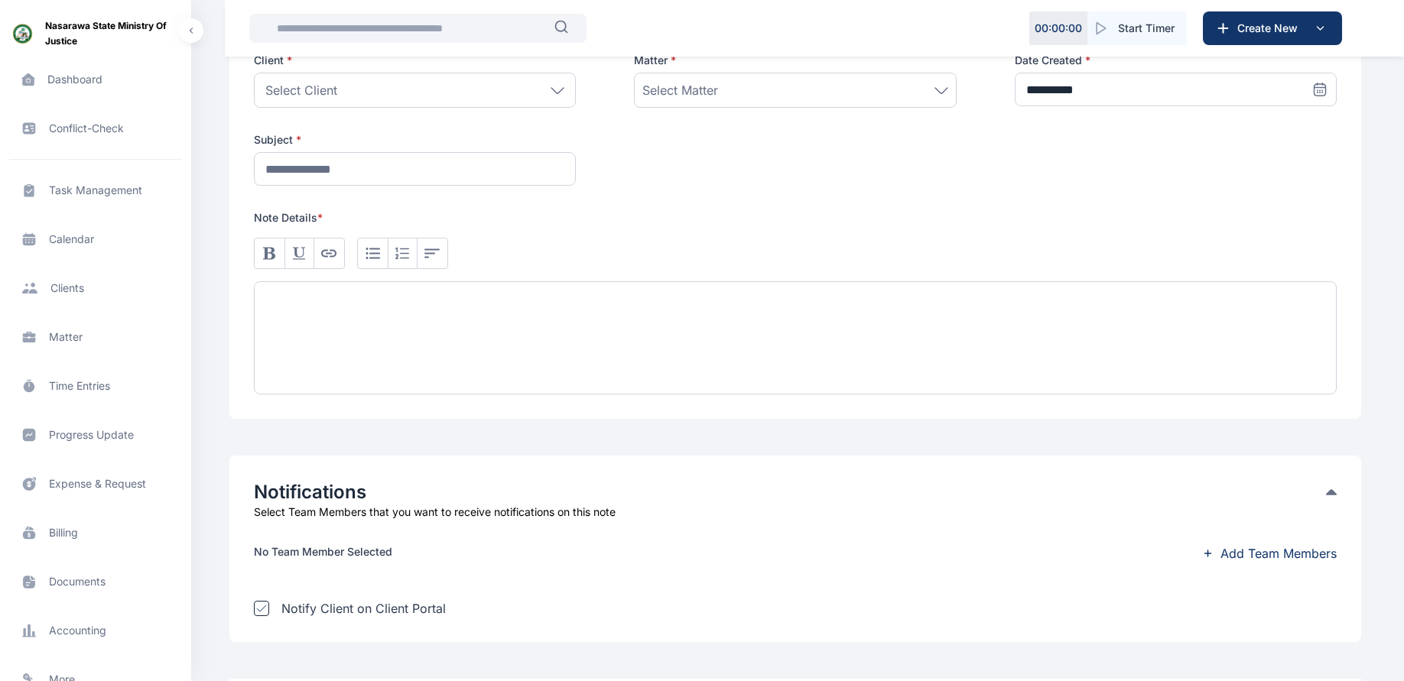
scroll to position [456, 0]
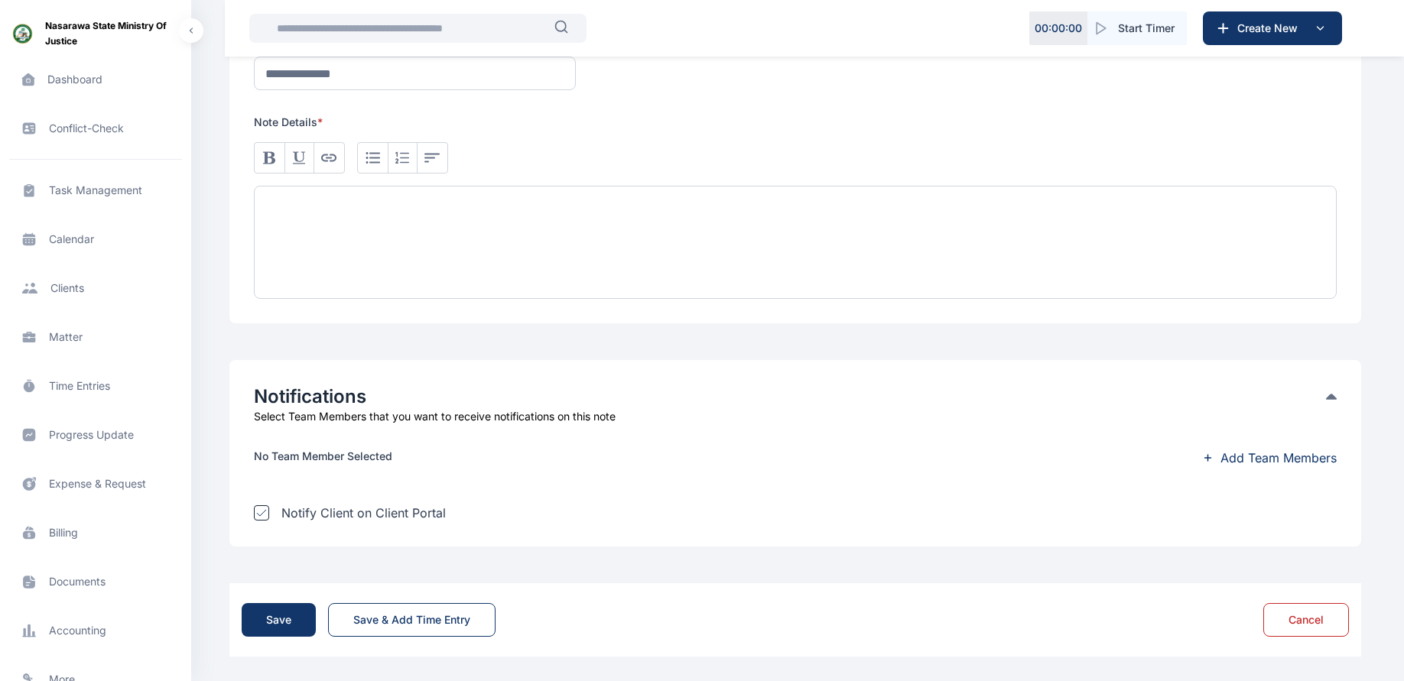
click at [96, 189] on span "Task Management task management task management" at bounding box center [95, 190] width 173 height 37
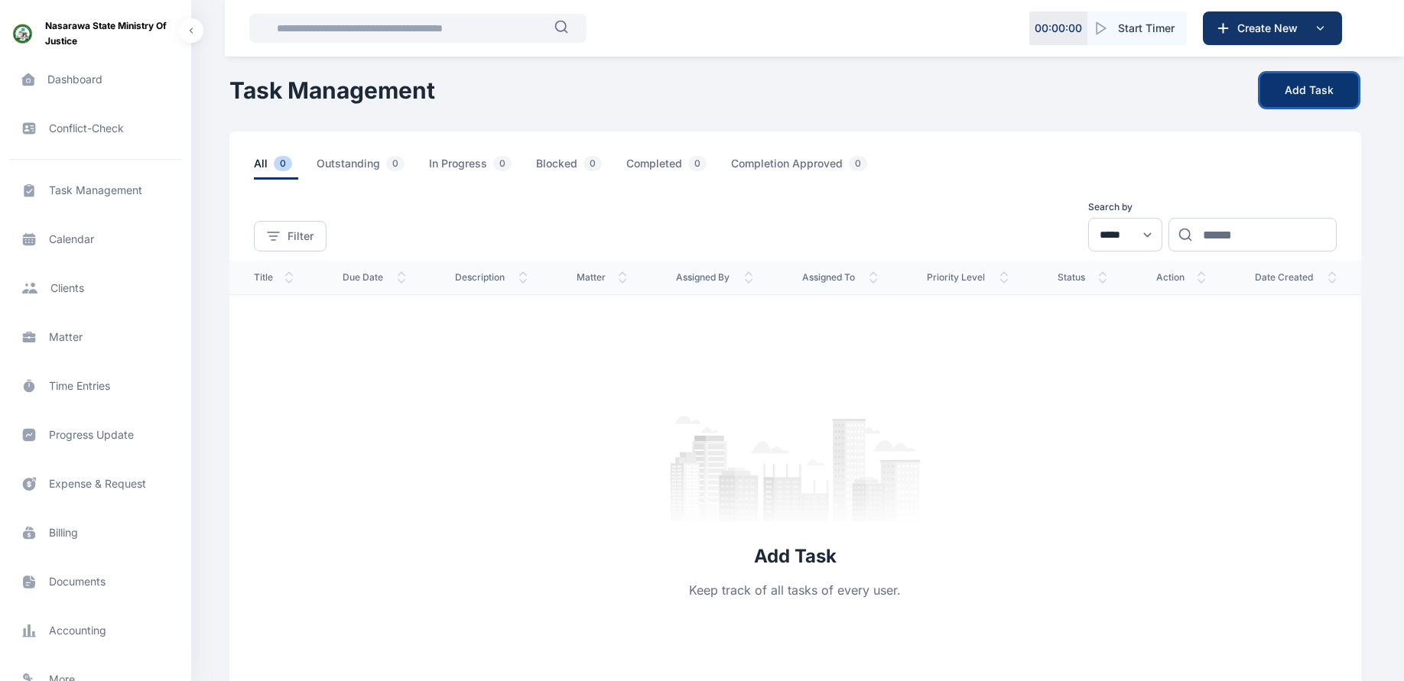
click at [1297, 93] on button "Add Task" at bounding box center [1309, 90] width 98 height 34
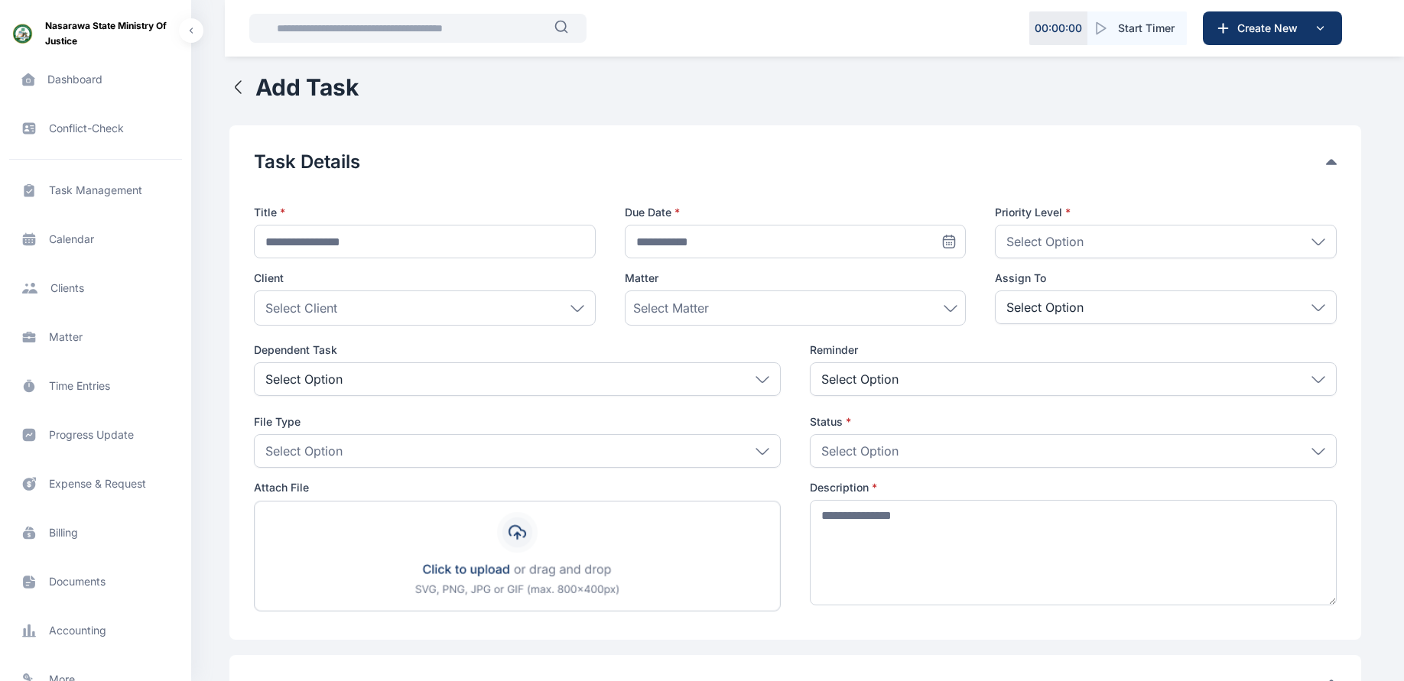
click at [1069, 307] on p "Select Option" at bounding box center [1044, 307] width 77 height 18
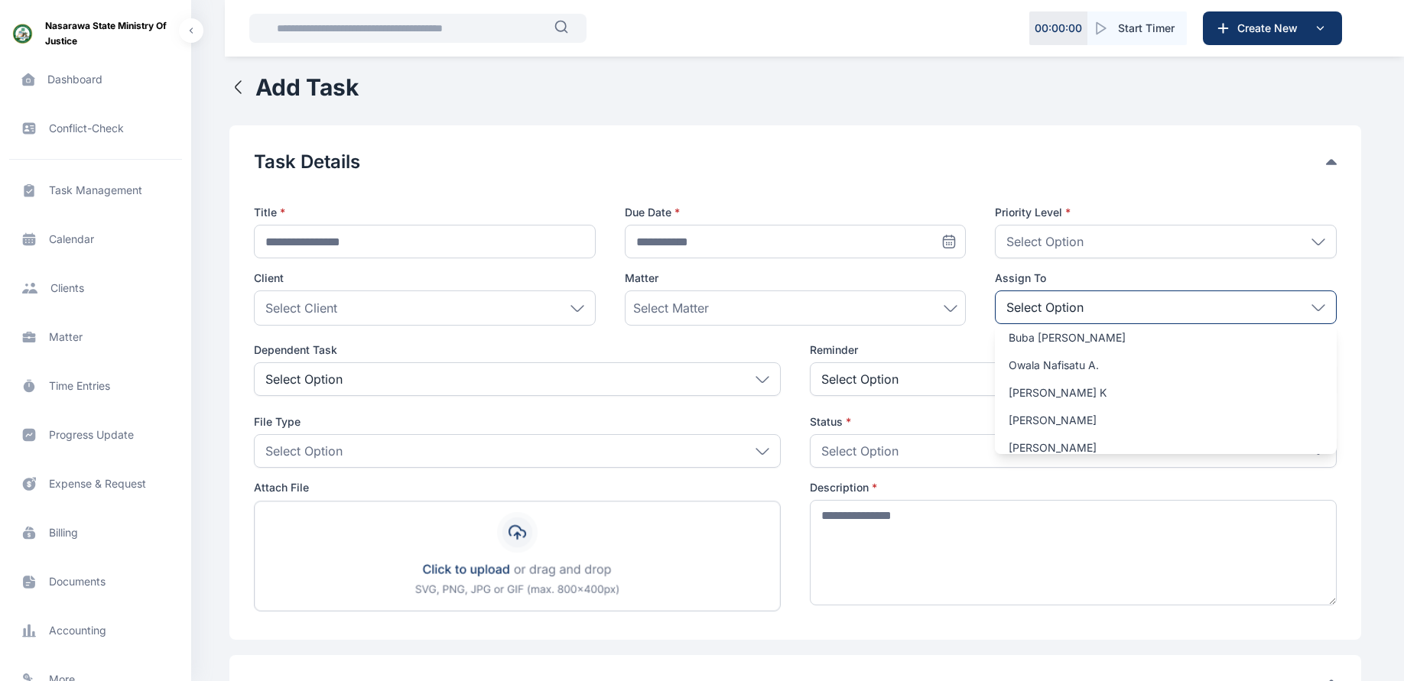
scroll to position [139, 0]
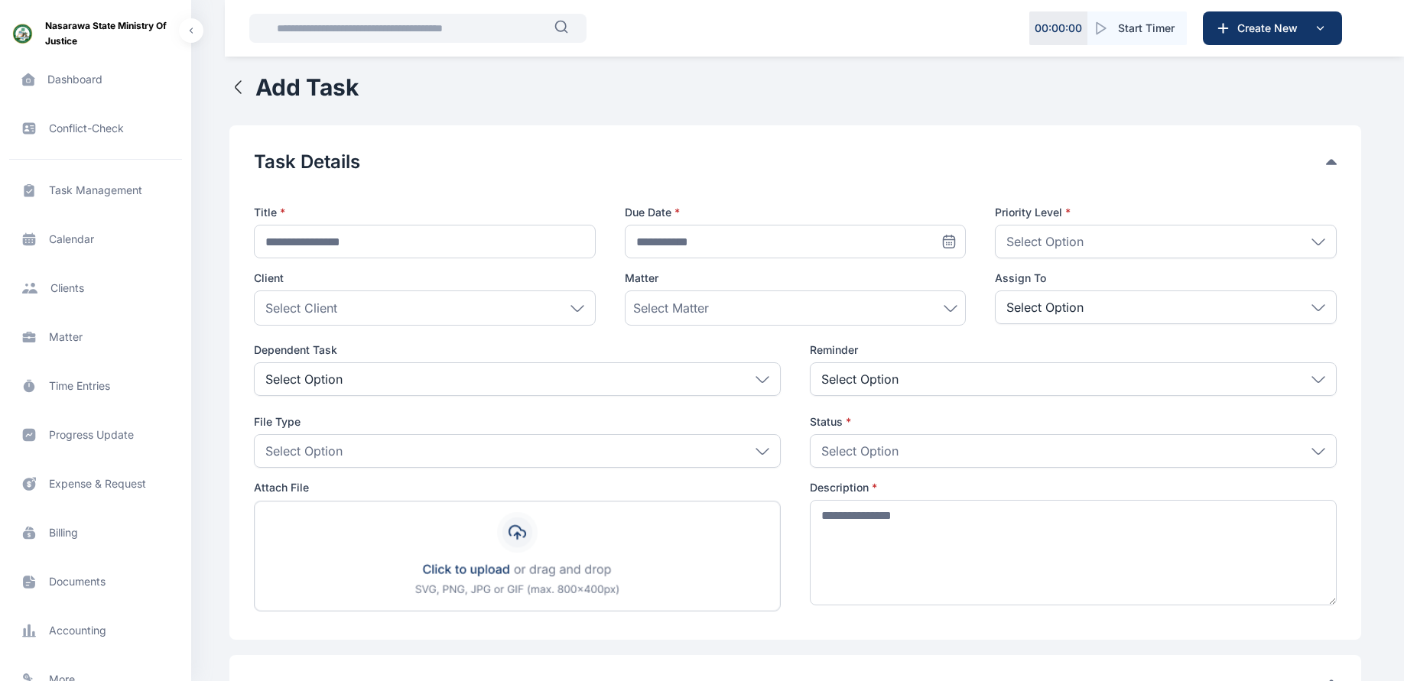
click at [440, 379] on div "Select Option" at bounding box center [517, 379] width 527 height 34
click at [760, 382] on icon at bounding box center [762, 378] width 12 height 5
click at [443, 456] on div "Select Option" at bounding box center [517, 451] width 527 height 34
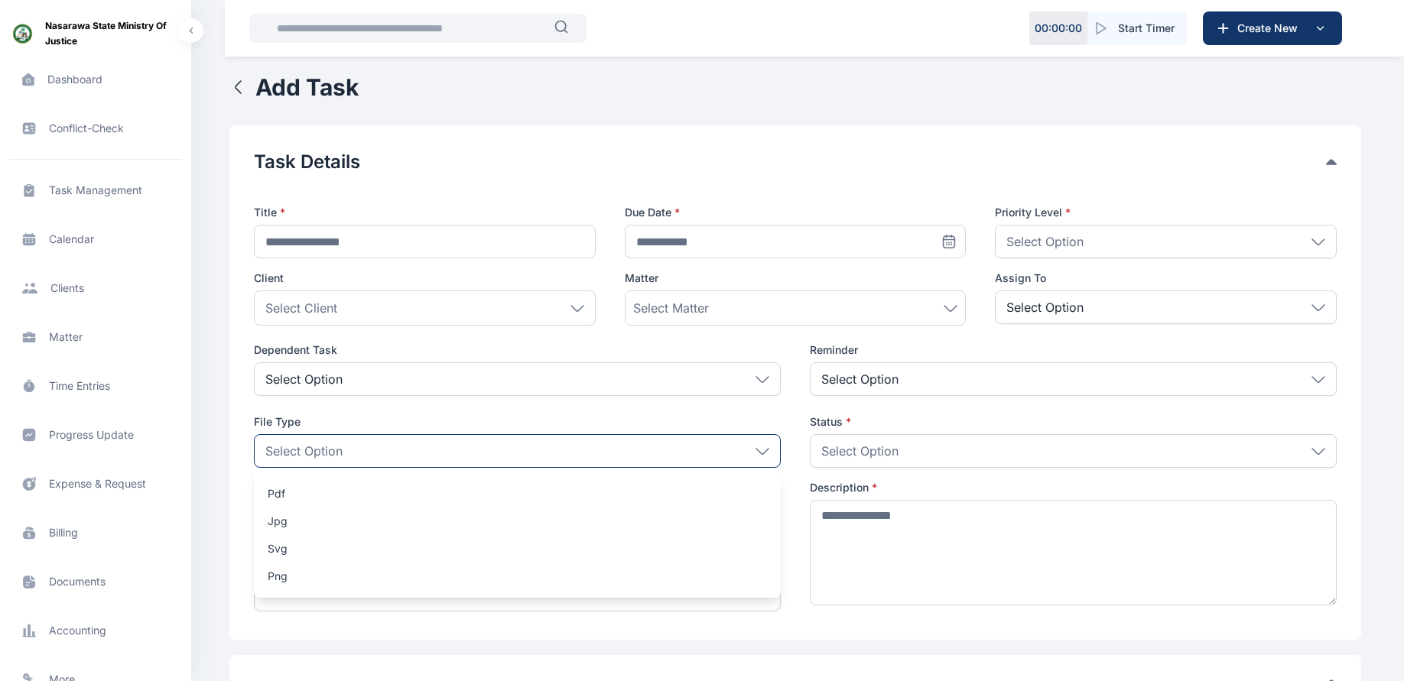
click at [443, 456] on div "Select Option" at bounding box center [517, 451] width 527 height 34
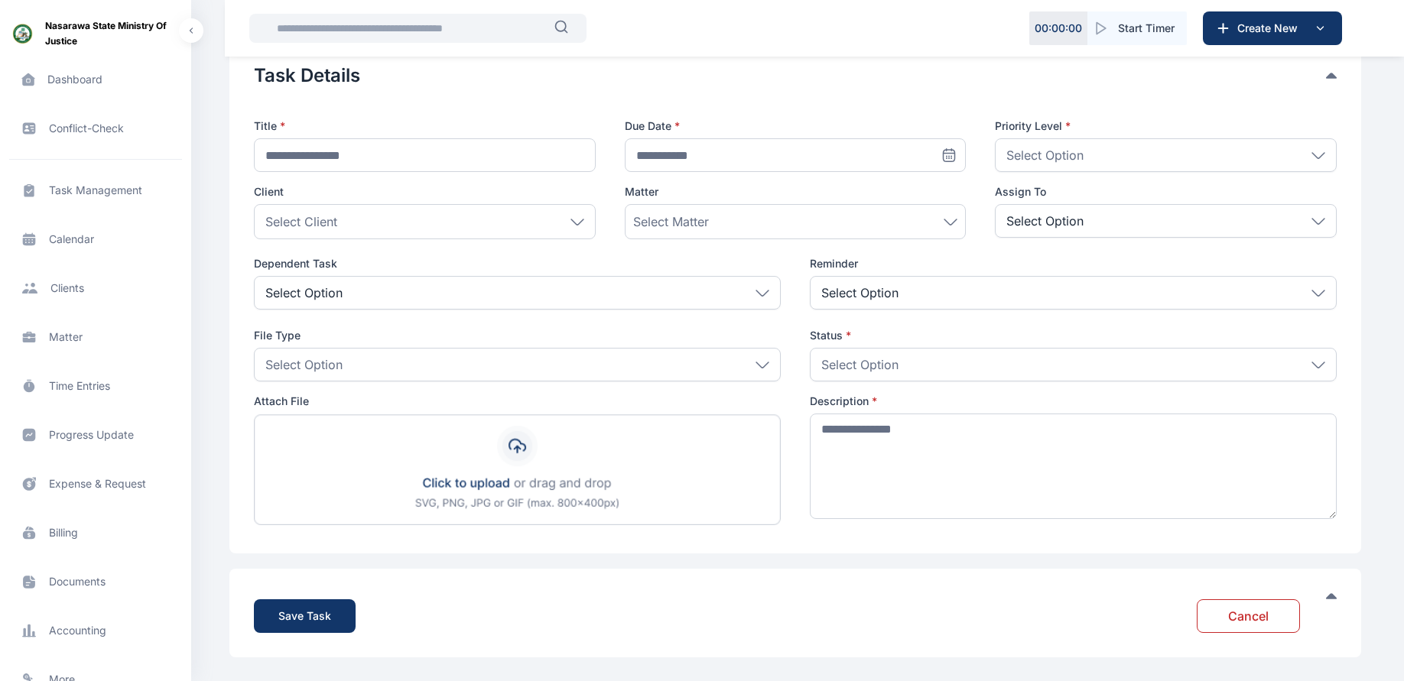
scroll to position [87, 0]
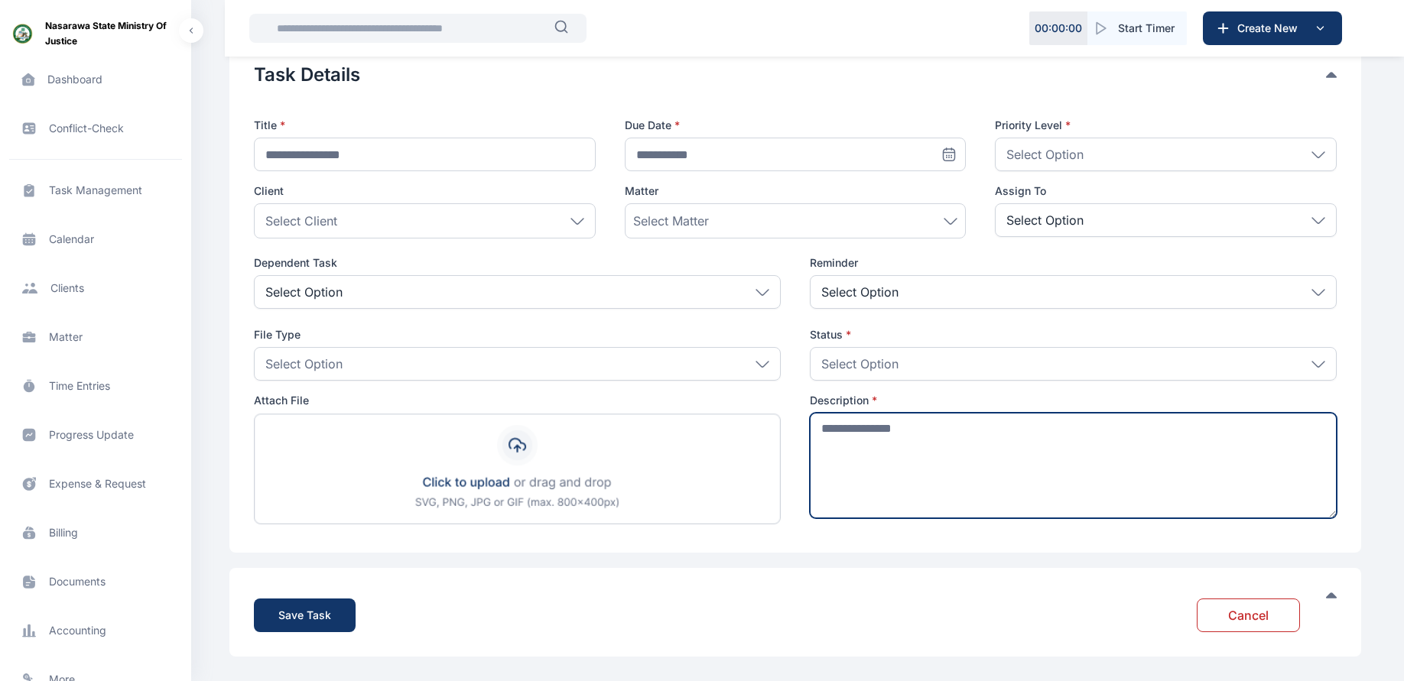
click at [940, 440] on textarea at bounding box center [1073, 466] width 527 height 106
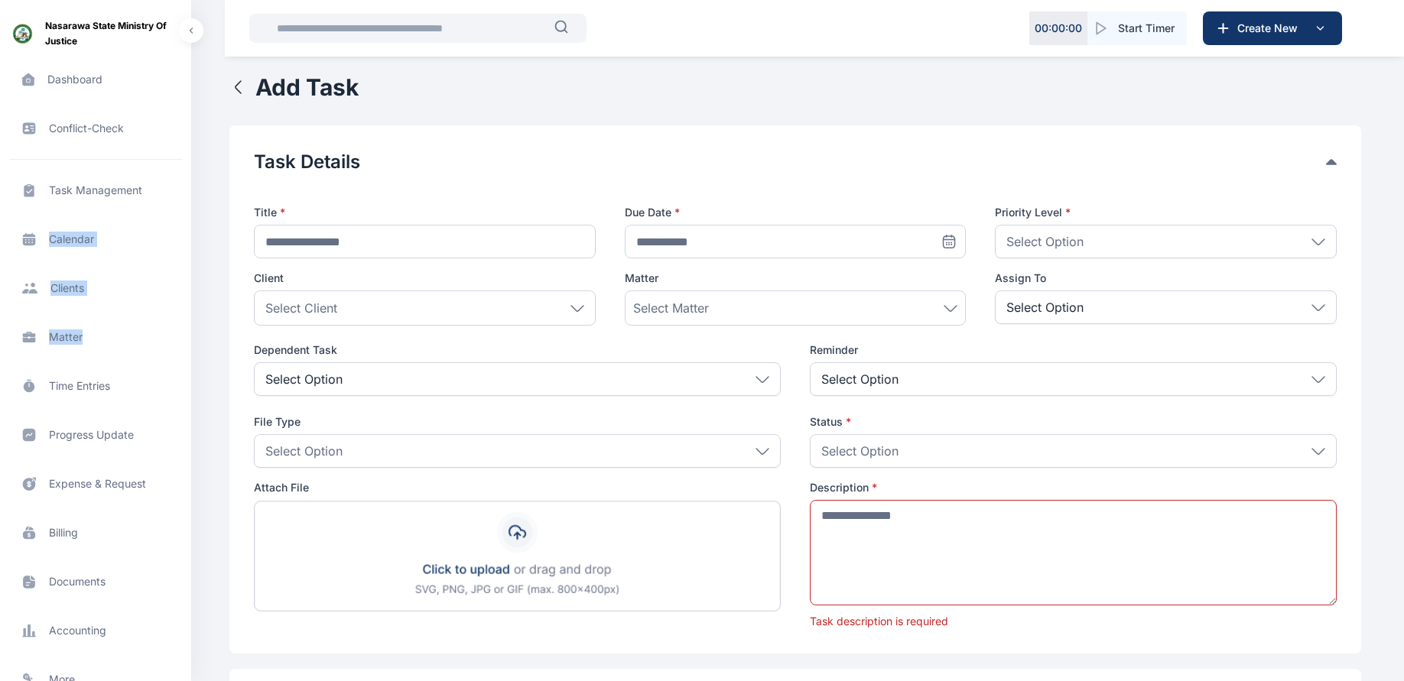
drag, startPoint x: 186, startPoint y: 201, endPoint x: 182, endPoint y: 326, distance: 124.7
click at [182, 326] on div "Task Management task management task management Calendar calendar calendar Clie…" at bounding box center [95, 428] width 191 height 539
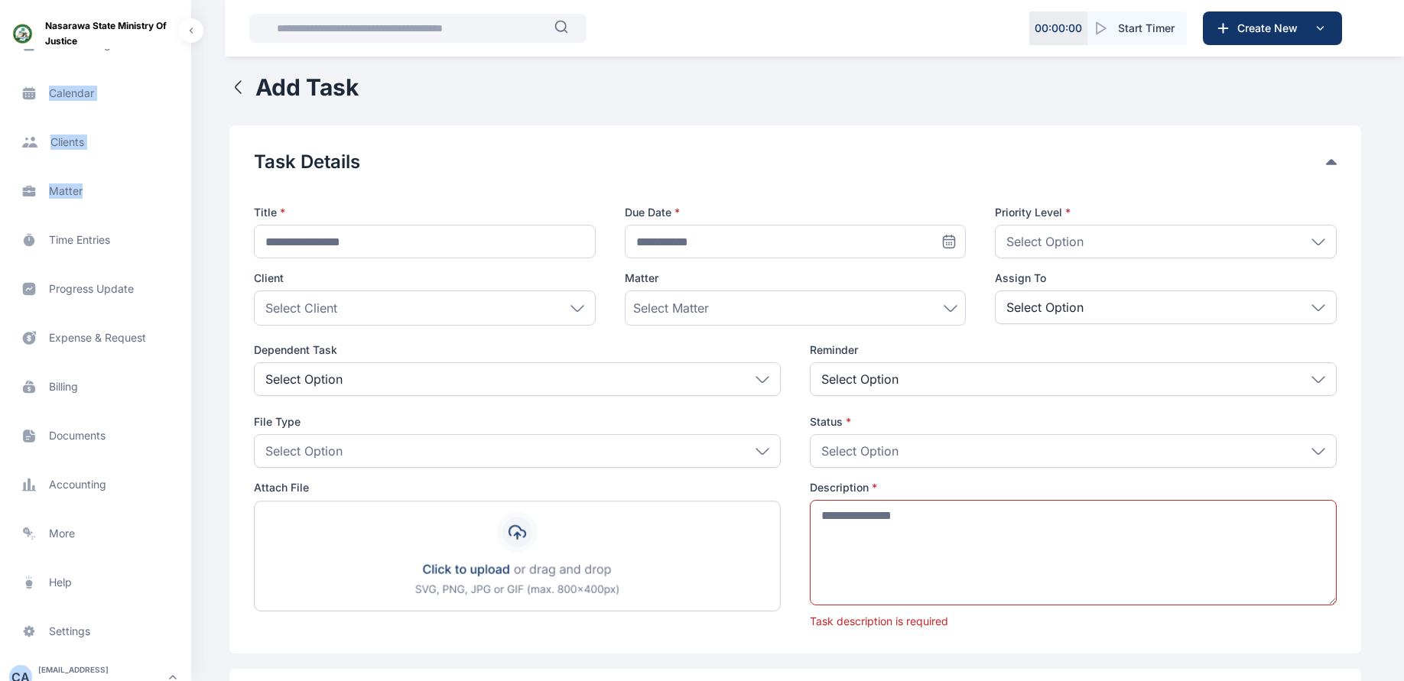
scroll to position [151, 0]
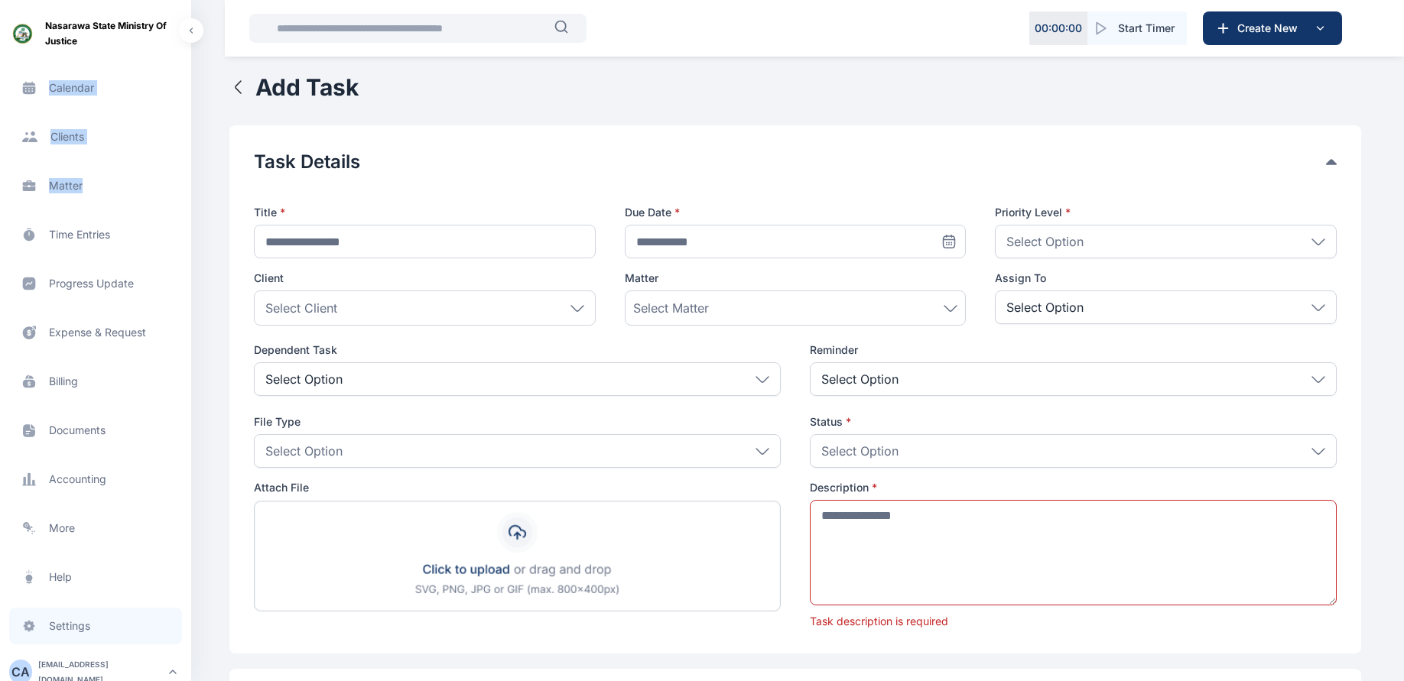
click at [70, 626] on span "Settings settings settings" at bounding box center [95, 626] width 173 height 37
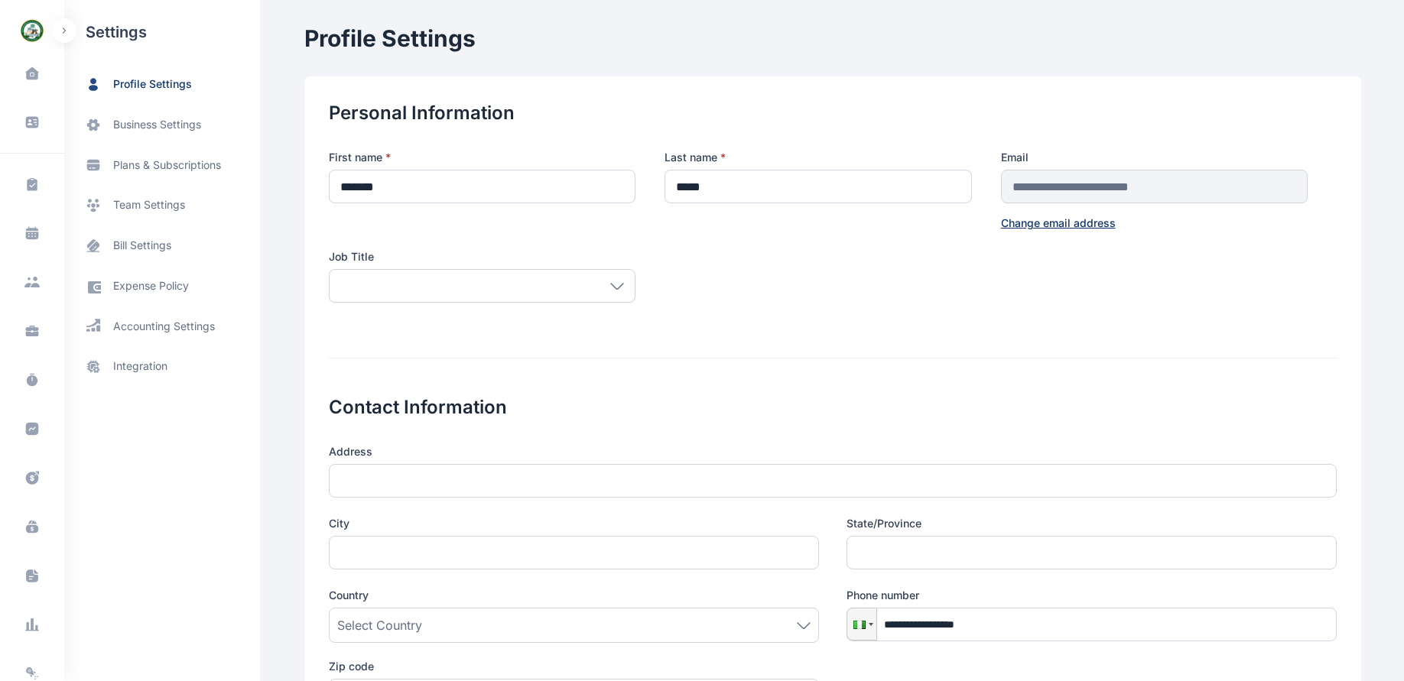
click at [612, 286] on icon at bounding box center [617, 286] width 14 height 7
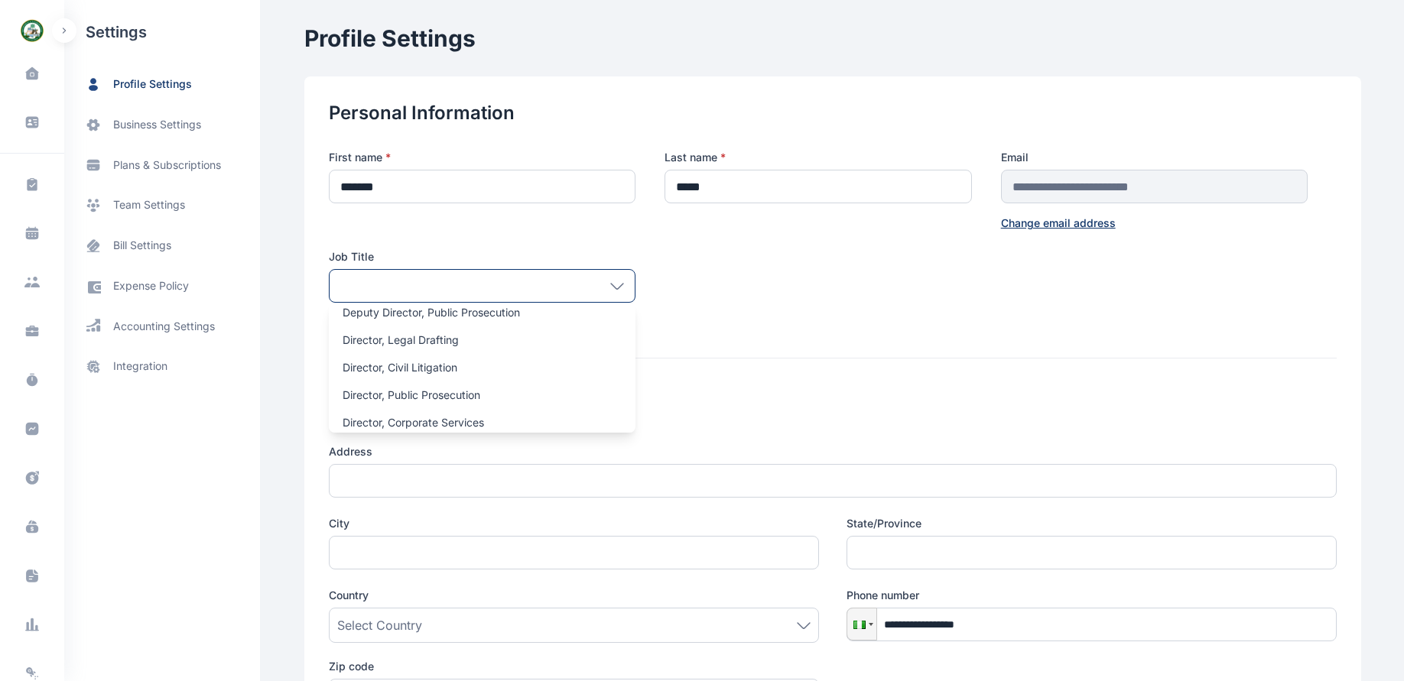
scroll to position [115, 0]
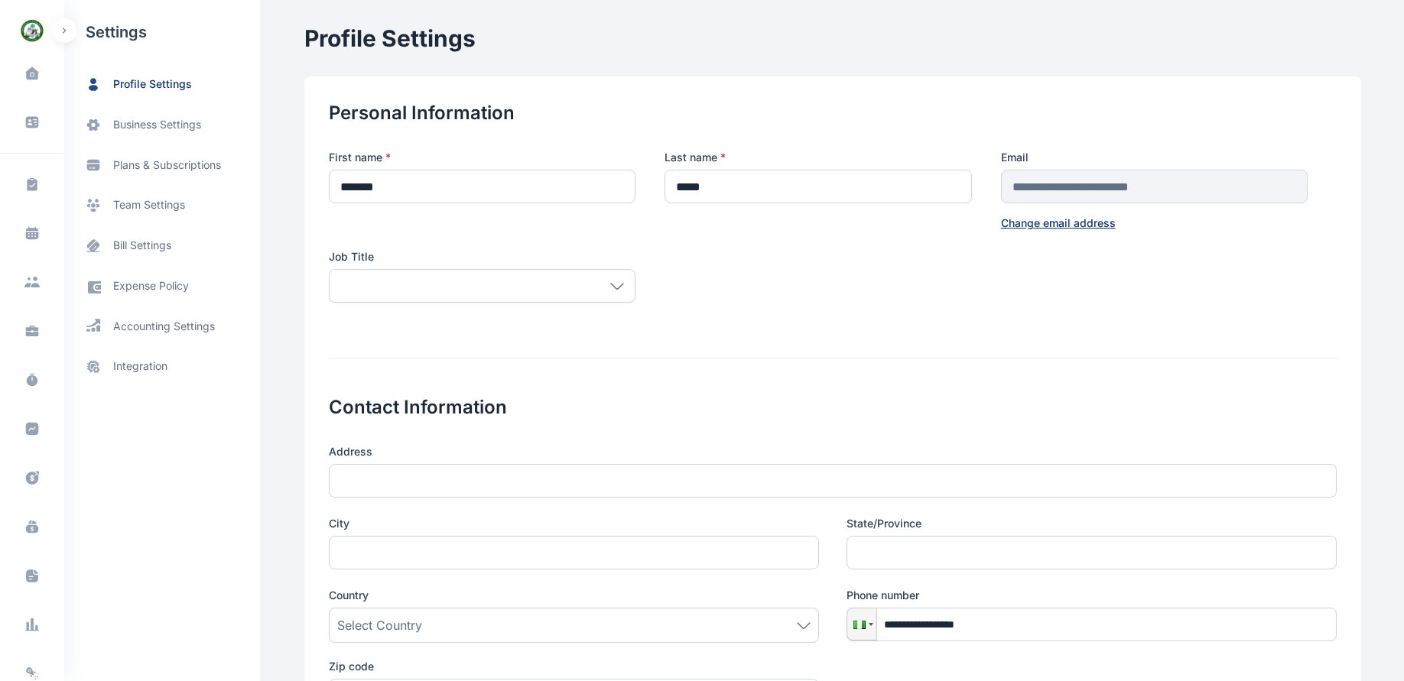
click at [743, 346] on form "**********" at bounding box center [833, 555] width 1008 height 908
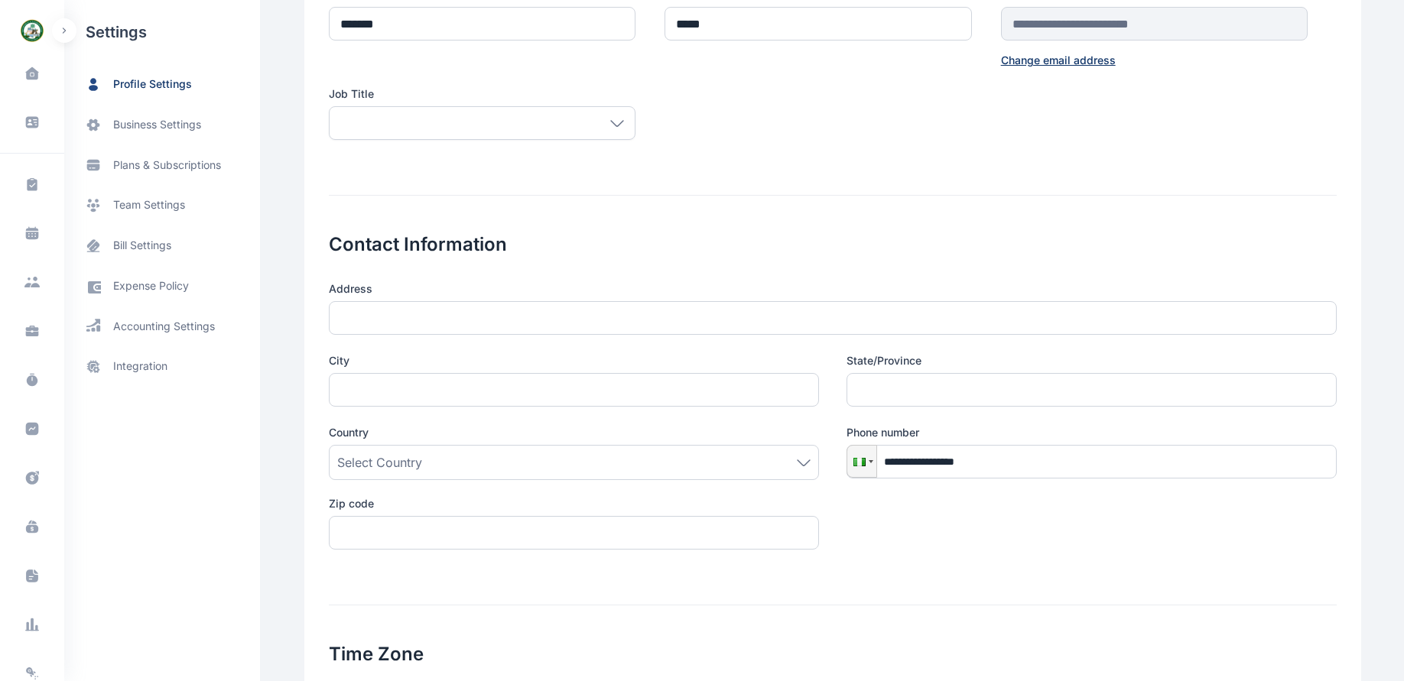
scroll to position [167, 0]
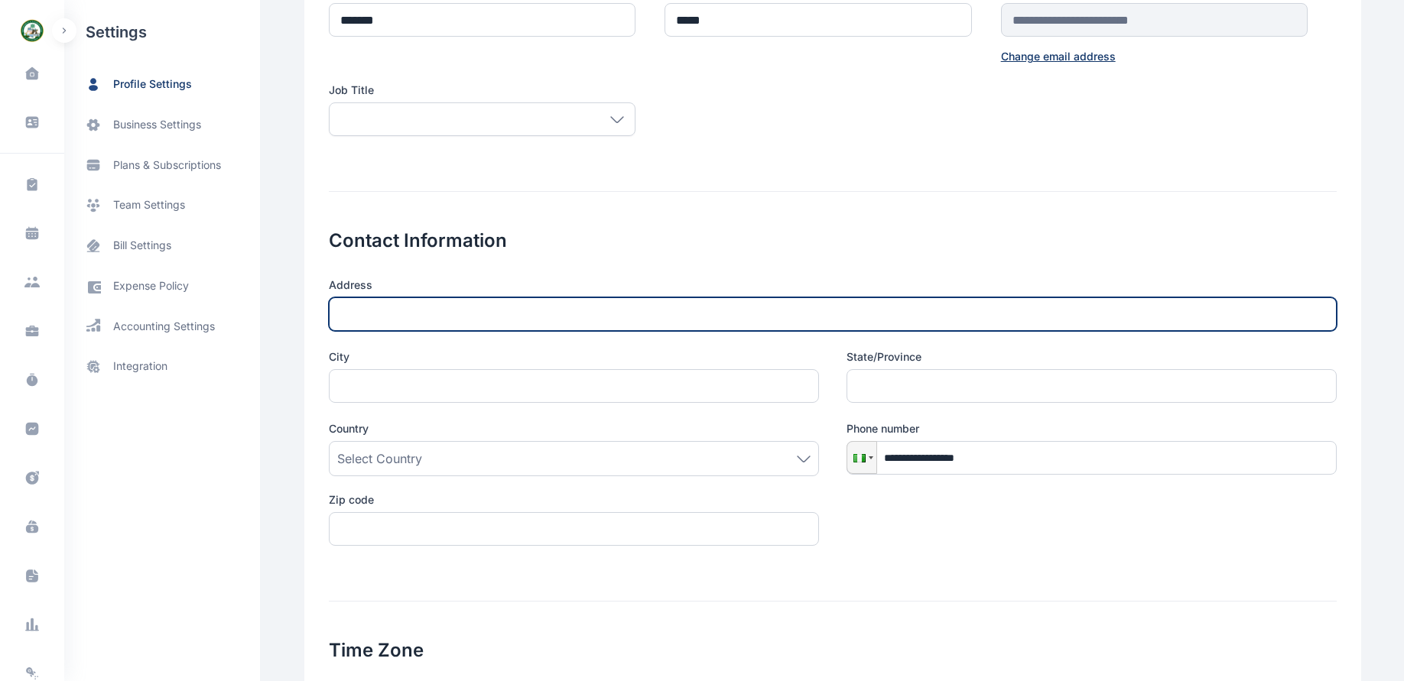
click at [440, 314] on input "text" at bounding box center [833, 314] width 1008 height 34
type input "**********"
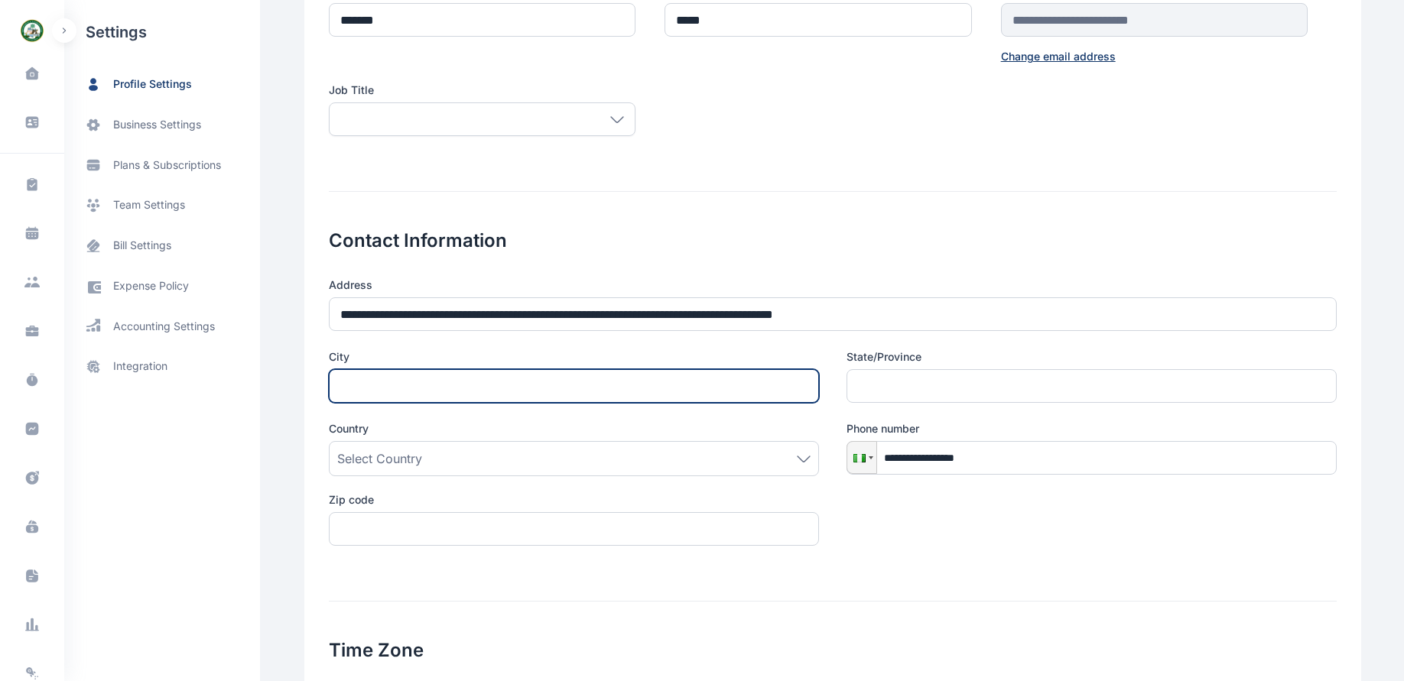
type input "*****"
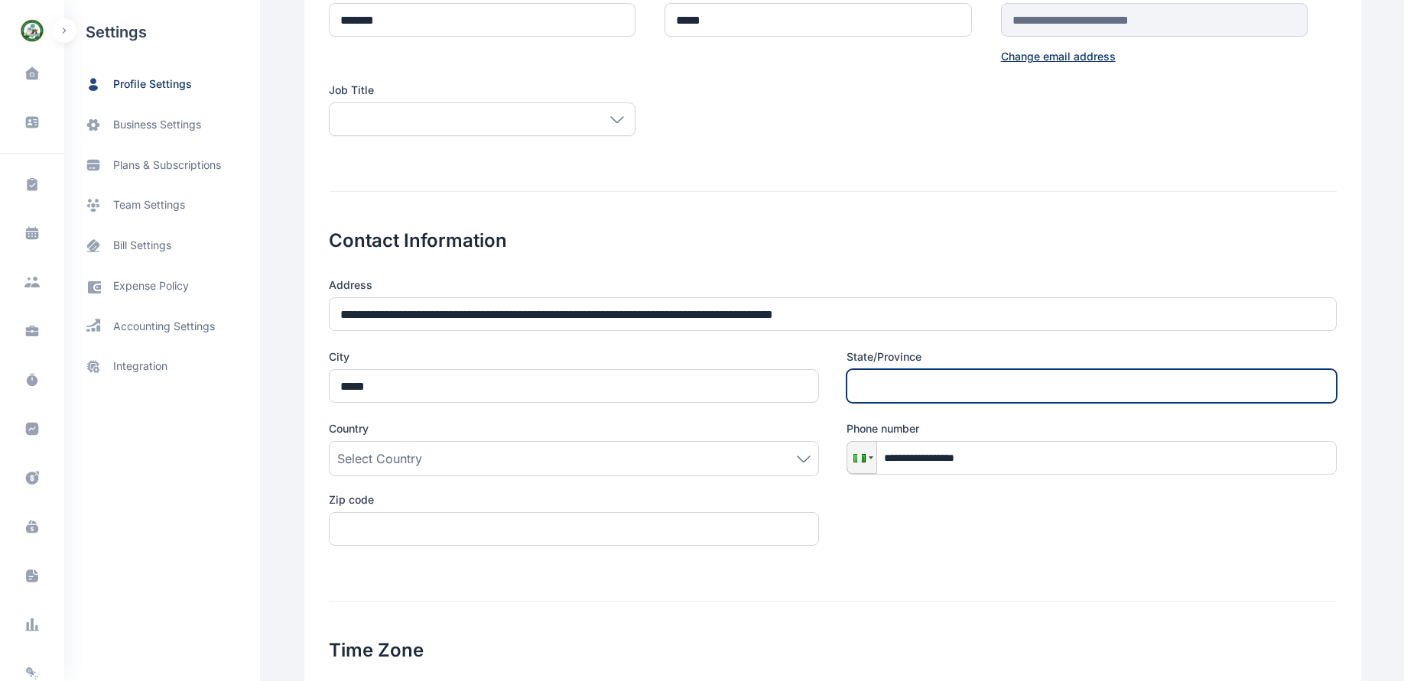
type input "**********"
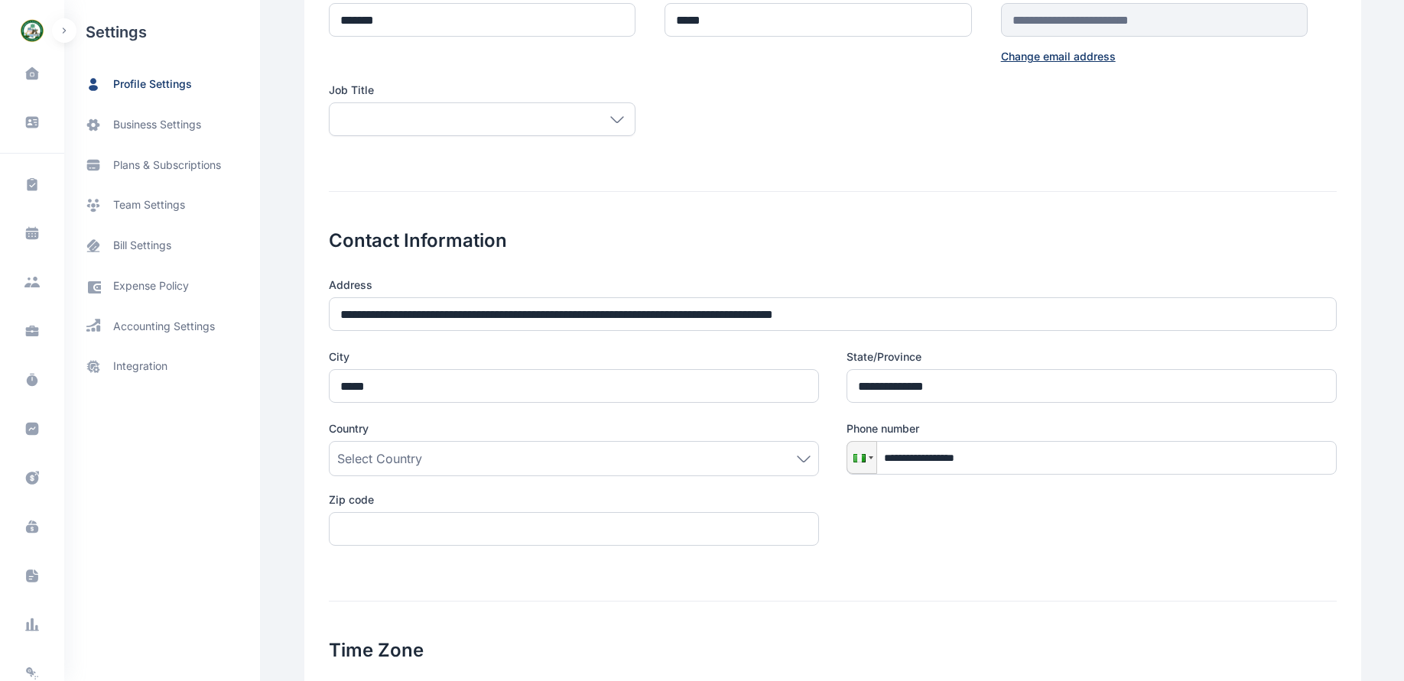
click at [557, 462] on div "Select Country" at bounding box center [573, 459] width 473 height 18
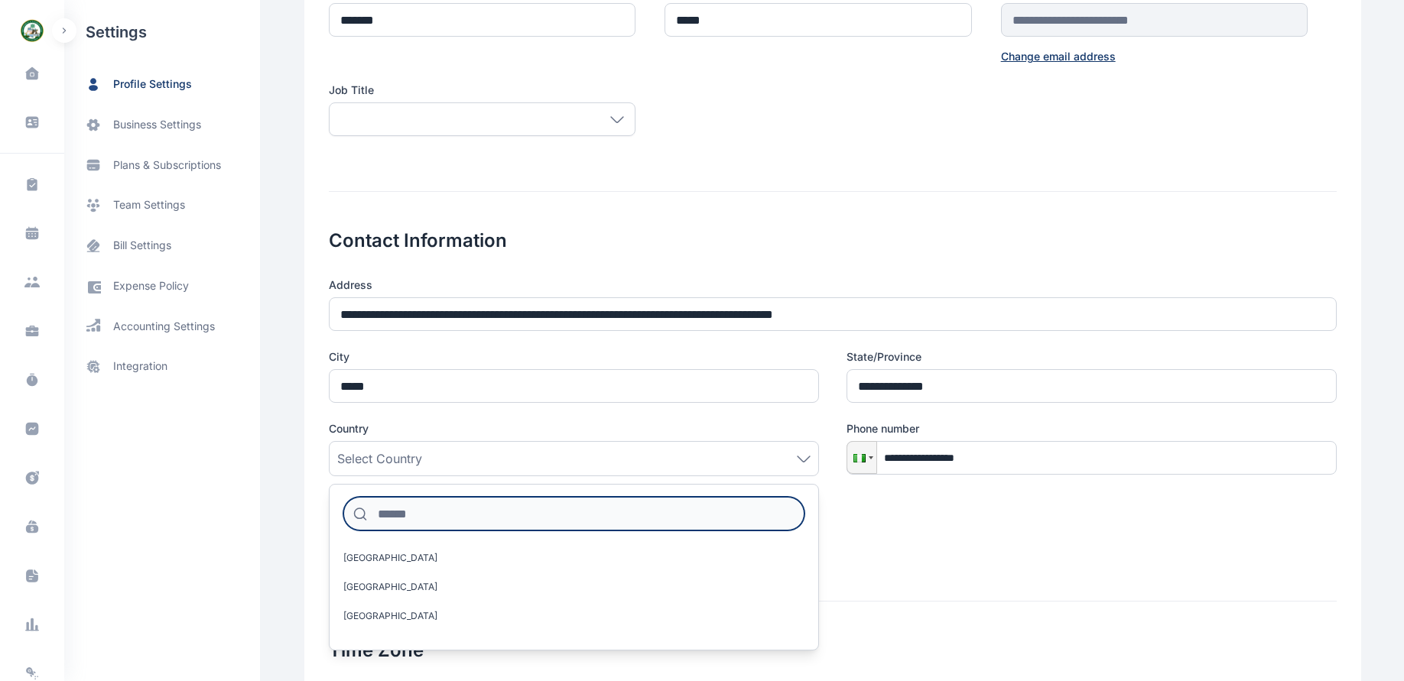
click at [498, 515] on input at bounding box center [573, 514] width 461 height 34
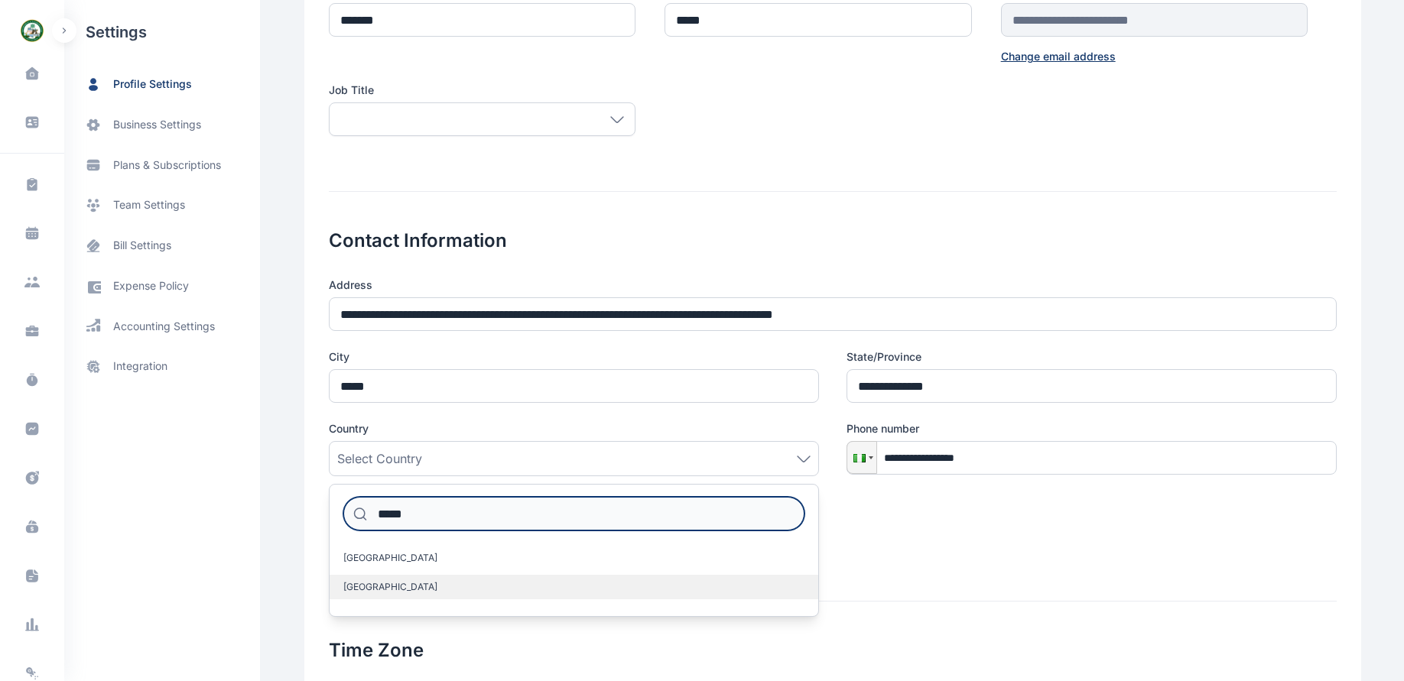
type input "*****"
click at [376, 589] on label "[GEOGRAPHIC_DATA]" at bounding box center [574, 587] width 489 height 24
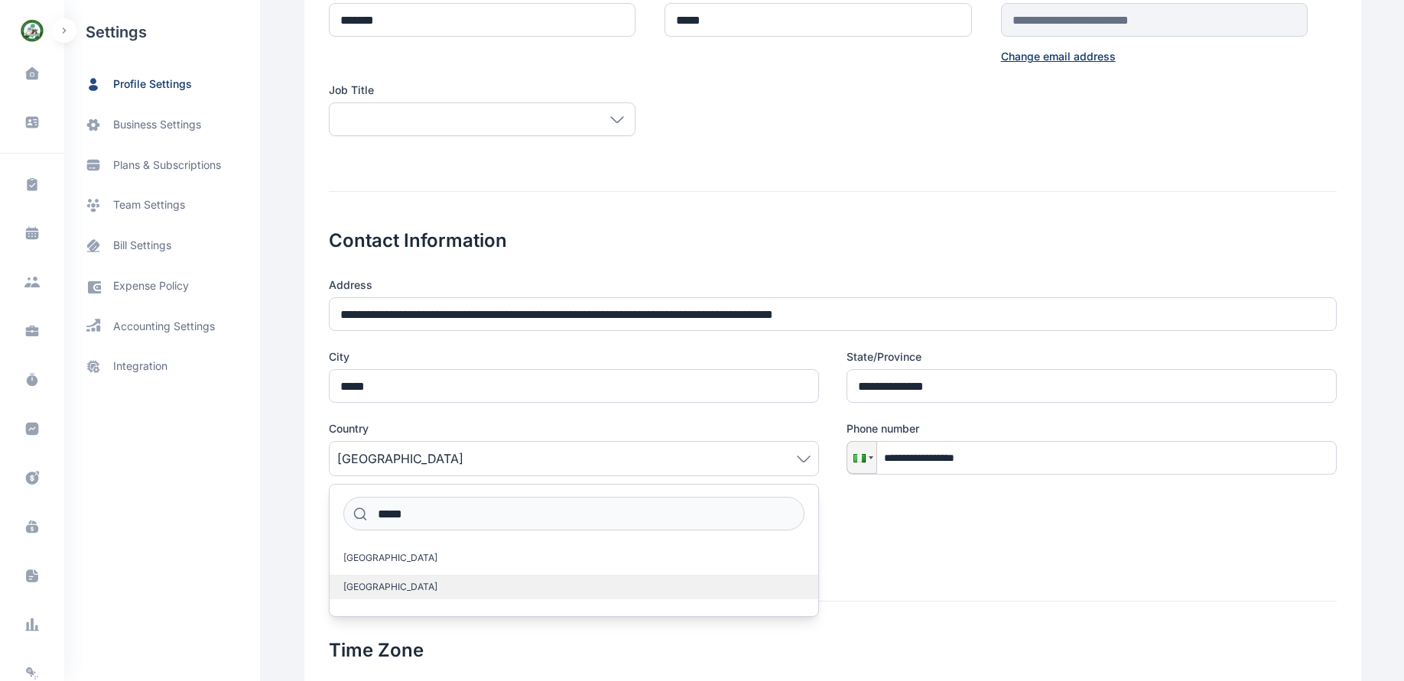
click at [378, 589] on label "[GEOGRAPHIC_DATA]" at bounding box center [574, 587] width 489 height 24
click at [943, 567] on form "**********" at bounding box center [833, 388] width 1008 height 908
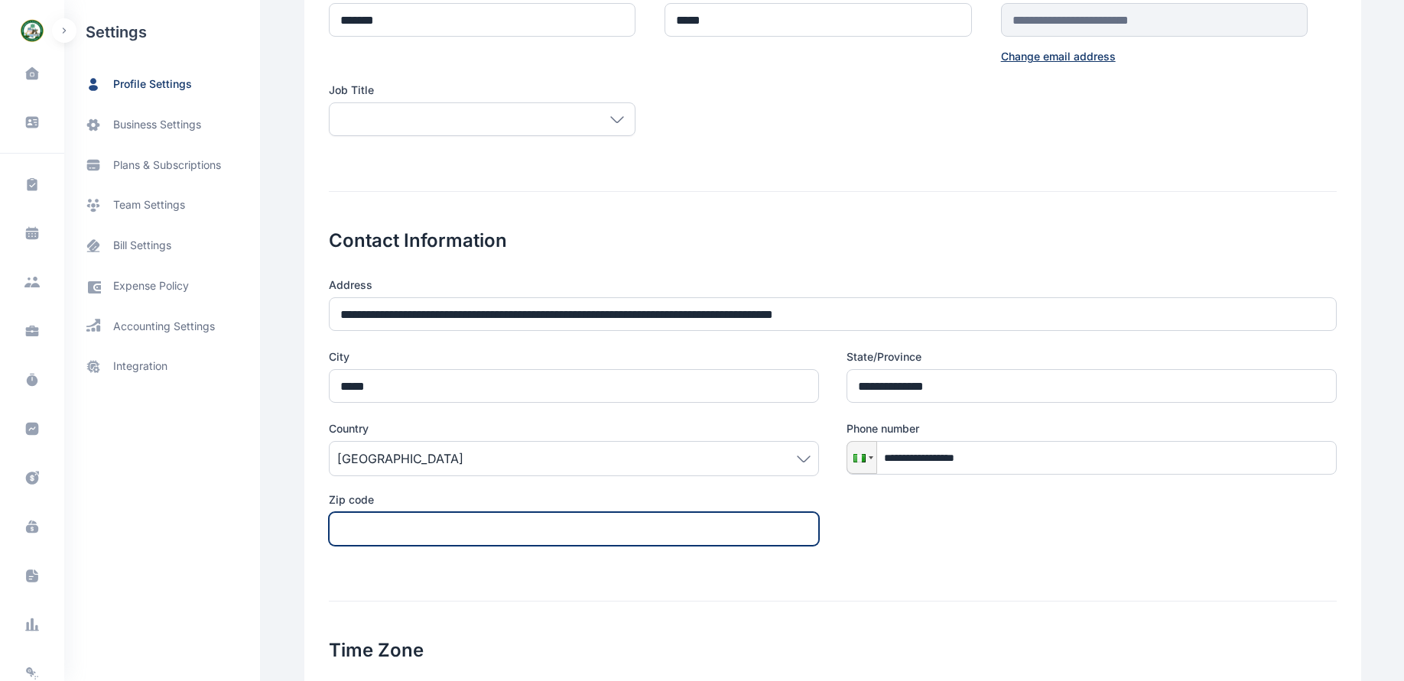
click at [525, 526] on input "text" at bounding box center [574, 529] width 490 height 34
type input "*"
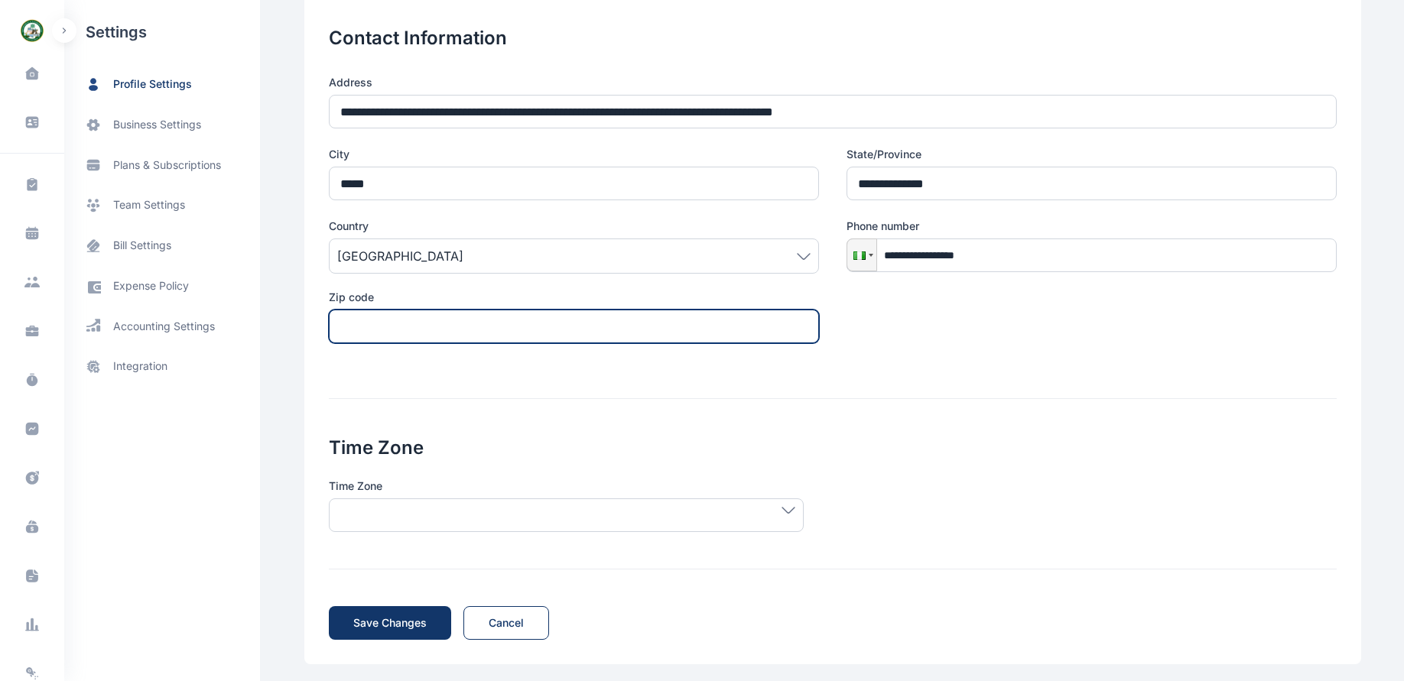
scroll to position [372, 0]
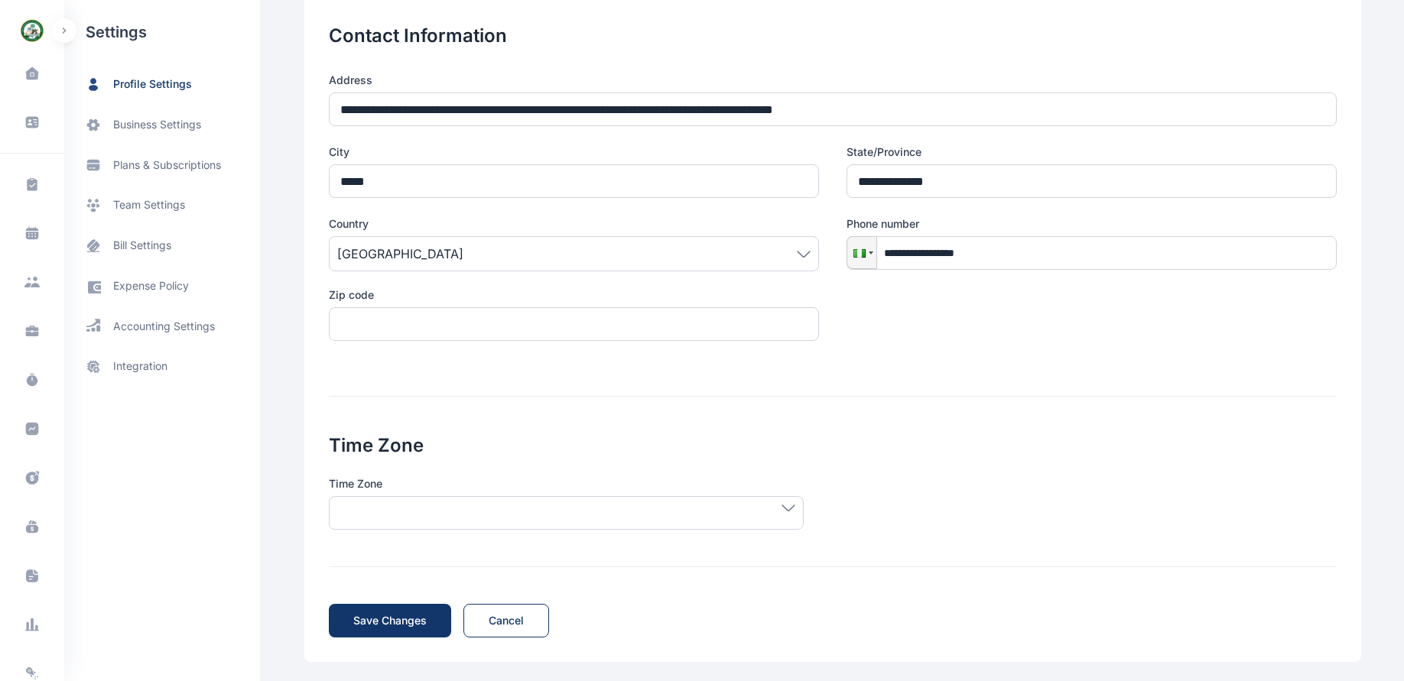
click at [694, 512] on div at bounding box center [566, 513] width 475 height 34
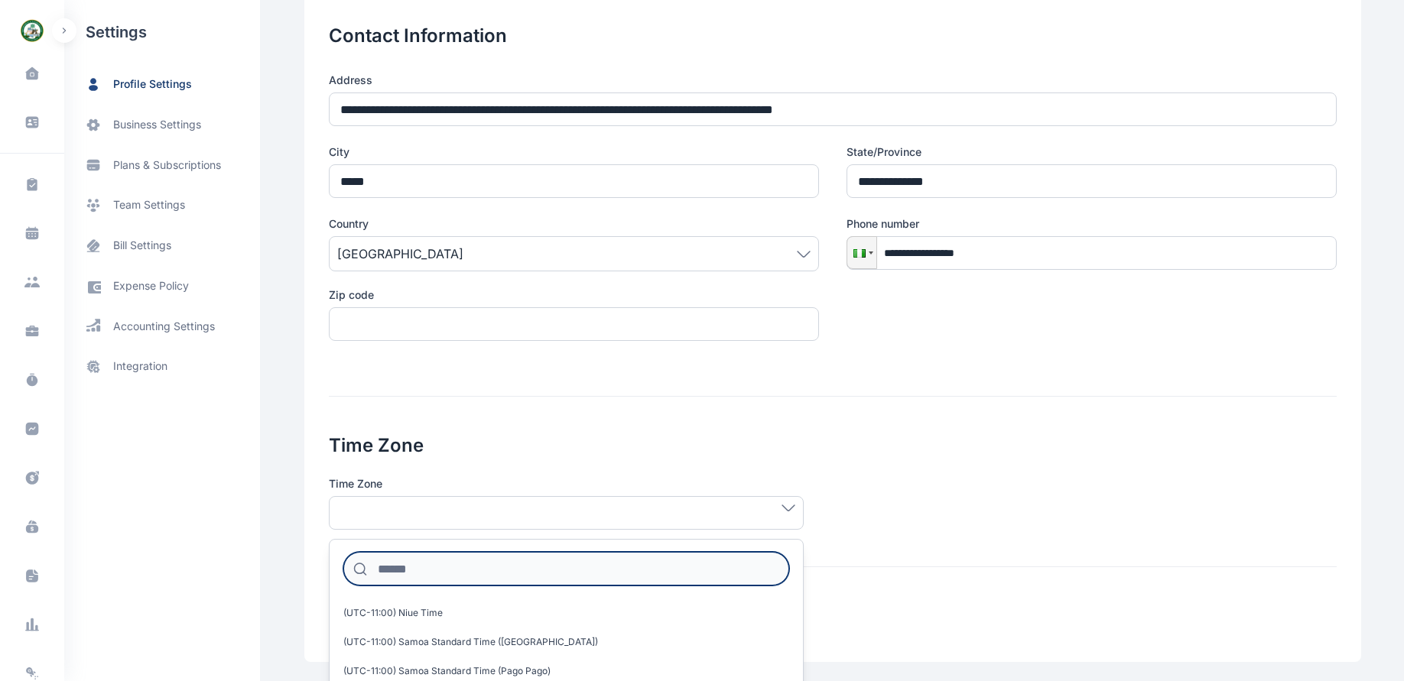
click at [610, 557] on input at bounding box center [566, 569] width 446 height 34
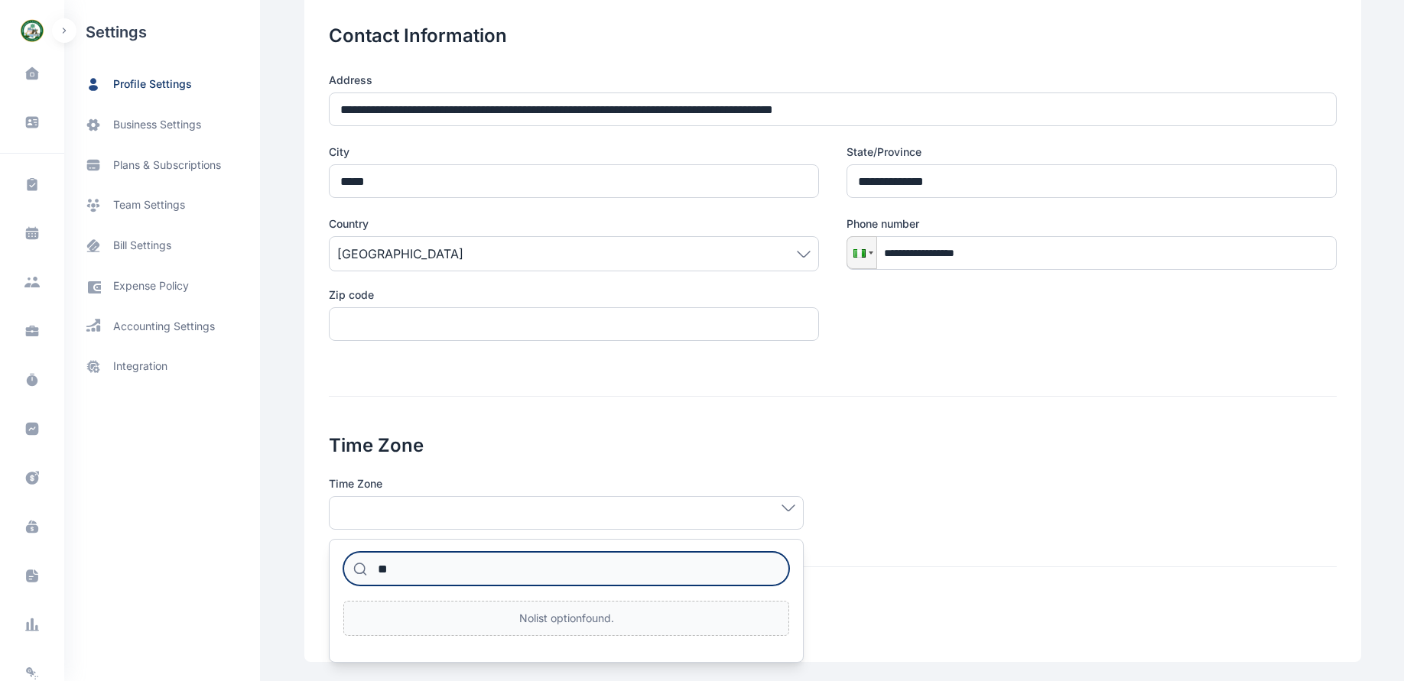
type input "*"
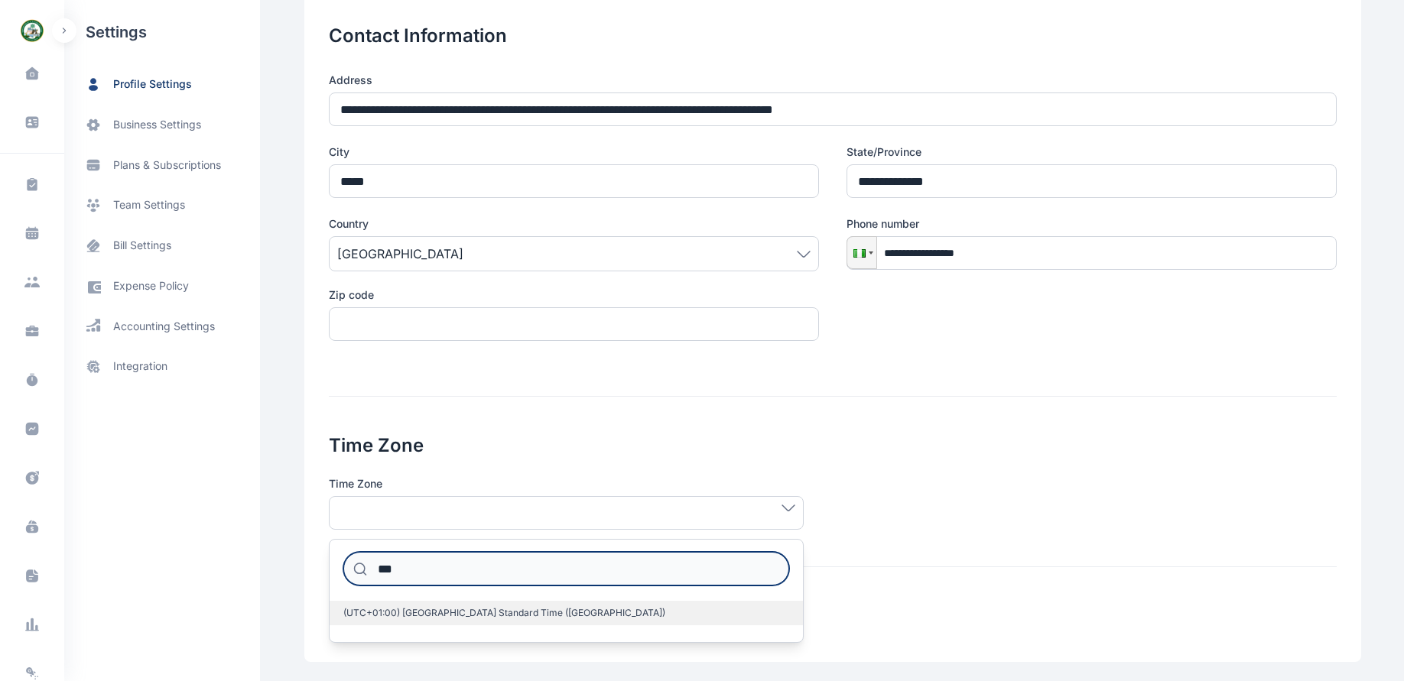
type input "***"
click at [516, 606] on label "(UTC+01:00) [GEOGRAPHIC_DATA] Standard Time ([GEOGRAPHIC_DATA])" at bounding box center [566, 613] width 473 height 24
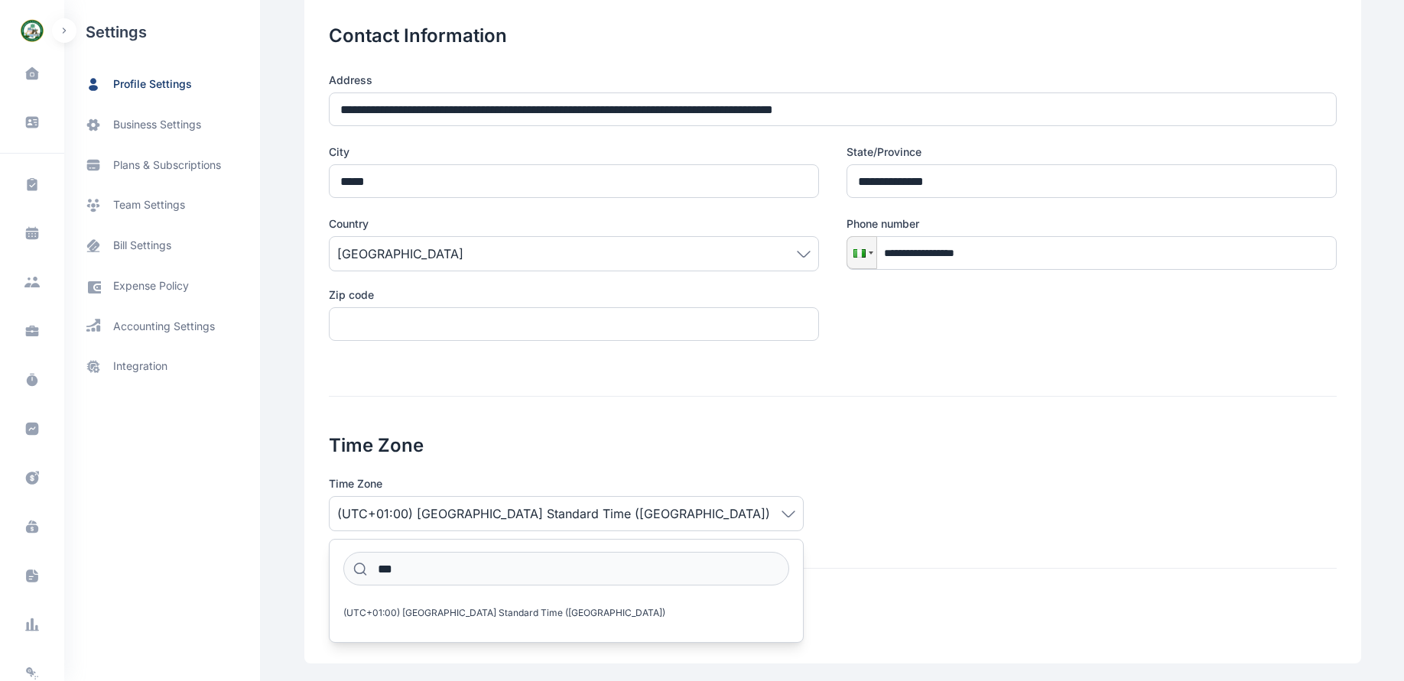
scroll to position [378, 0]
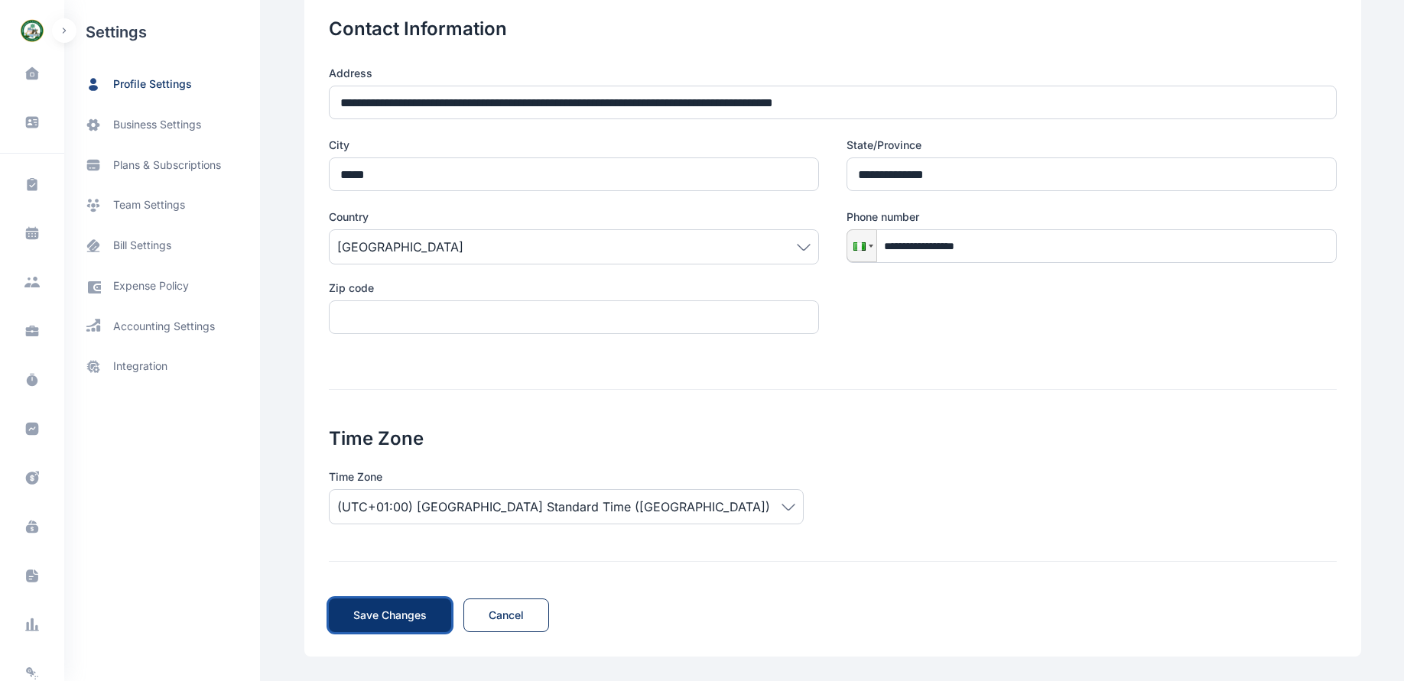
click at [356, 614] on span "Save Changes" at bounding box center [389, 615] width 73 height 15
click at [155, 124] on span "business settings" at bounding box center [157, 125] width 88 height 16
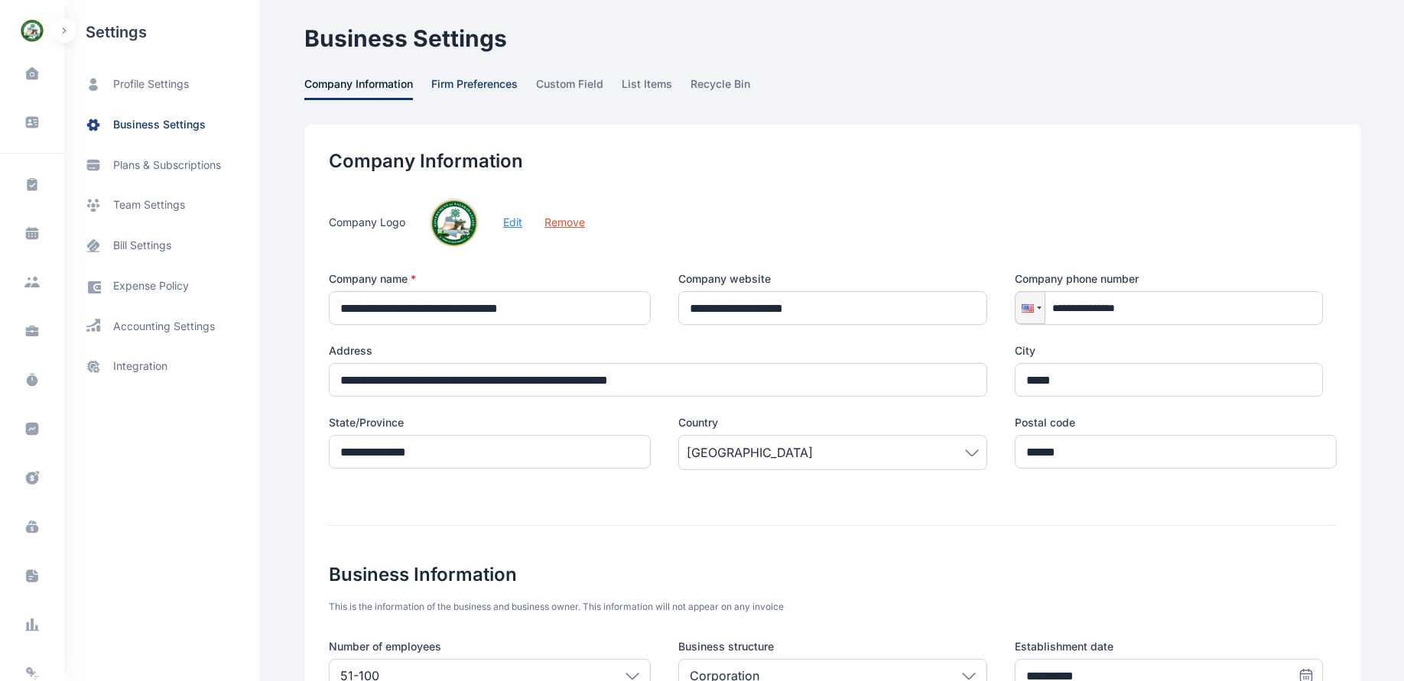
click at [463, 83] on span "firm preferences" at bounding box center [474, 88] width 86 height 24
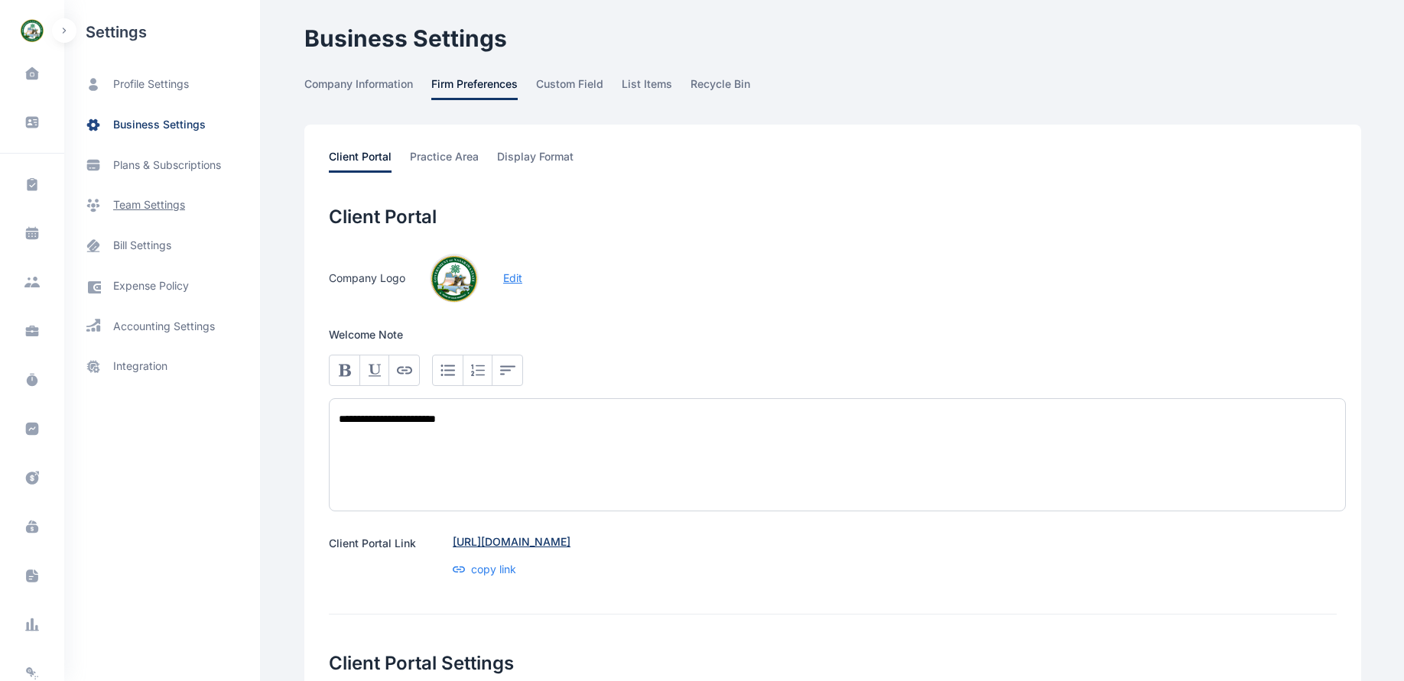
click at [151, 200] on span "team settings" at bounding box center [149, 205] width 72 height 16
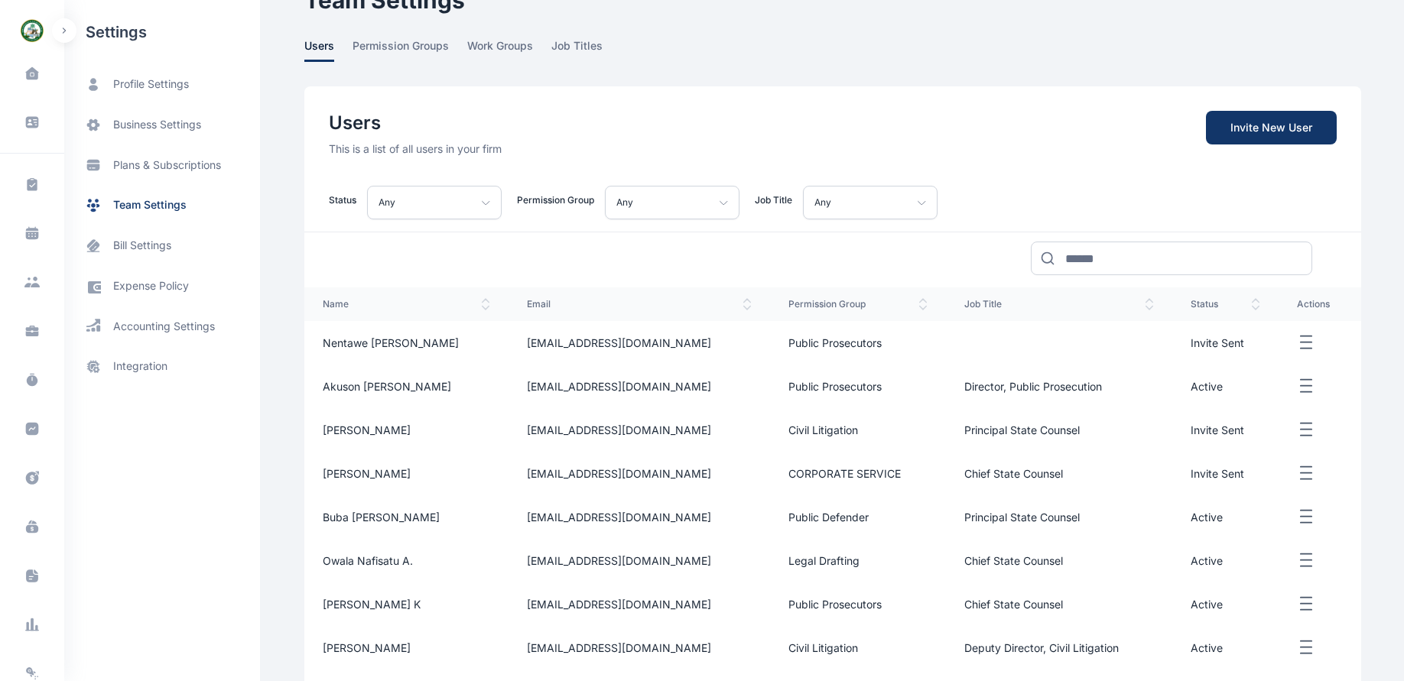
scroll to position [37, 0]
click at [1261, 126] on span "Invite New User" at bounding box center [1271, 129] width 131 height 34
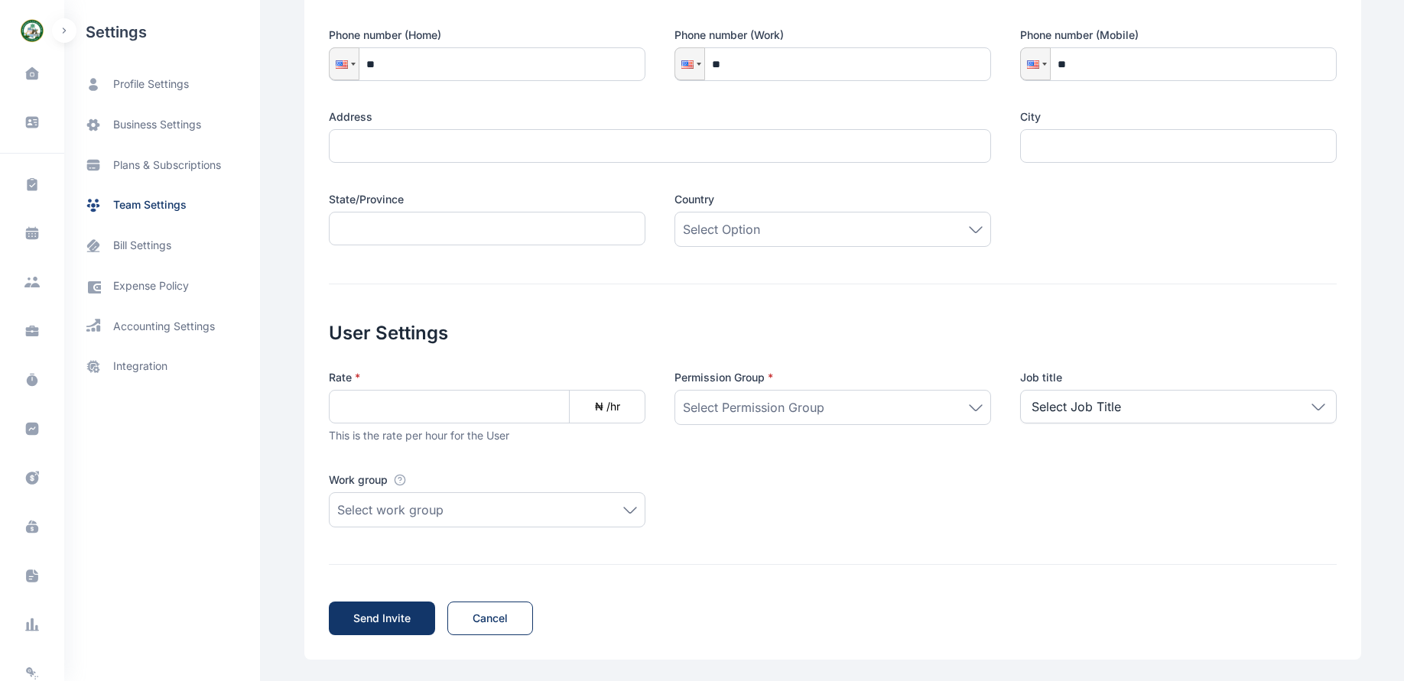
scroll to position [375, 0]
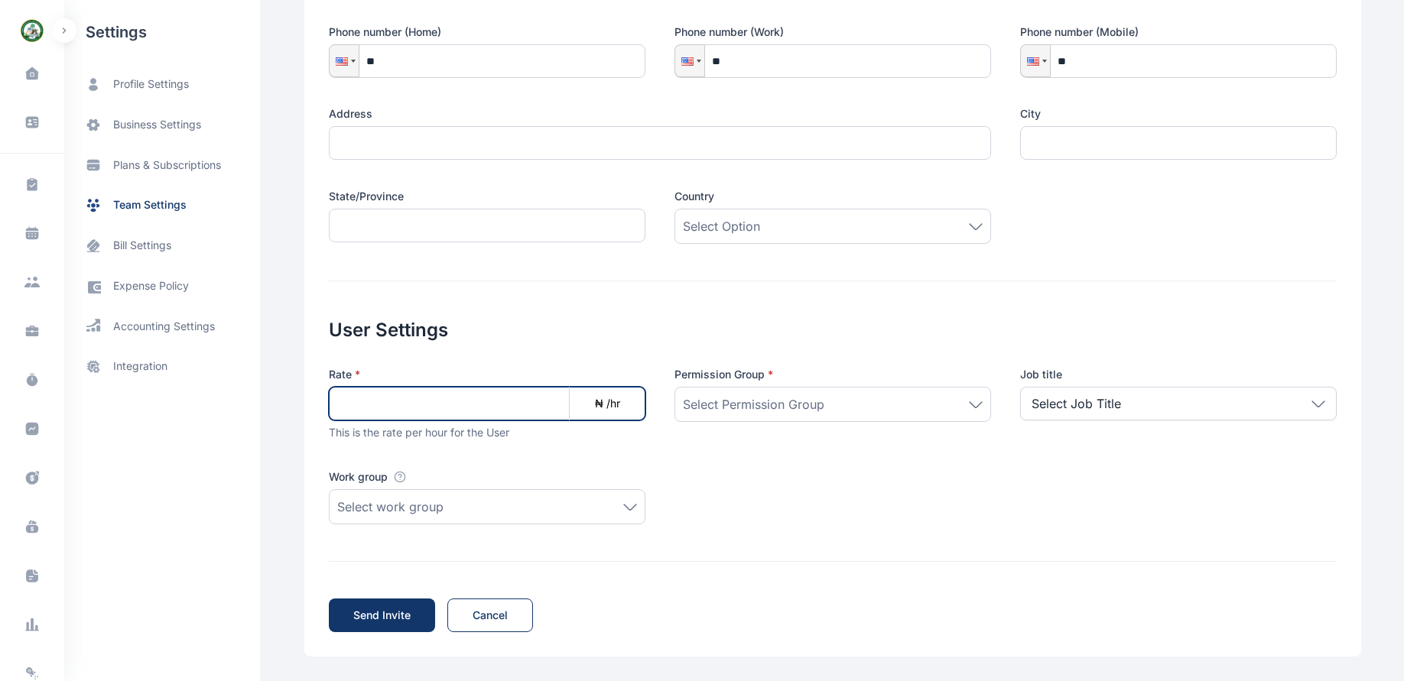
click at [471, 411] on input at bounding box center [487, 404] width 317 height 34
click at [973, 404] on icon at bounding box center [976, 404] width 14 height 7
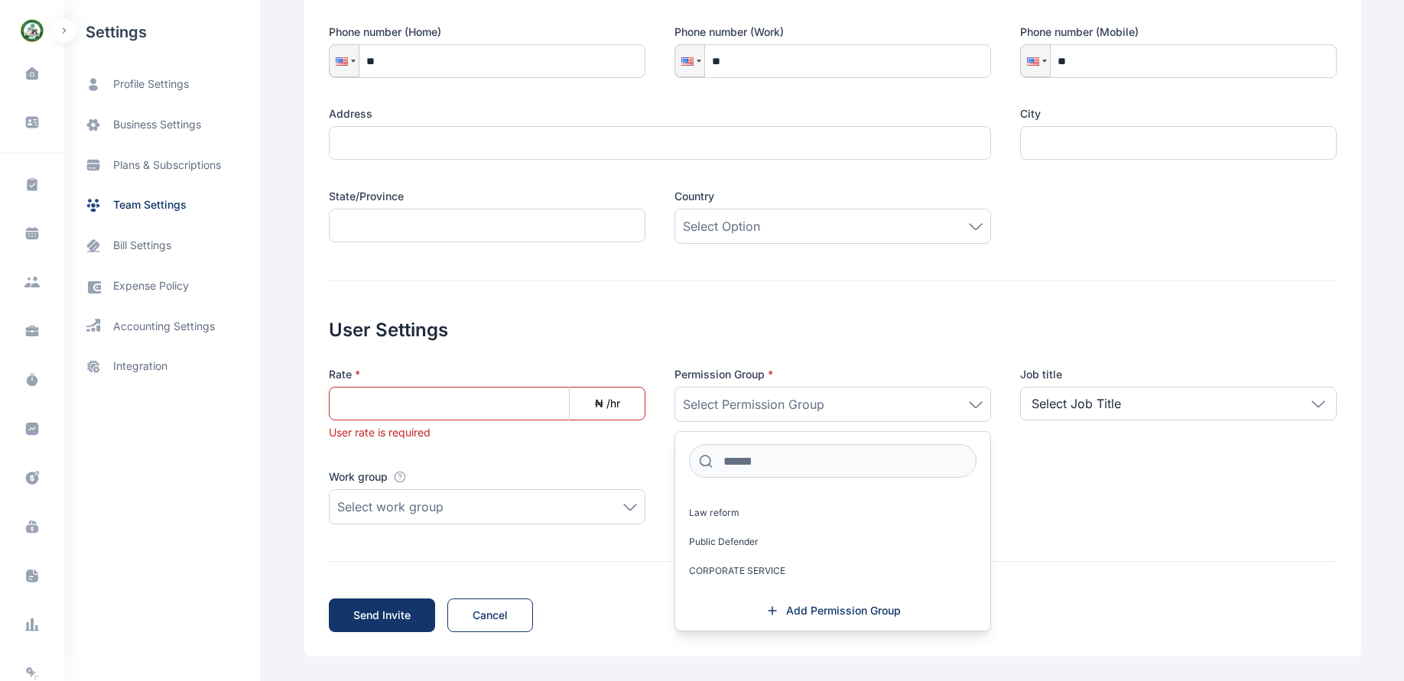
scroll to position [112, 0]
click at [1224, 410] on div "Select Job Title" at bounding box center [1178, 404] width 317 height 34
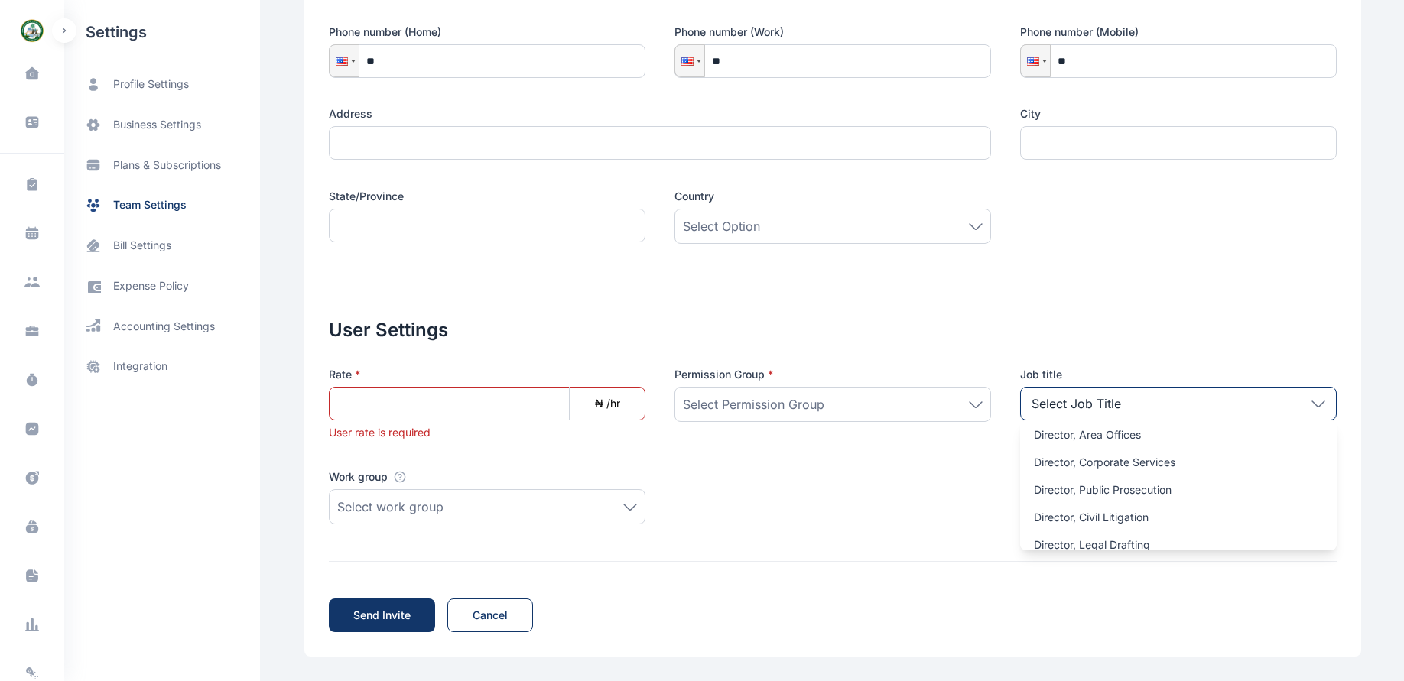
scroll to position [215, 0]
click at [623, 509] on icon at bounding box center [630, 507] width 14 height 7
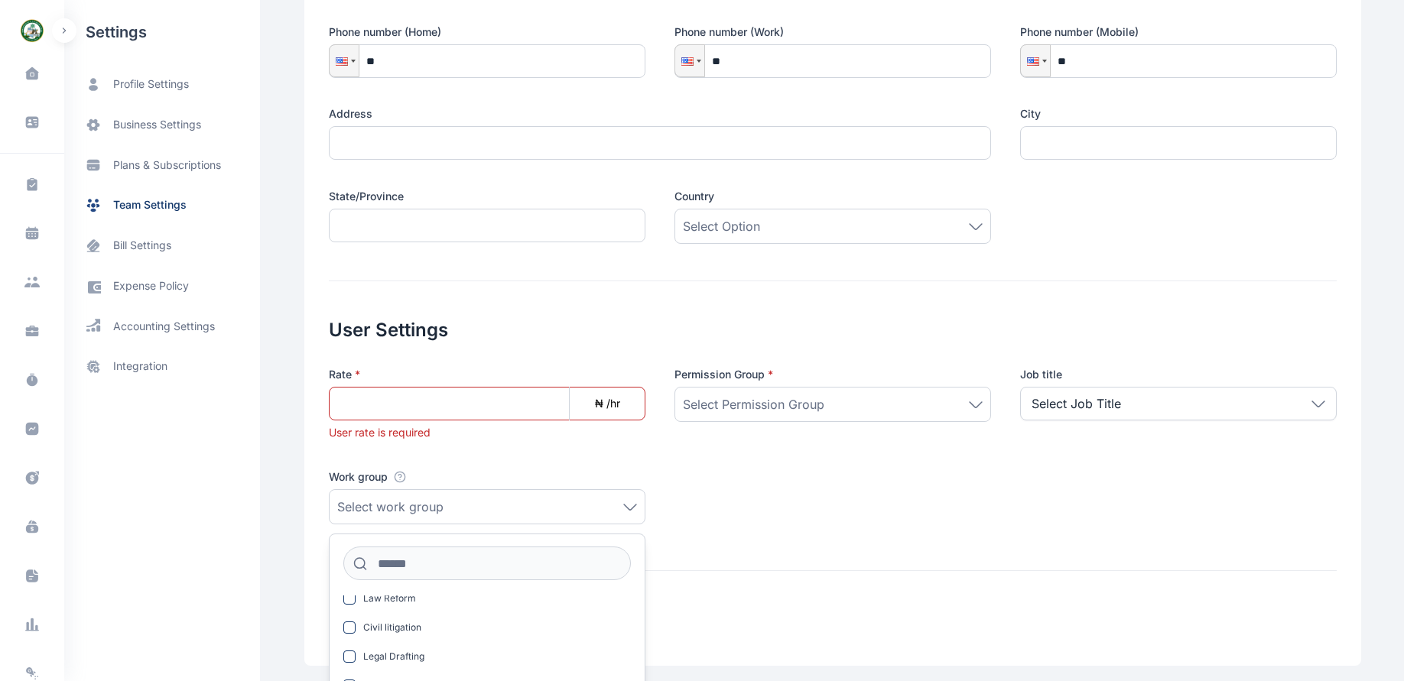
scroll to position [68, 0]
click at [784, 593] on div "Send Invite Invite Cancel" at bounding box center [833, 606] width 1008 height 70
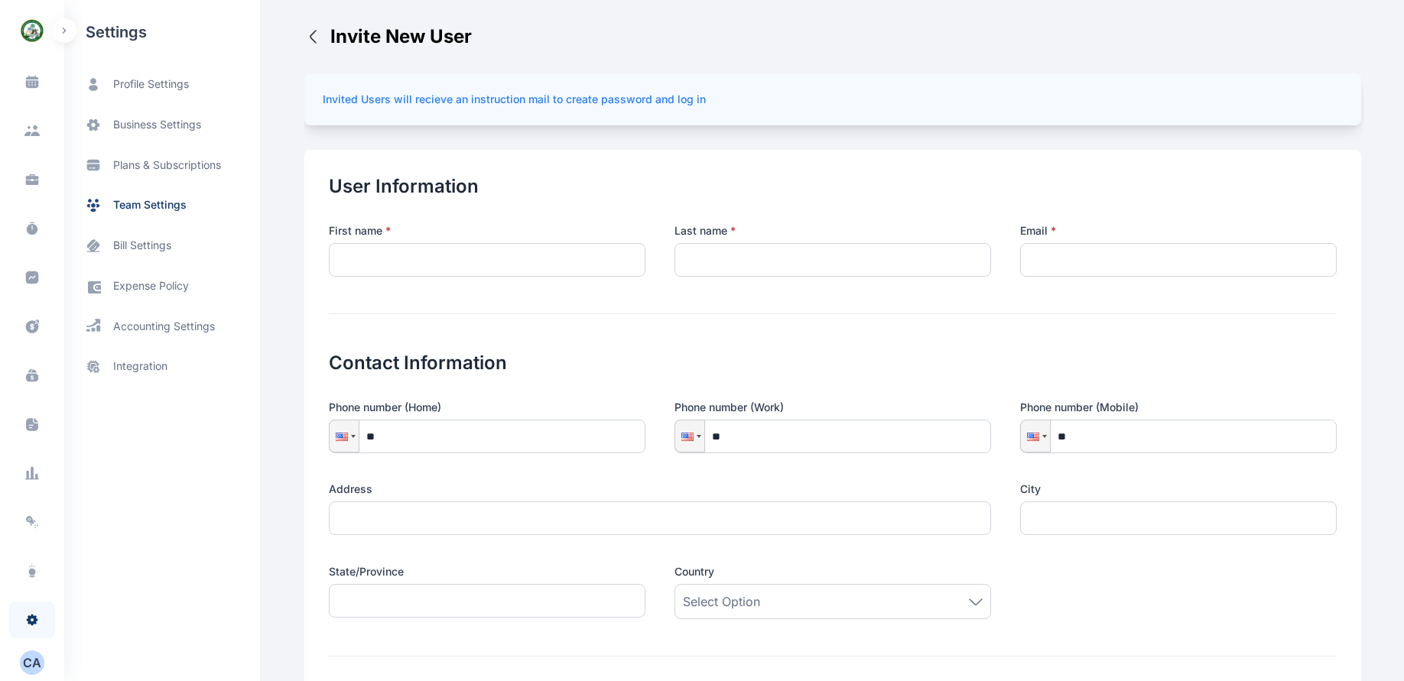
scroll to position [0, 0]
click at [28, 232] on icon at bounding box center [31, 233] width 15 height 15
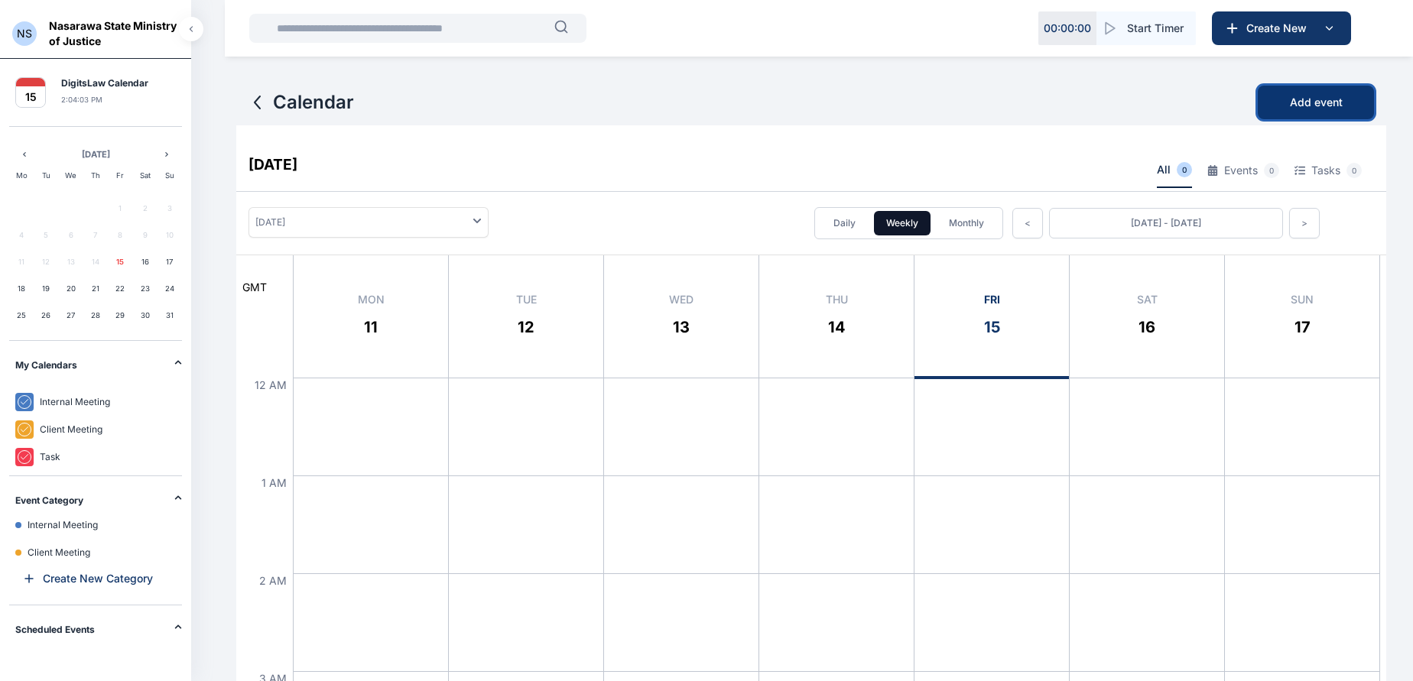
click at [1317, 111] on button "Add event" at bounding box center [1316, 103] width 116 height 34
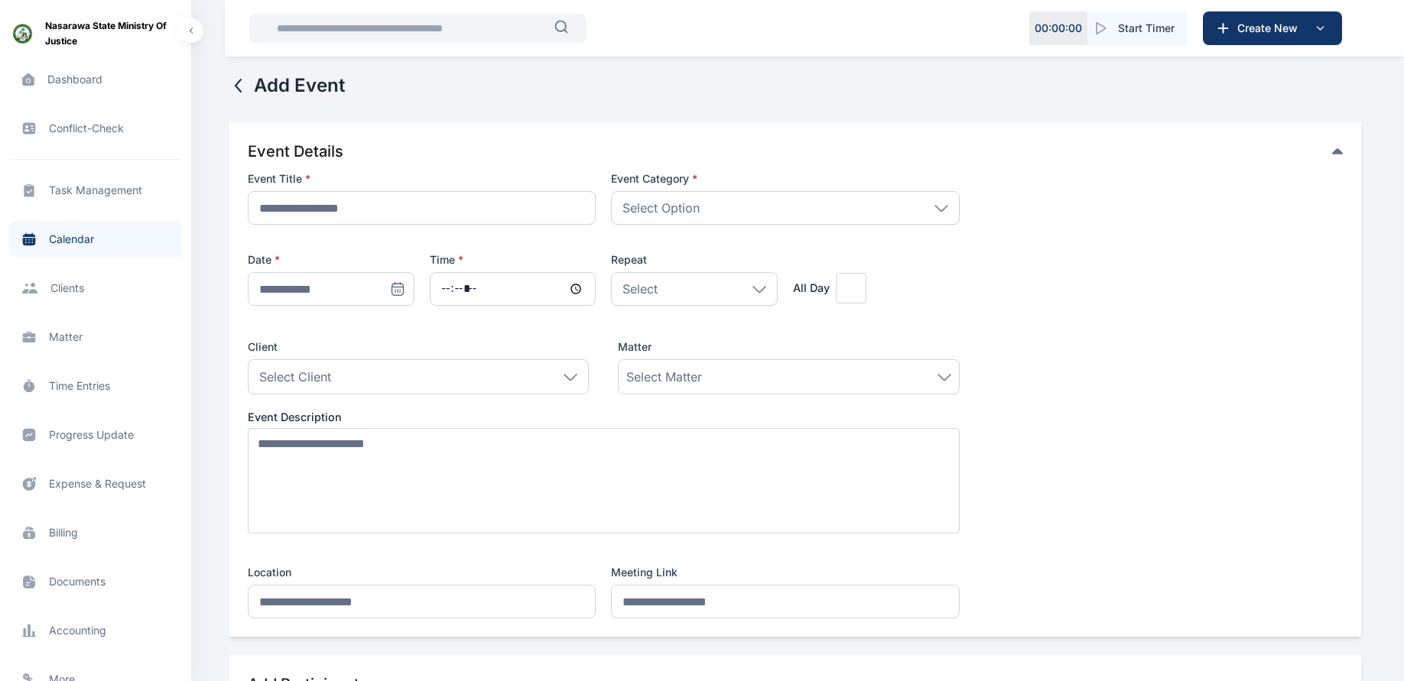
click at [710, 206] on div "Select Option" at bounding box center [785, 208] width 348 height 34
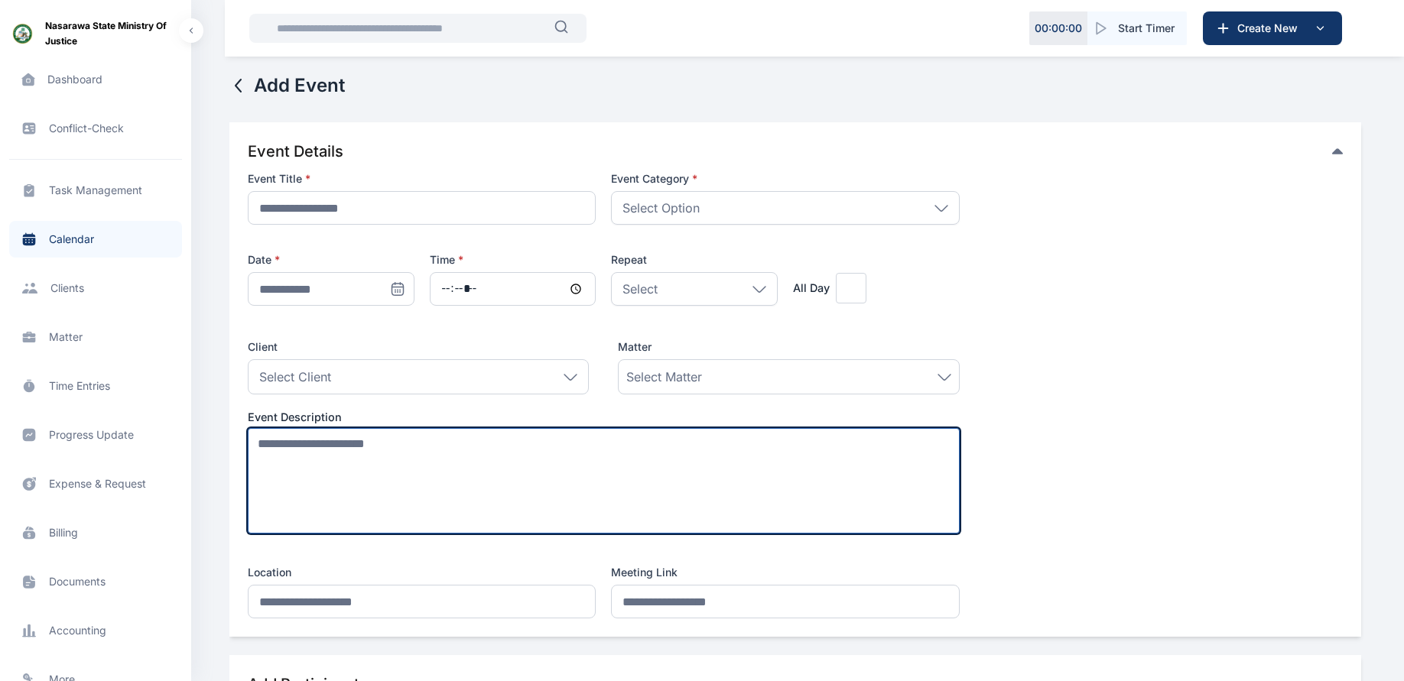
click at [404, 456] on textarea at bounding box center [604, 481] width 712 height 106
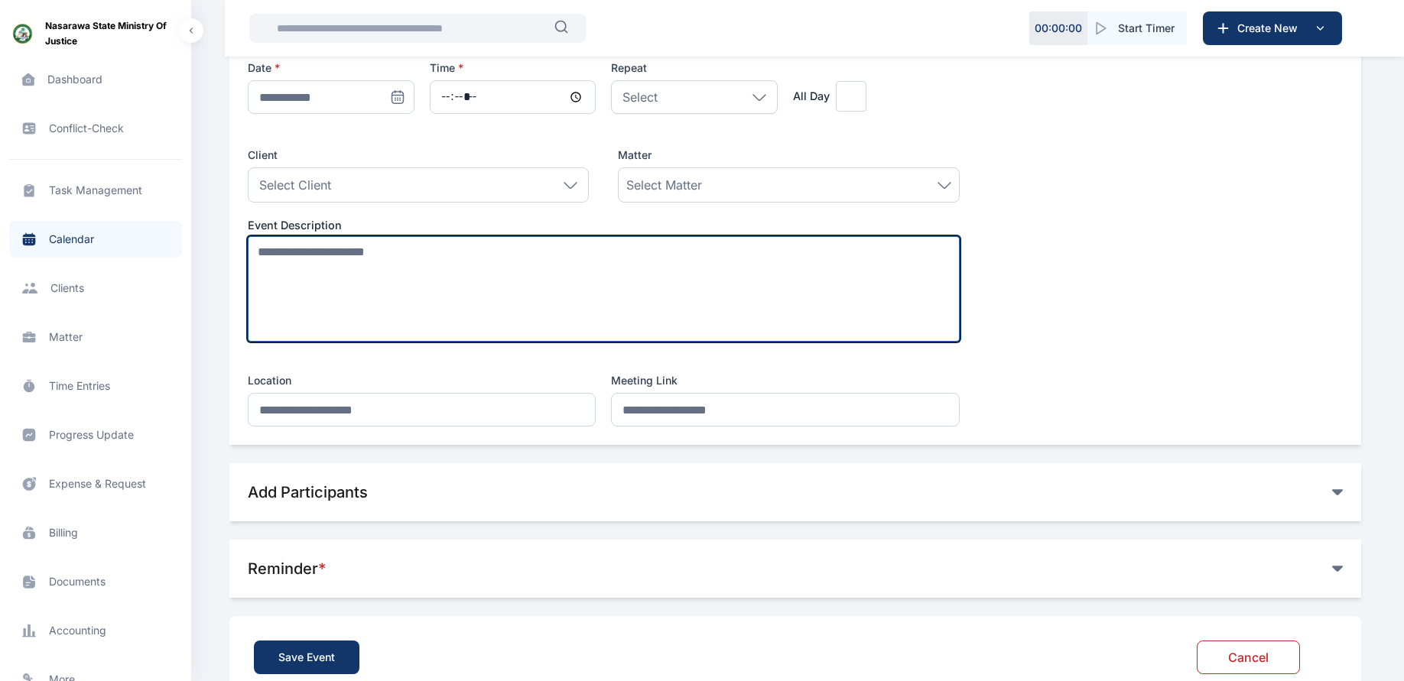
scroll to position [193, 0]
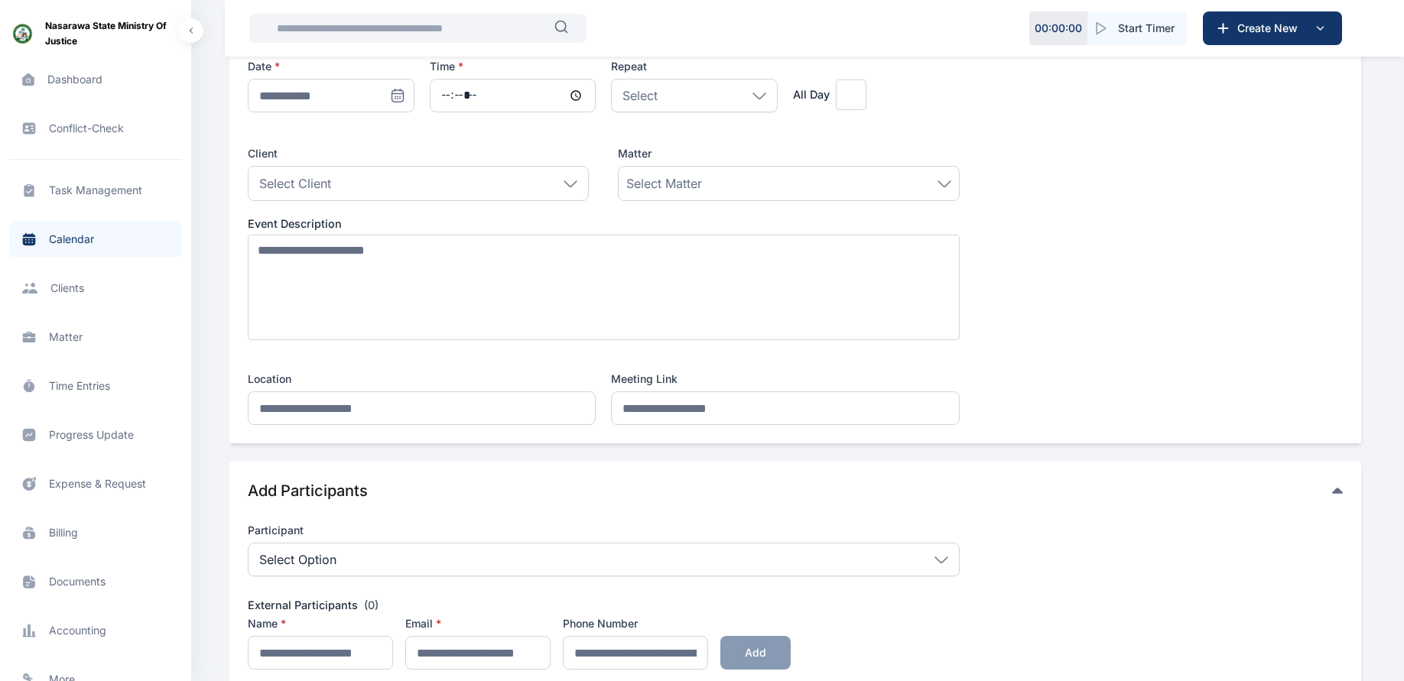
scroll to position [414, 0]
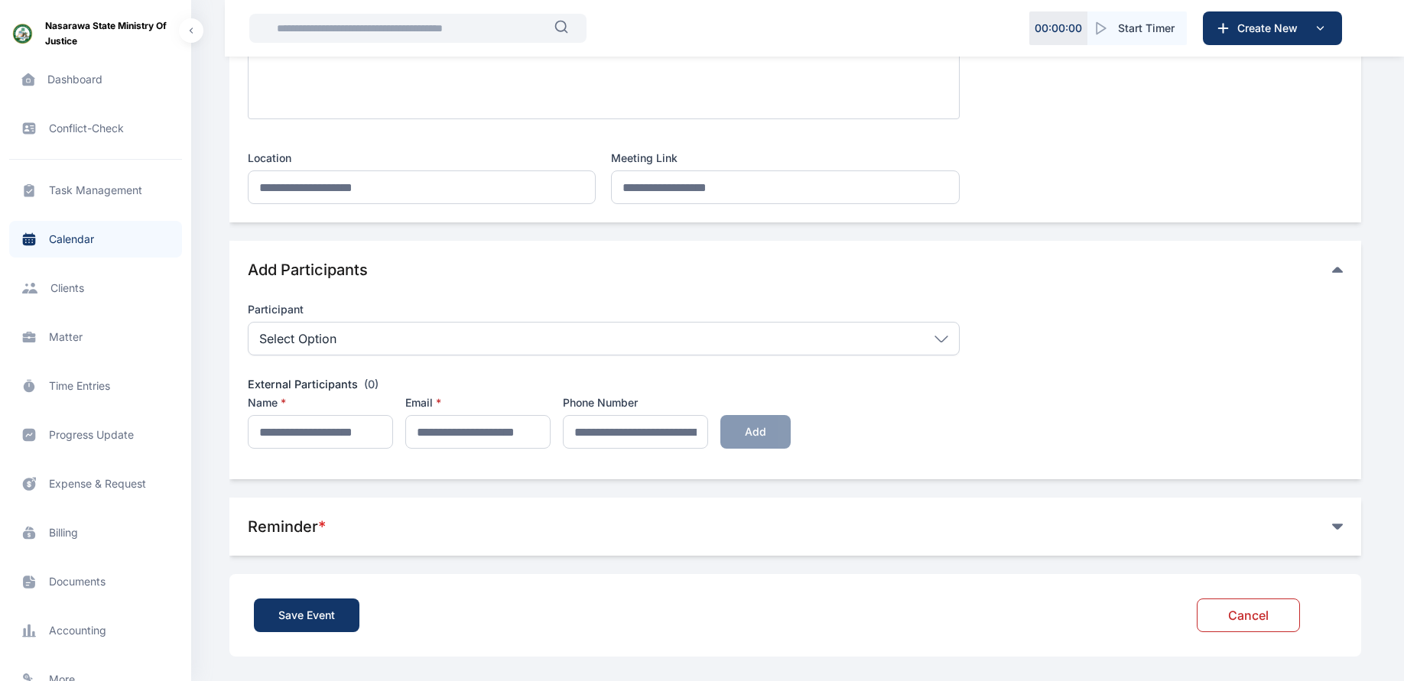
click at [293, 523] on span "Reminder *" at bounding box center [287, 527] width 78 height 18
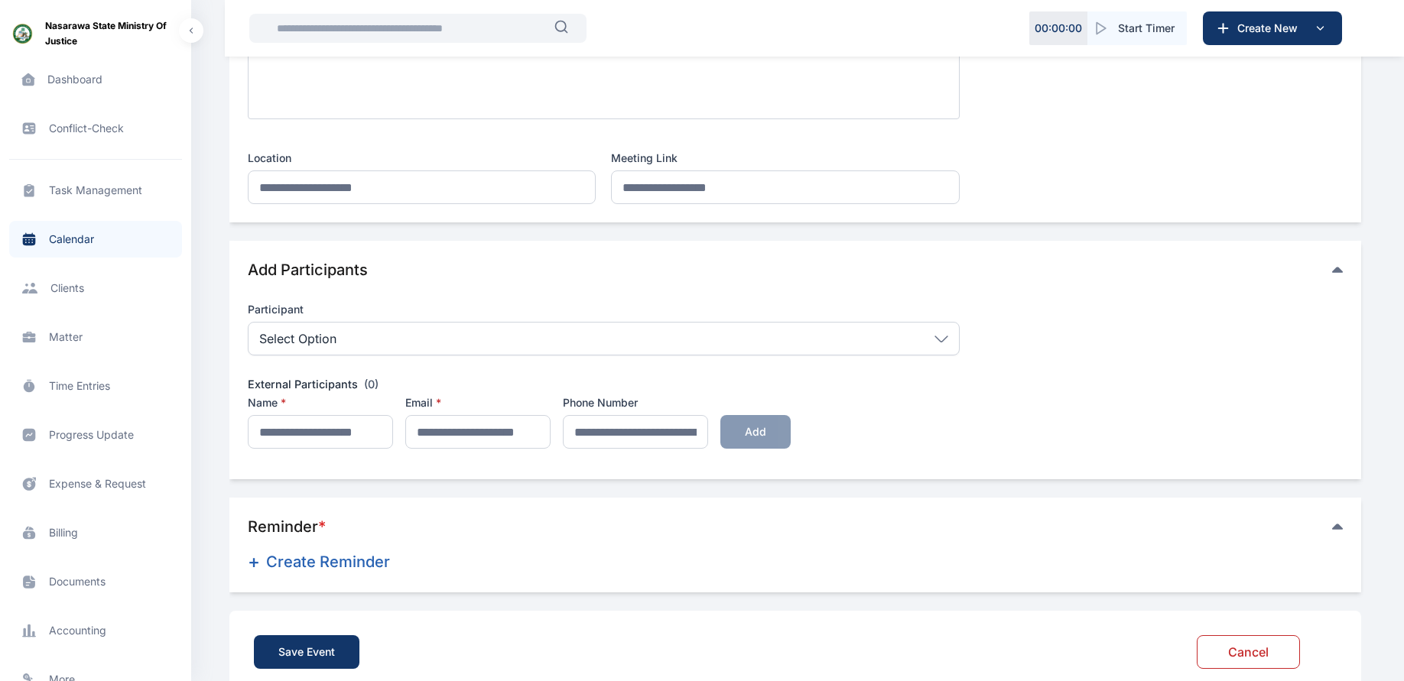
click at [310, 562] on button "+ Create Reminder" at bounding box center [576, 562] width 657 height 24
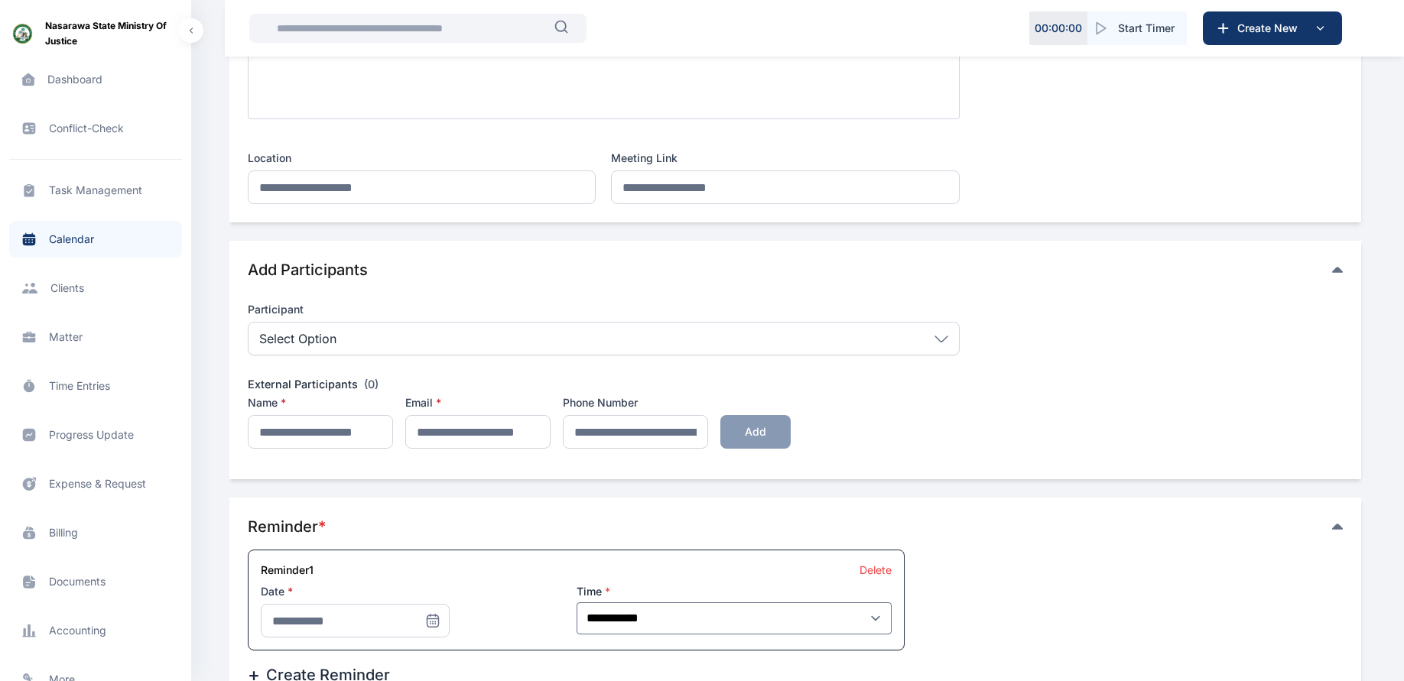
scroll to position [564, 0]
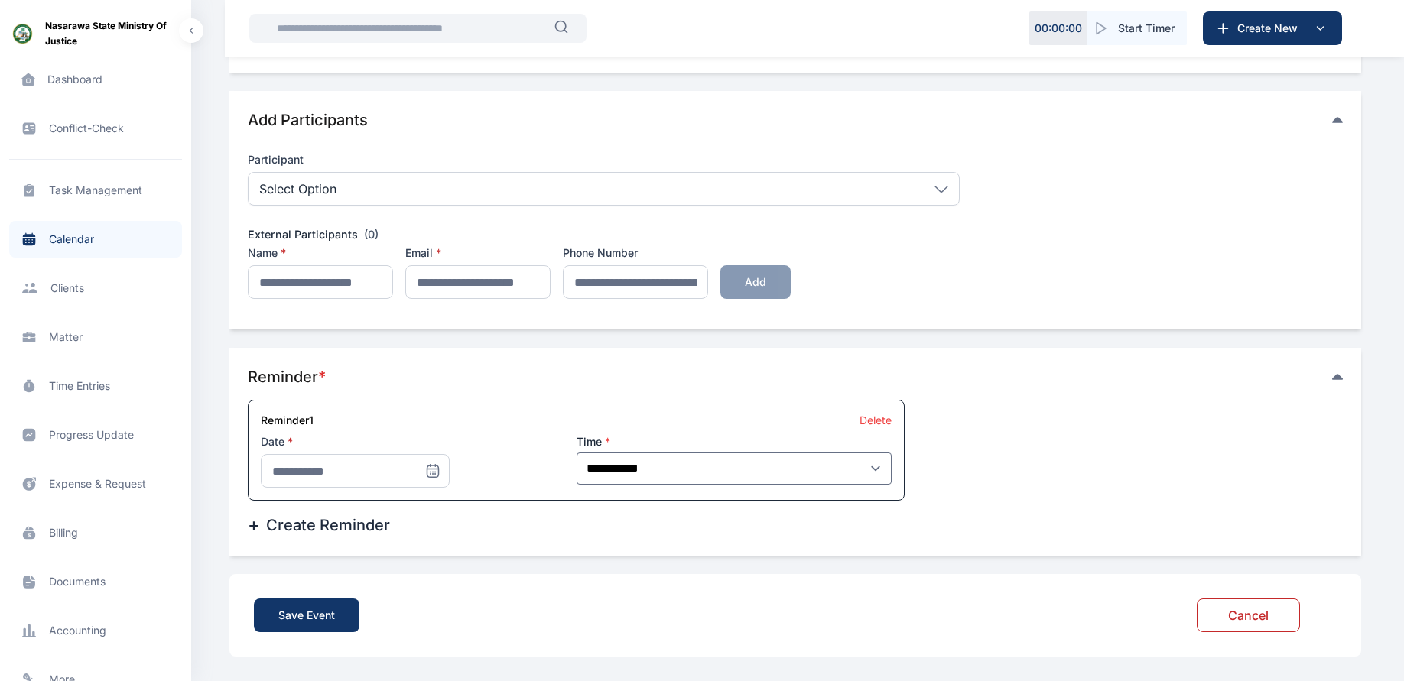
click at [1360, 590] on div "Save Event Cancel" at bounding box center [795, 615] width 1132 height 83
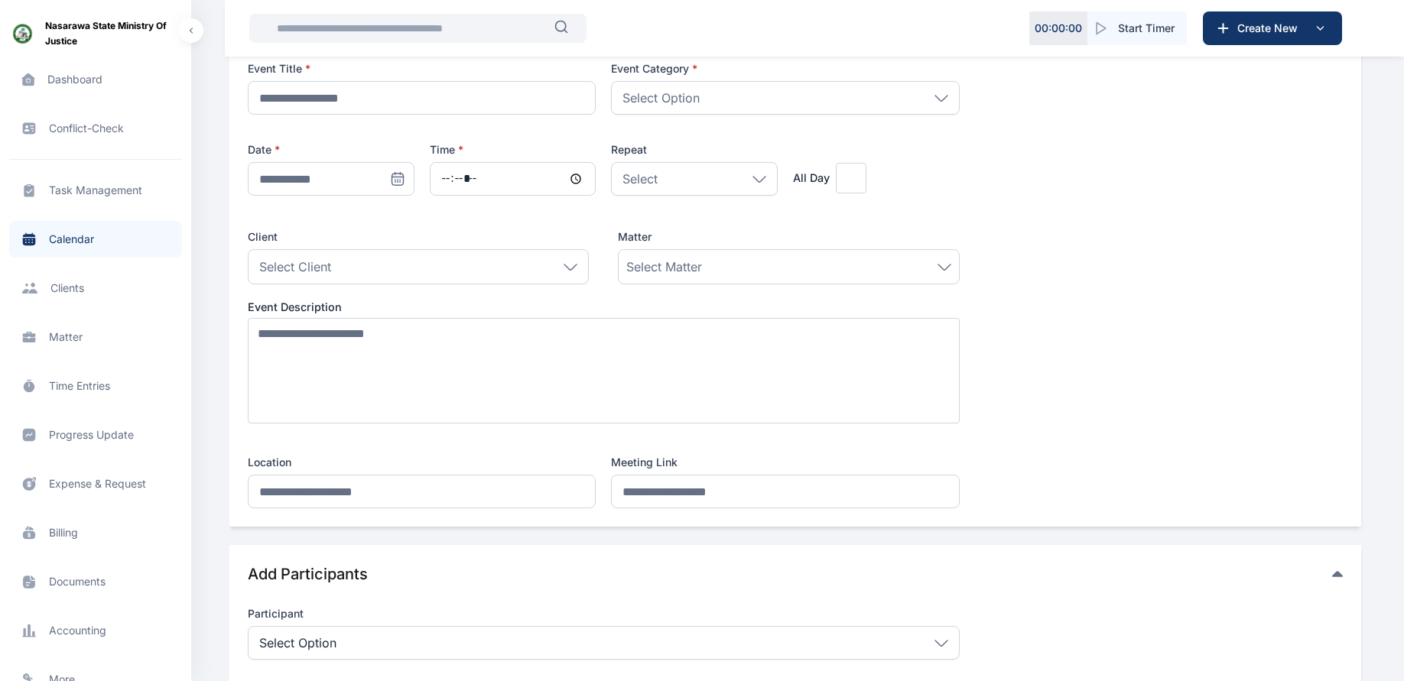
scroll to position [0, 0]
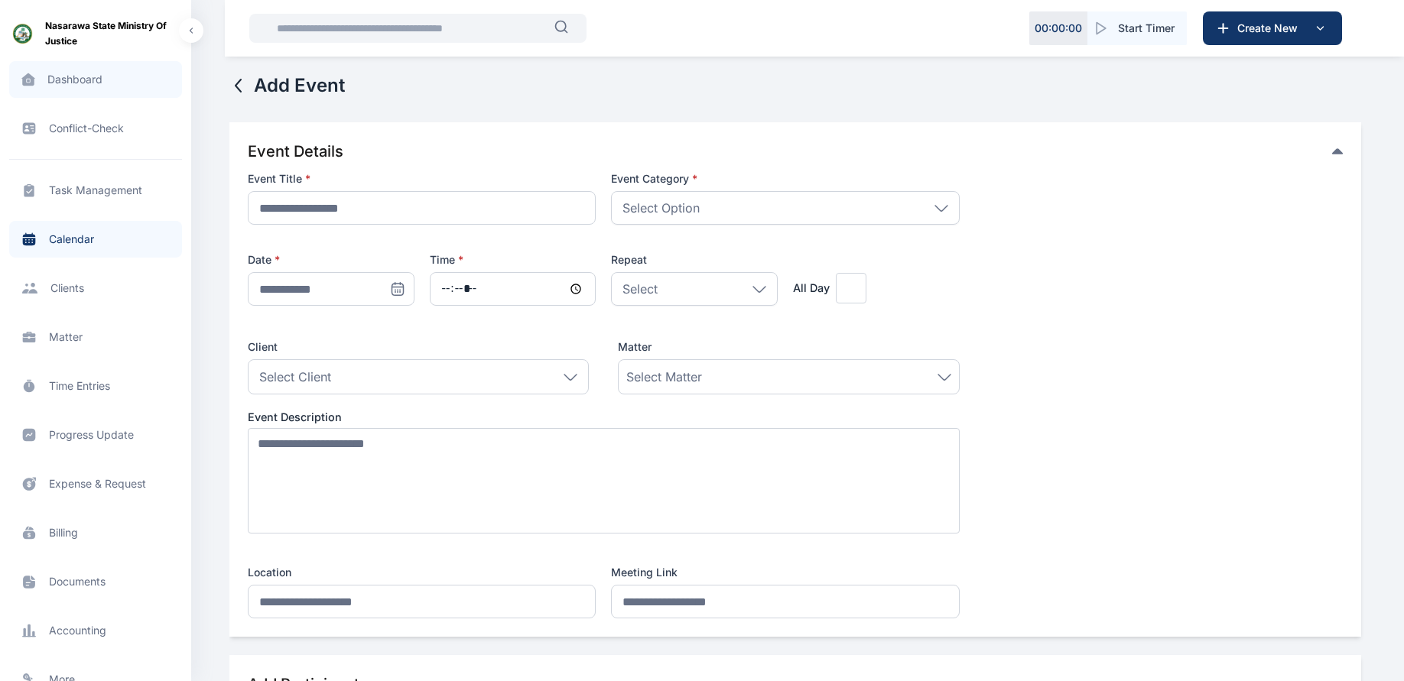
click at [105, 76] on span "Dashboard dashboard dashboard" at bounding box center [95, 79] width 173 height 37
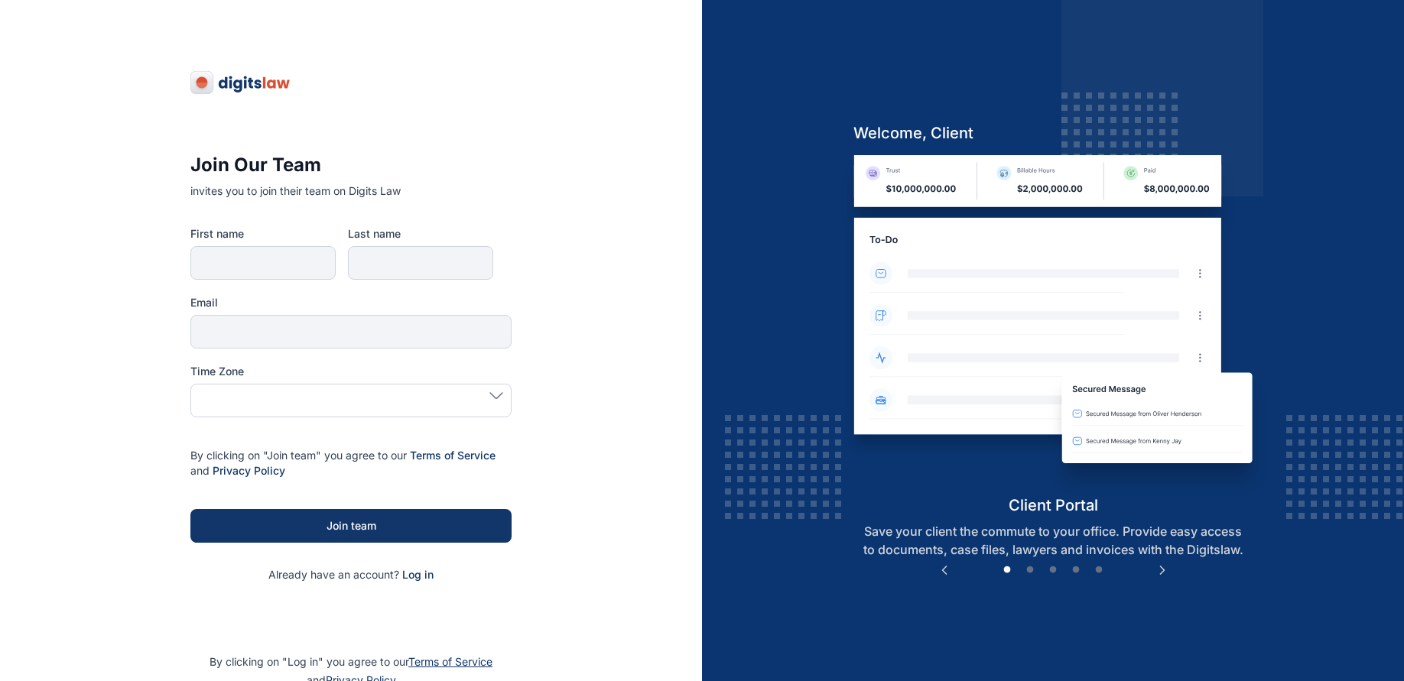
type input "*******"
type input "**********"
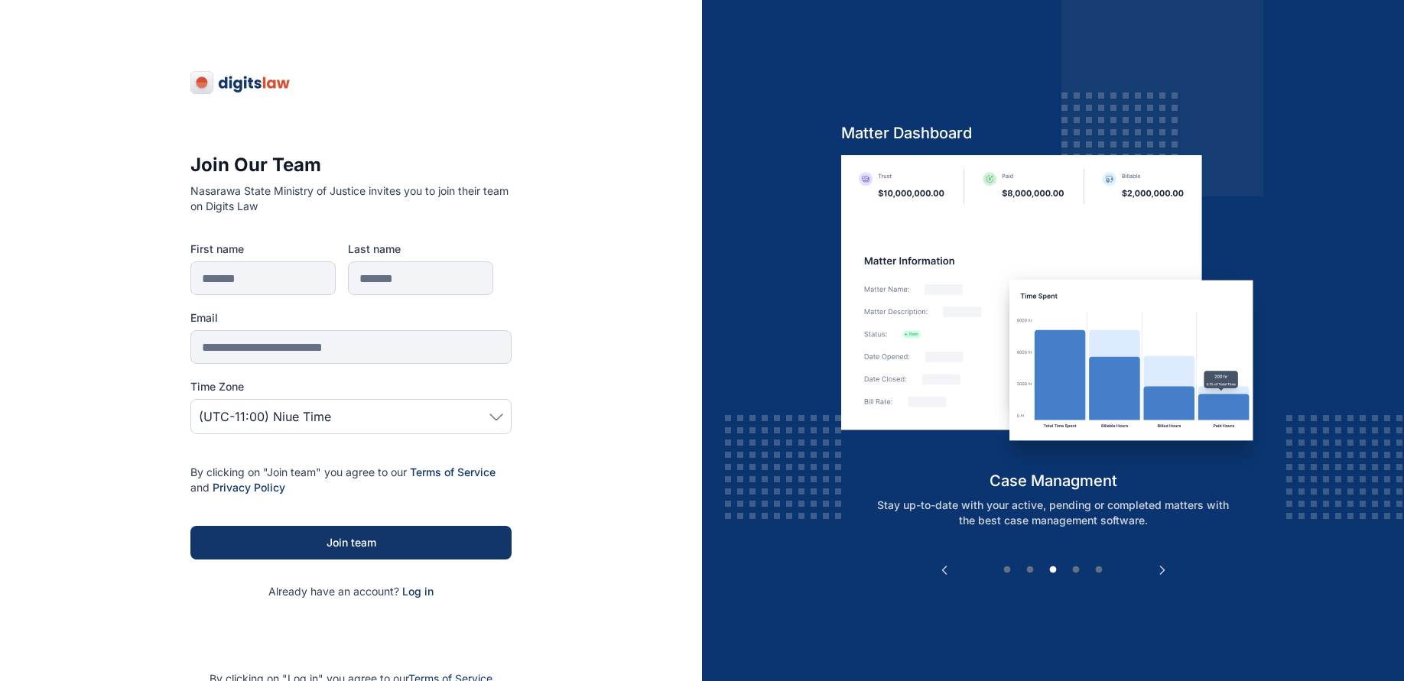
click at [494, 418] on icon at bounding box center [496, 417] width 14 height 7
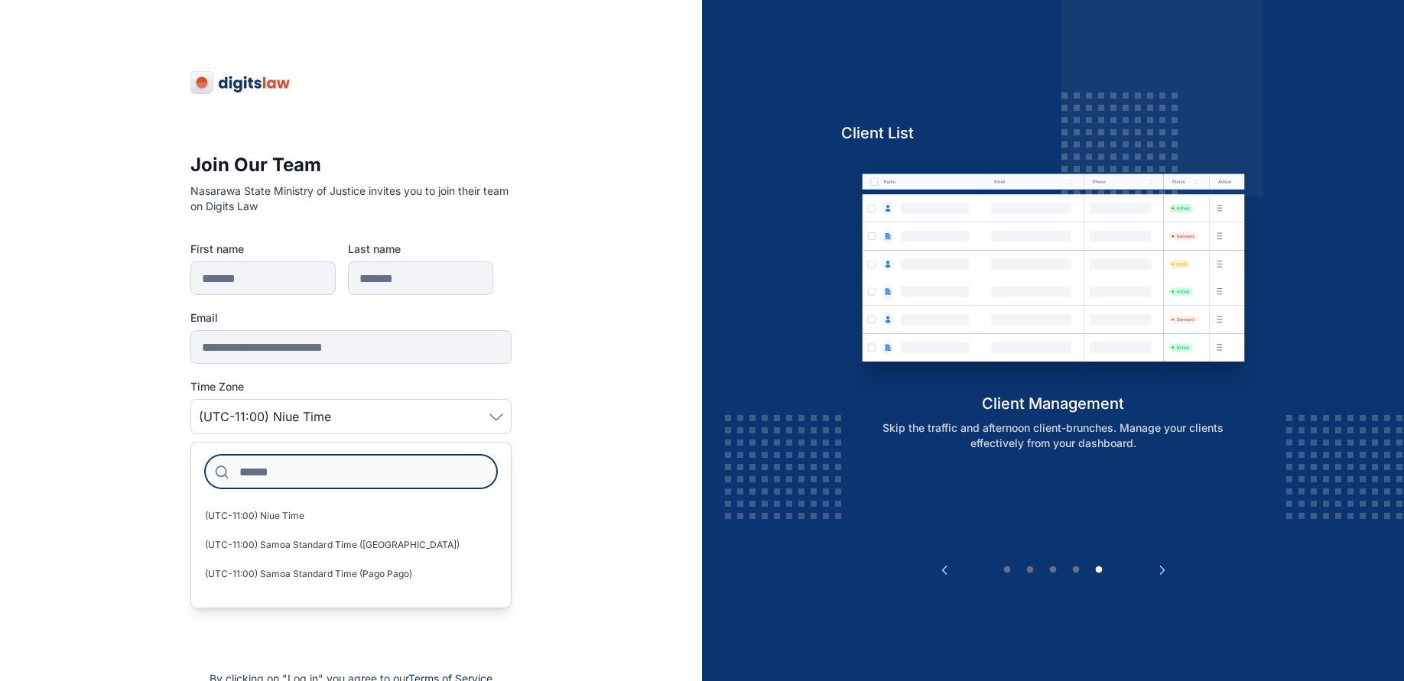
click at [395, 476] on input at bounding box center [351, 472] width 292 height 34
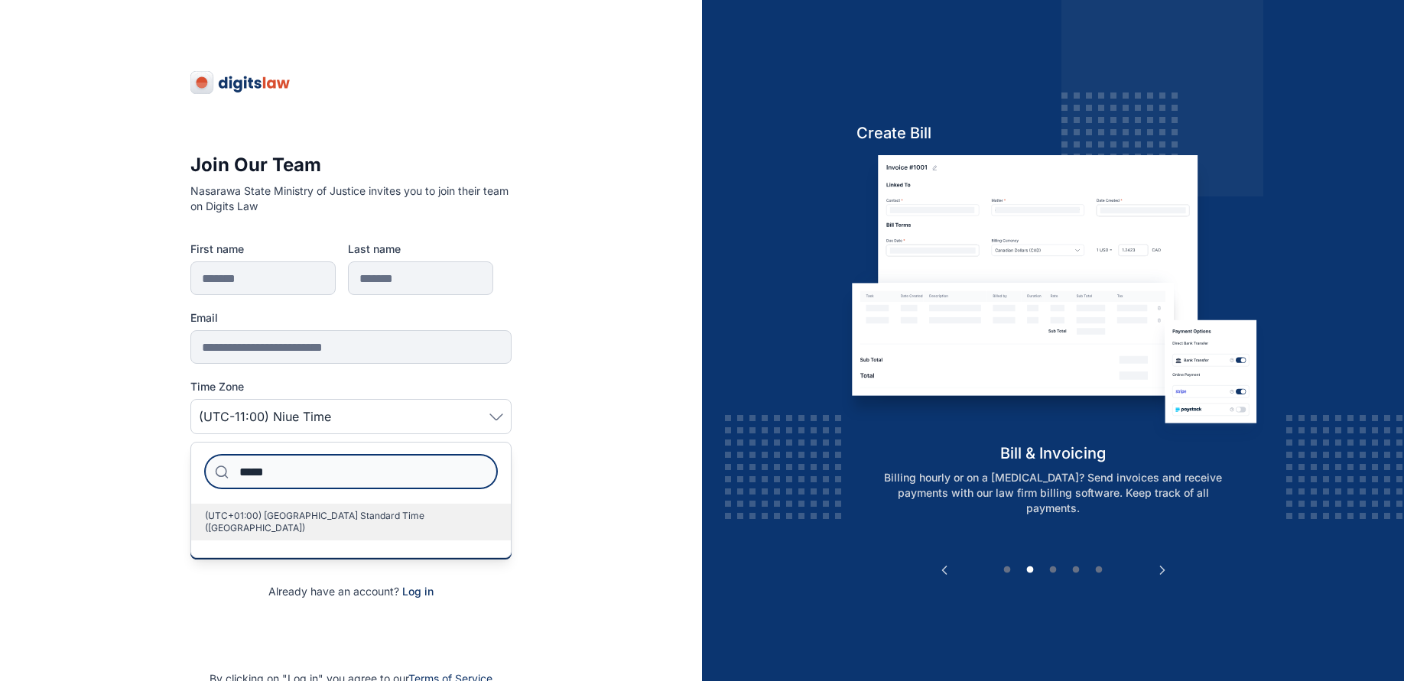
type input "*****"
click at [361, 511] on span "(UTC+01:00) [GEOGRAPHIC_DATA] Standard Time ([GEOGRAPHIC_DATA])" at bounding box center [345, 522] width 280 height 24
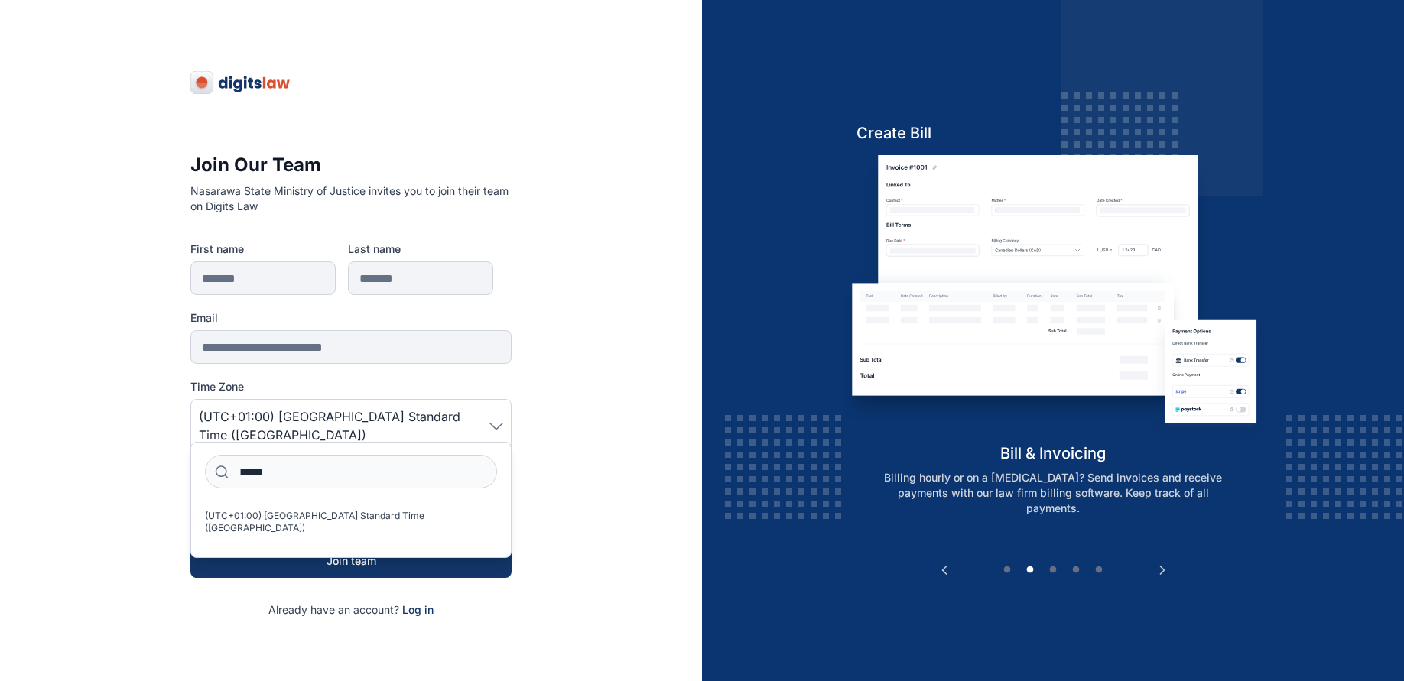
click at [554, 453] on div "**********" at bounding box center [351, 399] width 702 height 798
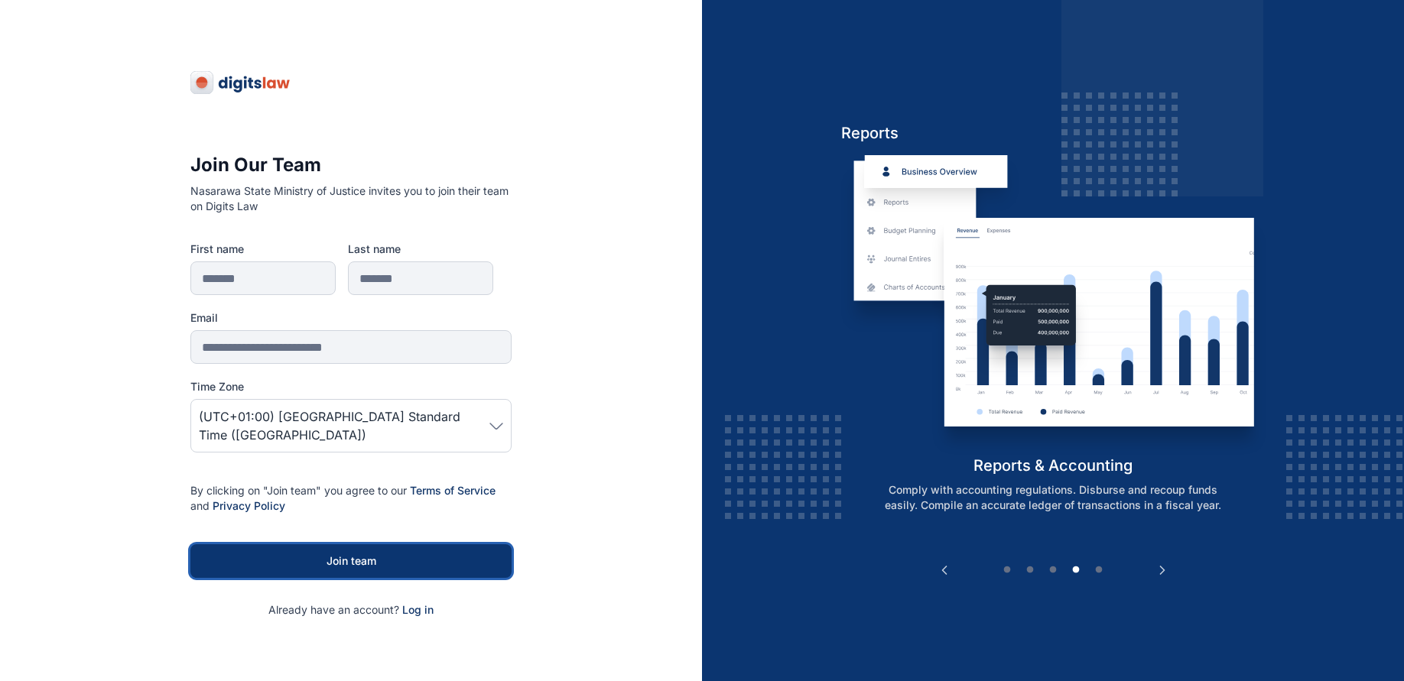
click at [360, 554] on div "Join team" at bounding box center [351, 561] width 272 height 15
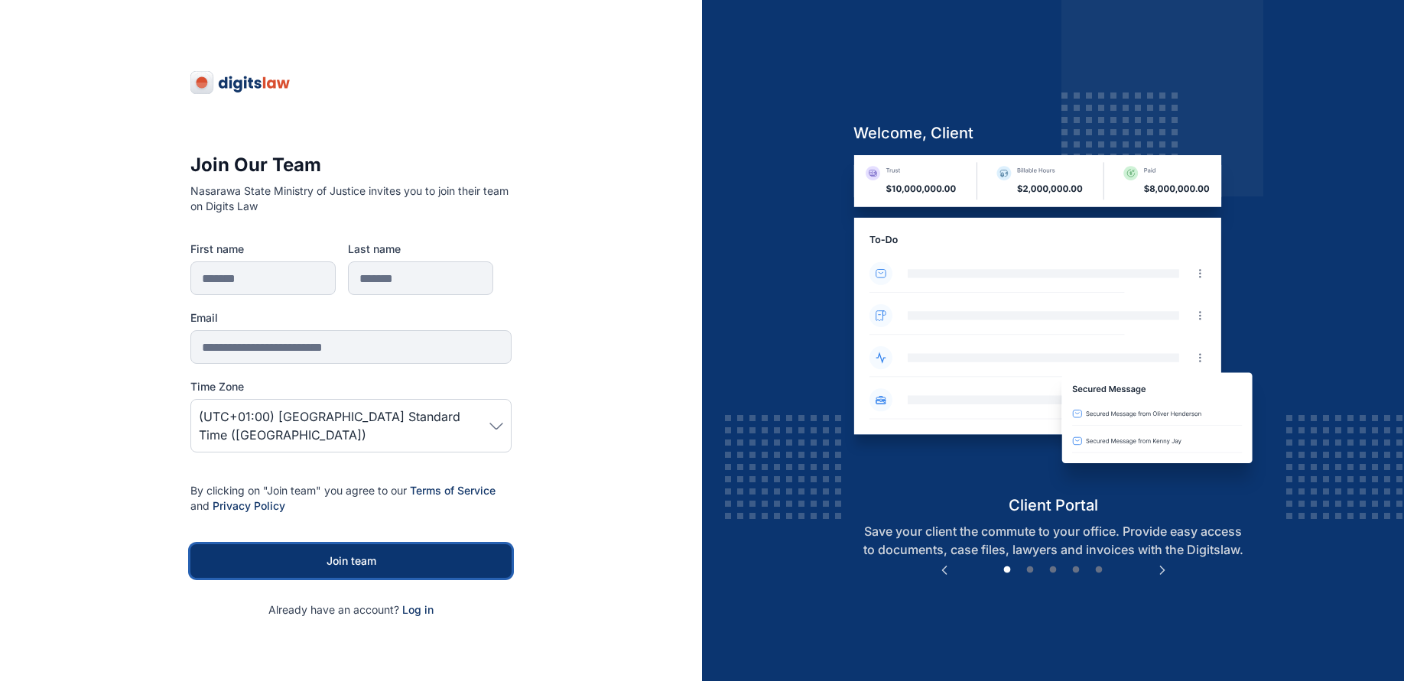
click at [361, 554] on div "Join team" at bounding box center [351, 561] width 272 height 15
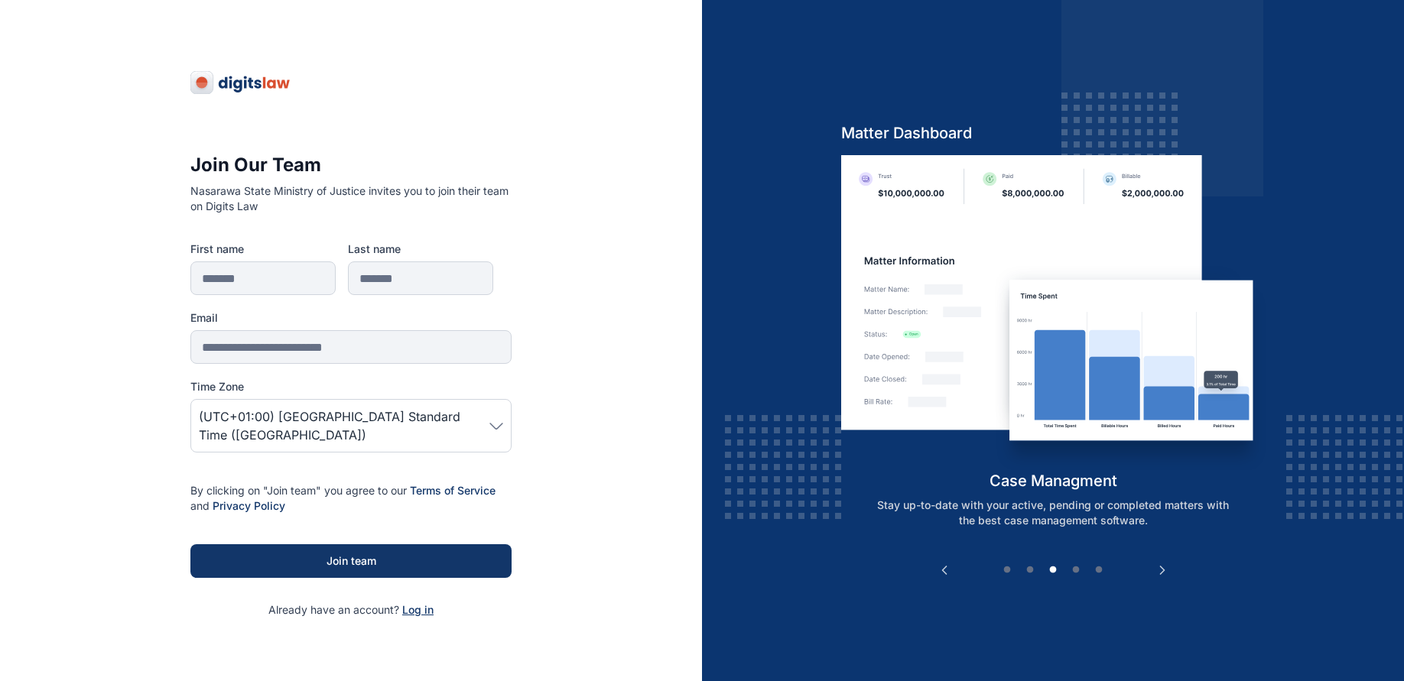
click at [413, 603] on span "Log in" at bounding box center [417, 609] width 31 height 13
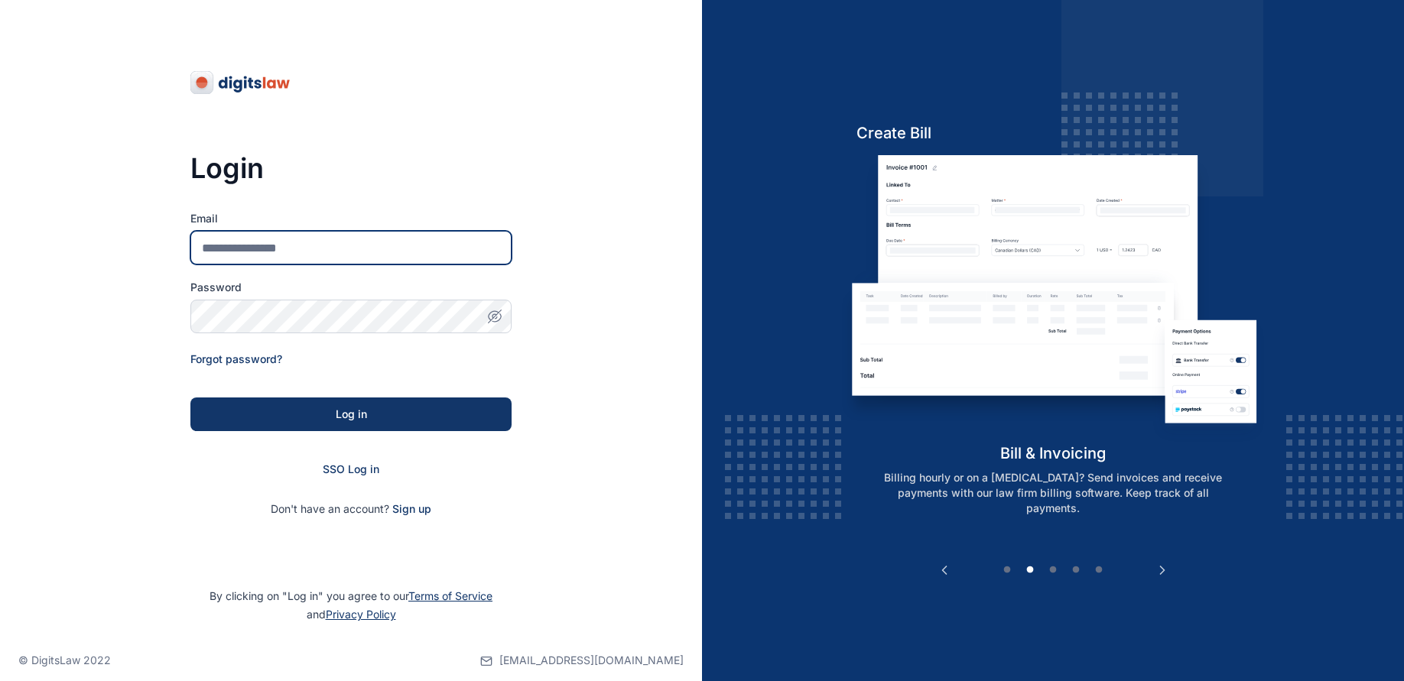
click at [312, 248] on input "Email" at bounding box center [350, 248] width 321 height 34
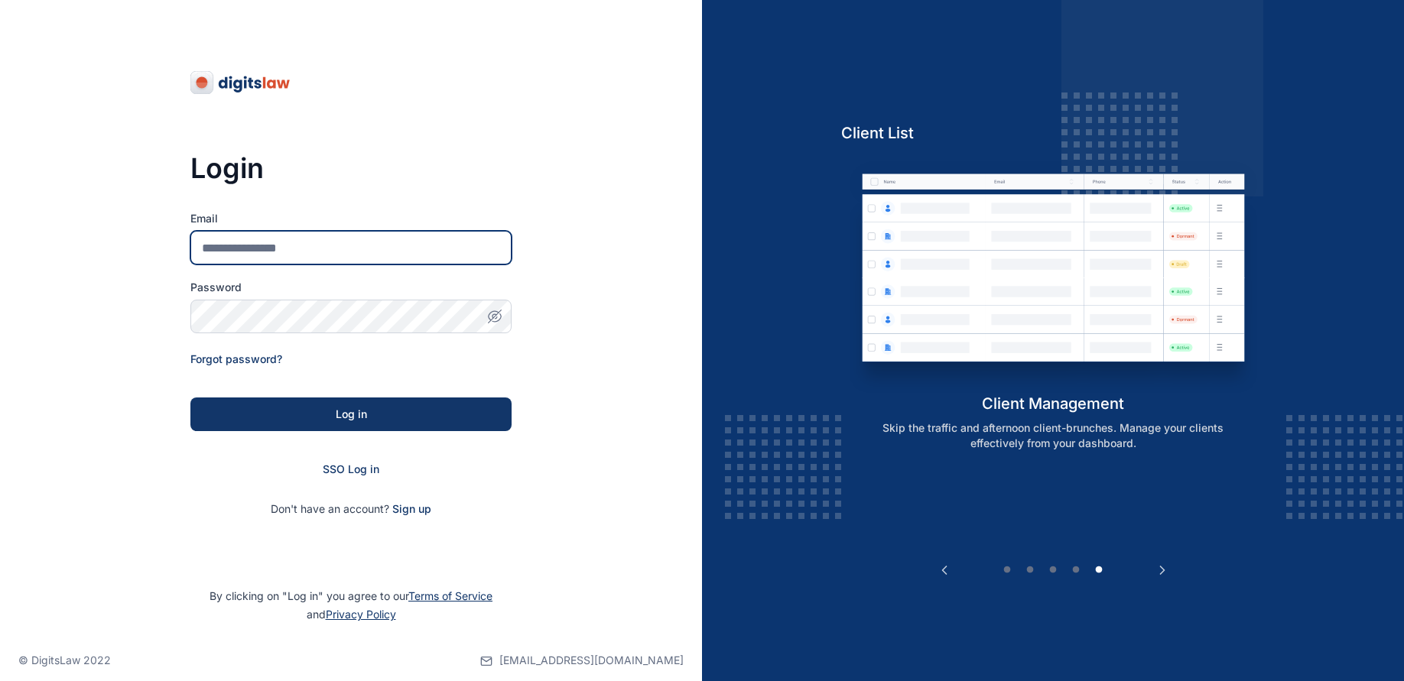
click at [314, 246] on input "Email" at bounding box center [350, 248] width 321 height 34
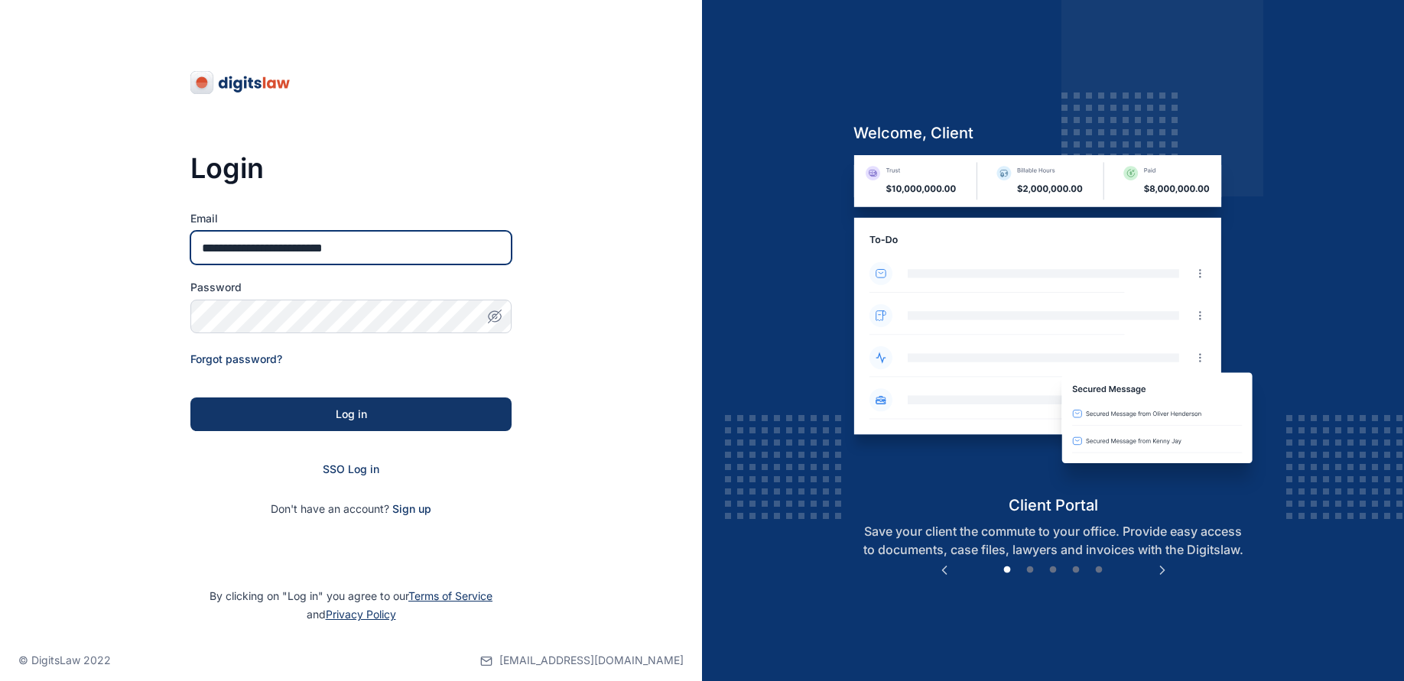
type input "**********"
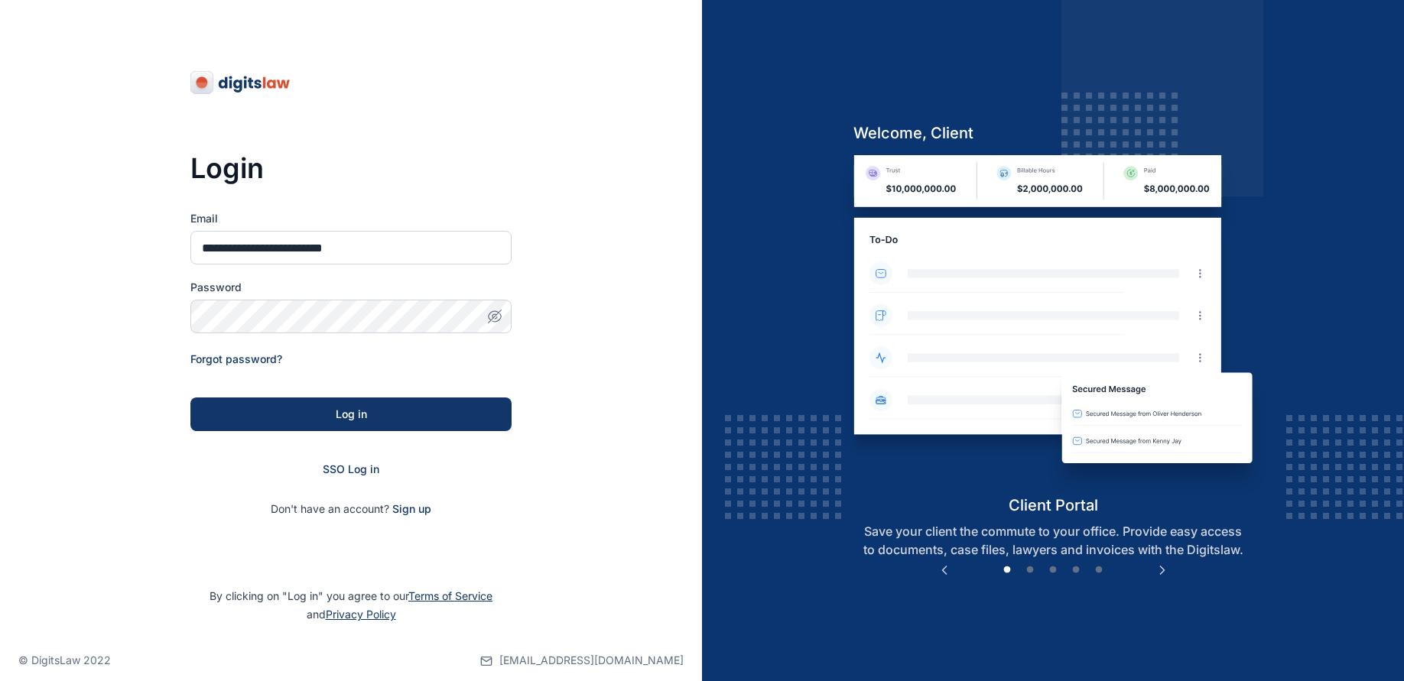
click at [589, 317] on div "**********" at bounding box center [351, 348] width 702 height 697
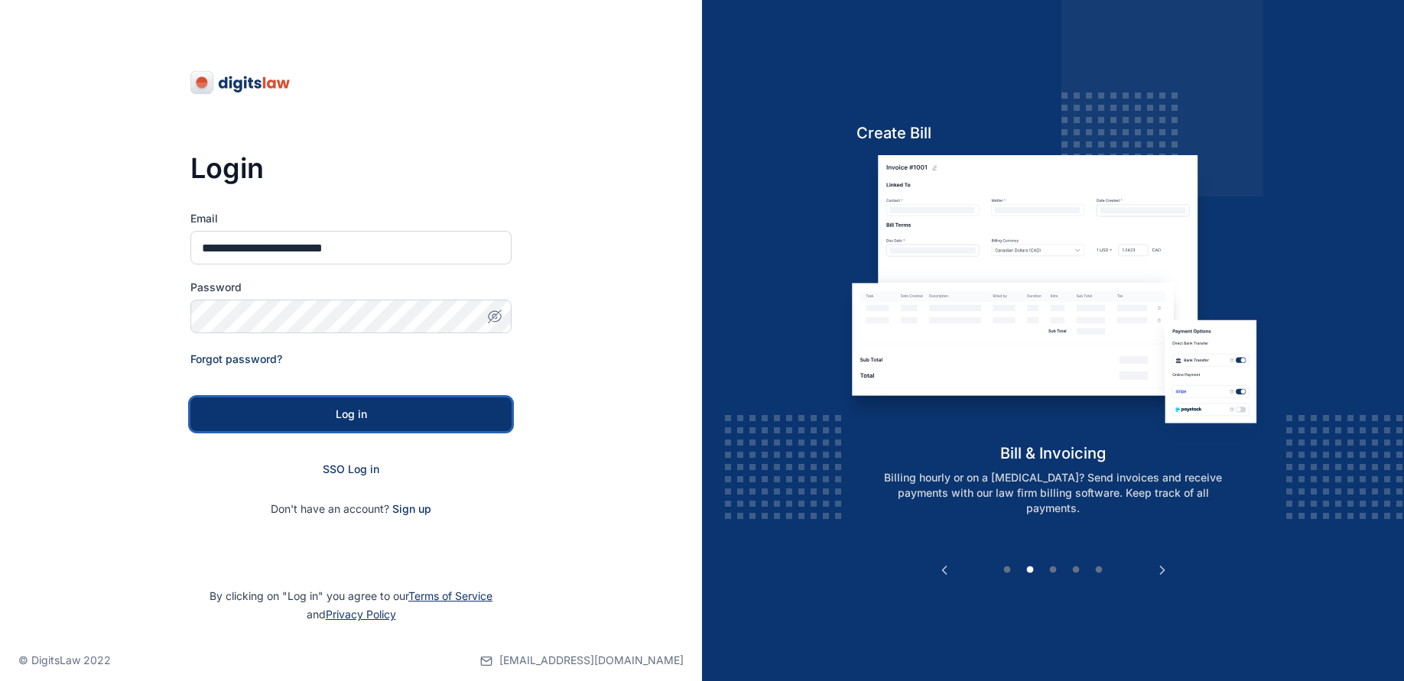
click at [375, 413] on div "Log in" at bounding box center [351, 414] width 272 height 15
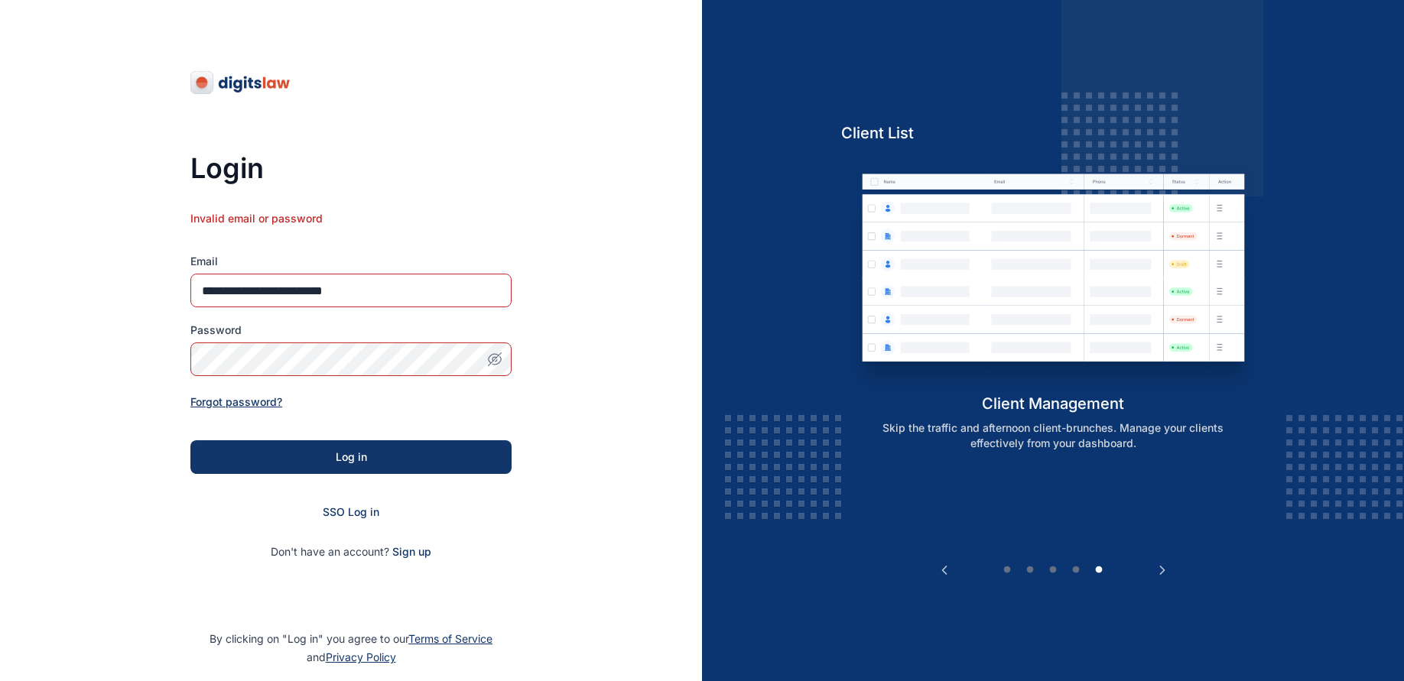
click at [245, 400] on span "Forgot password?" at bounding box center [236, 401] width 92 height 13
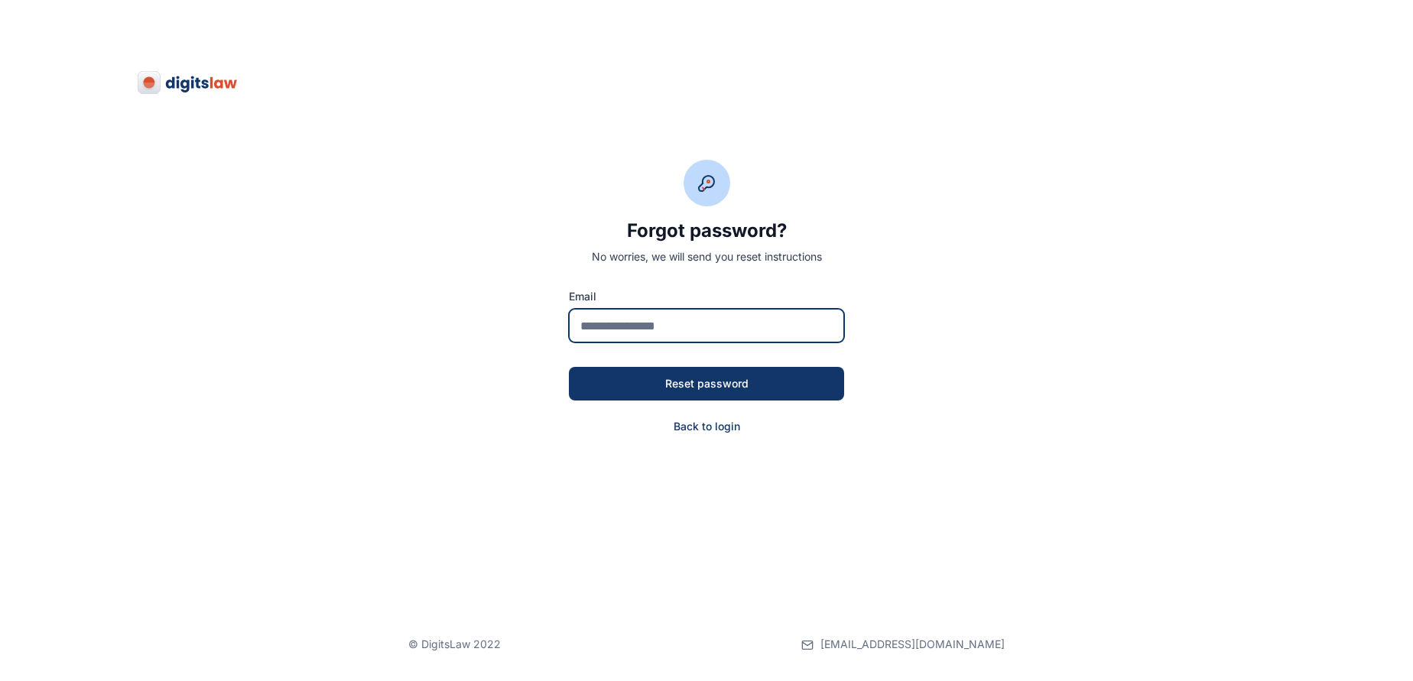
click at [629, 320] on input "email" at bounding box center [706, 326] width 275 height 34
type input "**********"
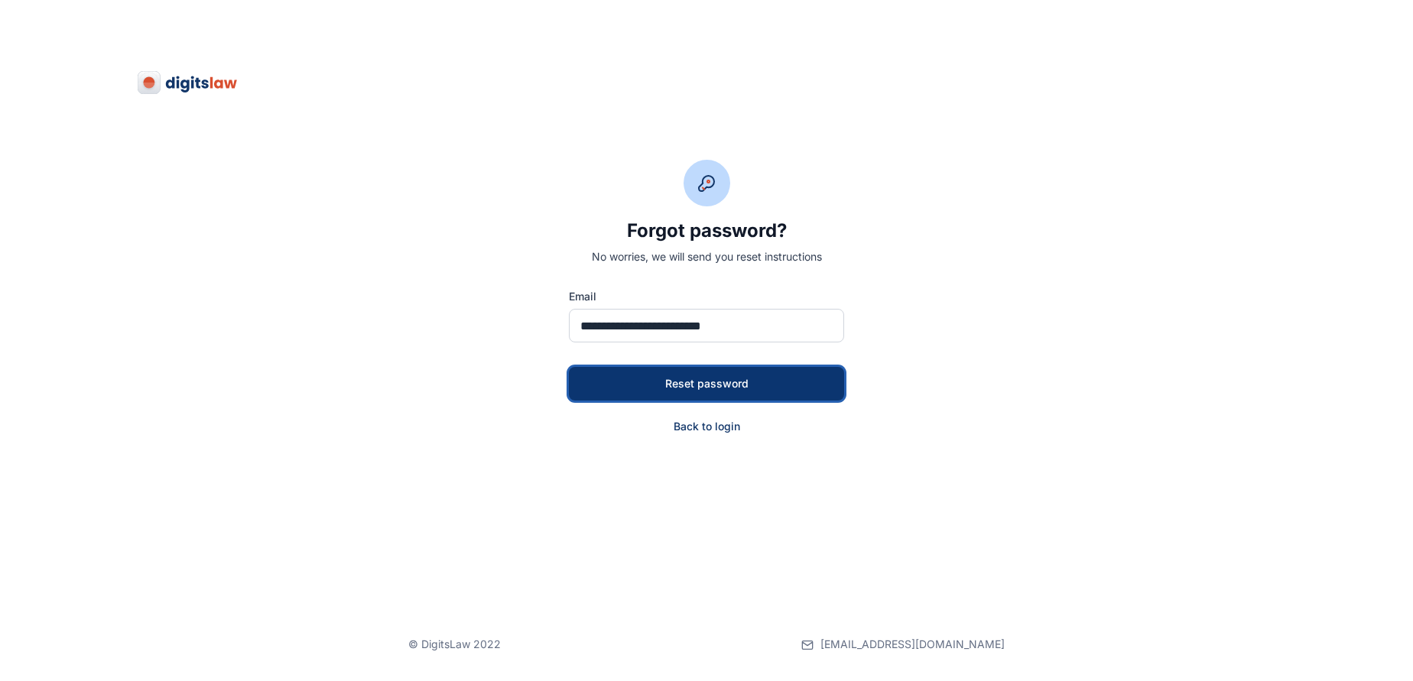
click at [734, 384] on div "Reset password" at bounding box center [706, 383] width 226 height 15
